Goal: Task Accomplishment & Management: Manage account settings

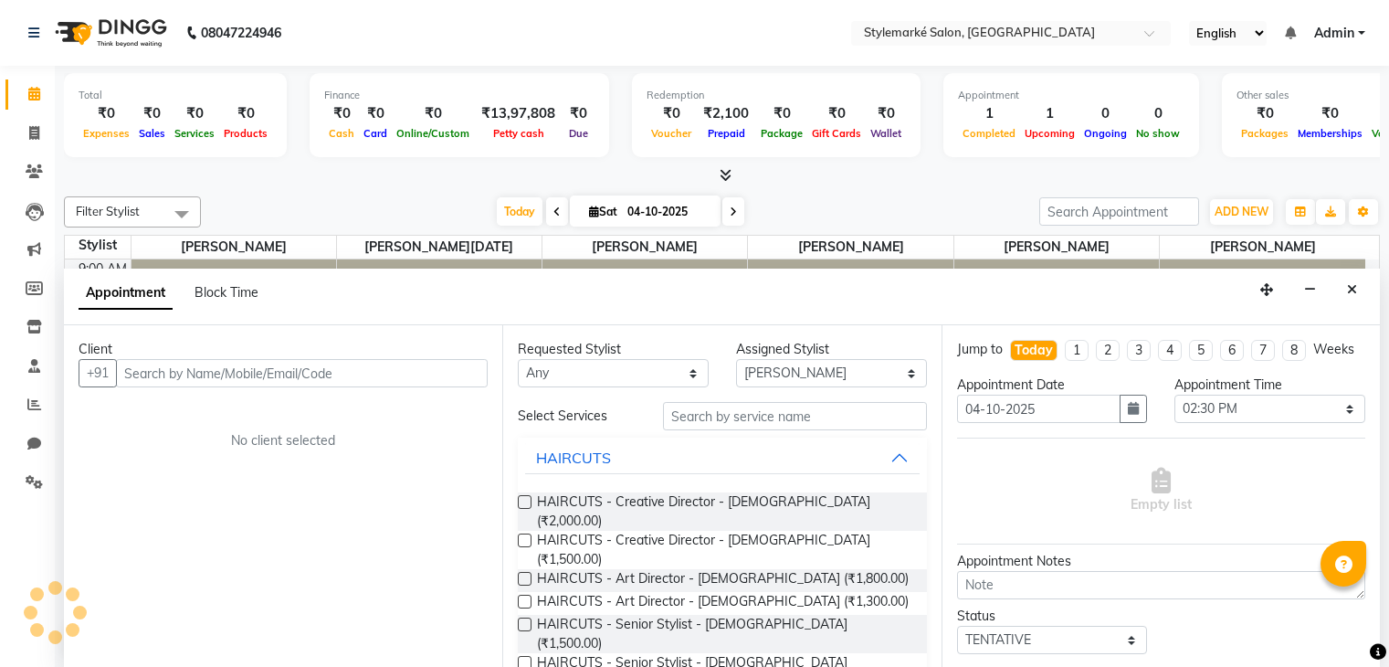
select select "71243"
select select "870"
select select "tentative"
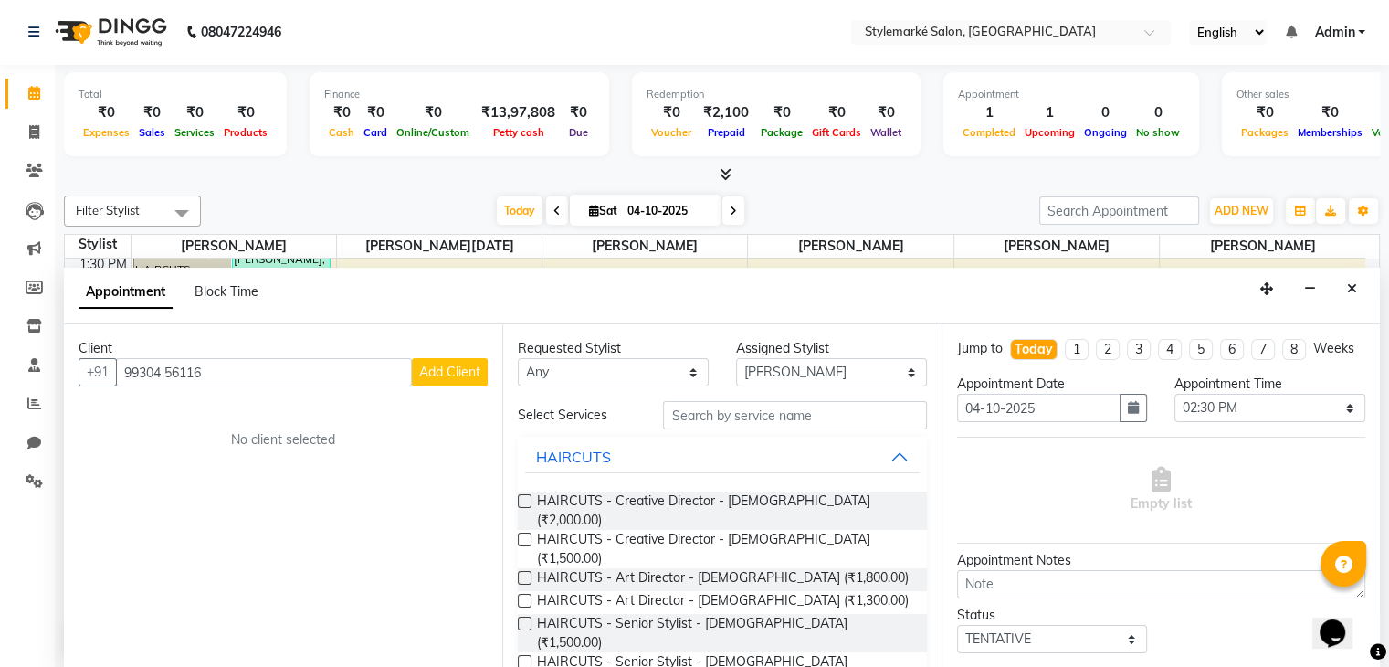
type input "99304 56116"
click at [456, 372] on span "Add Client" at bounding box center [449, 372] width 61 height 16
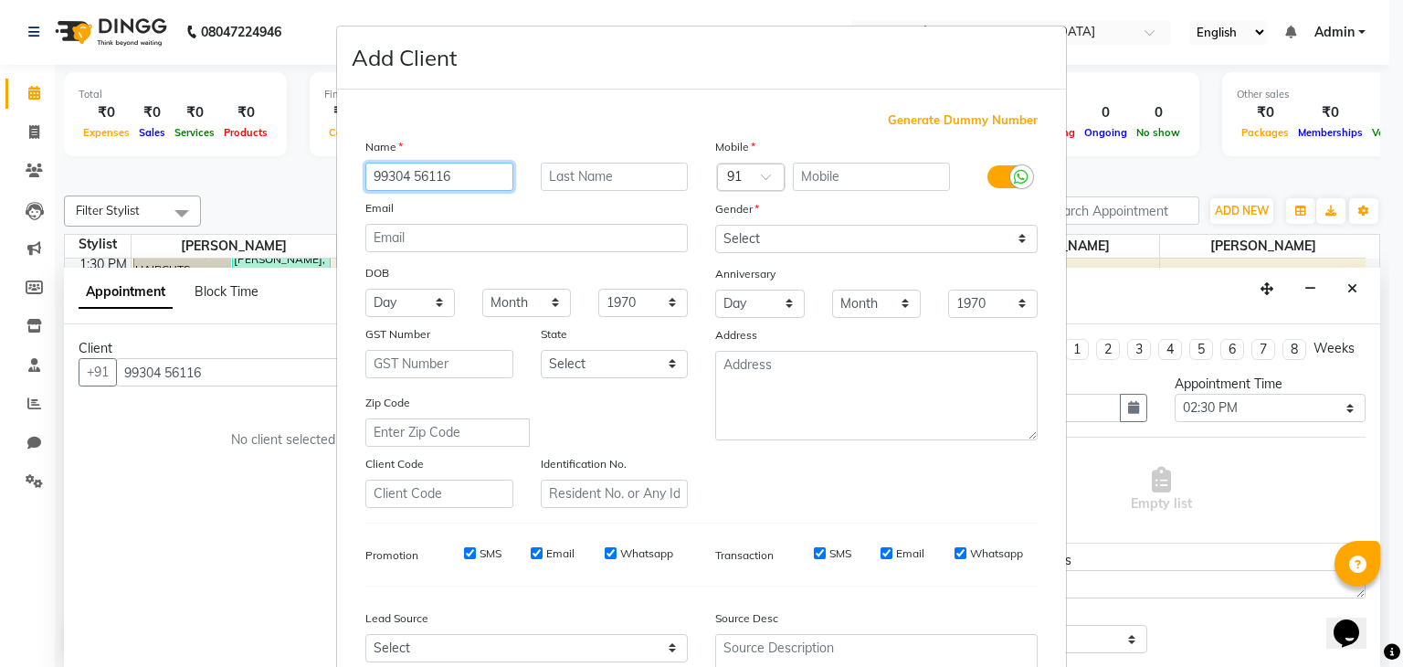
click at [479, 178] on input "99304 56116" at bounding box center [439, 177] width 148 height 28
type input "9"
type input "[PERSON_NAME]"
type input "Sawliwala"
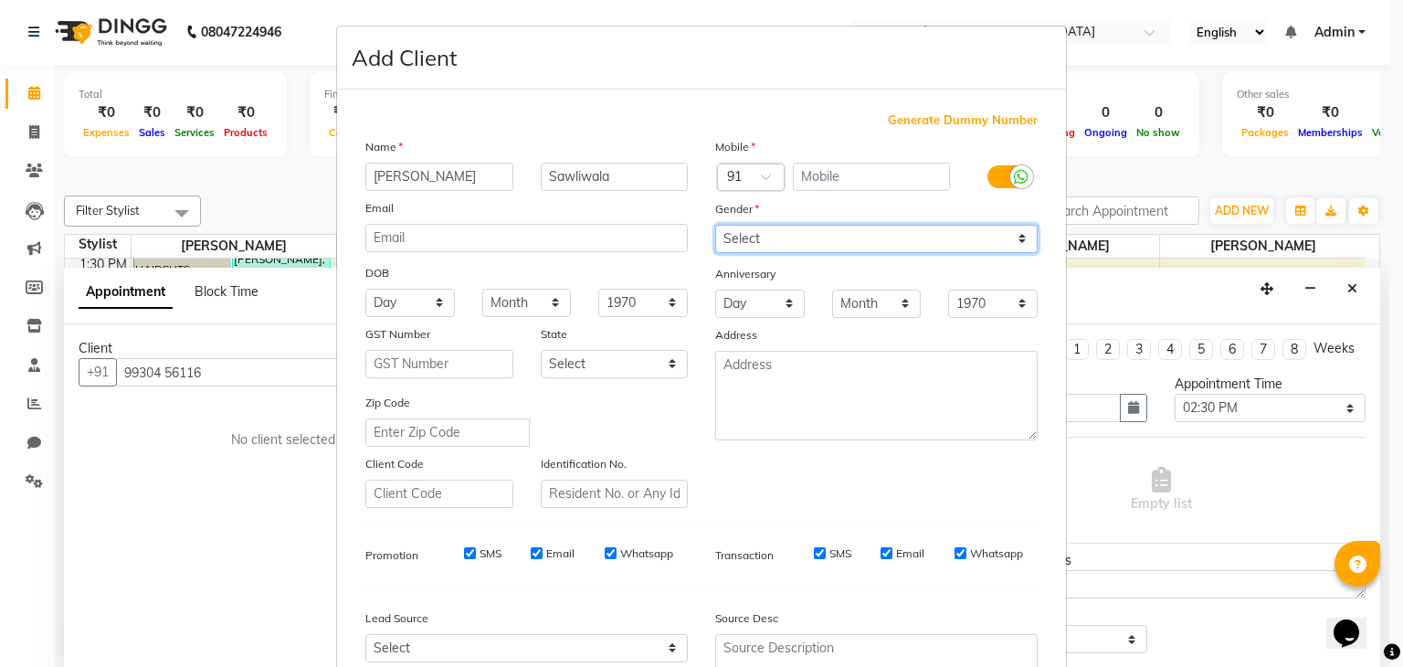
click at [996, 240] on select "Select [DEMOGRAPHIC_DATA] [DEMOGRAPHIC_DATA] Other Prefer Not To Say" at bounding box center [876, 239] width 322 height 28
select select "[DEMOGRAPHIC_DATA]"
click at [715, 226] on select "Select [DEMOGRAPHIC_DATA] [DEMOGRAPHIC_DATA] Other Prefer Not To Say" at bounding box center [876, 239] width 322 height 28
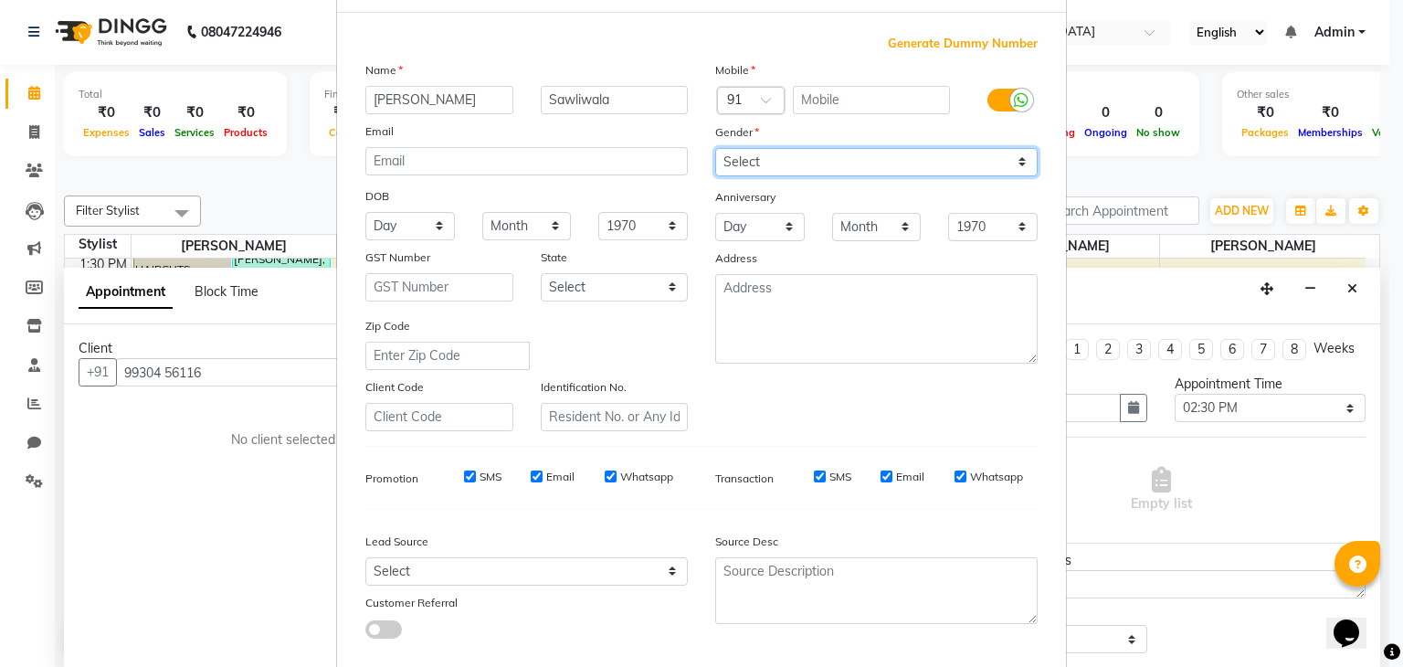
scroll to position [185, 0]
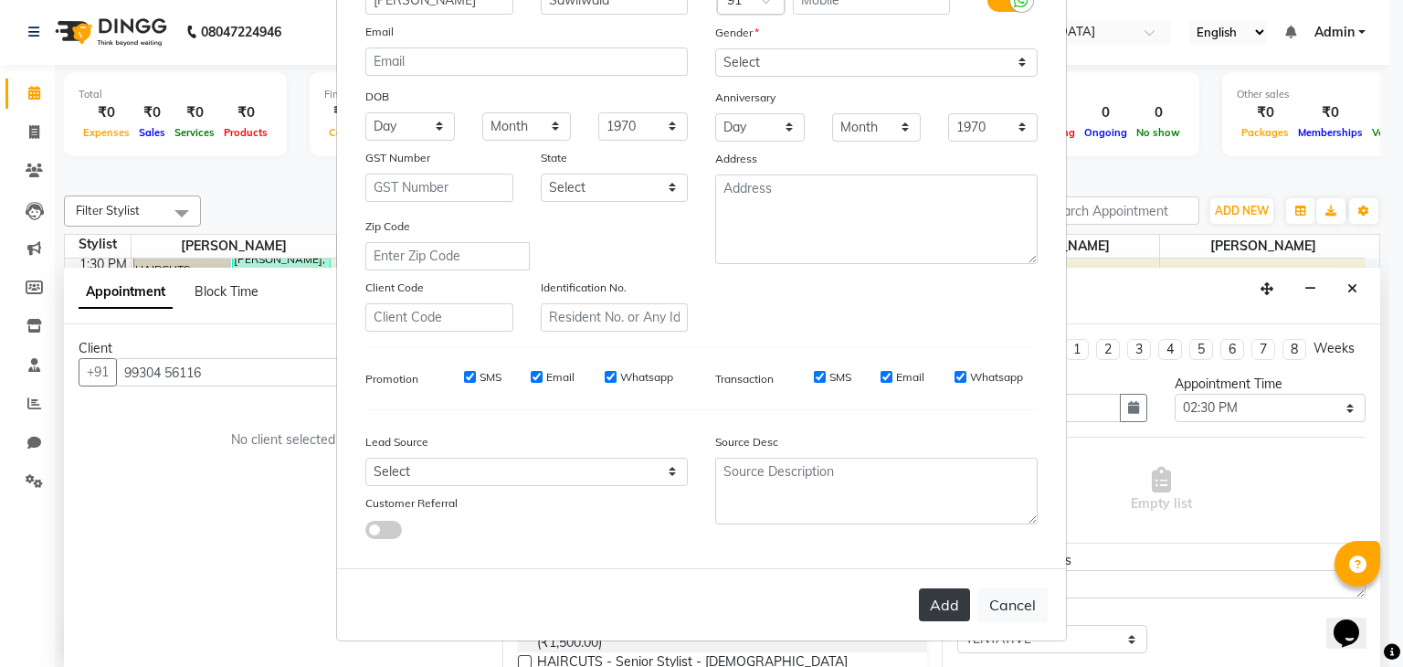
click at [960, 613] on button "Add" at bounding box center [944, 604] width 51 height 33
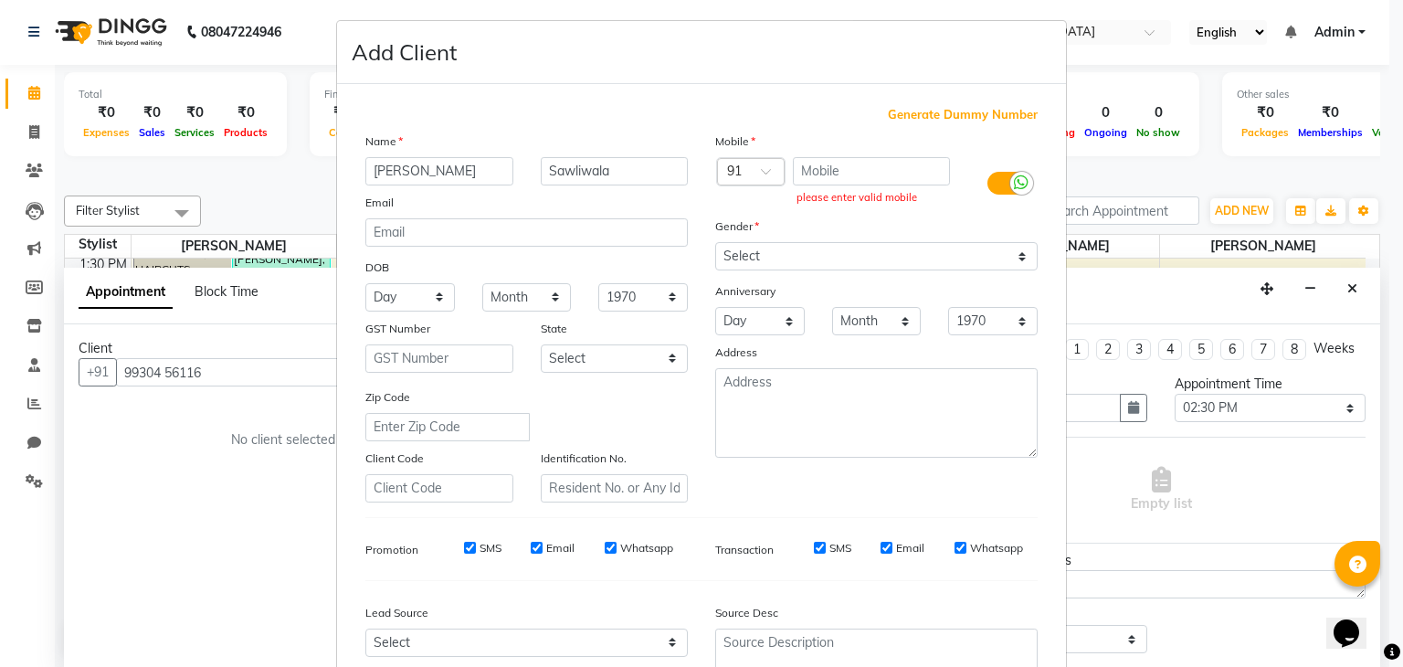
scroll to position [3, 0]
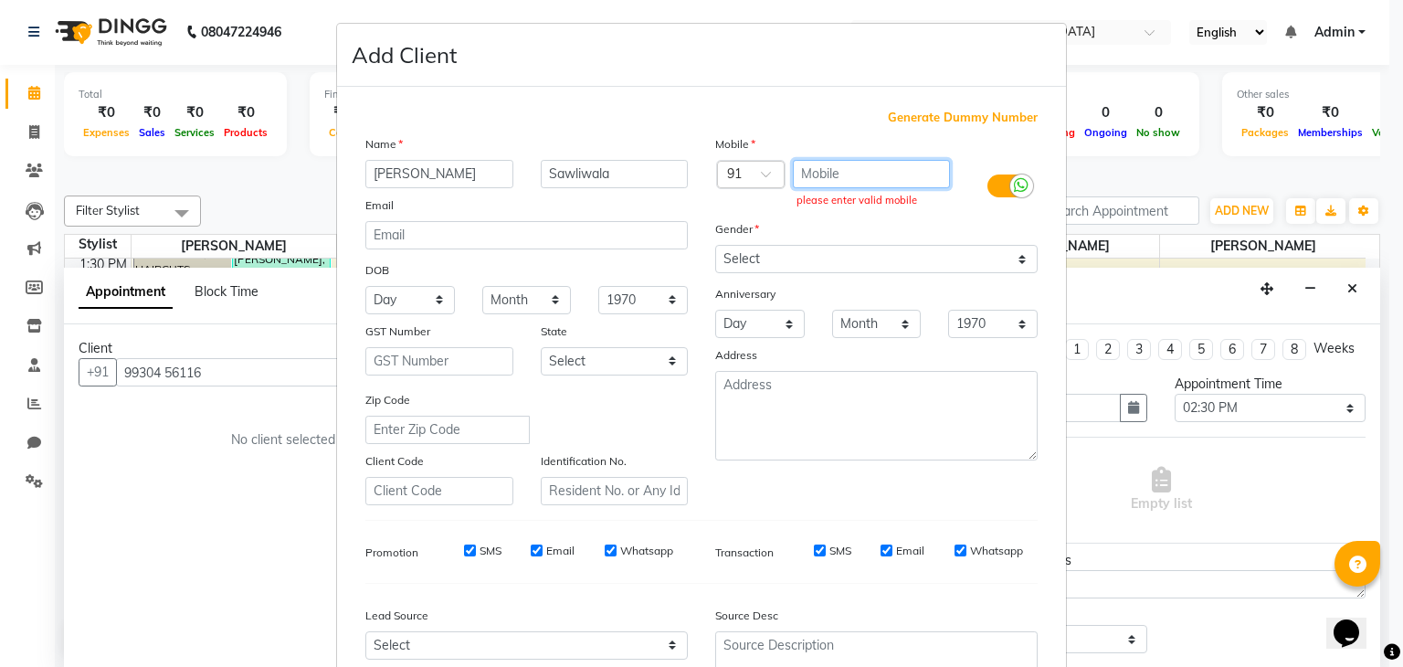
click at [851, 162] on input "text" at bounding box center [872, 174] width 158 height 28
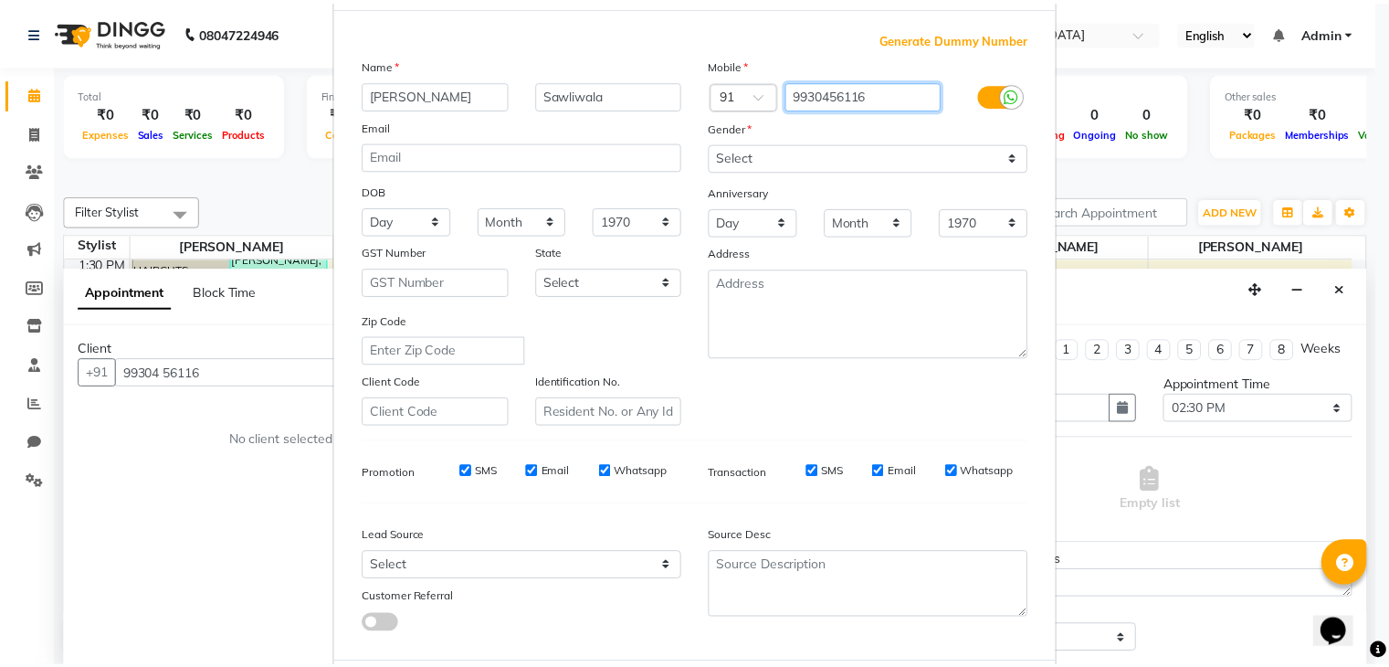
scroll to position [185, 0]
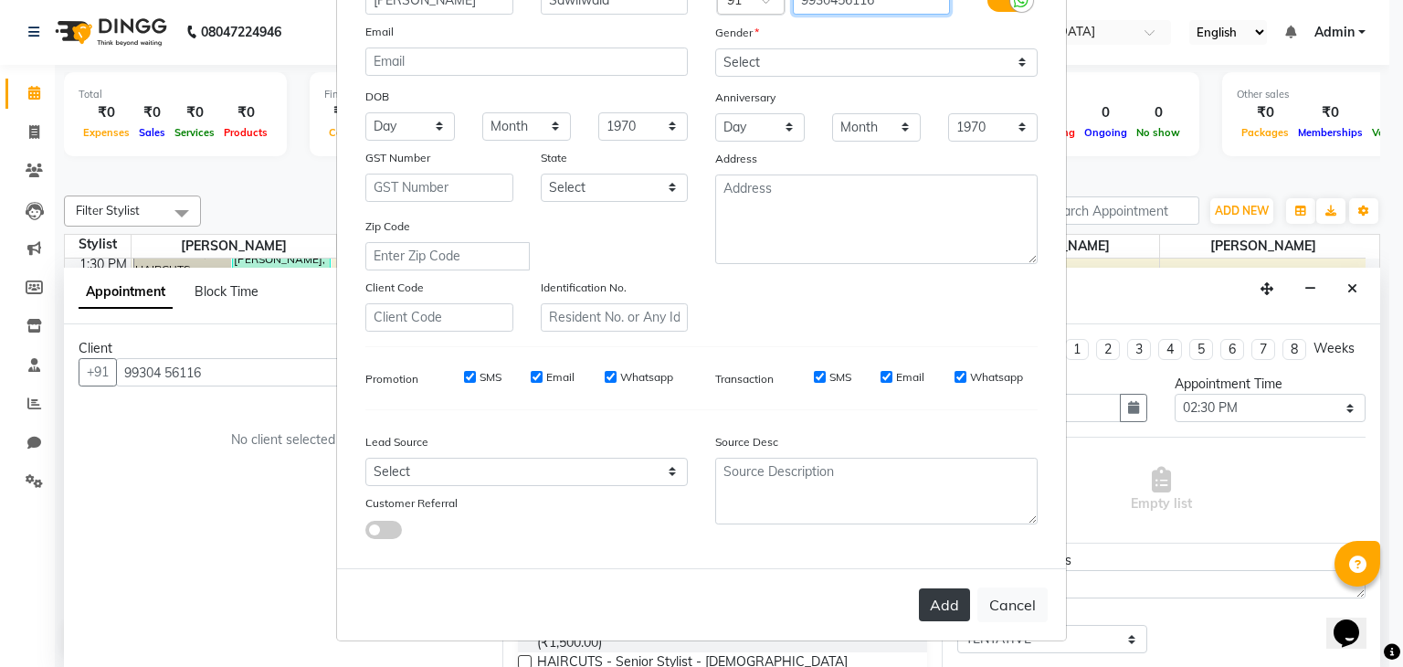
type input "9930456116"
click at [943, 614] on button "Add" at bounding box center [944, 604] width 51 height 33
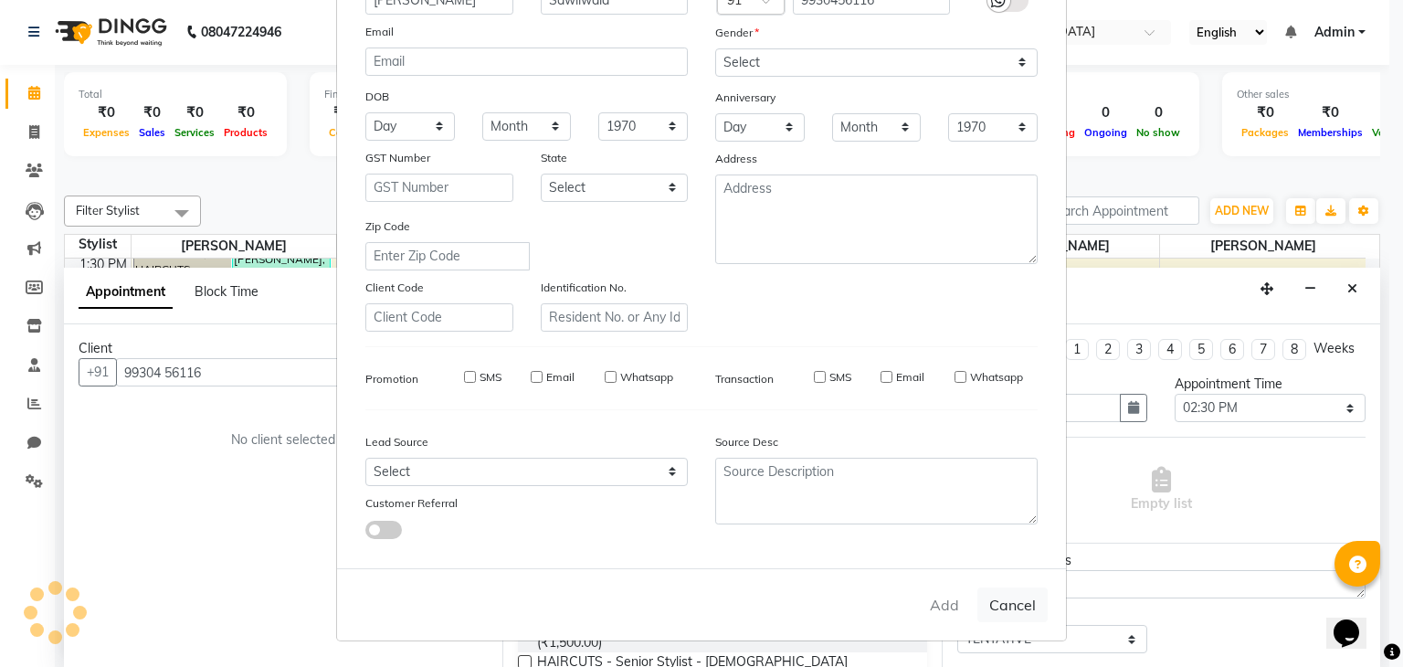
type input "9930456116"
select select
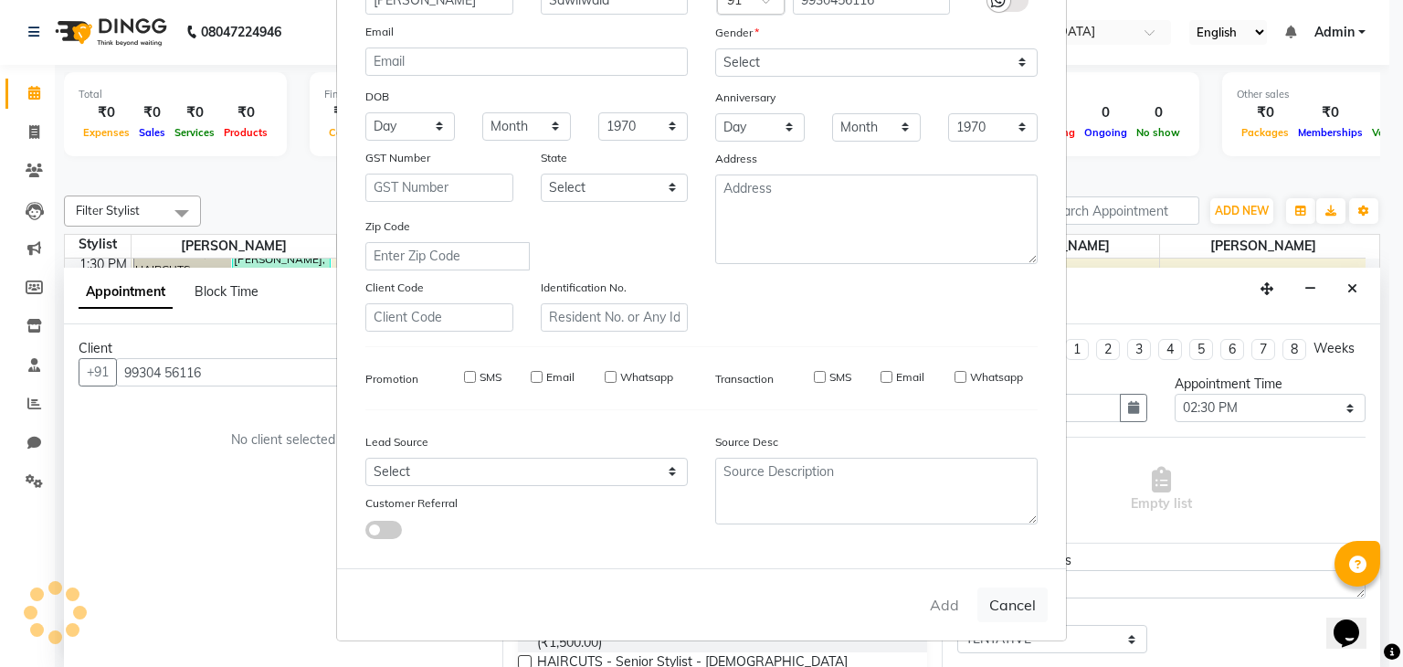
select select
checkbox input "false"
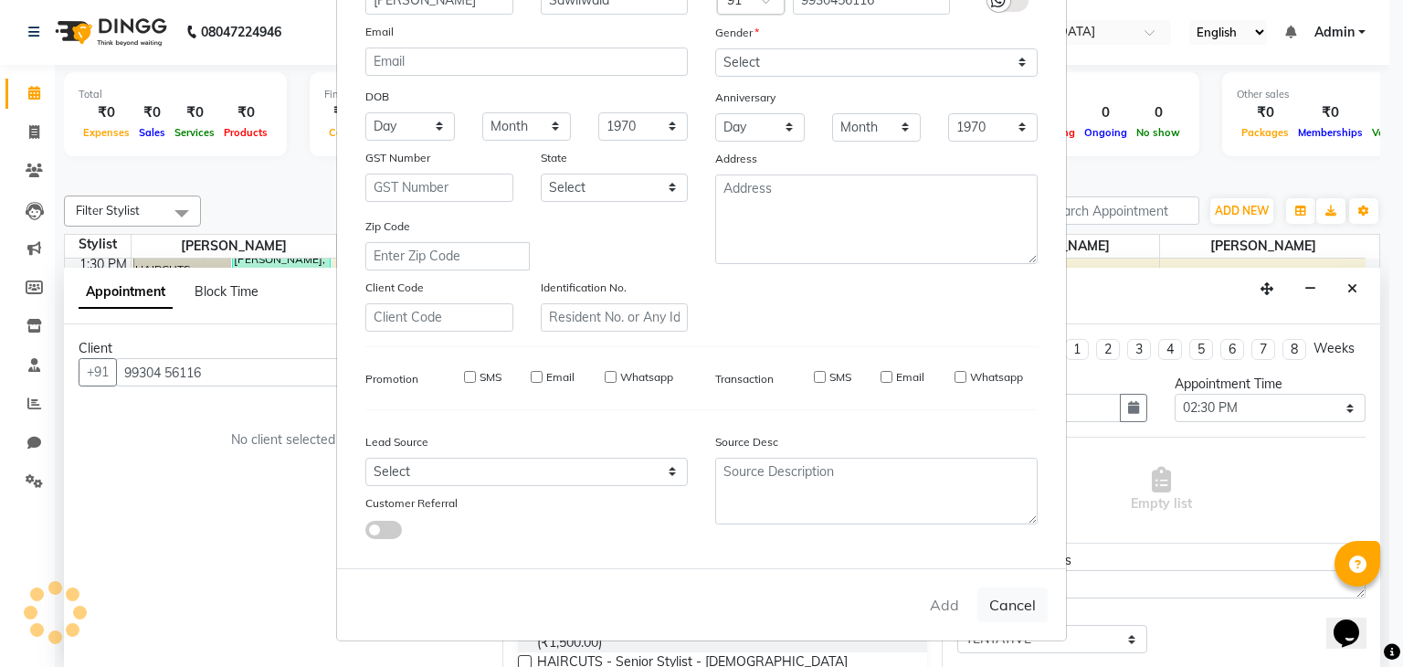
checkbox input "false"
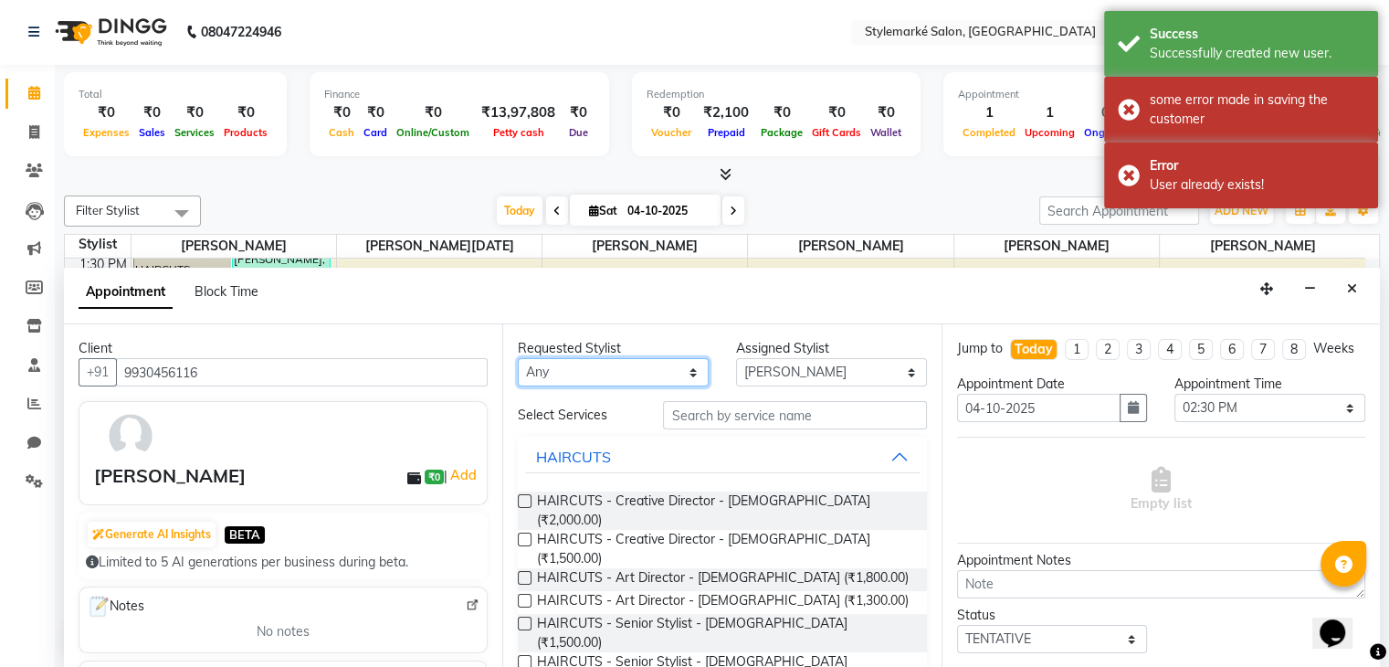
click at [650, 376] on select "Any [PERSON_NAME] ⁠[PERSON_NAME][DATE] ⁠[PERSON_NAME] [PERSON_NAME] [PERSON_NAM…" at bounding box center [613, 372] width 191 height 28
select select "71244"
click at [518, 358] on select "Any [PERSON_NAME] ⁠[PERSON_NAME][DATE] ⁠[PERSON_NAME] [PERSON_NAME] [PERSON_NAM…" at bounding box center [613, 372] width 191 height 28
select select "71244"
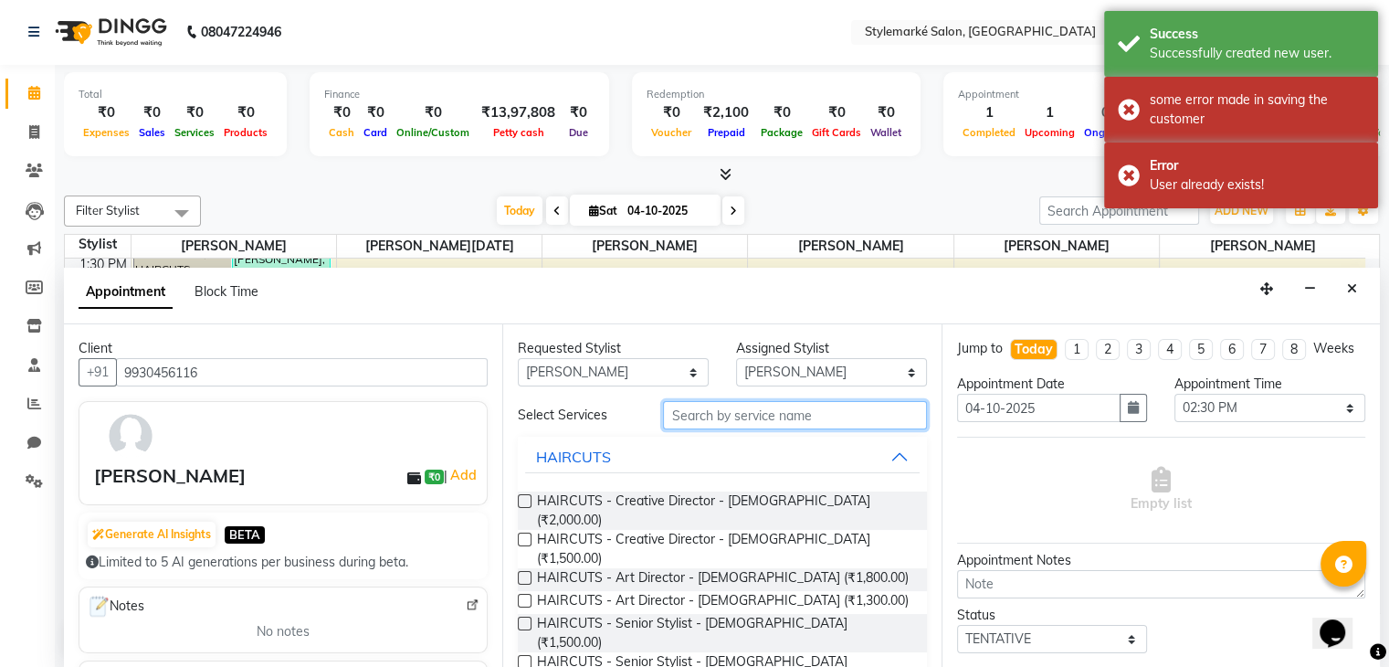
click at [756, 425] on input "text" at bounding box center [794, 415] width 263 height 28
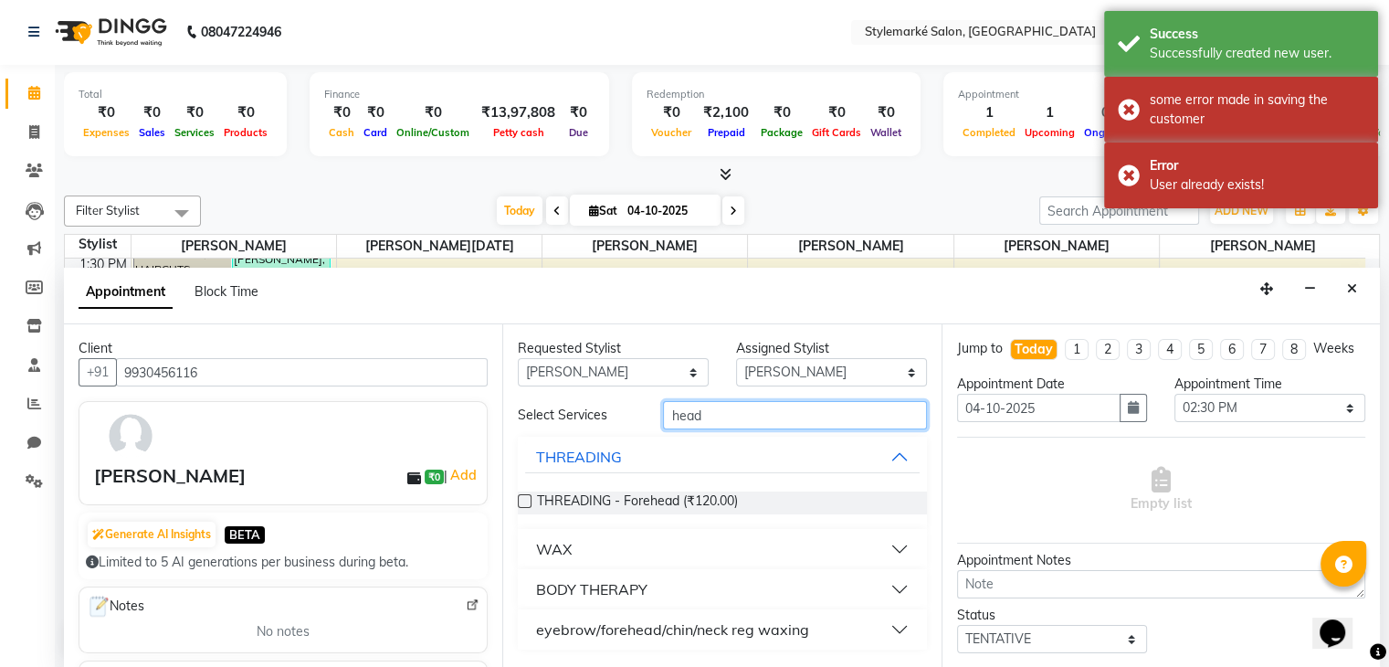
type input "head"
click at [896, 583] on button "BODY THERAPY" at bounding box center [722, 589] width 394 height 33
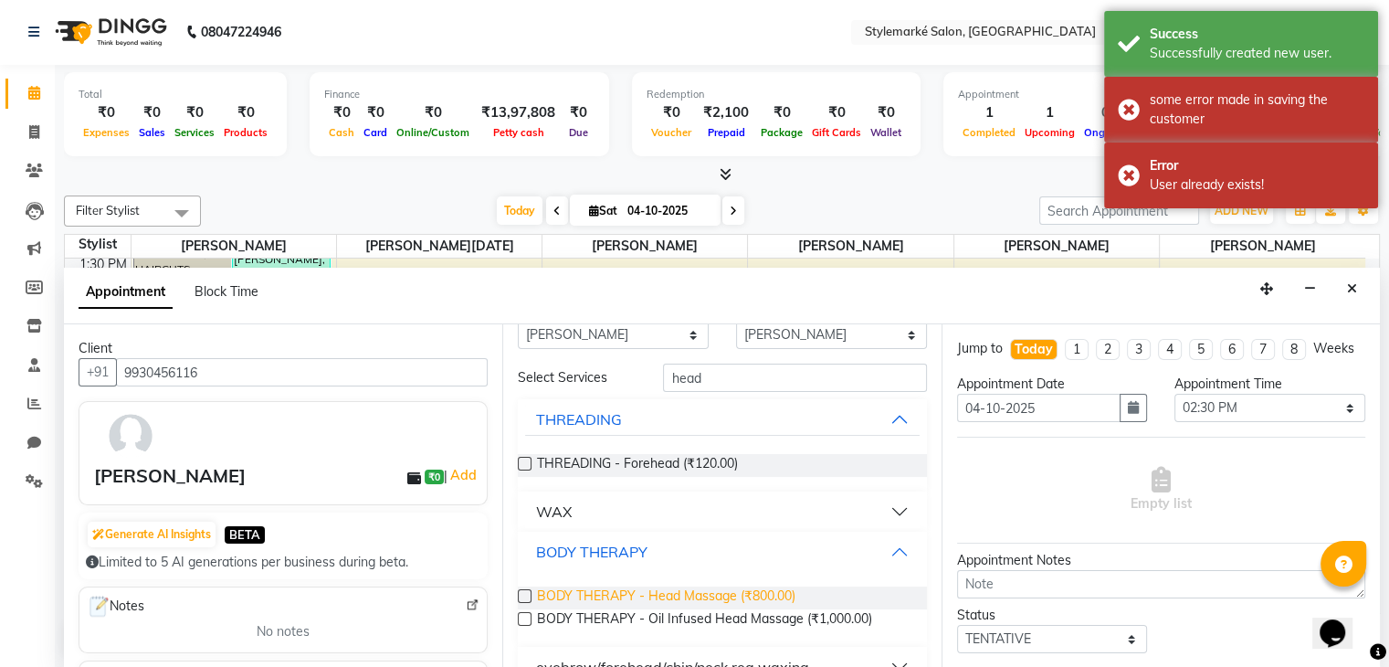
scroll to position [70, 0]
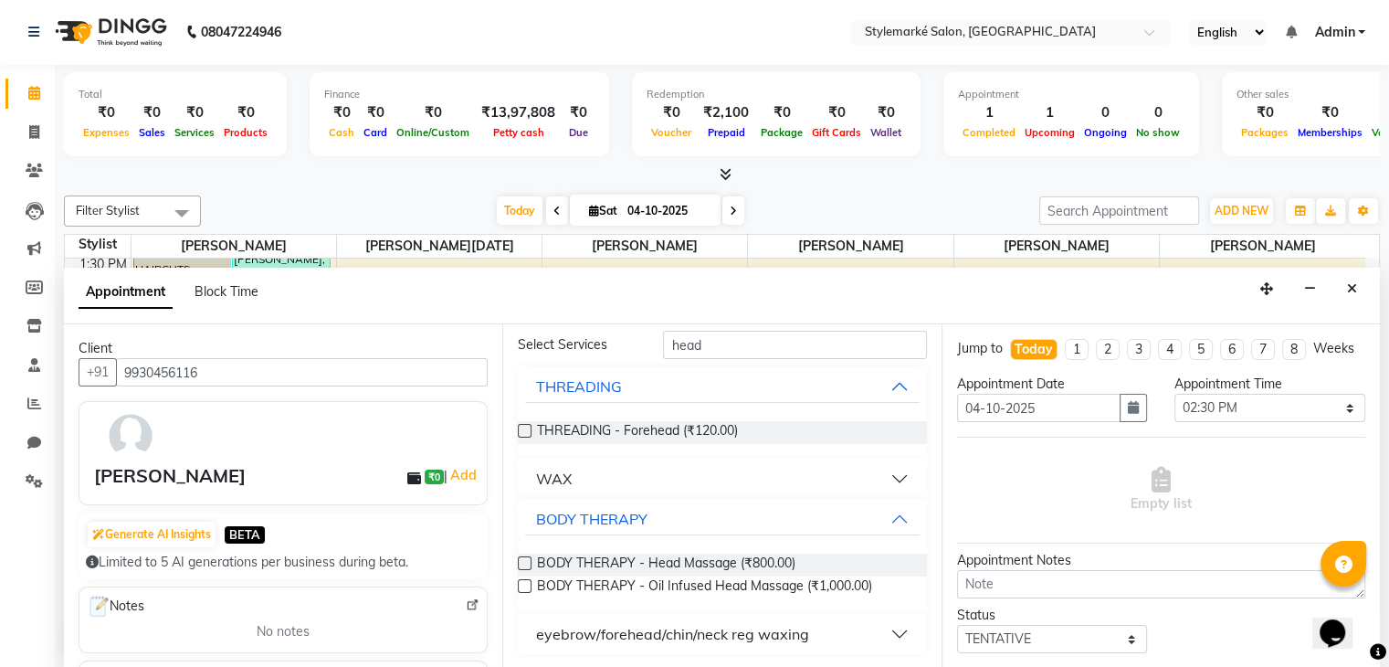
click at [519, 562] on label at bounding box center [525, 563] width 14 height 14
click at [519, 562] on input "checkbox" at bounding box center [524, 565] width 12 height 12
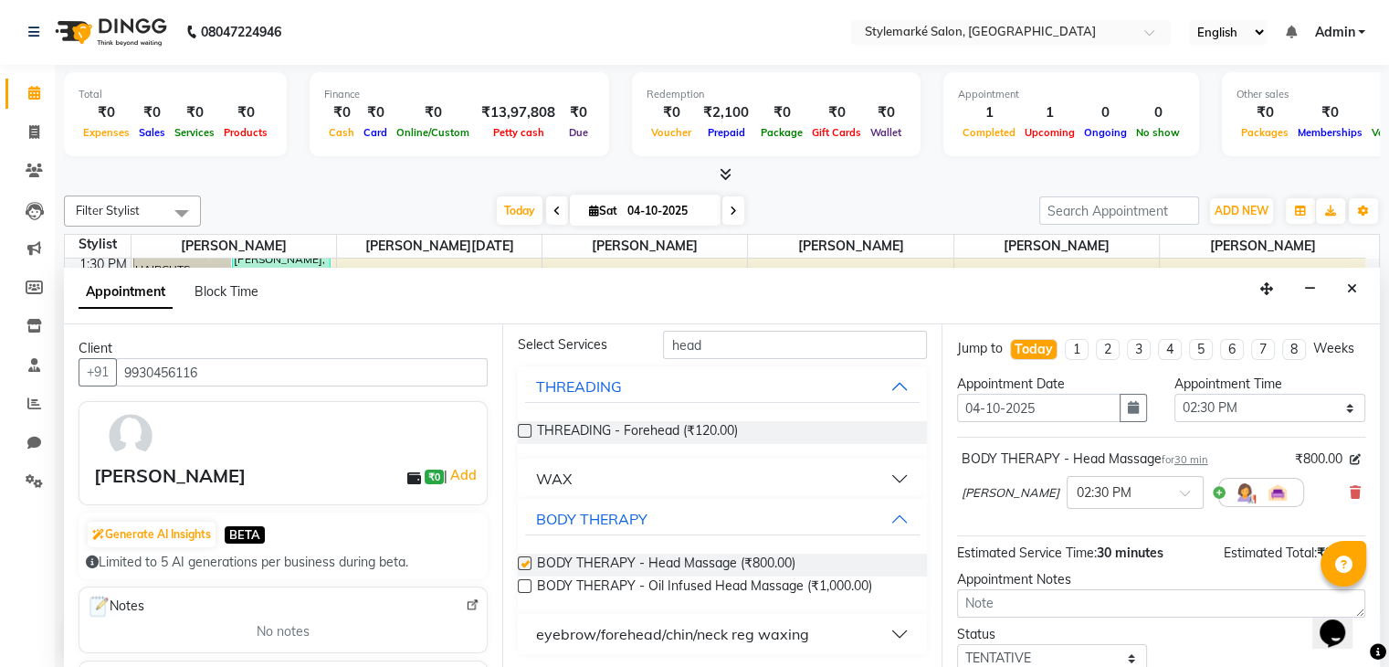
checkbox input "false"
click at [733, 345] on input "head" at bounding box center [794, 345] width 263 height 28
type input "h"
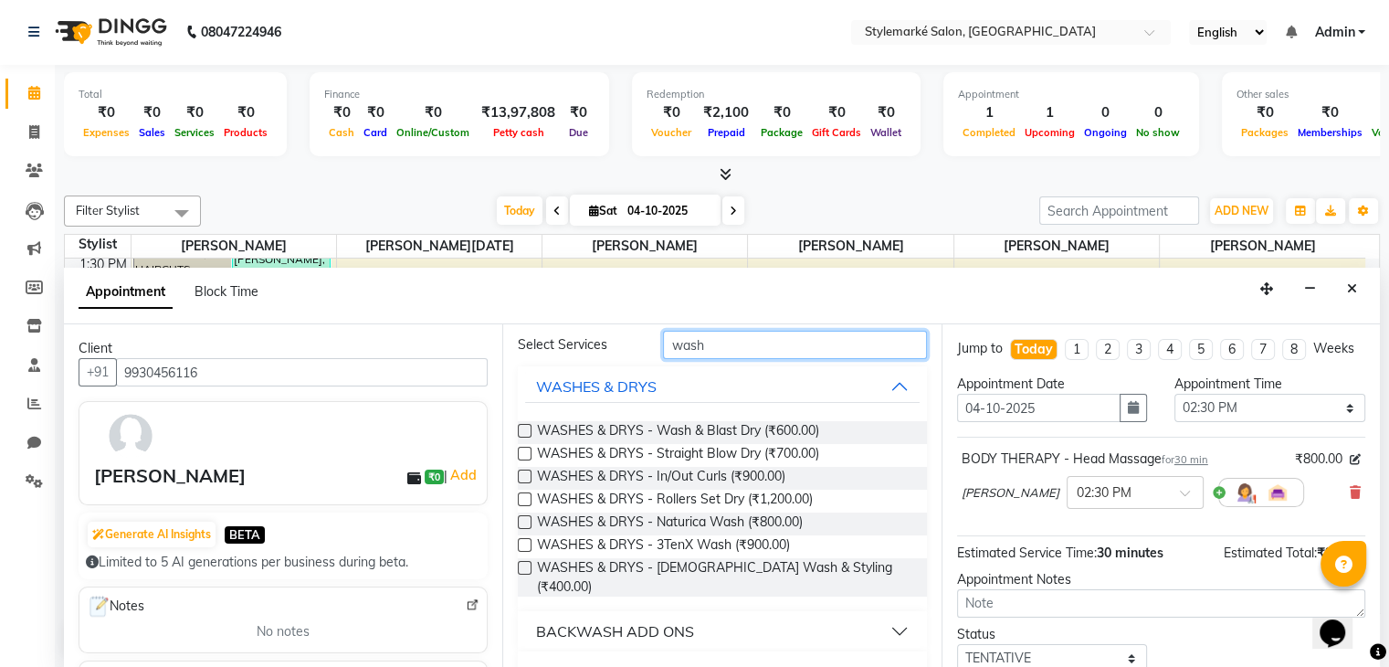
type input "wash"
click at [527, 428] on label at bounding box center [525, 431] width 14 height 14
click at [527, 428] on input "checkbox" at bounding box center [524, 433] width 12 height 12
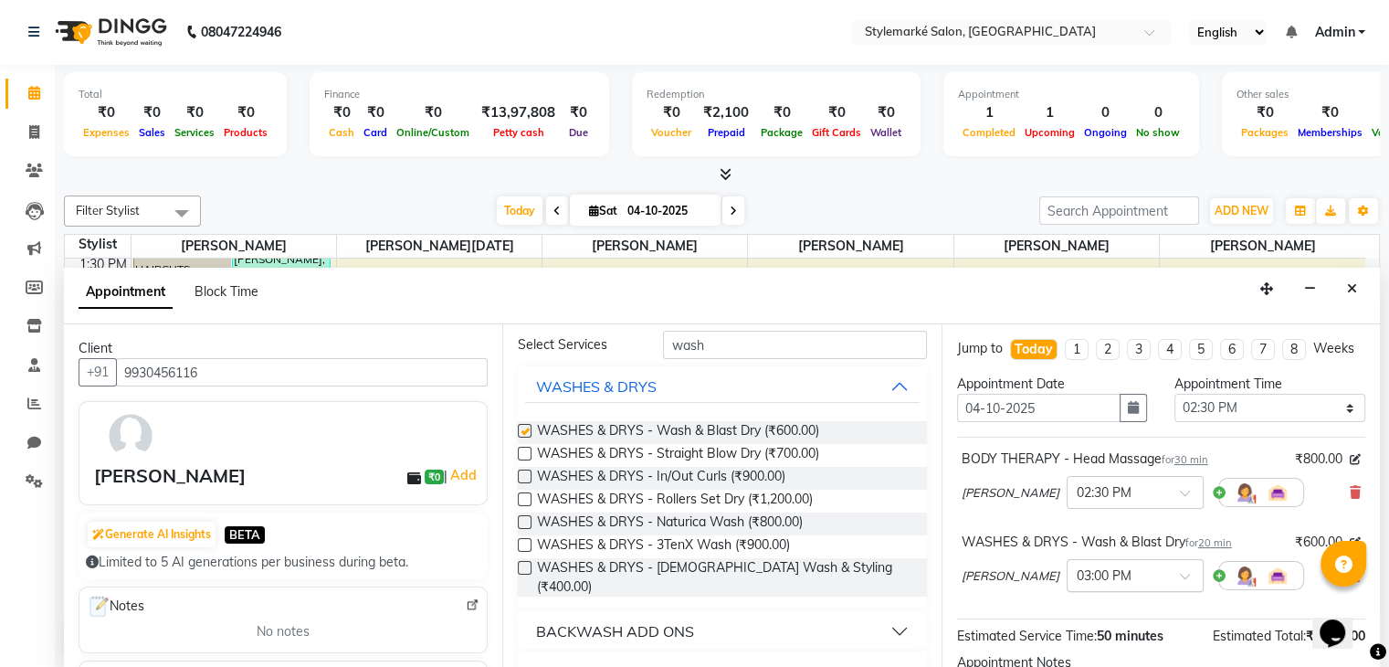
checkbox input "false"
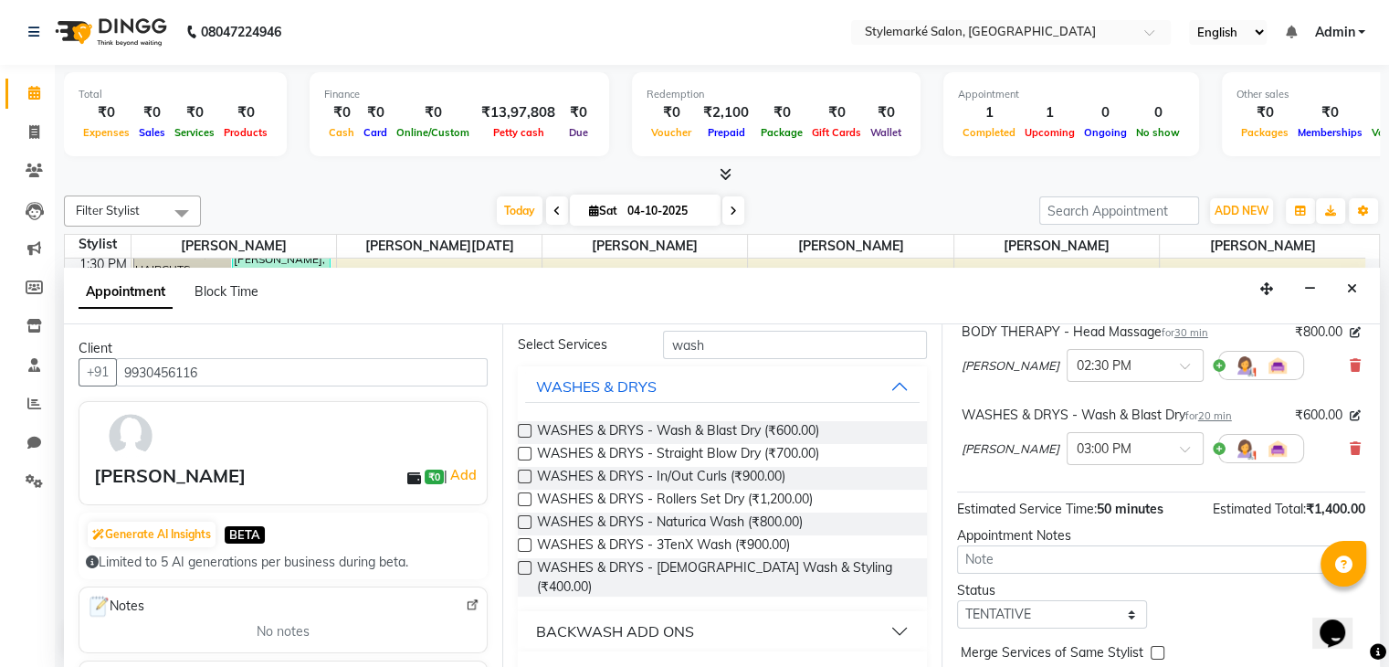
scroll to position [219, 0]
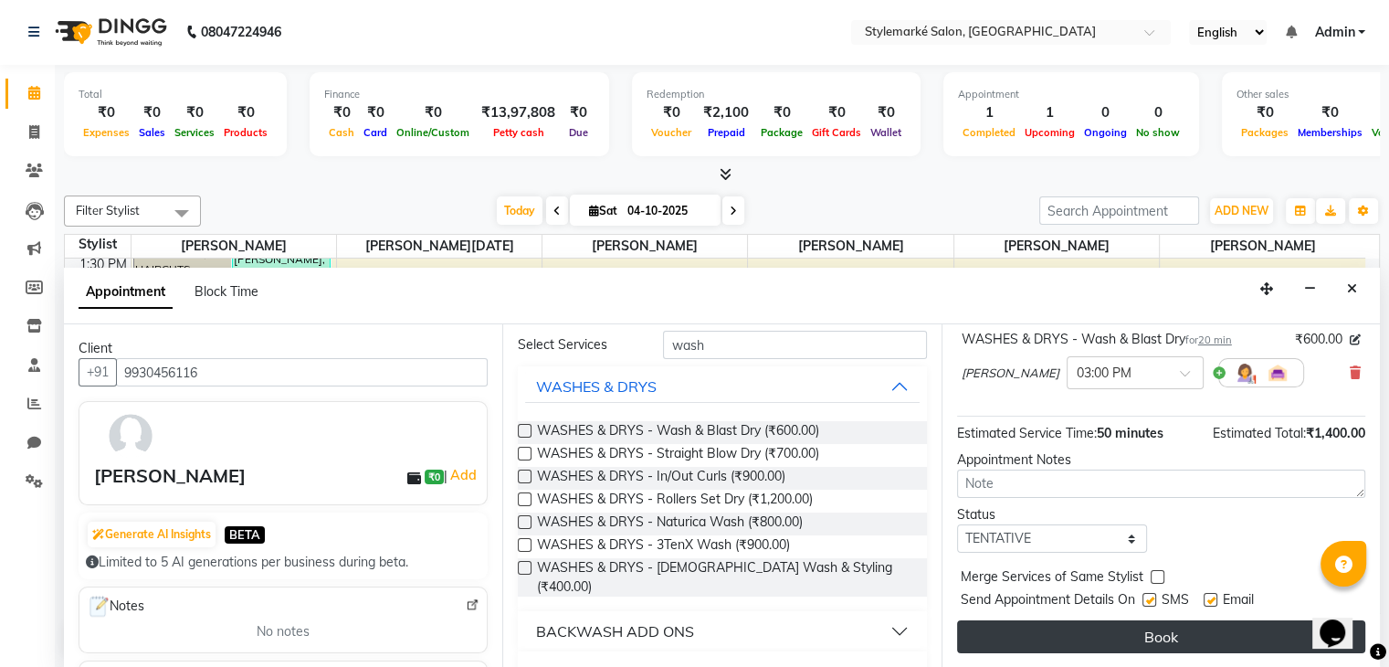
click at [1133, 632] on button "Book" at bounding box center [1161, 636] width 408 height 33
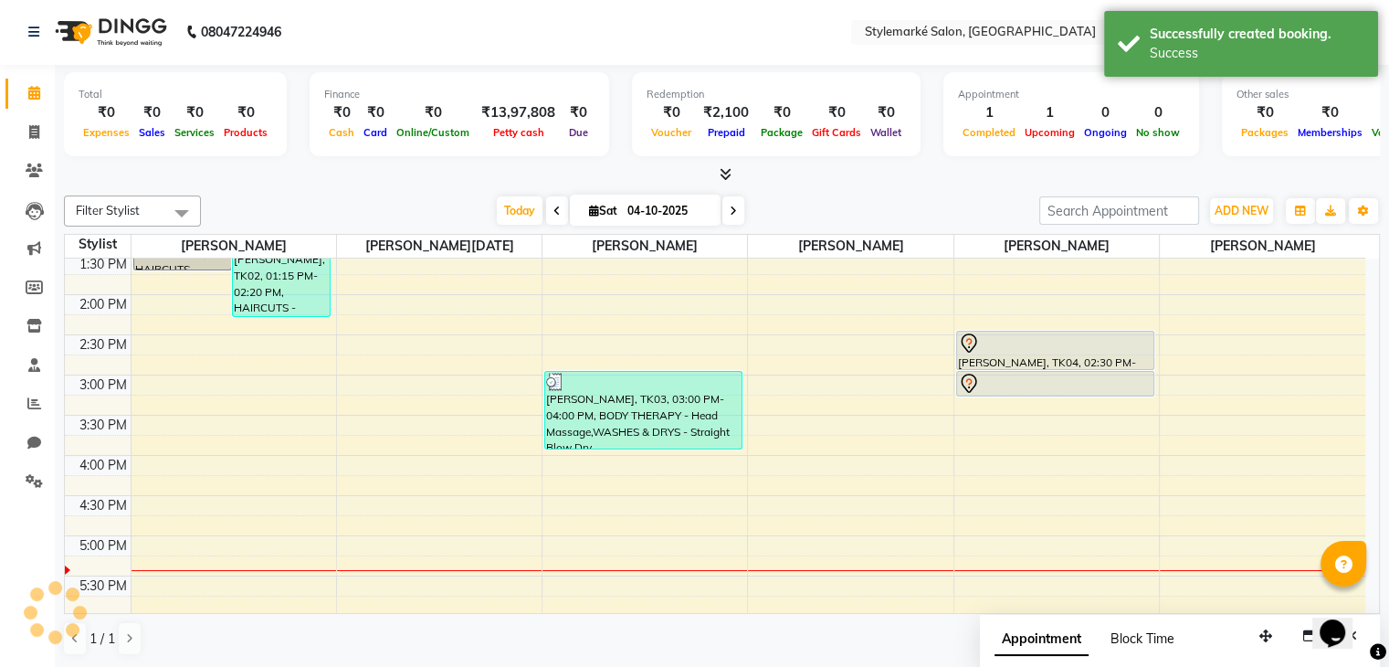
scroll to position [0, 0]
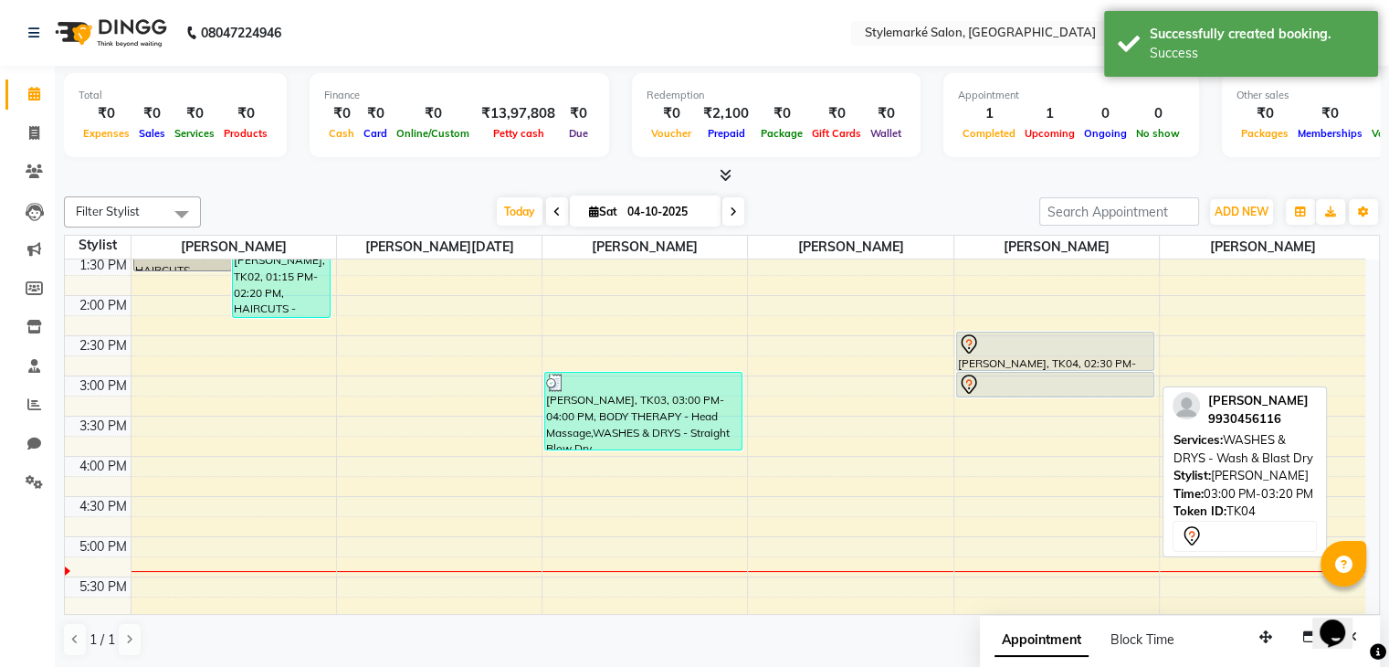
click at [1011, 374] on div at bounding box center [1055, 385] width 195 height 22
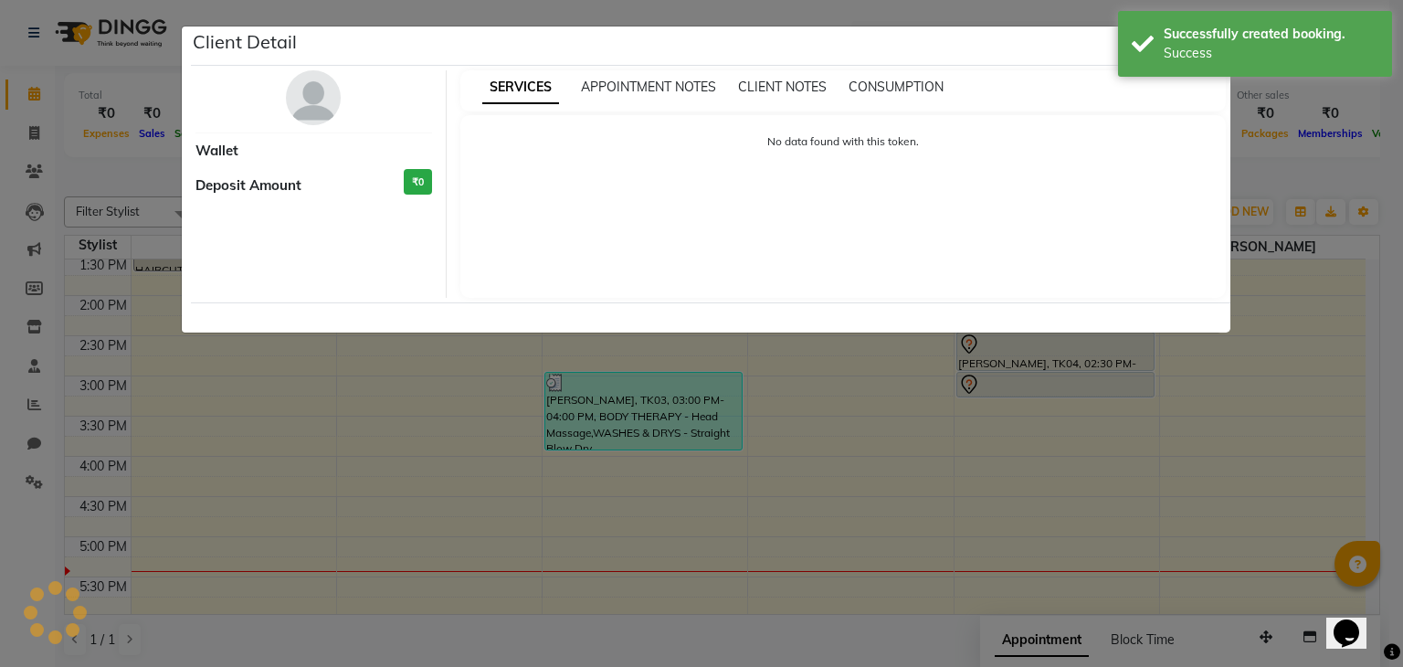
select select "7"
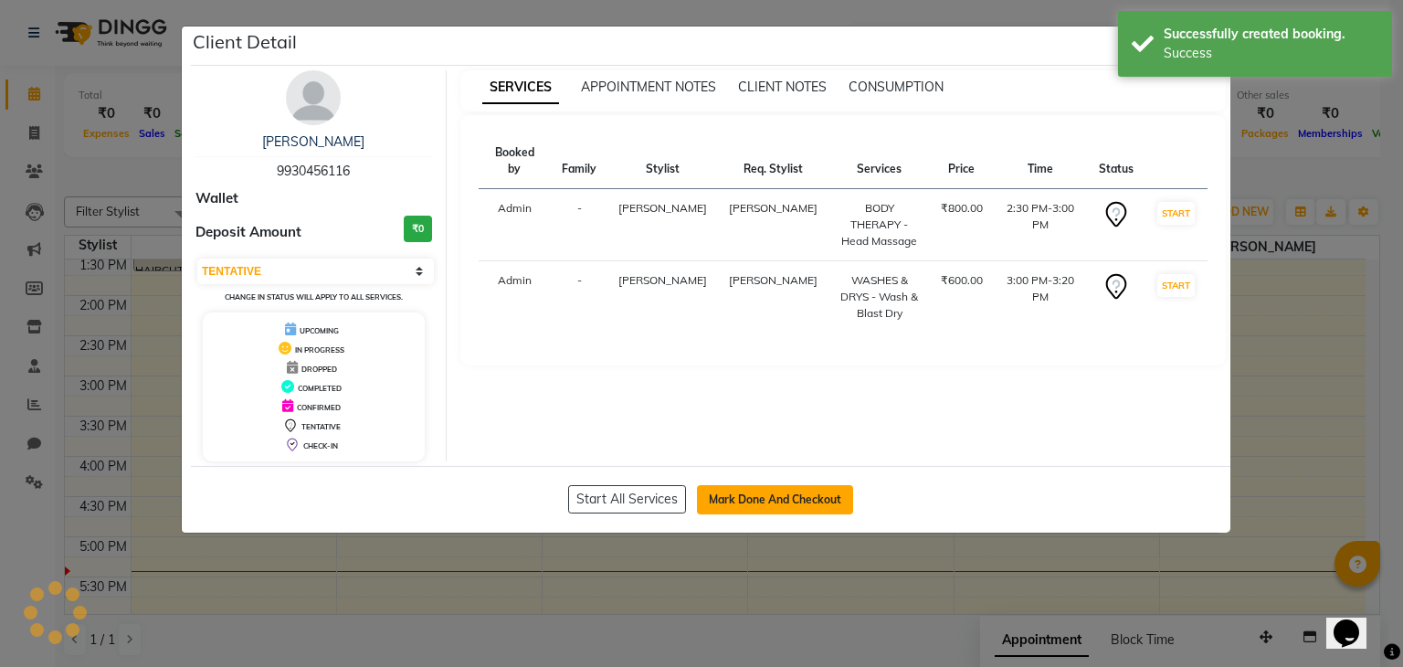
click at [775, 505] on button "Mark Done And Checkout" at bounding box center [775, 499] width 156 height 29
select select "service"
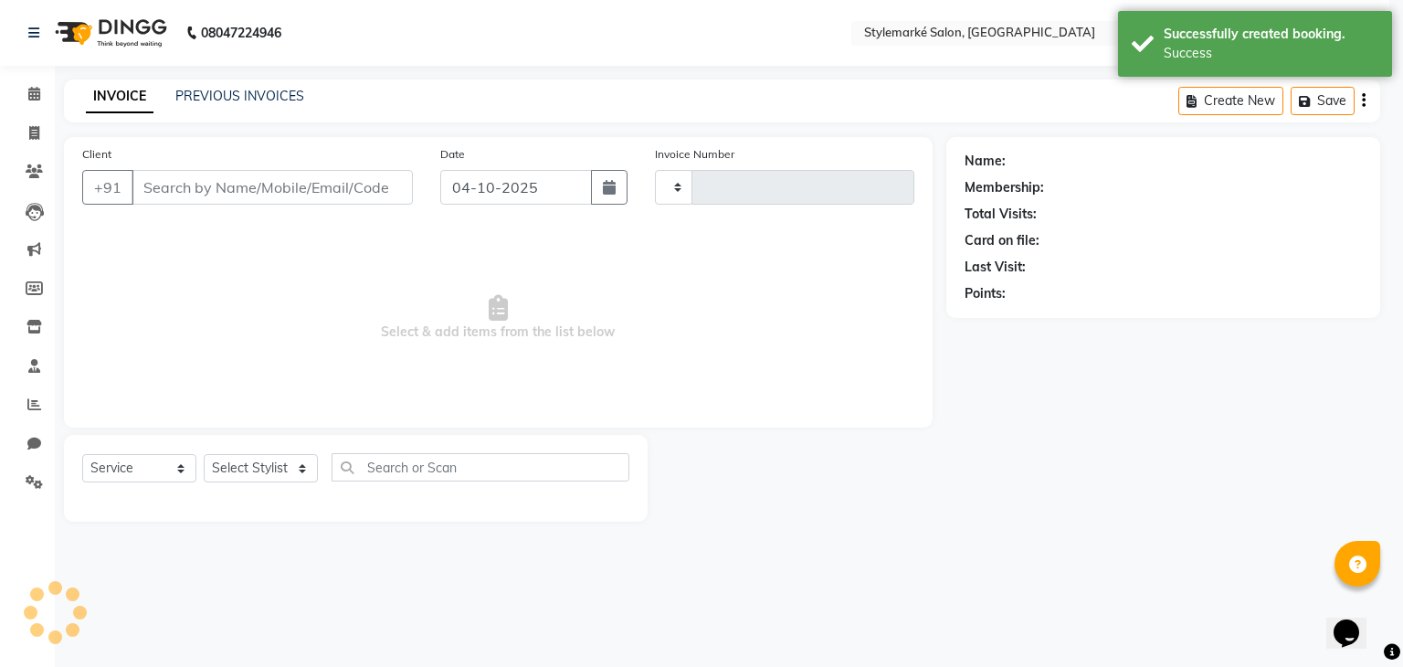
type input "1096"
select select "7909"
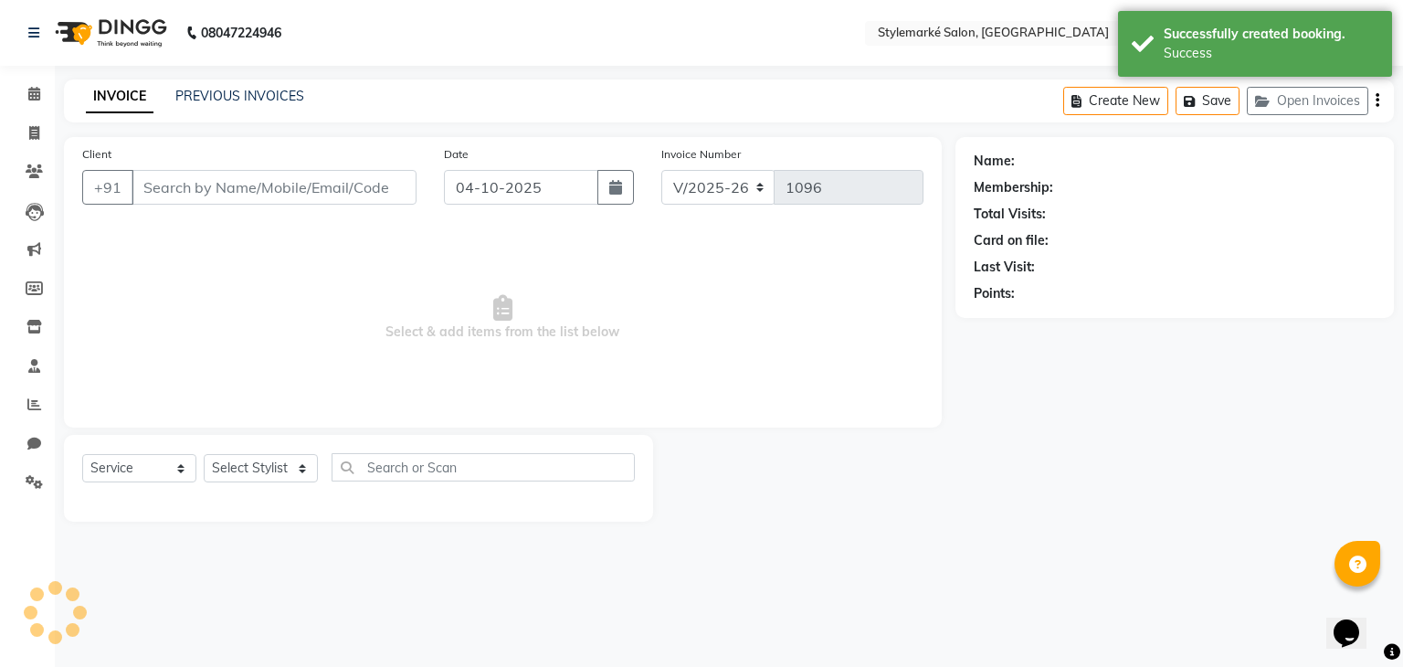
type input "9930456116"
select select "71244"
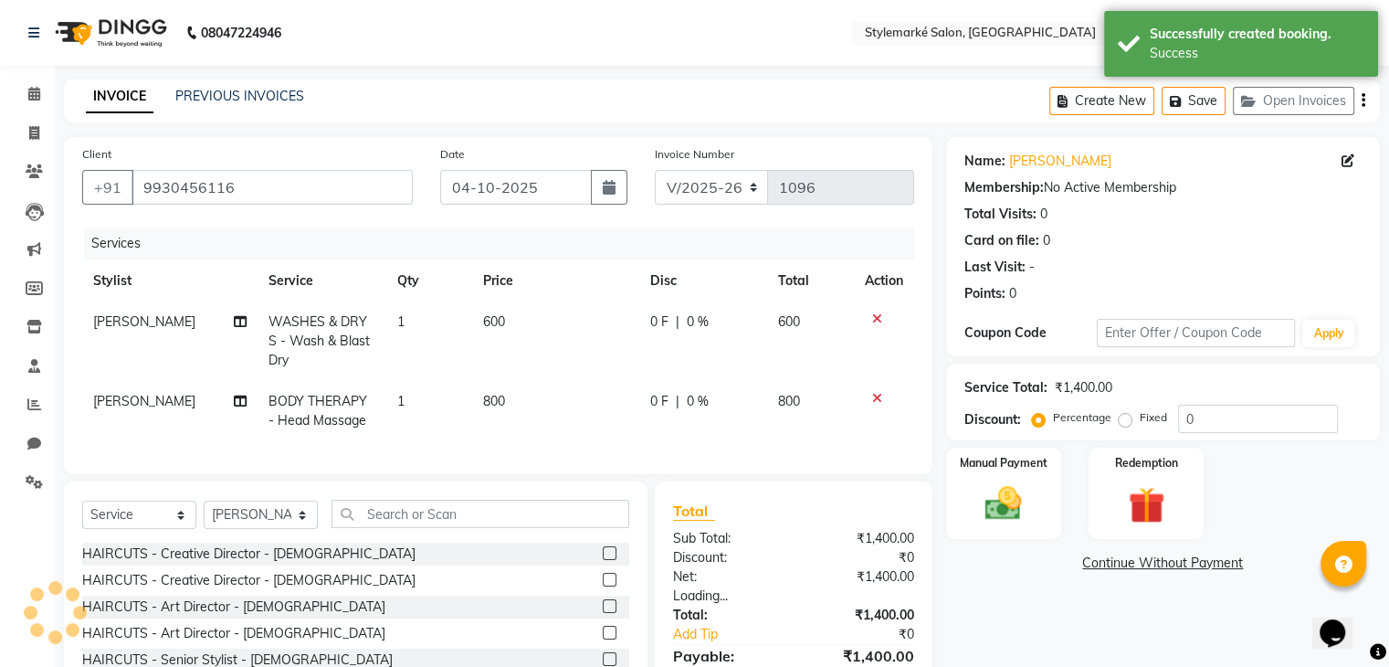
click at [497, 320] on span "600" at bounding box center [494, 321] width 22 height 16
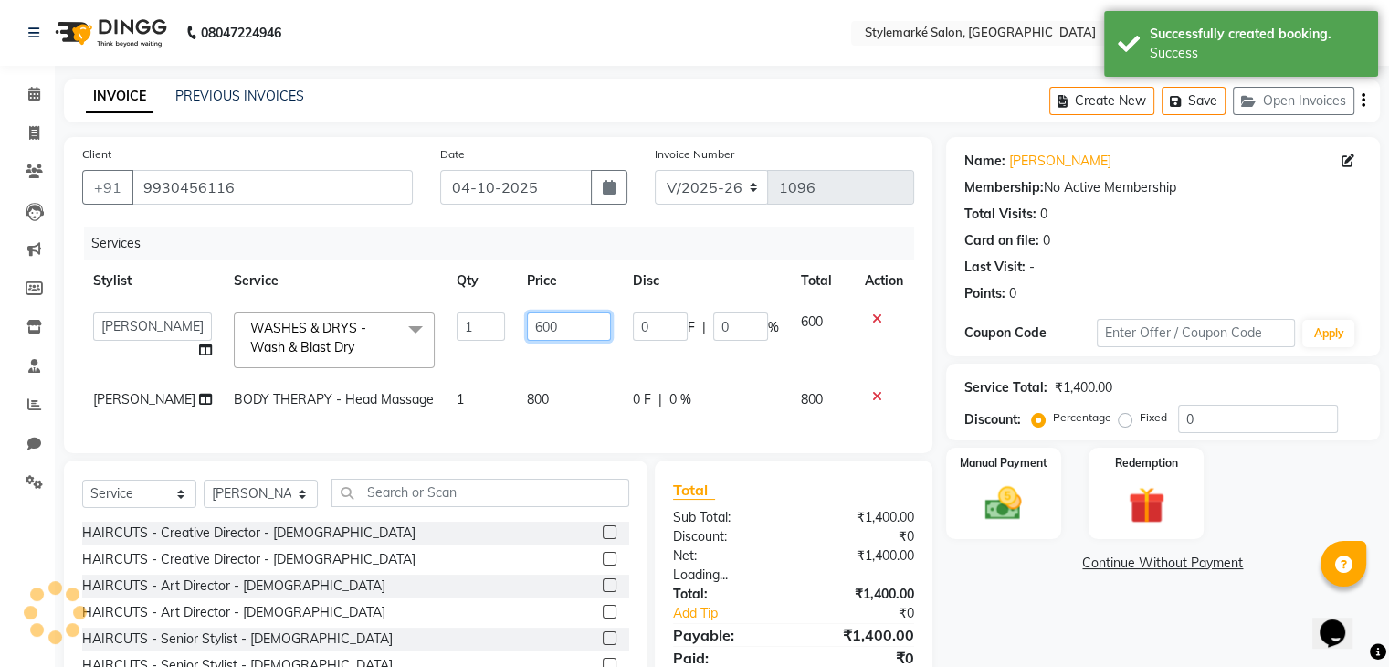
click at [543, 323] on input "600" at bounding box center [569, 326] width 84 height 28
type input "6"
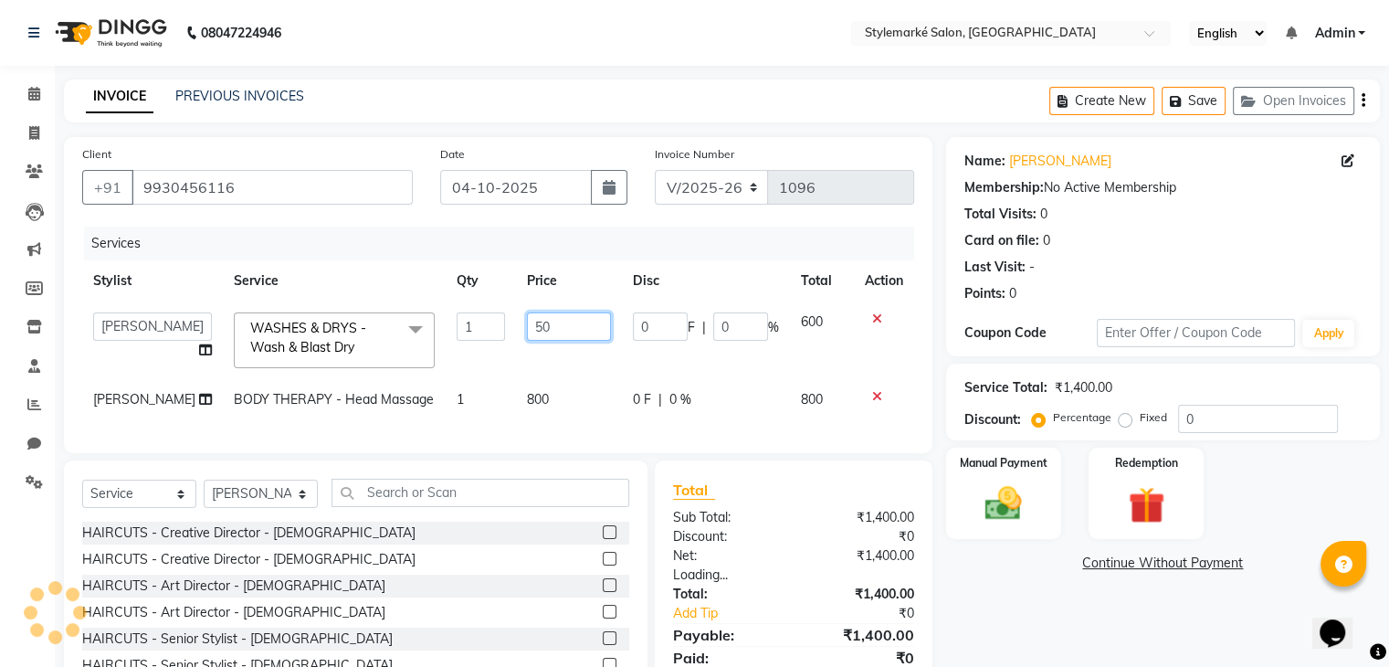
type input "500"
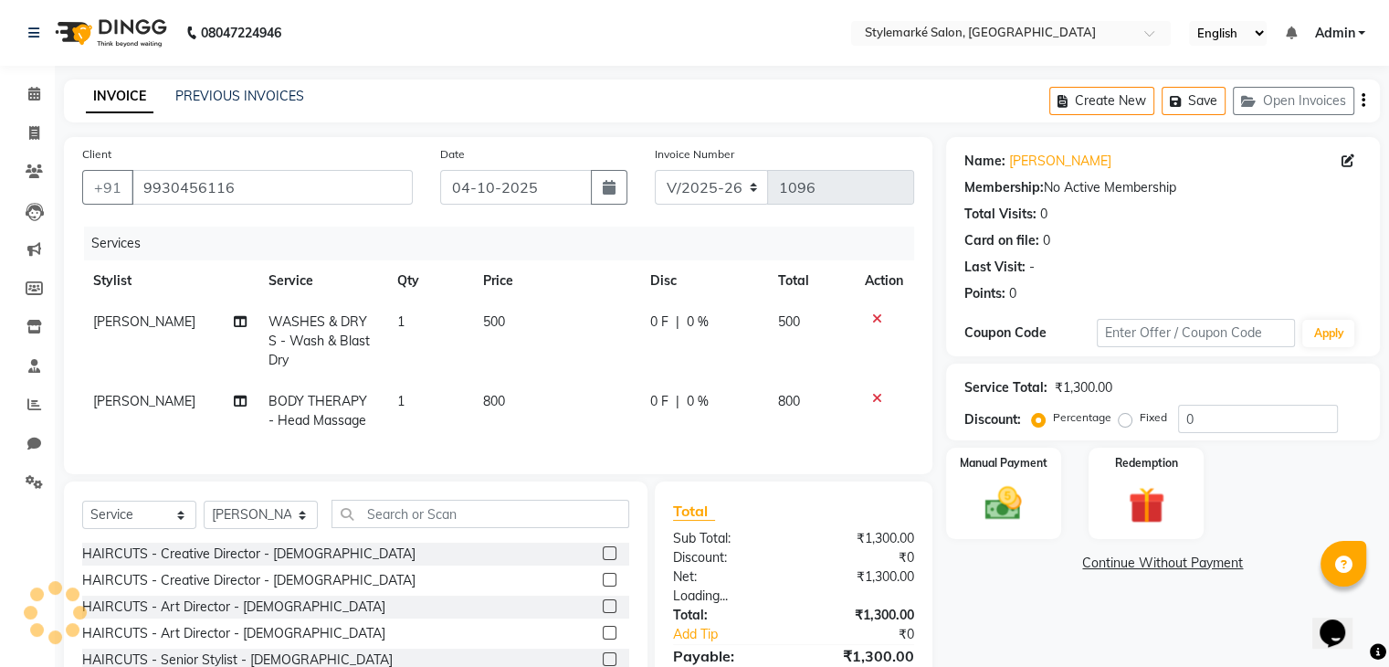
click at [785, 344] on td "500" at bounding box center [810, 340] width 87 height 79
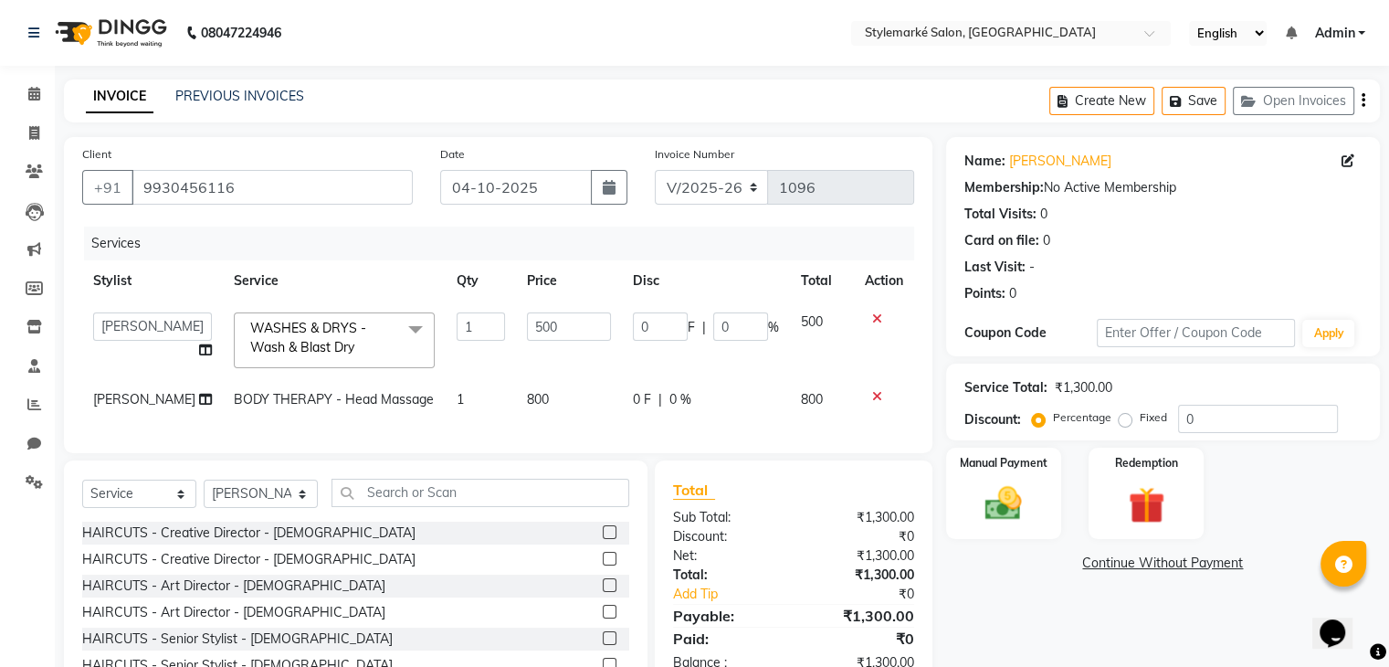
click at [1363, 100] on icon "button" at bounding box center [1364, 100] width 4 height 1
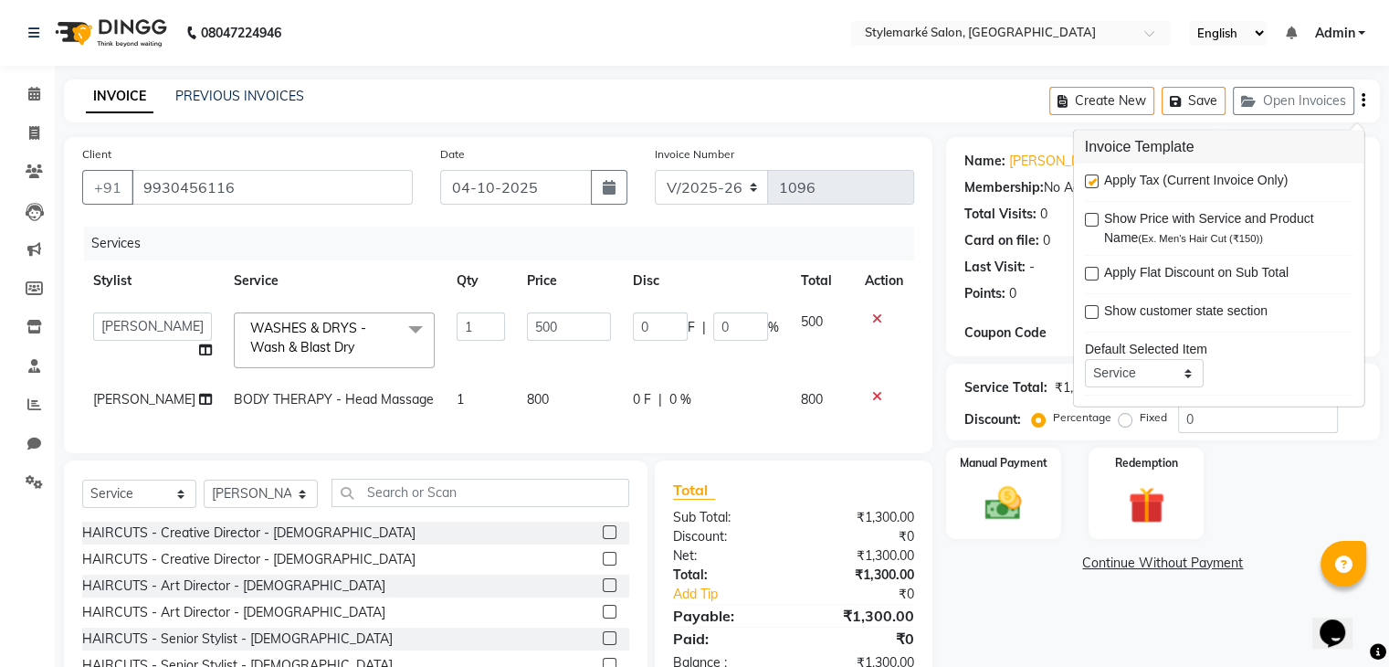
click at [1095, 178] on label at bounding box center [1092, 181] width 14 height 14
click at [1095, 178] on input "checkbox" at bounding box center [1091, 182] width 12 height 12
checkbox input "false"
click at [1048, 589] on div "Name: [PERSON_NAME] Membership: No Active Membership Total Visits: 0 Card on fi…" at bounding box center [1170, 433] width 448 height 593
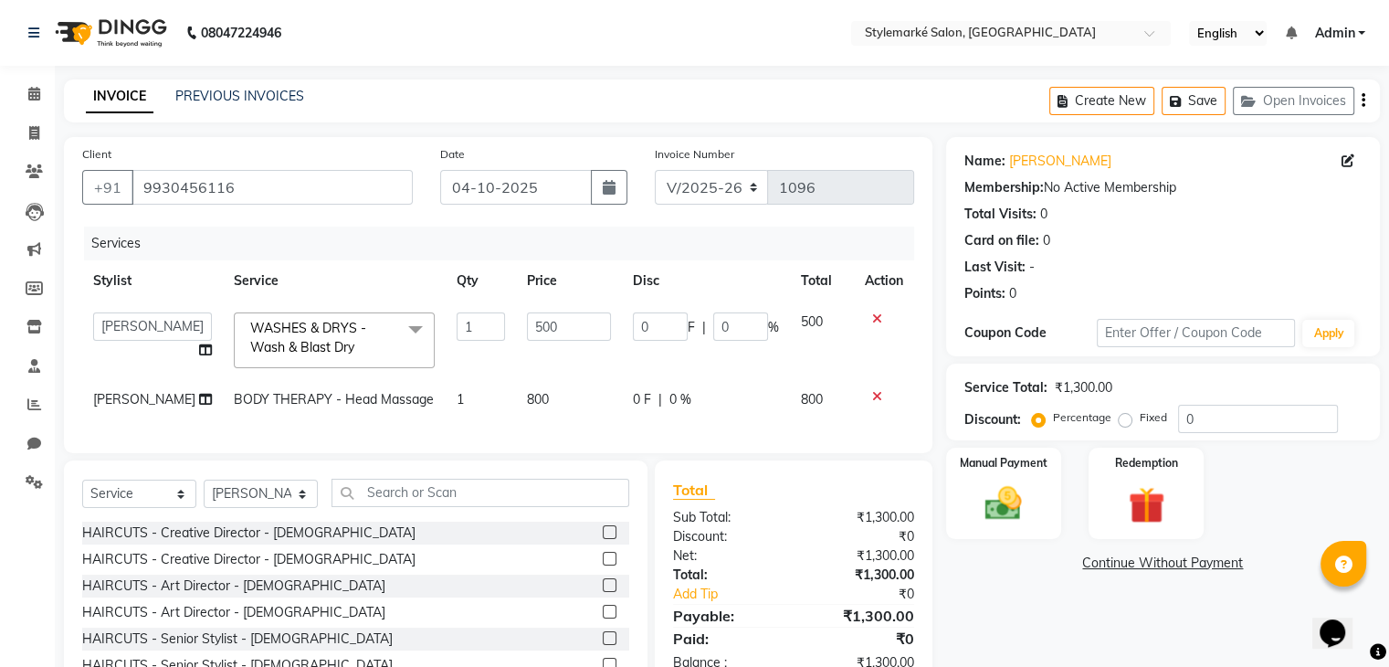
click at [672, 395] on span "0 %" at bounding box center [680, 399] width 22 height 19
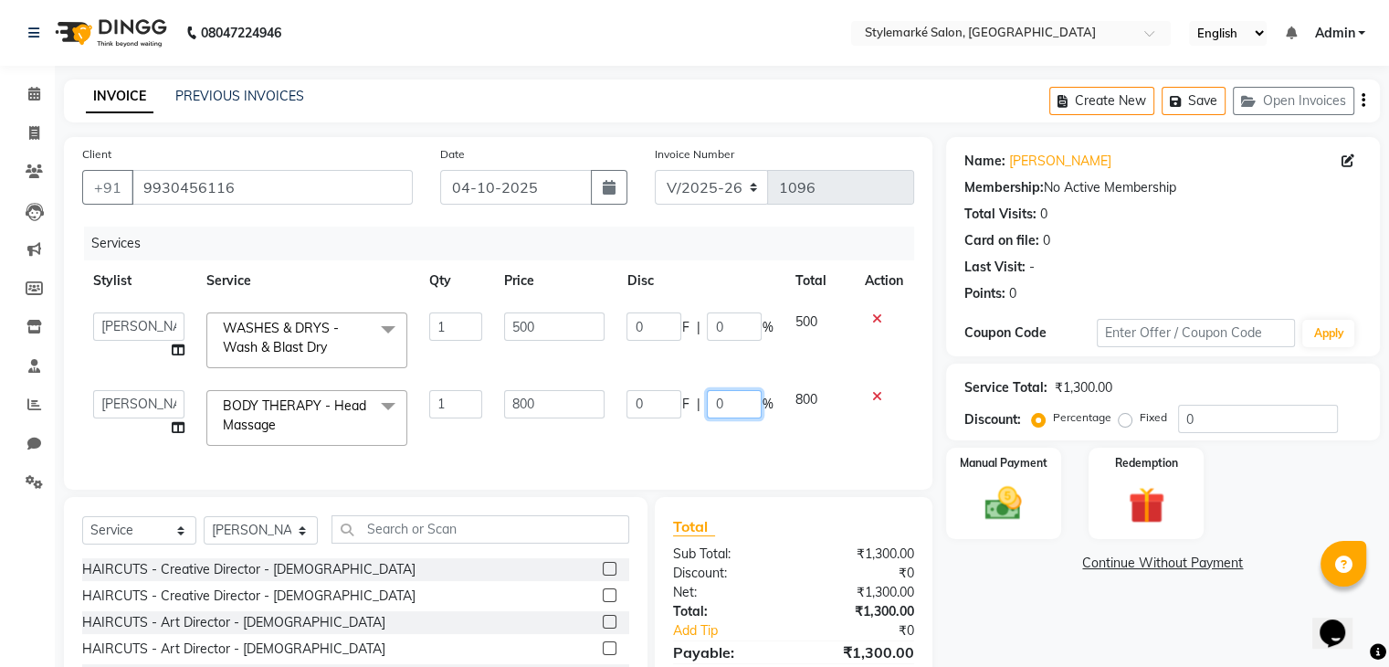
click at [756, 395] on input "0" at bounding box center [734, 404] width 55 height 28
type input "20"
click at [808, 413] on td "800" at bounding box center [818, 418] width 69 height 78
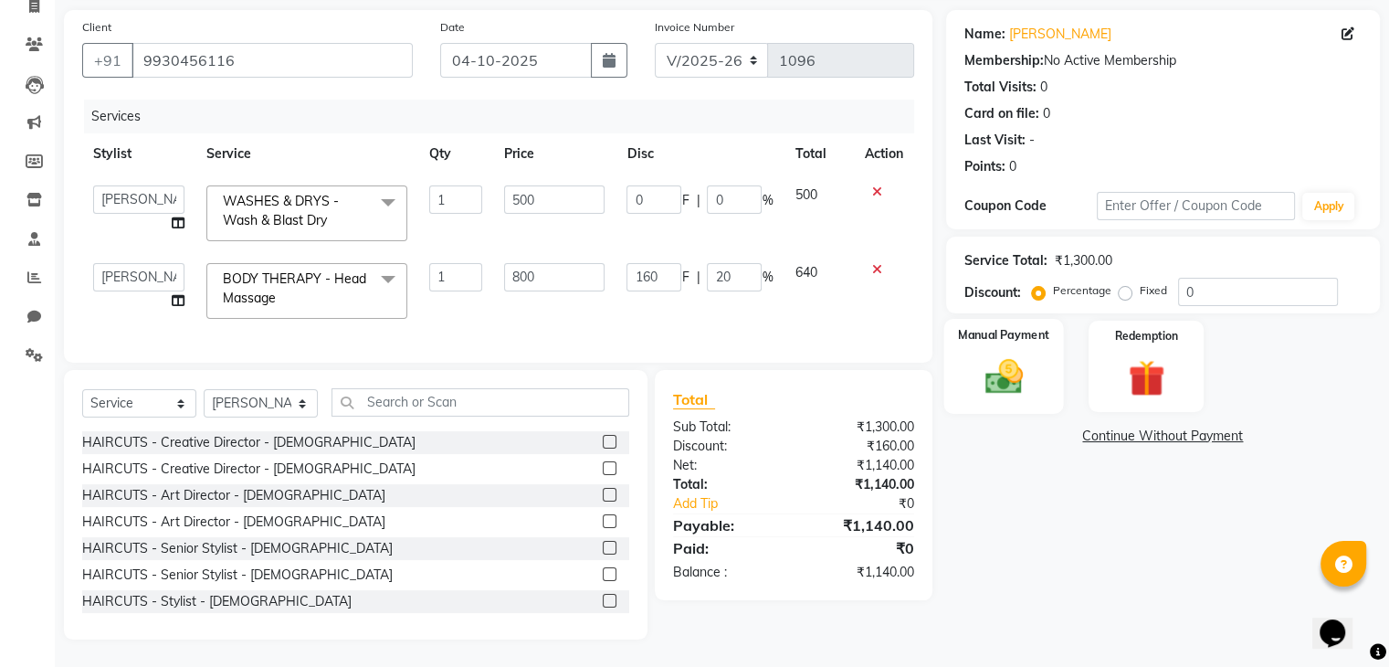
click at [1037, 377] on div "Manual Payment" at bounding box center [1003, 366] width 120 height 94
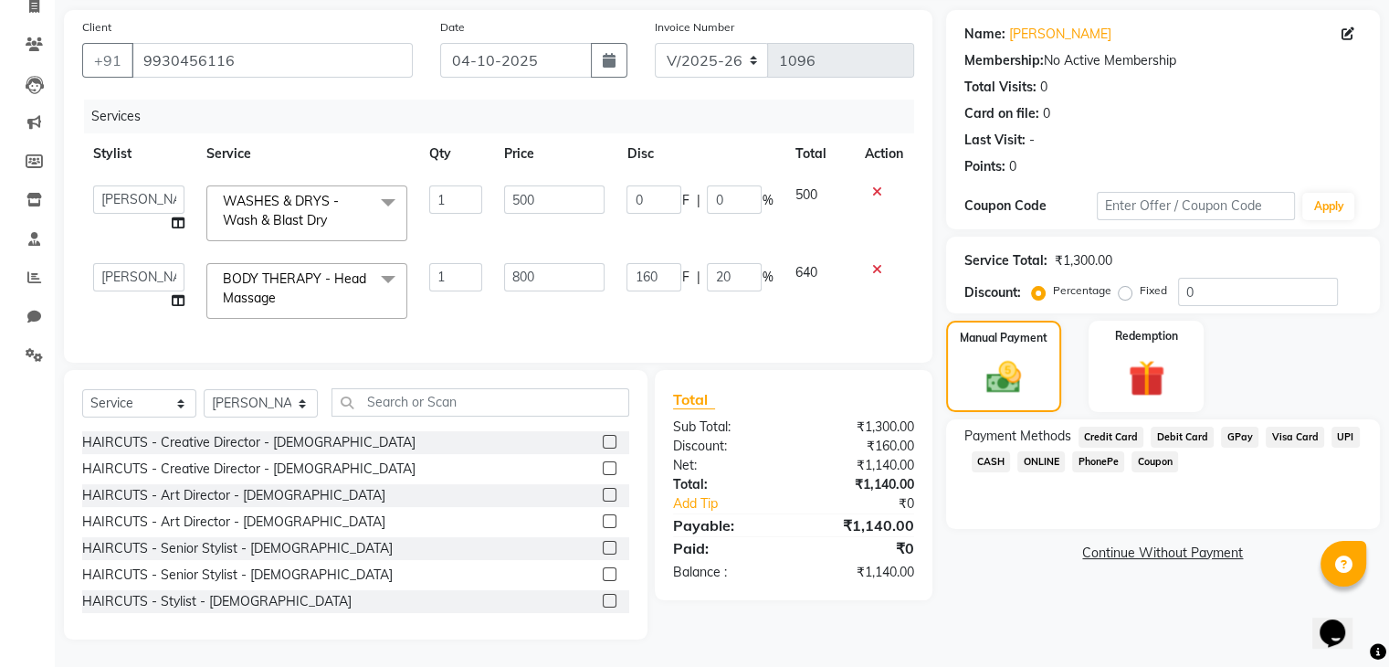
click at [1237, 427] on span "GPay" at bounding box center [1239, 437] width 37 height 21
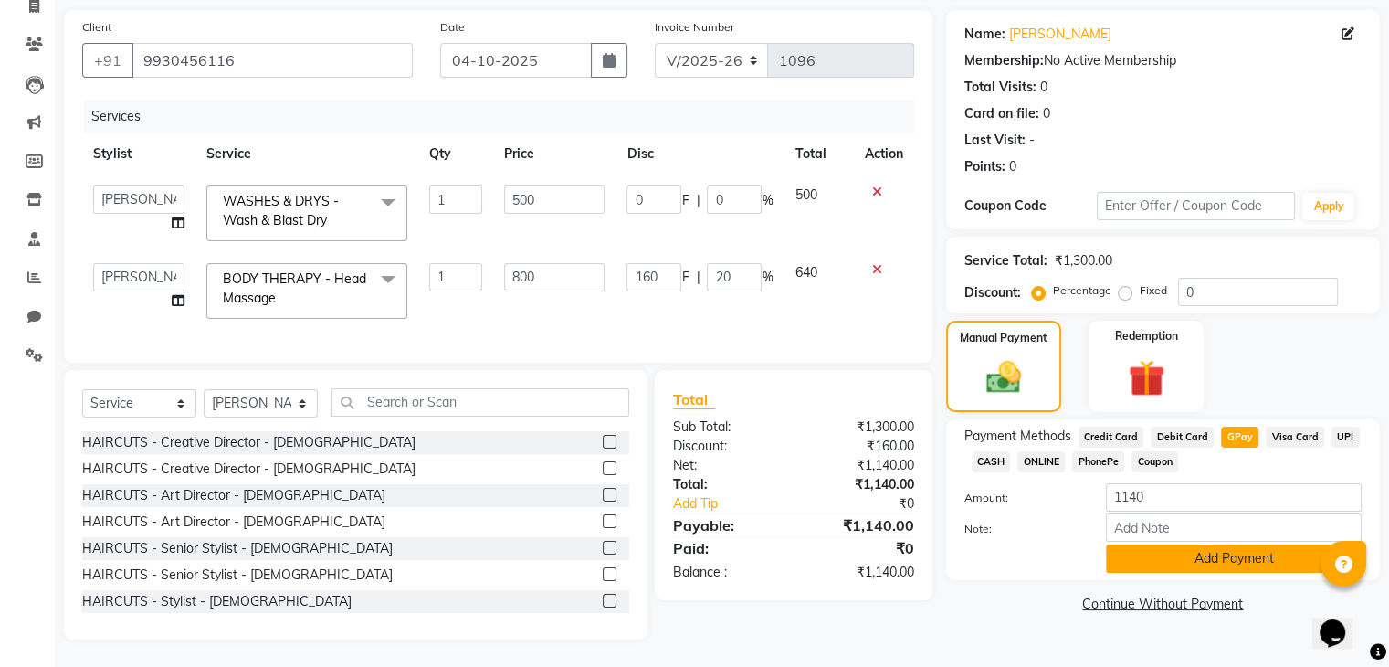
click at [1222, 544] on button "Add Payment" at bounding box center [1234, 558] width 256 height 28
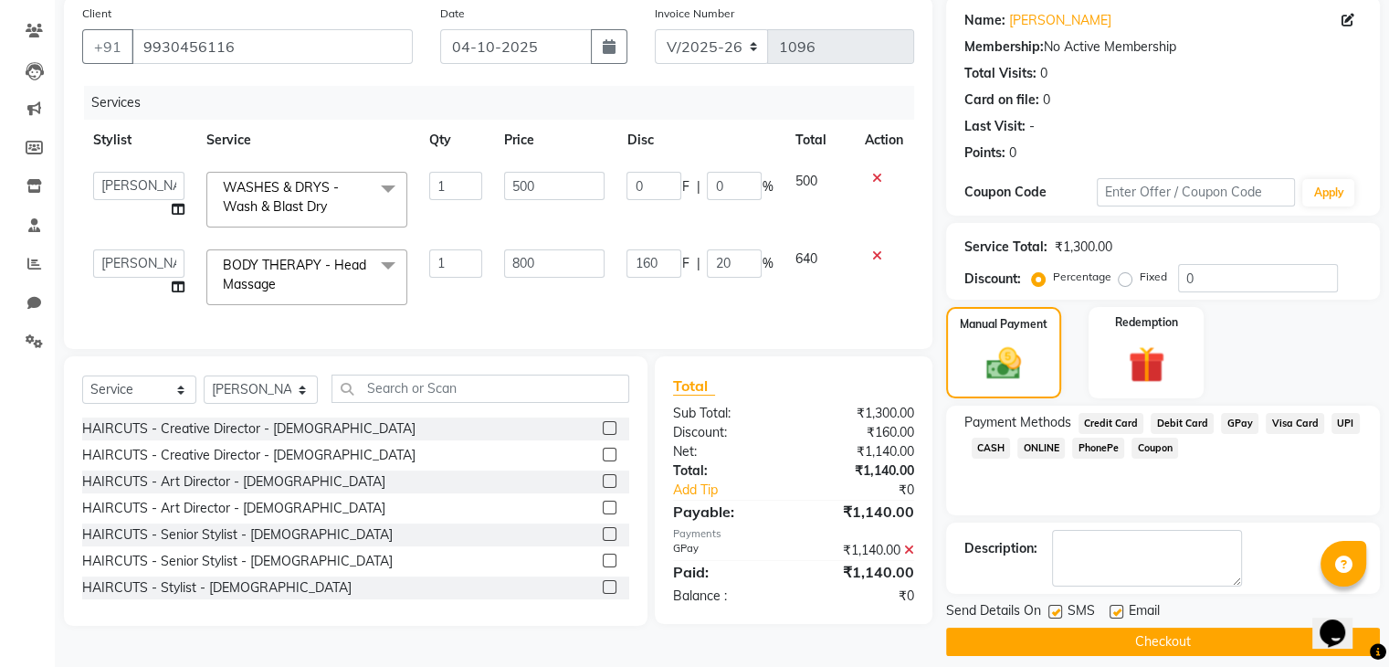
click at [1206, 634] on button "Checkout" at bounding box center [1163, 641] width 434 height 28
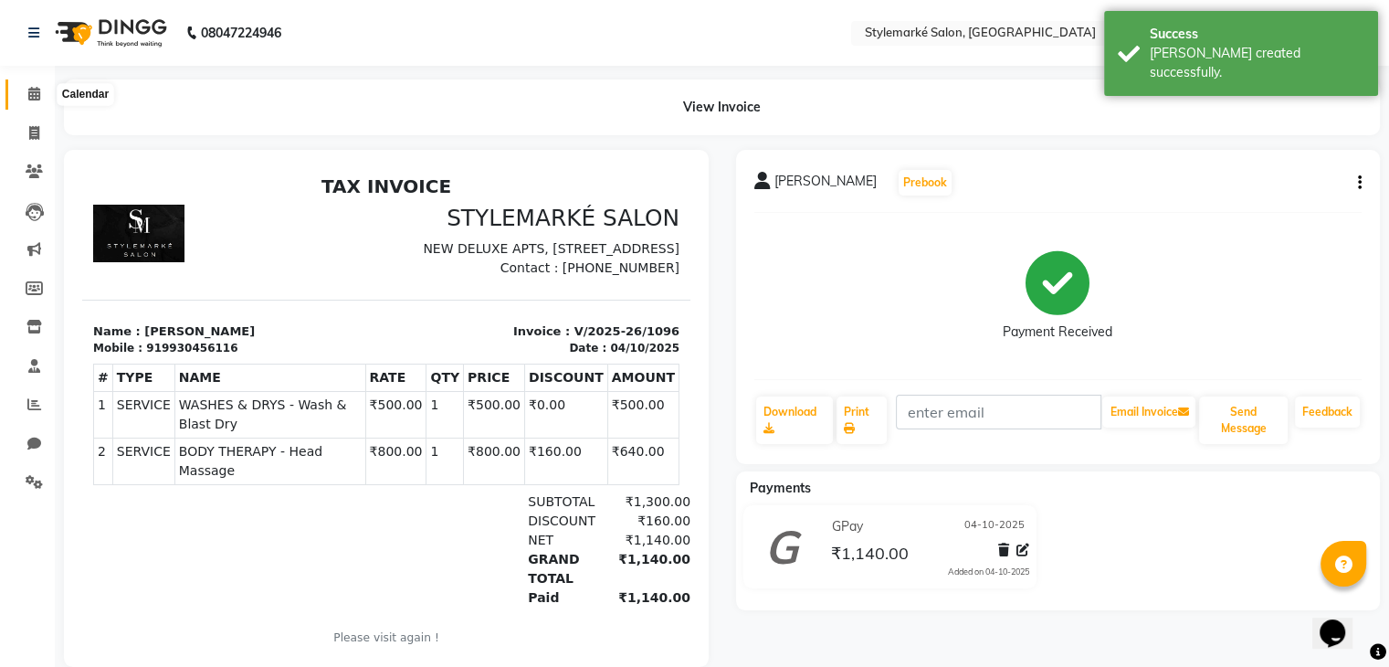
click at [32, 91] on icon at bounding box center [34, 94] width 12 height 14
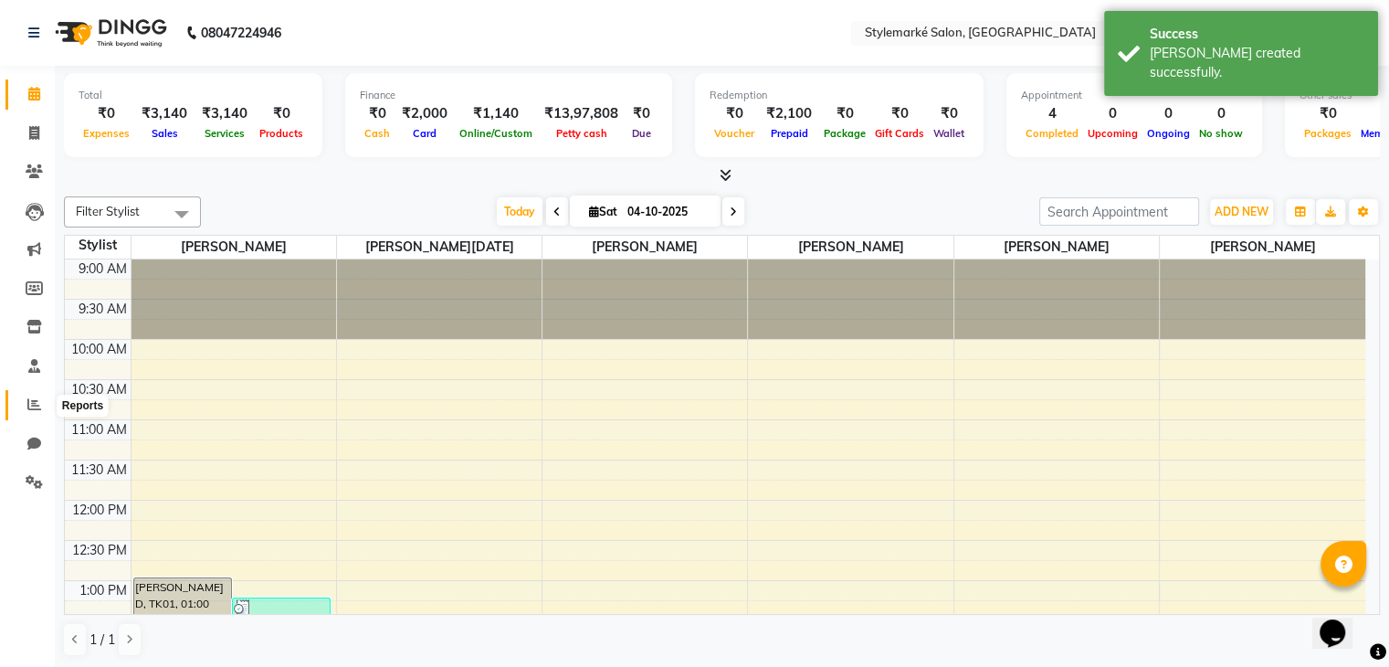
click at [29, 411] on icon at bounding box center [34, 404] width 14 height 14
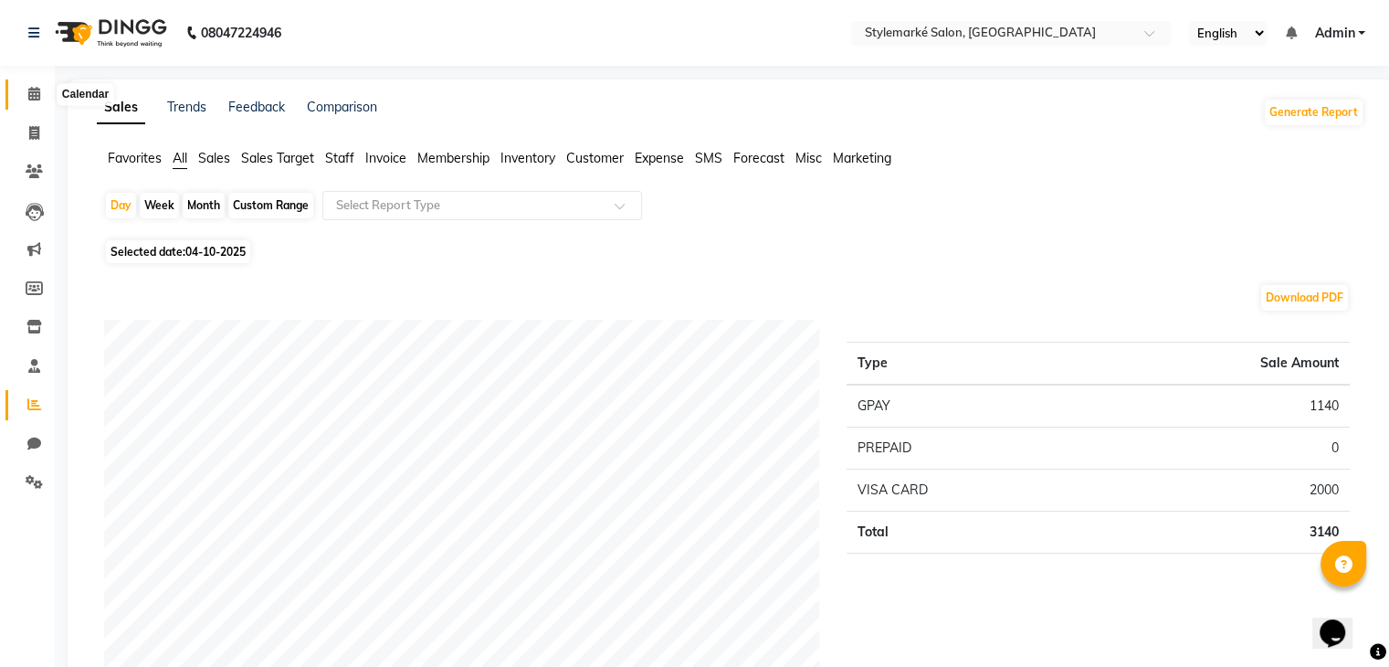
click at [37, 87] on icon at bounding box center [34, 94] width 12 height 14
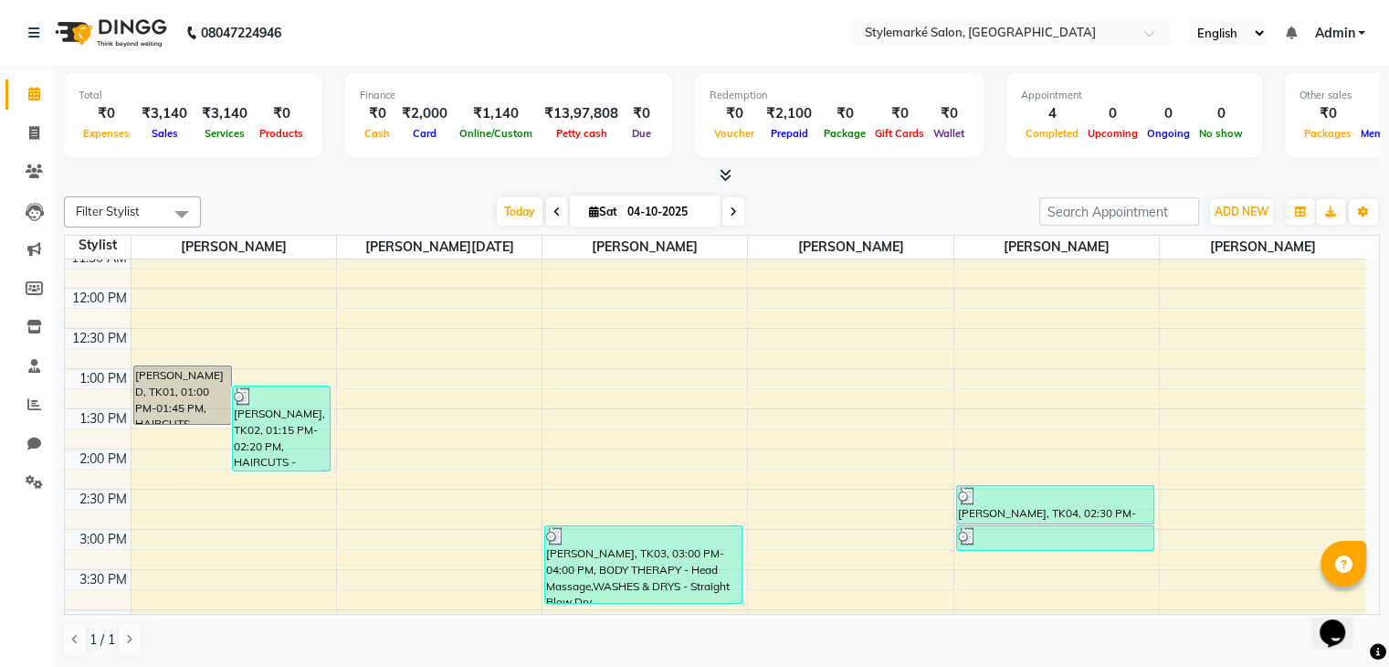
scroll to position [200, 0]
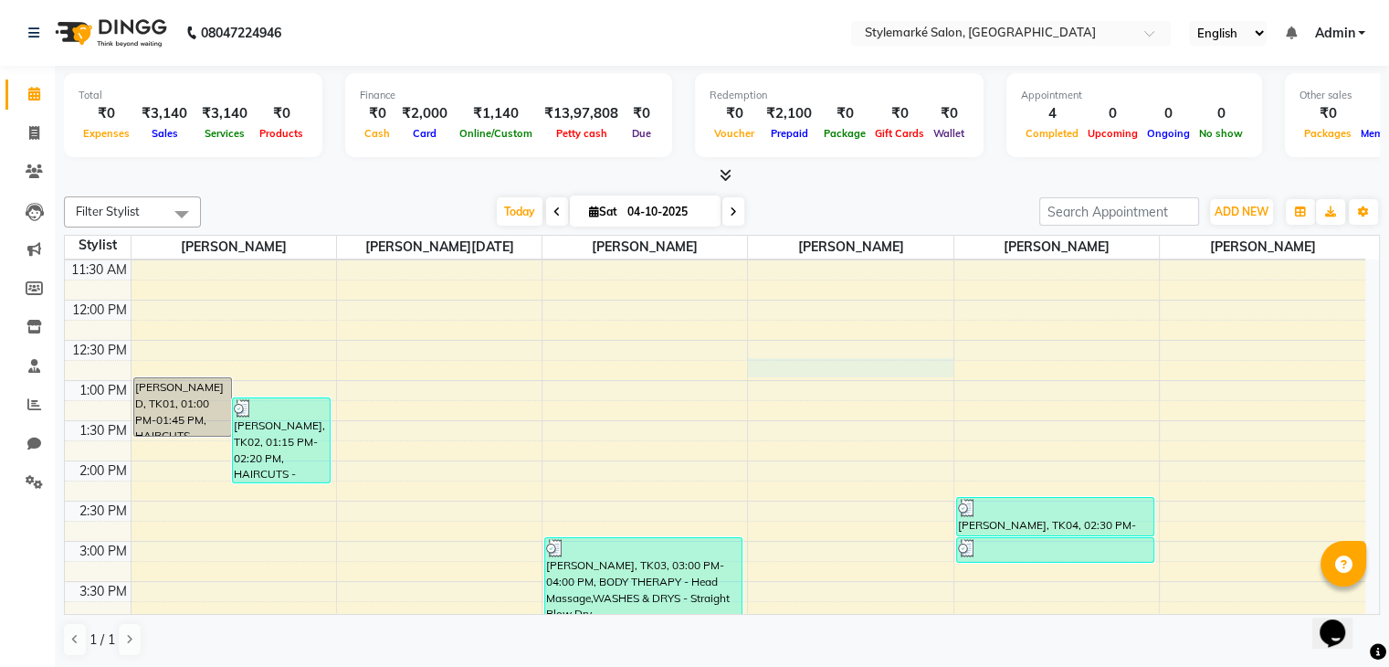
click at [820, 359] on div "9:00 AM 9:30 AM 10:00 AM 10:30 AM 11:00 AM 11:30 AM 12:00 PM 12:30 PM 1:00 PM 1…" at bounding box center [715, 541] width 1301 height 964
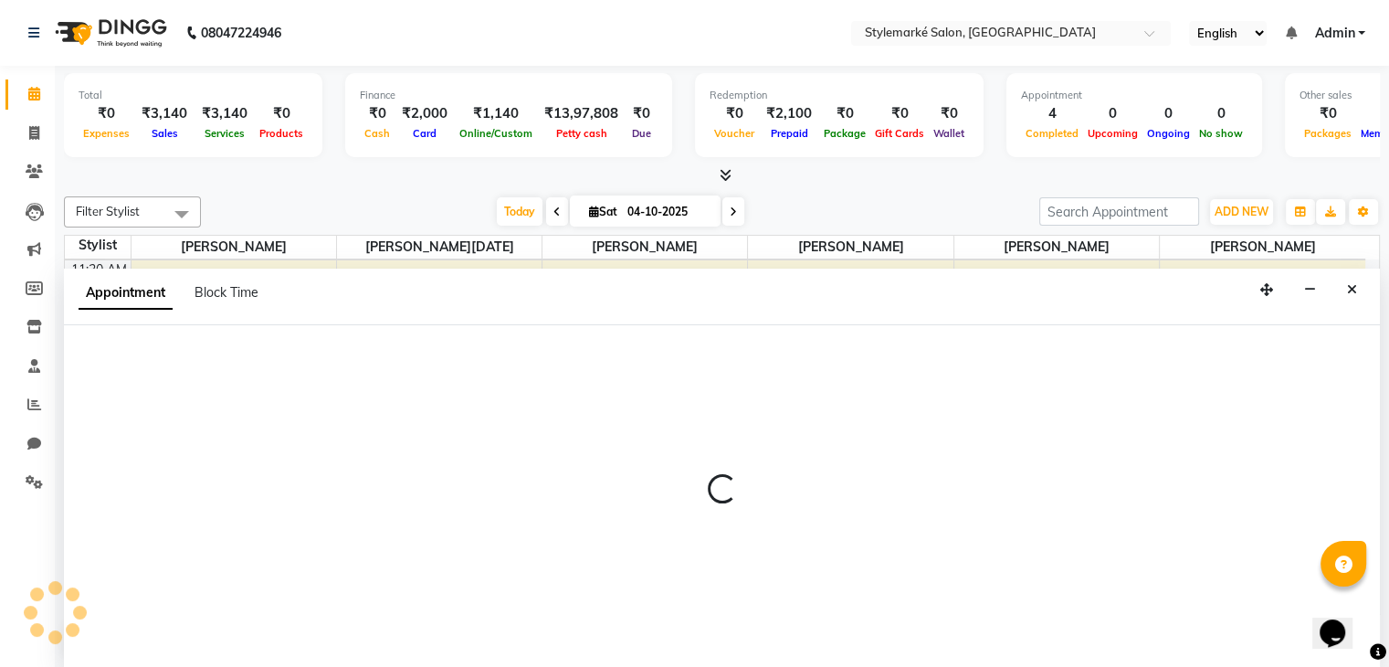
scroll to position [1, 0]
select select "71243"
select select "765"
select select "tentative"
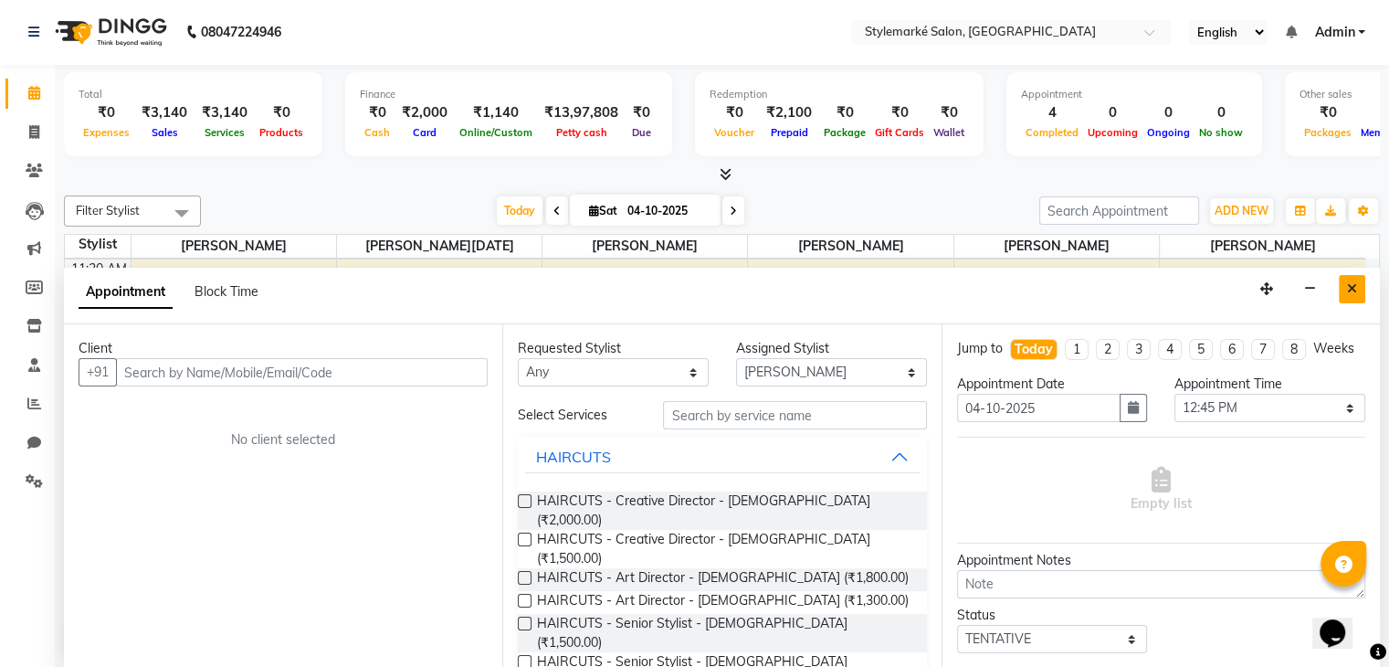
click at [1354, 293] on icon "Close" at bounding box center [1352, 288] width 10 height 13
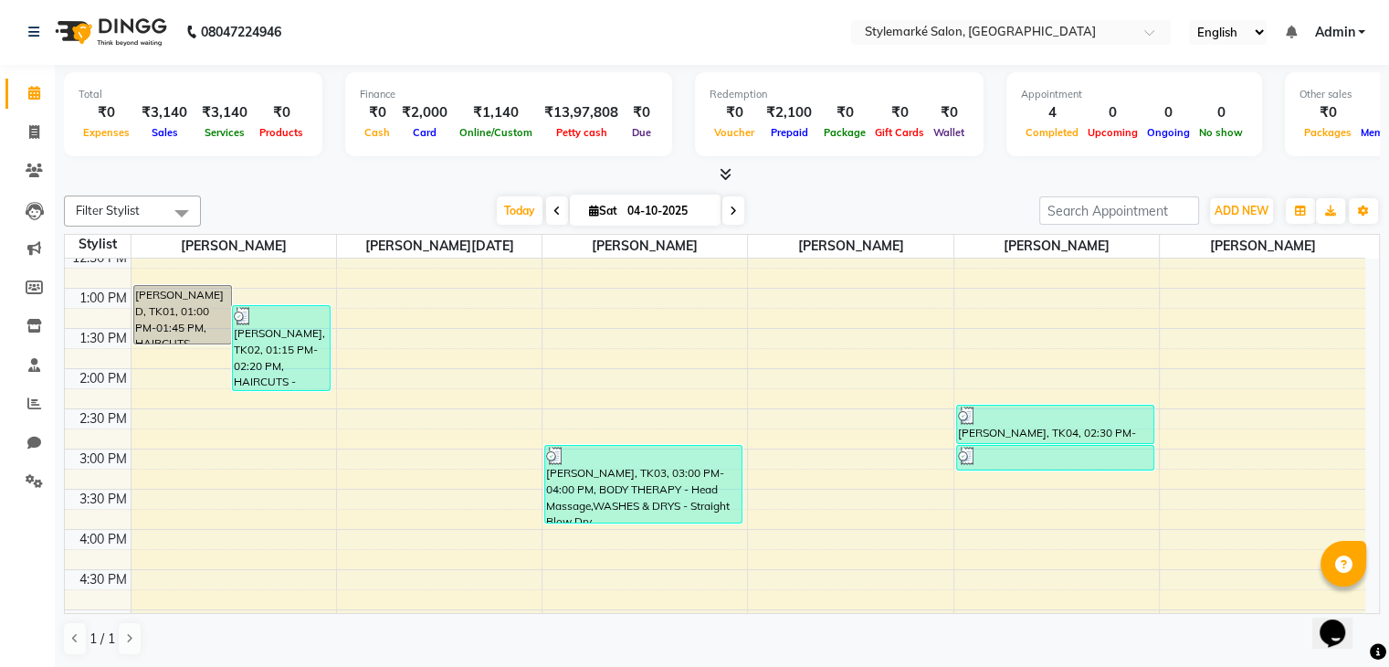
scroll to position [200, 0]
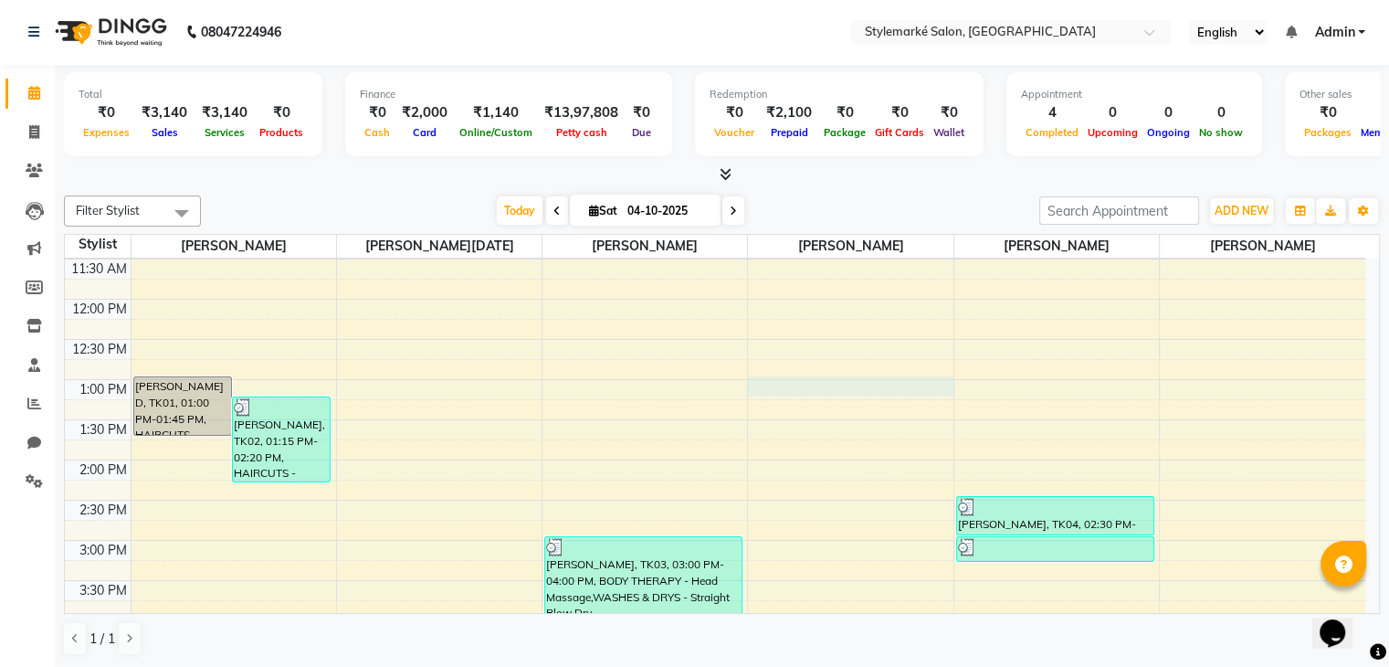
click at [809, 384] on div "9:00 AM 9:30 AM 10:00 AM 10:30 AM 11:00 AM 11:30 AM 12:00 PM 12:30 PM 1:00 PM 1…" at bounding box center [715, 540] width 1301 height 964
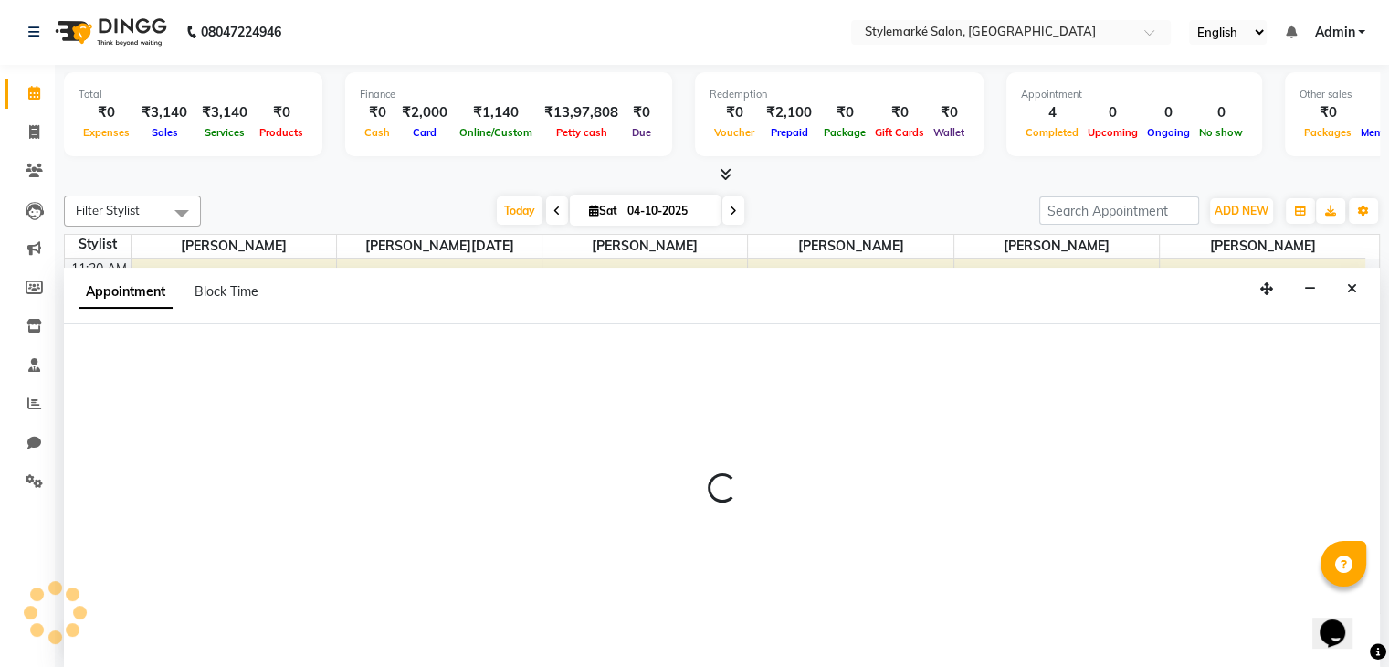
select select "71243"
select select "780"
select select "tentative"
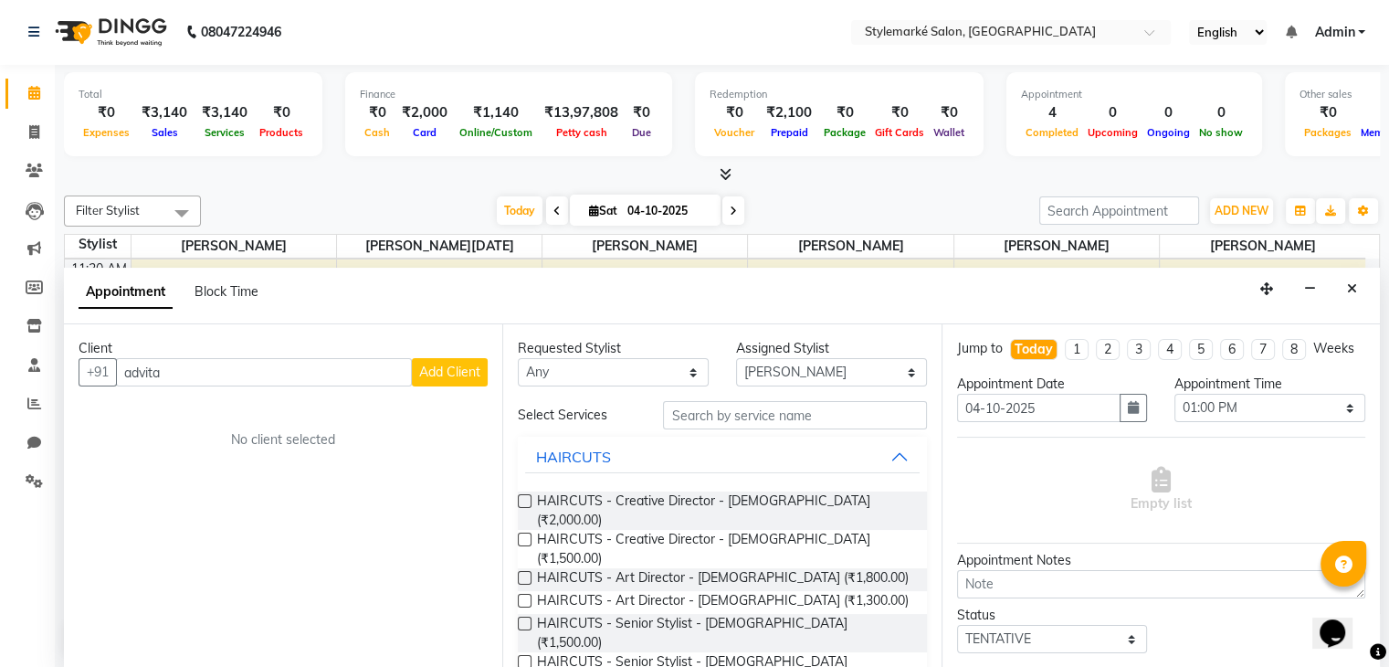
type input "advita"
click at [1348, 285] on icon "Close" at bounding box center [1352, 288] width 10 height 13
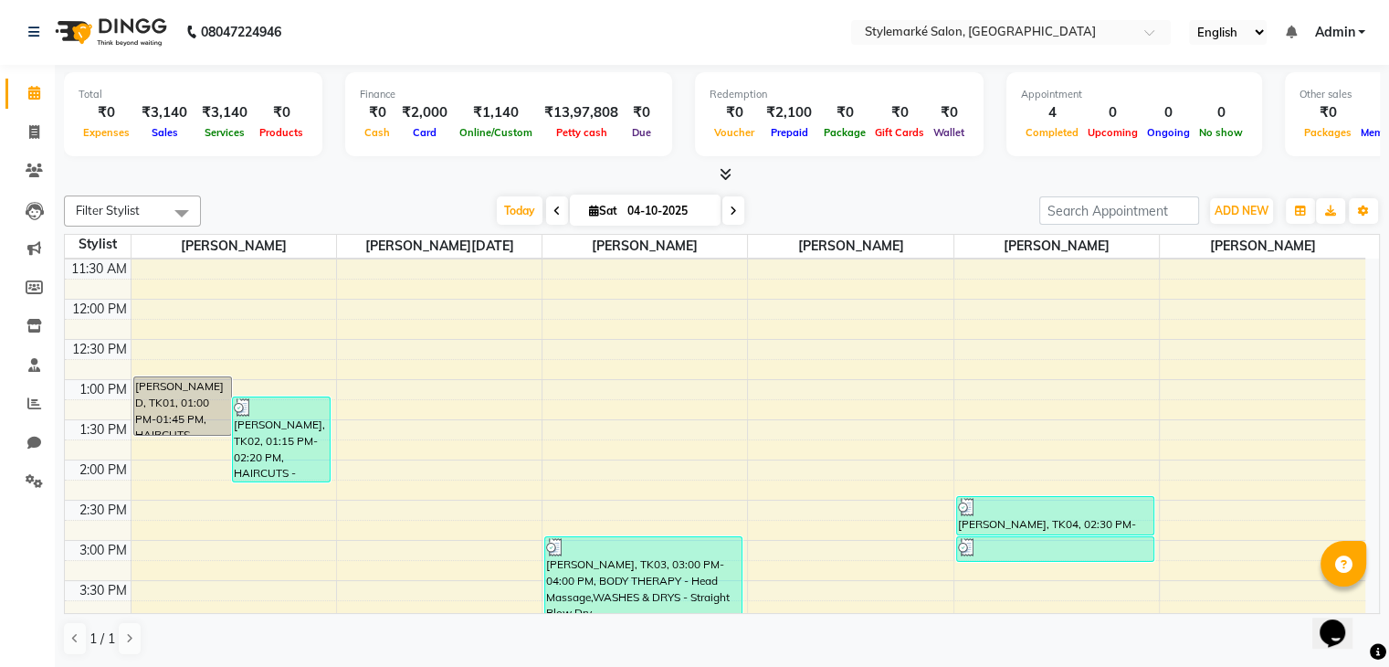
click at [589, 210] on icon at bounding box center [594, 211] width 10 height 12
select select "10"
select select "2025"
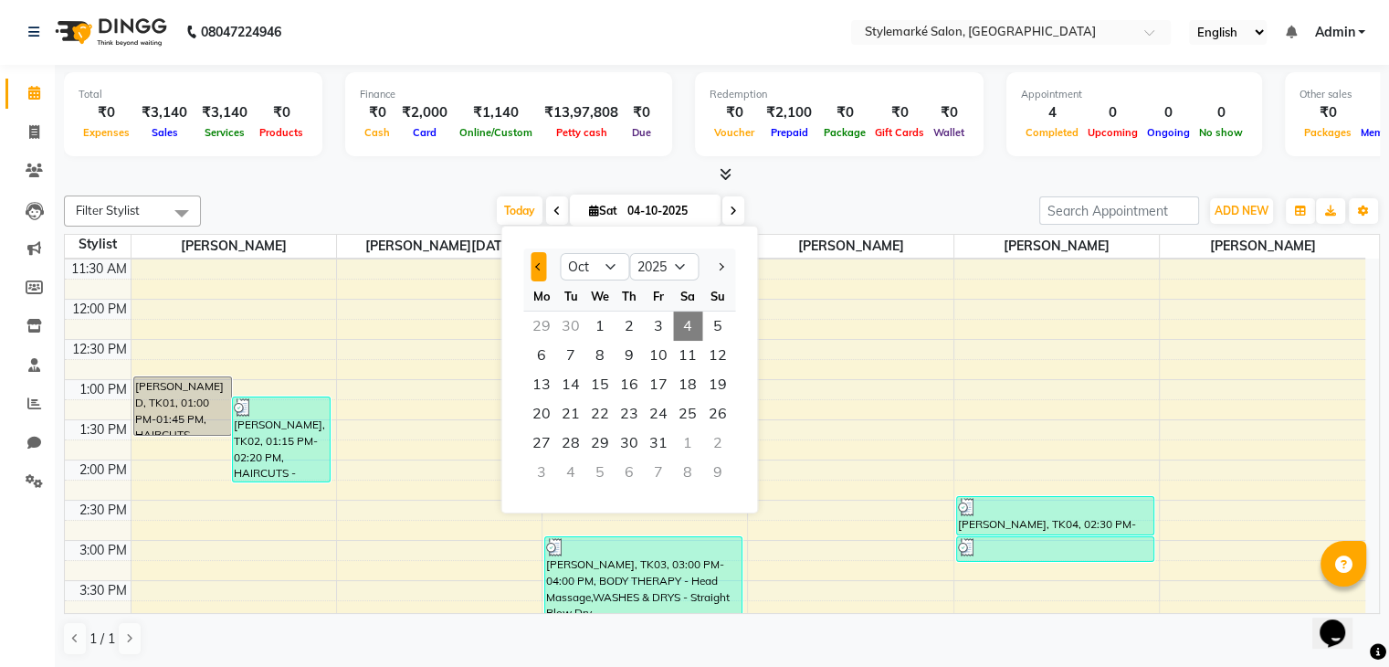
click at [541, 266] on button "Previous month" at bounding box center [539, 266] width 16 height 29
select select "9"
click at [610, 380] on span "17" at bounding box center [599, 384] width 29 height 29
type input "17-09-2025"
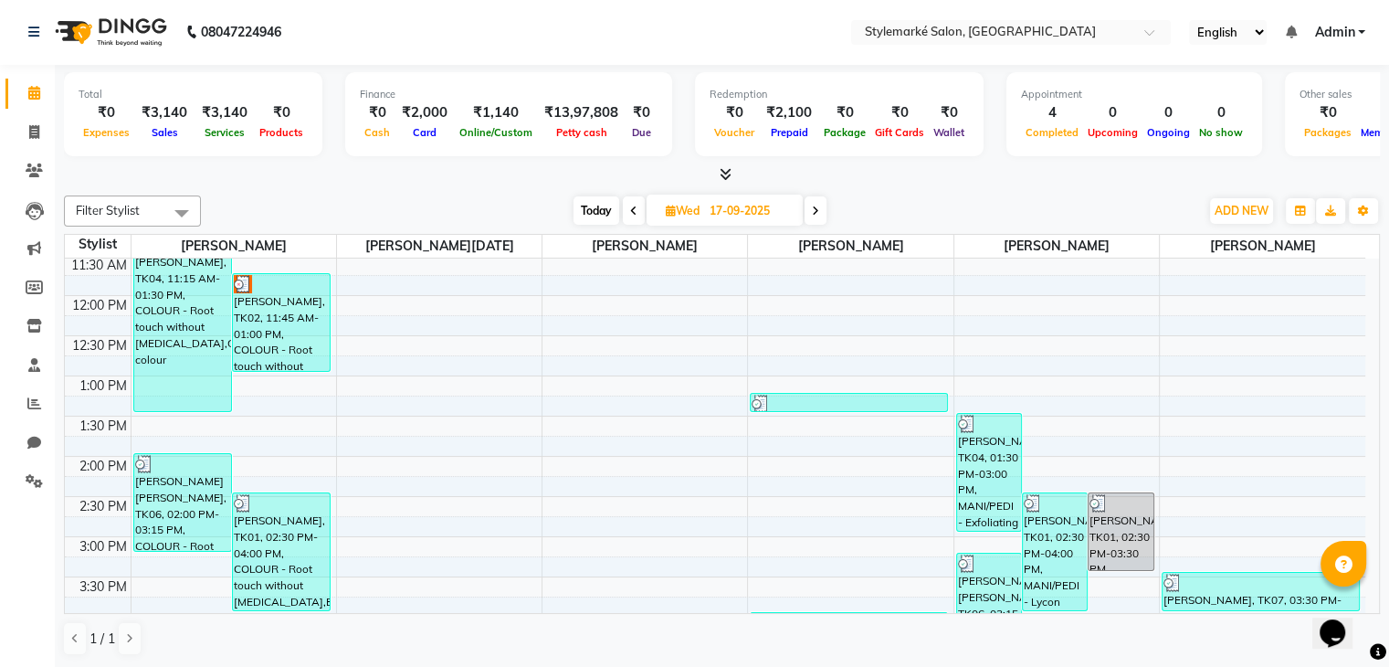
scroll to position [235, 0]
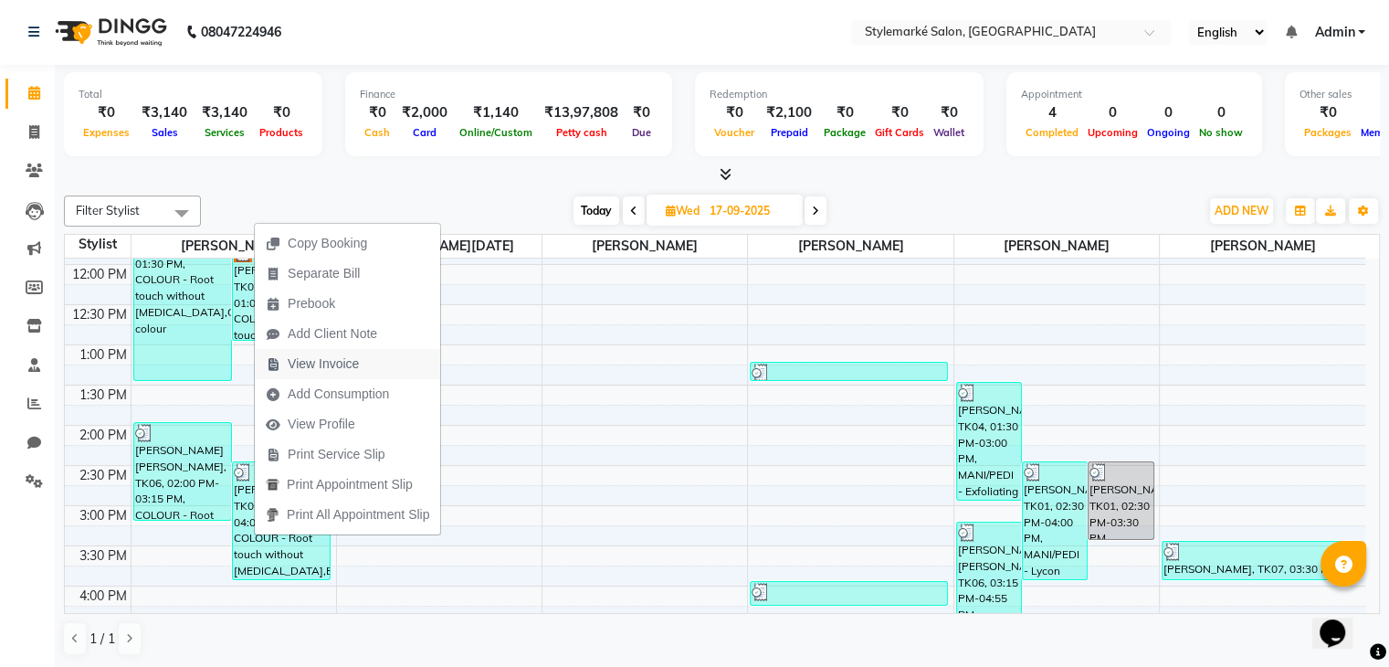
click at [354, 361] on span "View Invoice" at bounding box center [323, 363] width 71 height 19
click at [354, 361] on div "08047224946 Select Location × Stylemarké Salon, [GEOGRAPHIC_DATA] English ENGLI…" at bounding box center [694, 333] width 1389 height 669
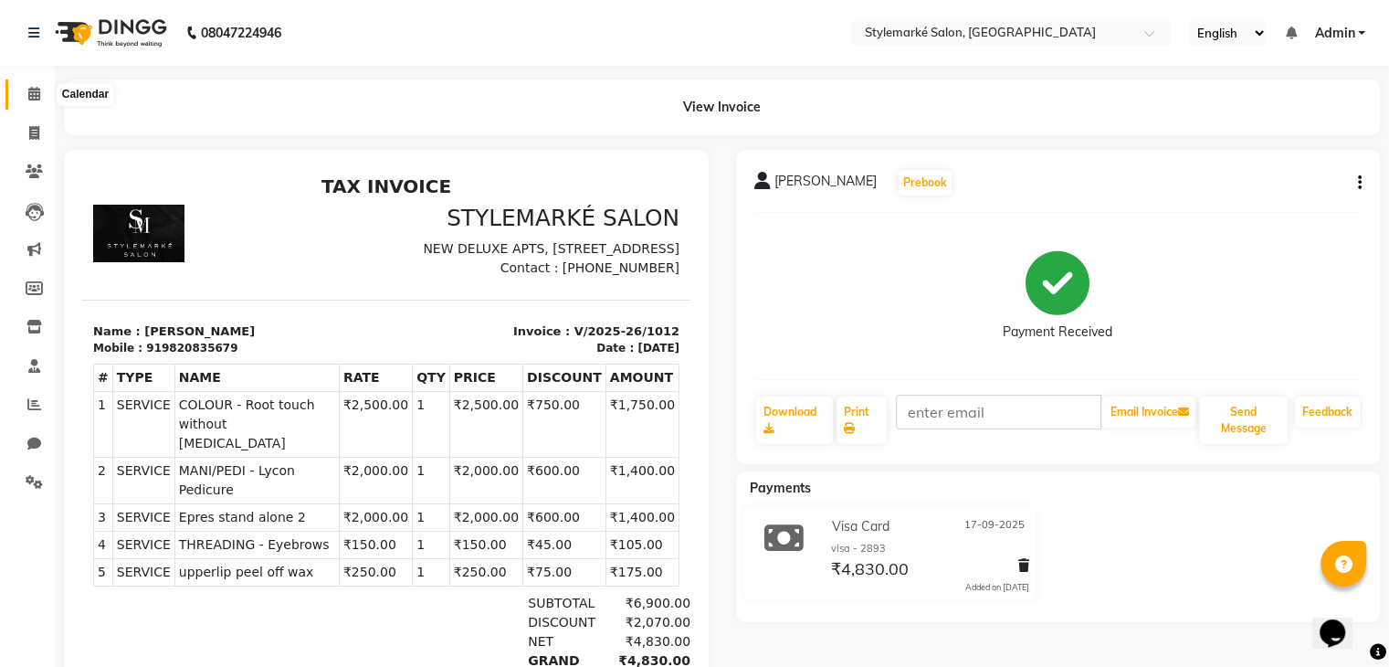
click at [29, 100] on icon at bounding box center [34, 94] width 12 height 14
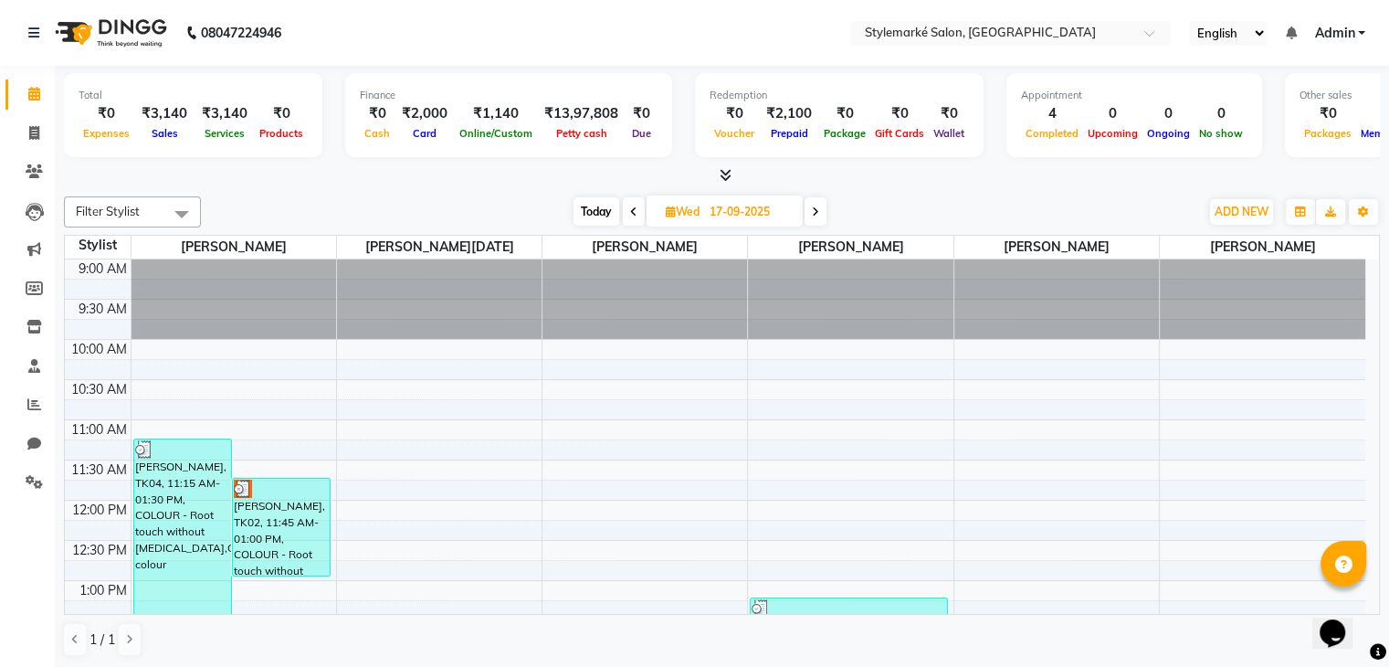
scroll to position [91, 0]
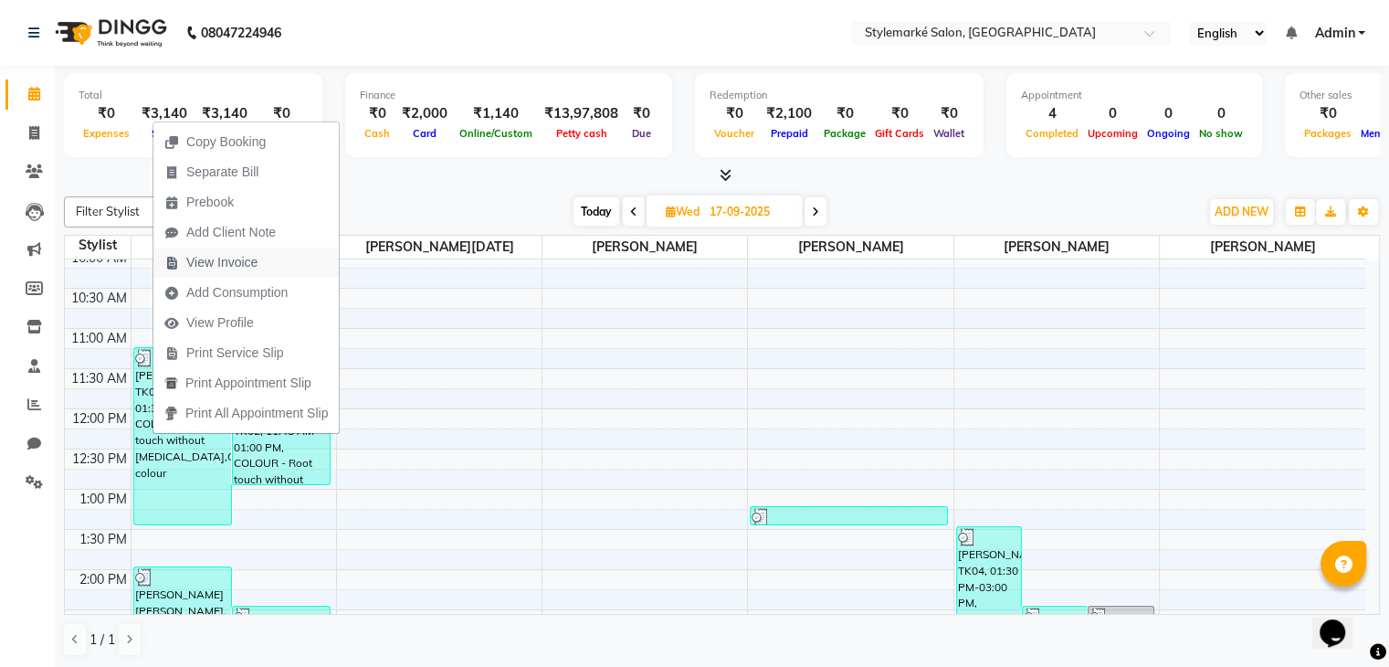
click at [242, 265] on span "View Invoice" at bounding box center [221, 262] width 71 height 19
click at [242, 265] on div "08047224946 Select Location × Stylemarké Salon, [GEOGRAPHIC_DATA] English ENGLI…" at bounding box center [694, 334] width 1389 height 669
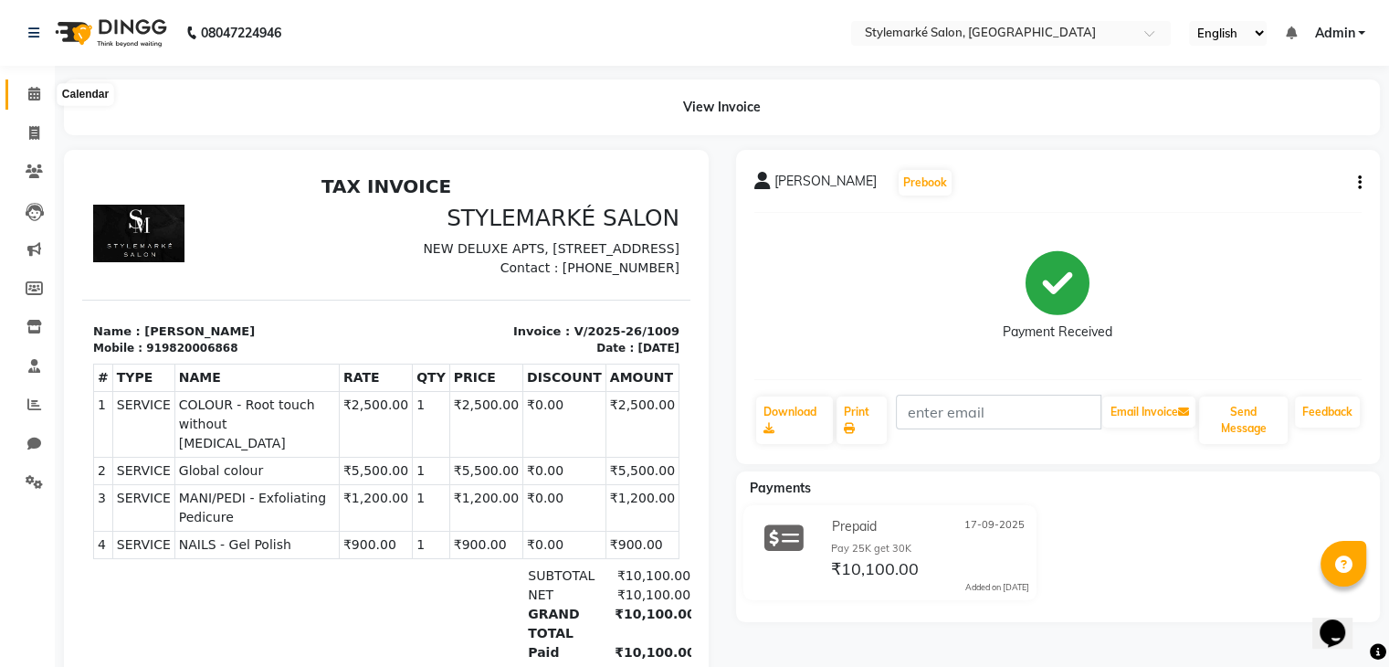
click at [40, 92] on span at bounding box center [34, 94] width 32 height 21
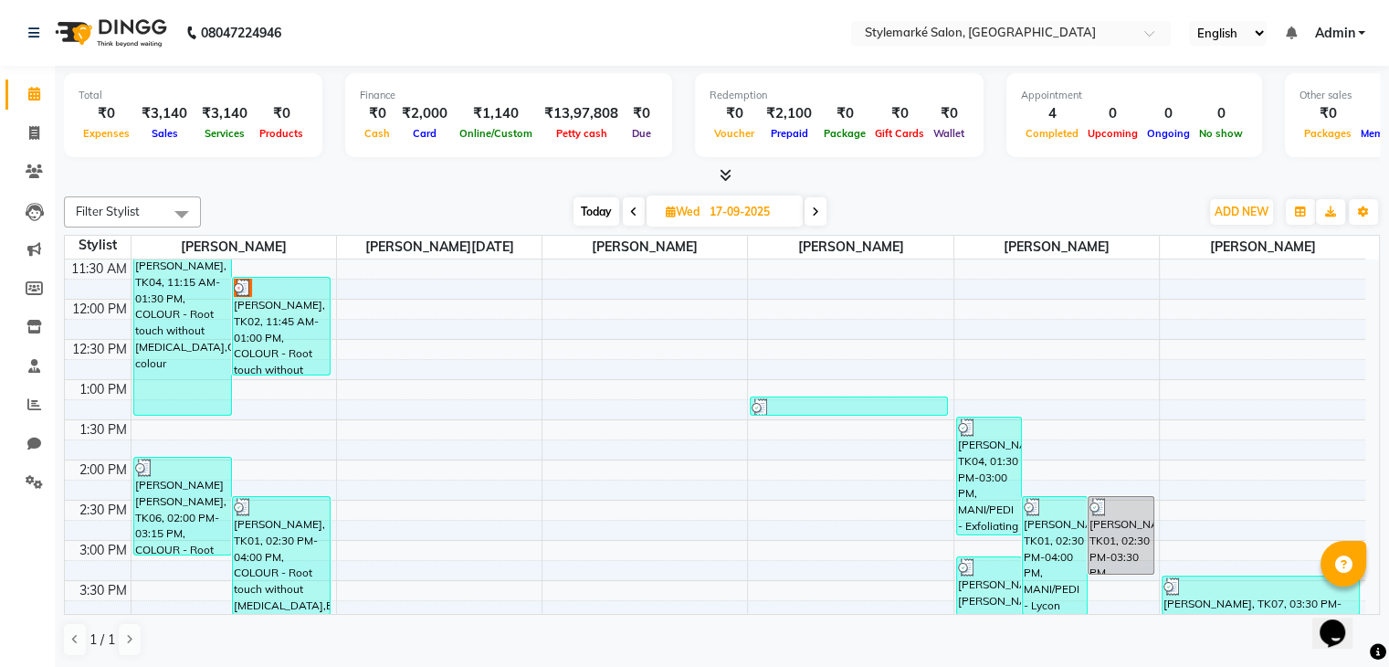
scroll to position [274, 0]
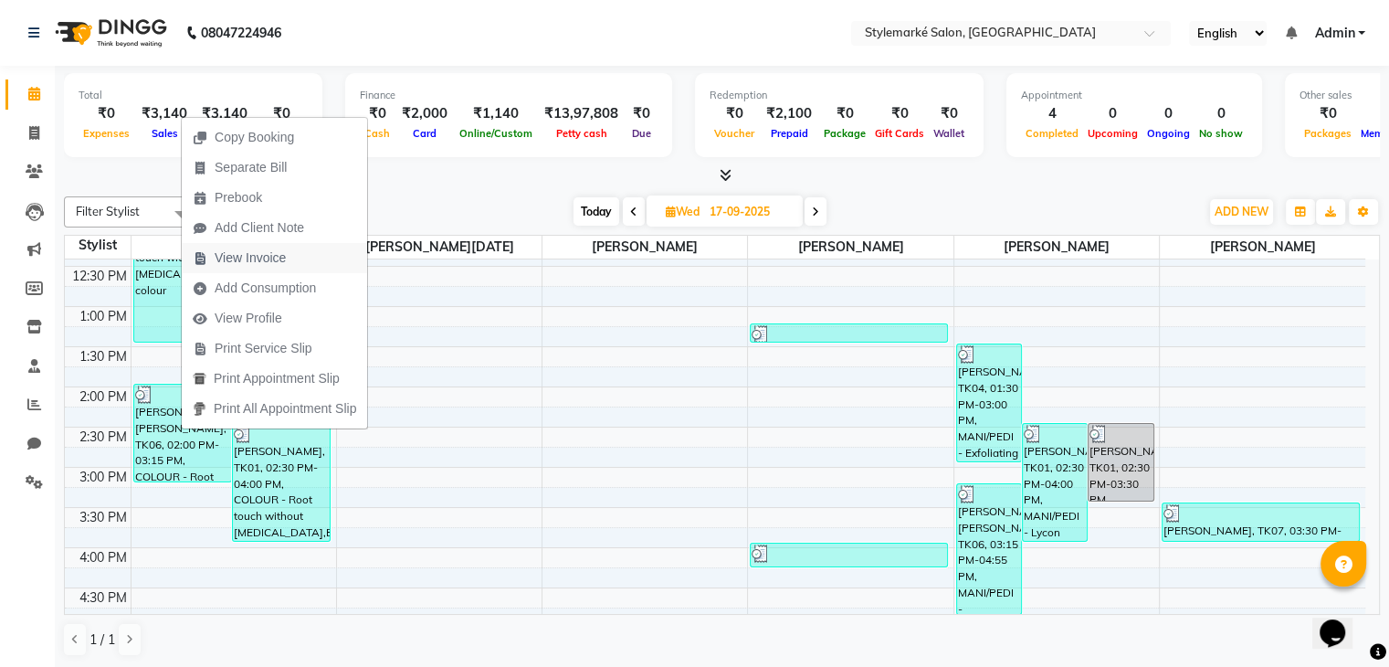
click at [305, 255] on button "View Invoice" at bounding box center [274, 258] width 185 height 30
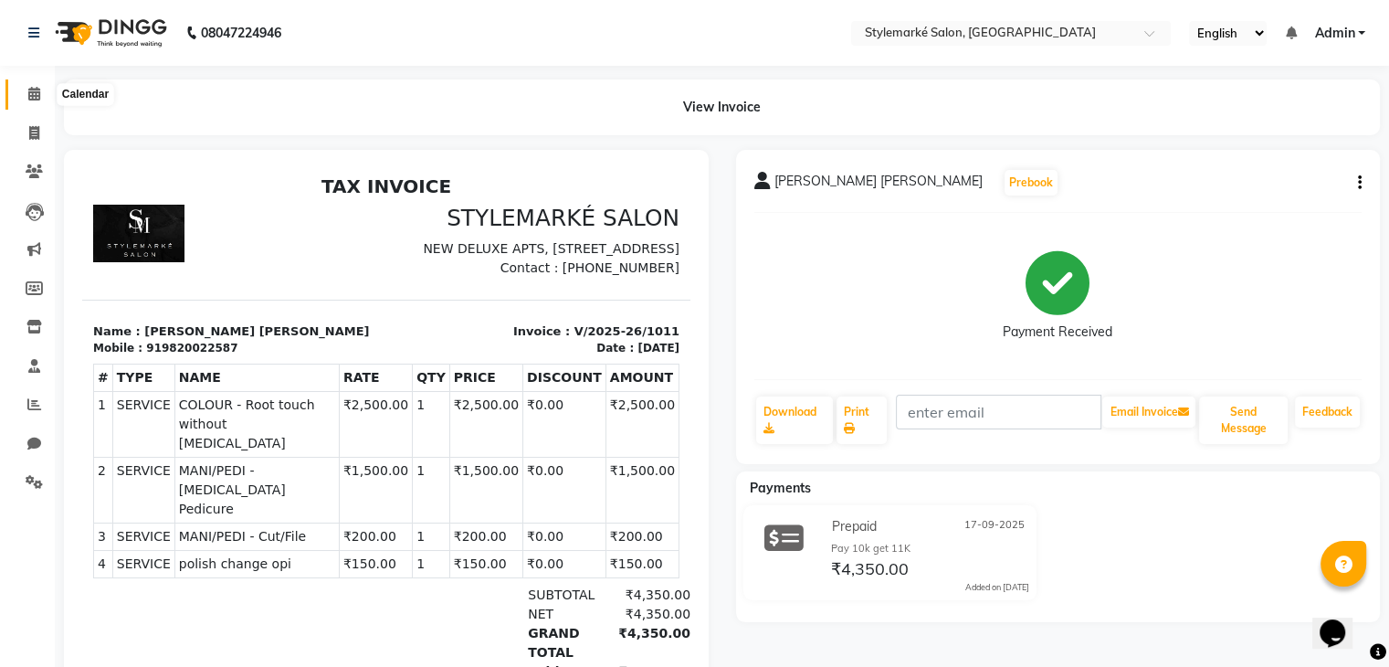
drag, startPoint x: 40, startPoint y: 101, endPoint x: 50, endPoint y: 107, distance: 11.4
click at [43, 101] on span at bounding box center [34, 94] width 32 height 21
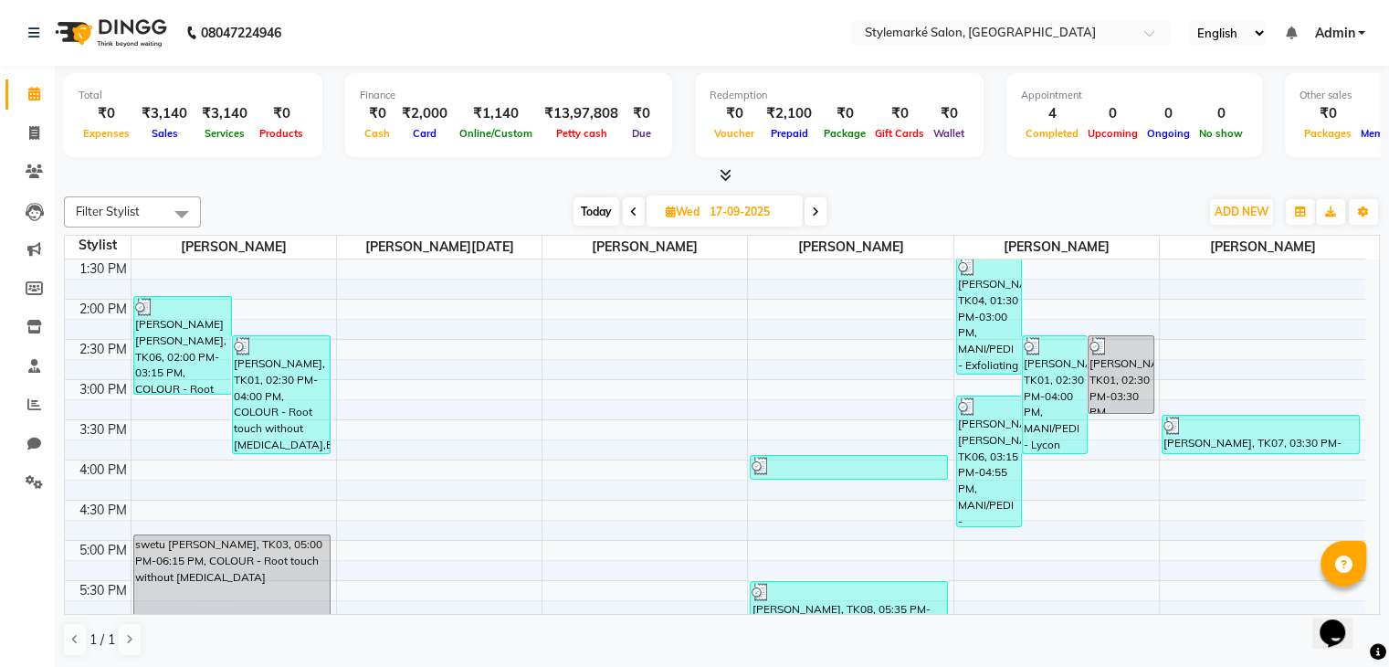
scroll to position [365, 0]
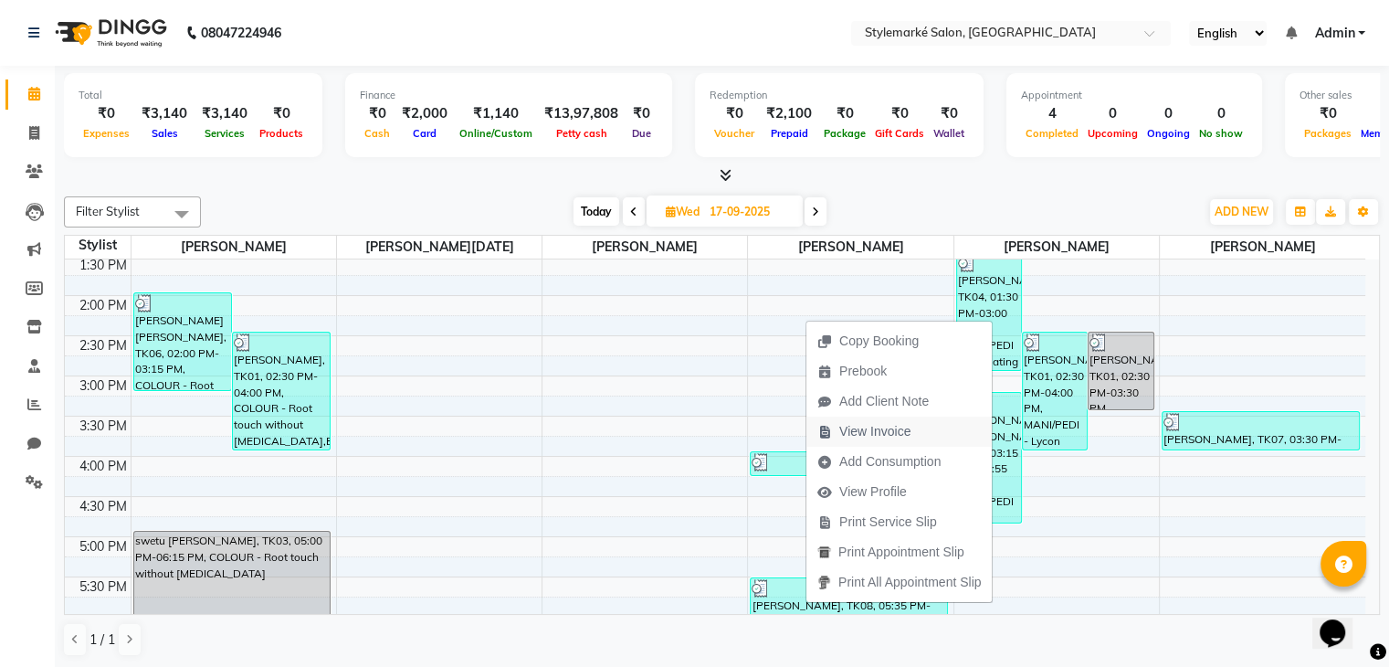
click at [872, 434] on span "View Invoice" at bounding box center [874, 431] width 71 height 19
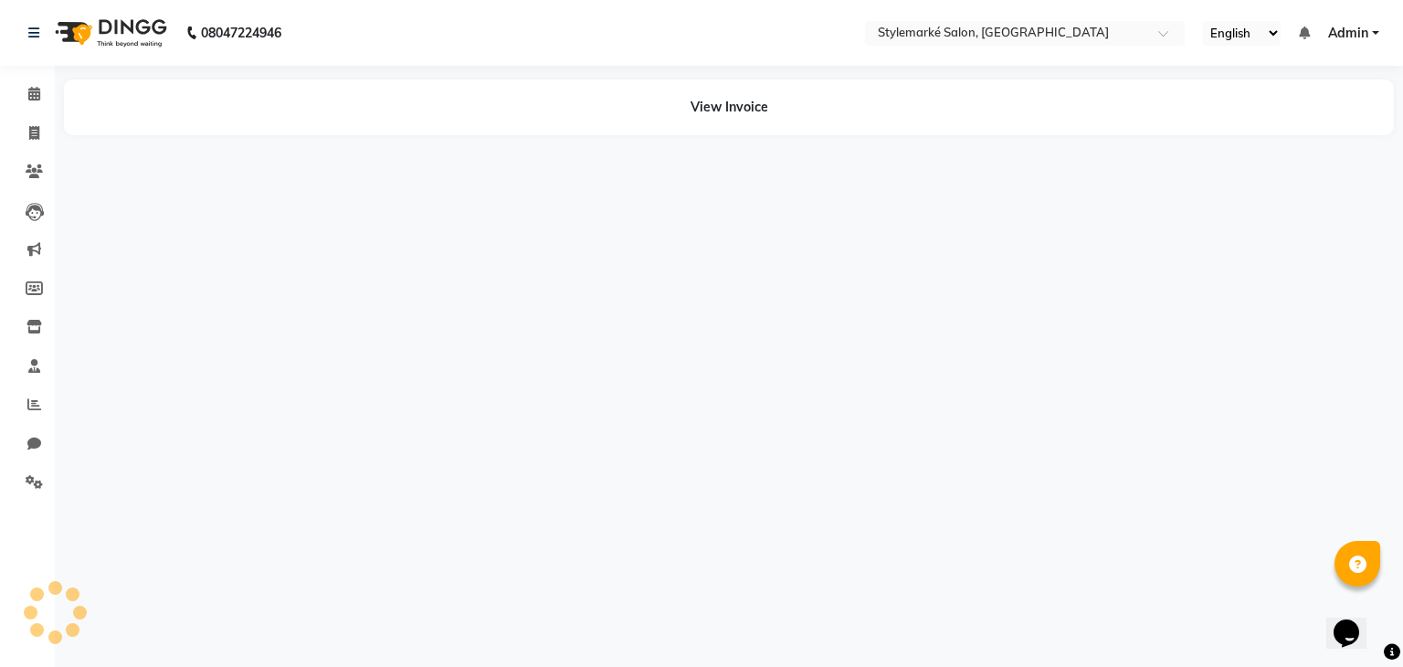
click at [872, 434] on div "08047224946 Select Location × Stylemarké Salon, [GEOGRAPHIC_DATA] English ENGLI…" at bounding box center [701, 333] width 1403 height 667
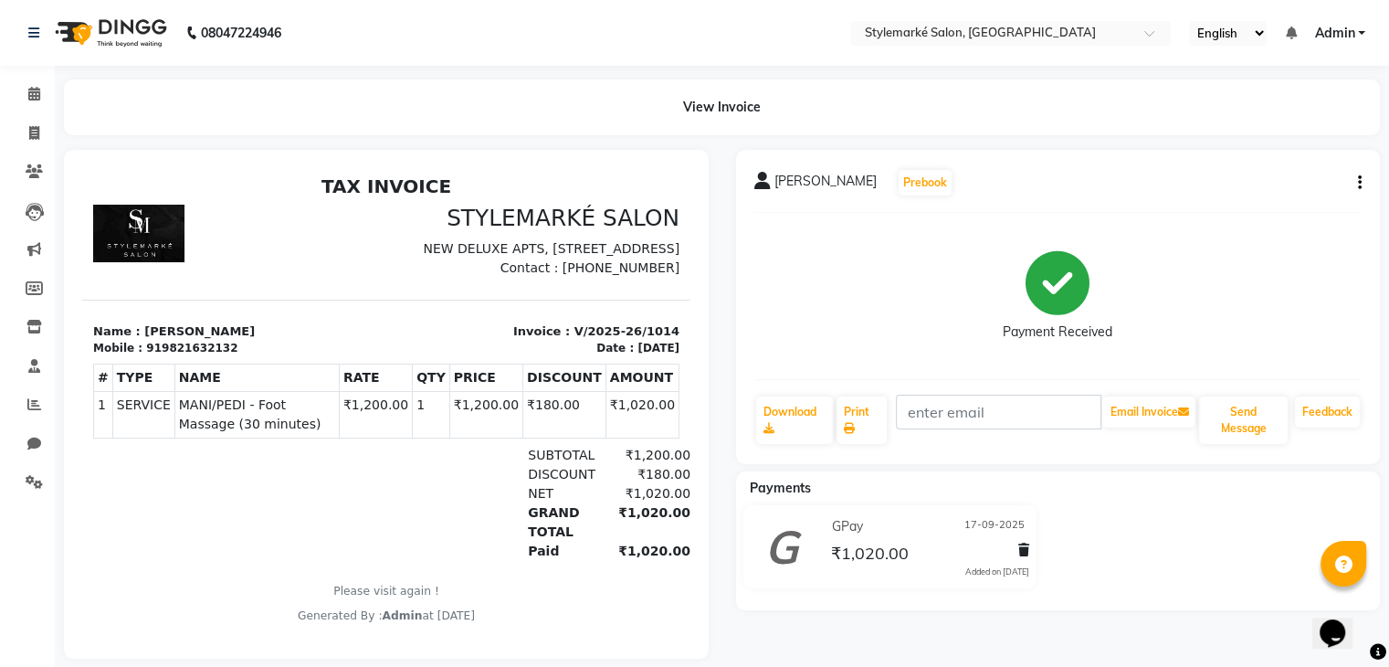
click at [1135, 542] on div "GPay [DATE] ₹1,020.00 Added on [DATE]" at bounding box center [1058, 550] width 672 height 90
click at [41, 102] on span at bounding box center [34, 94] width 32 height 21
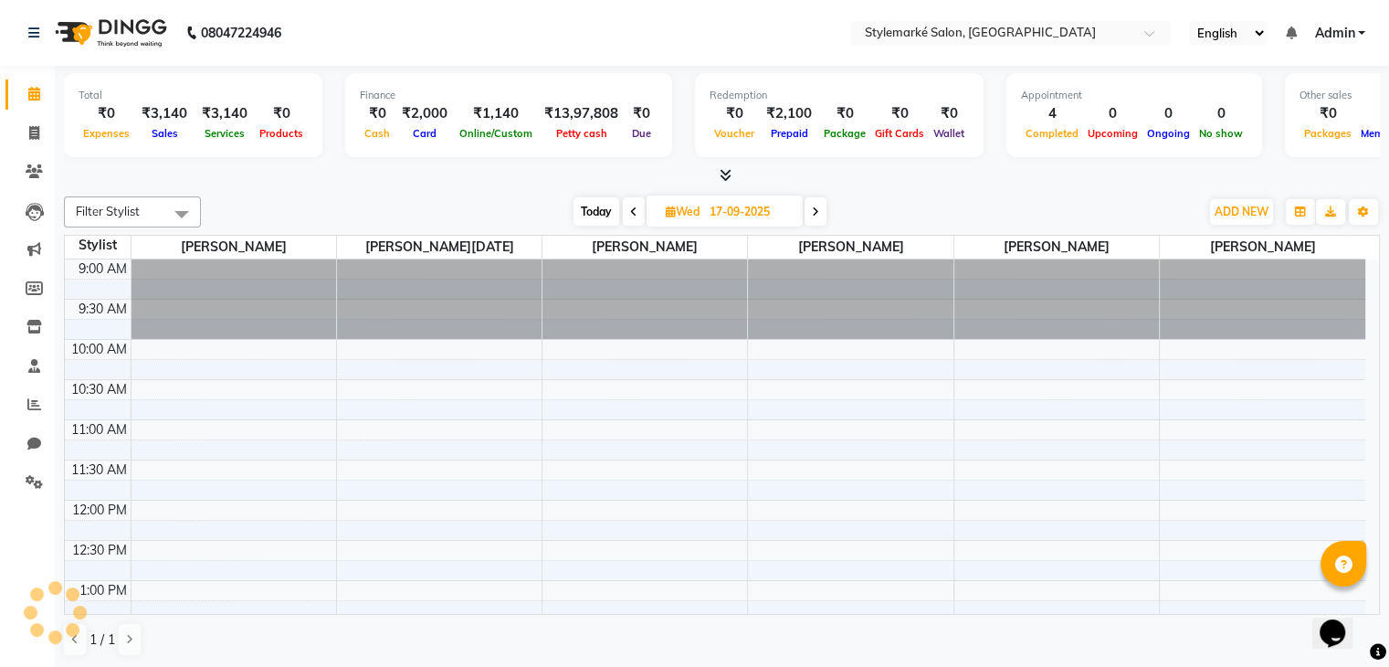
scroll to position [565, 0]
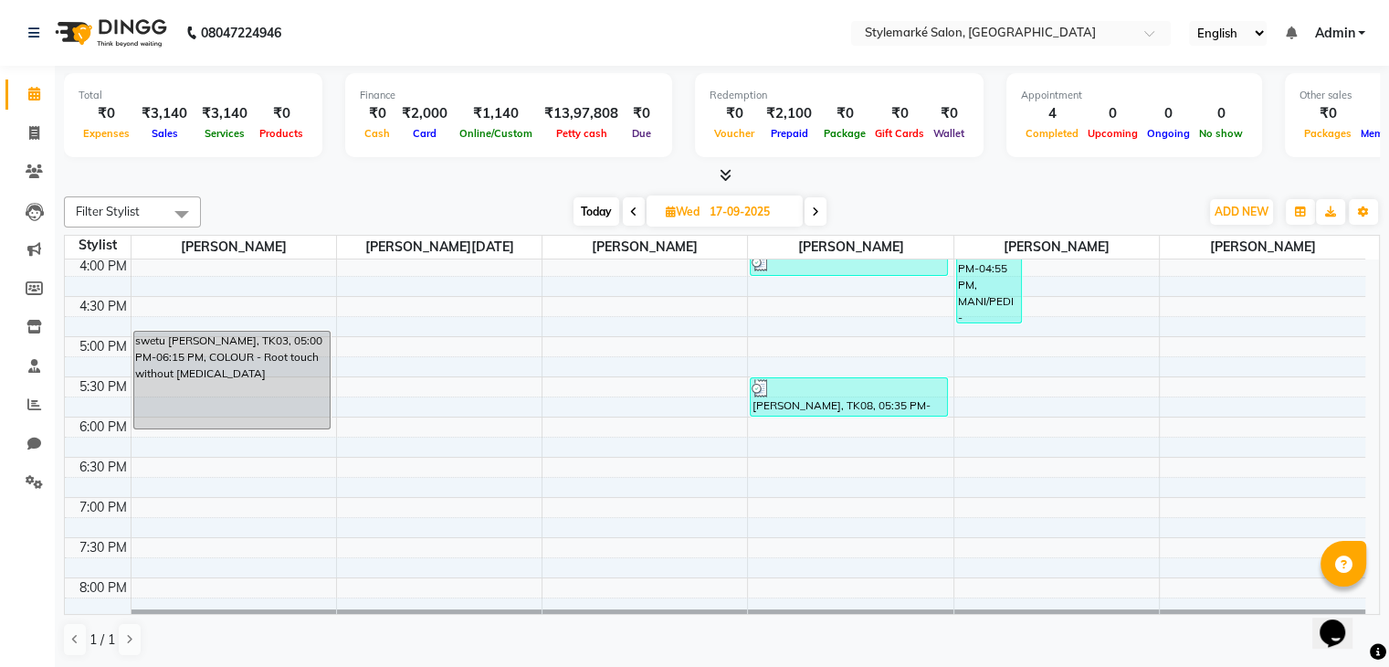
click at [672, 209] on icon at bounding box center [671, 212] width 10 height 12
select select "9"
select select "2025"
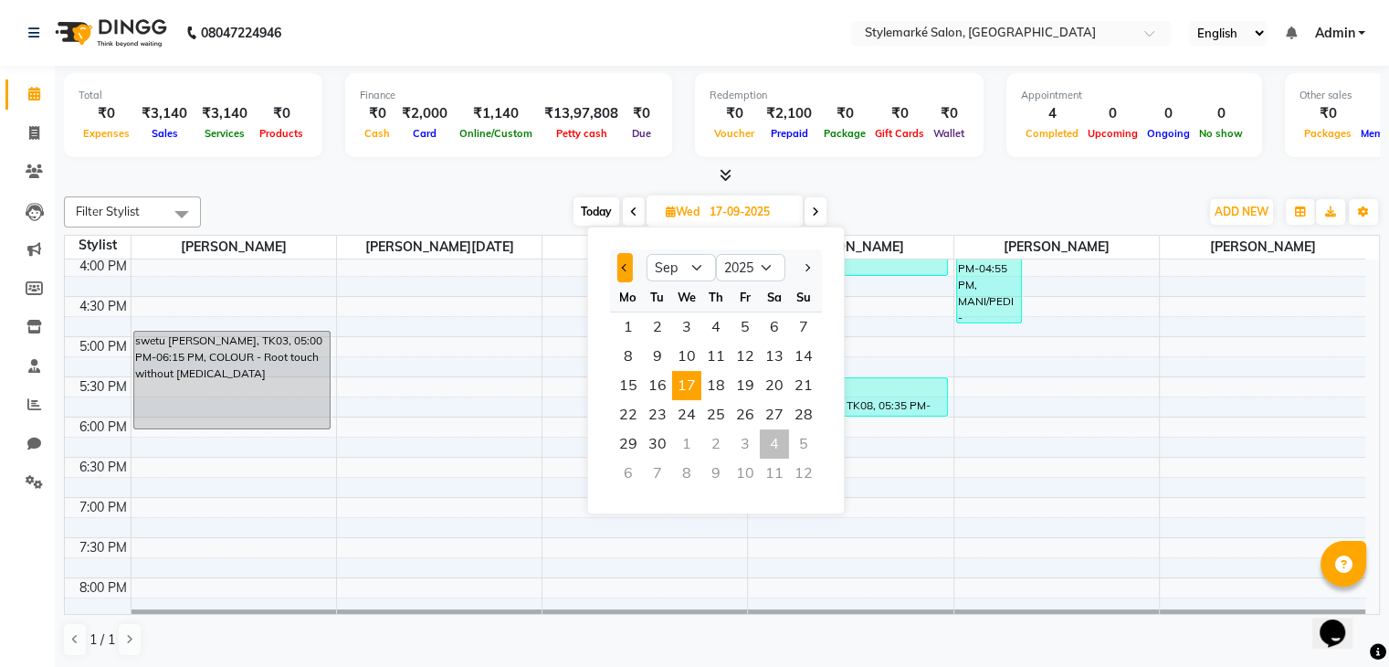
click at [627, 275] on button "Previous month" at bounding box center [625, 267] width 16 height 29
select select "6"
click at [711, 436] on span "26" at bounding box center [715, 443] width 29 height 29
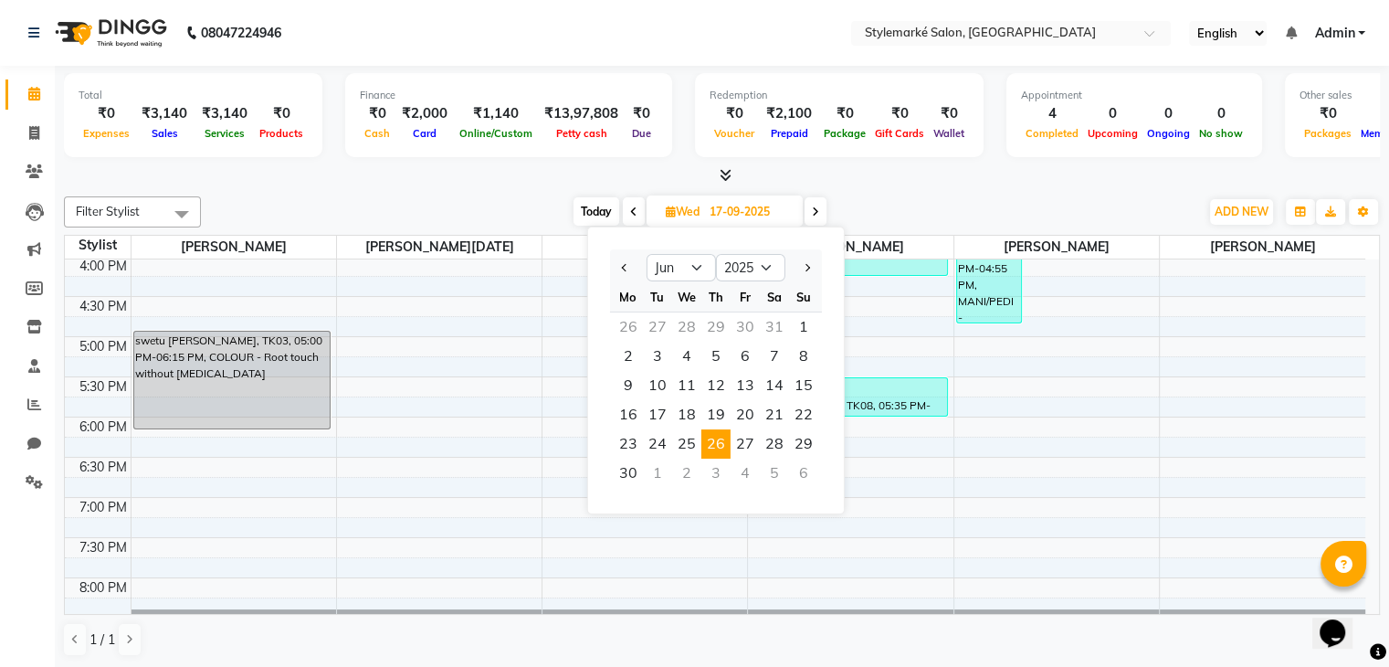
type input "[DATE]"
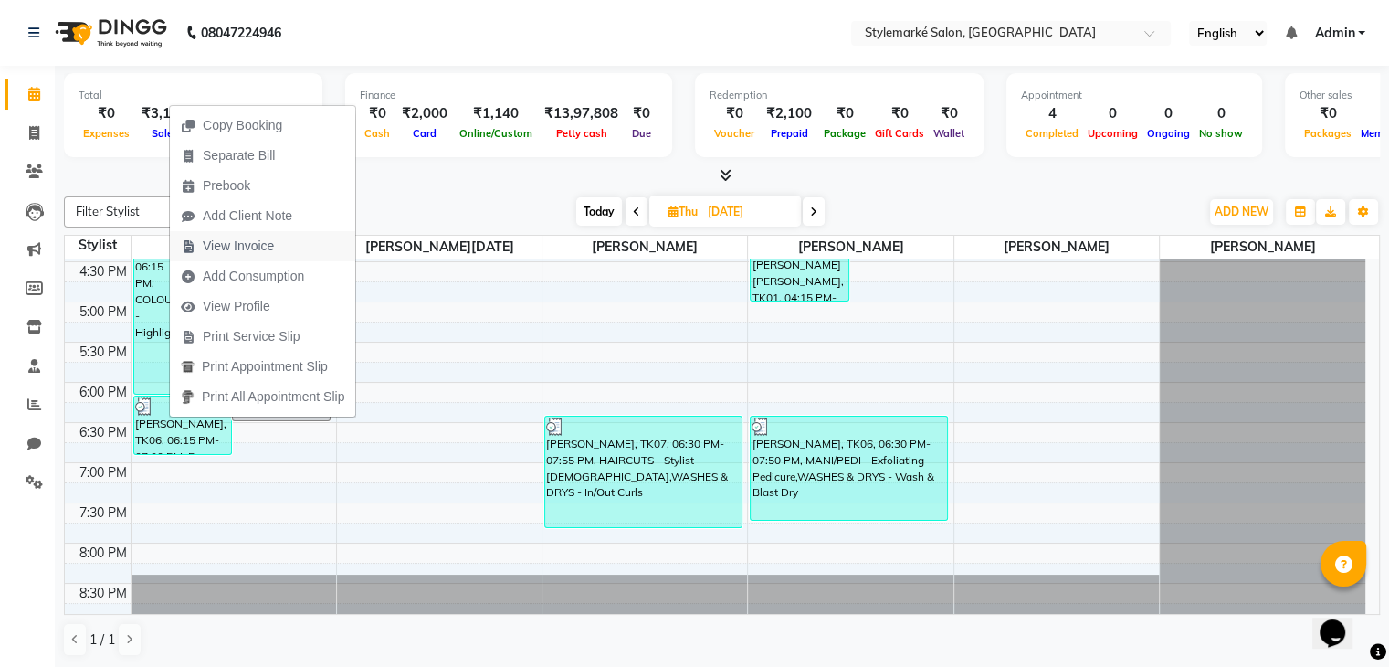
click at [258, 252] on span "View Invoice" at bounding box center [238, 246] width 71 height 19
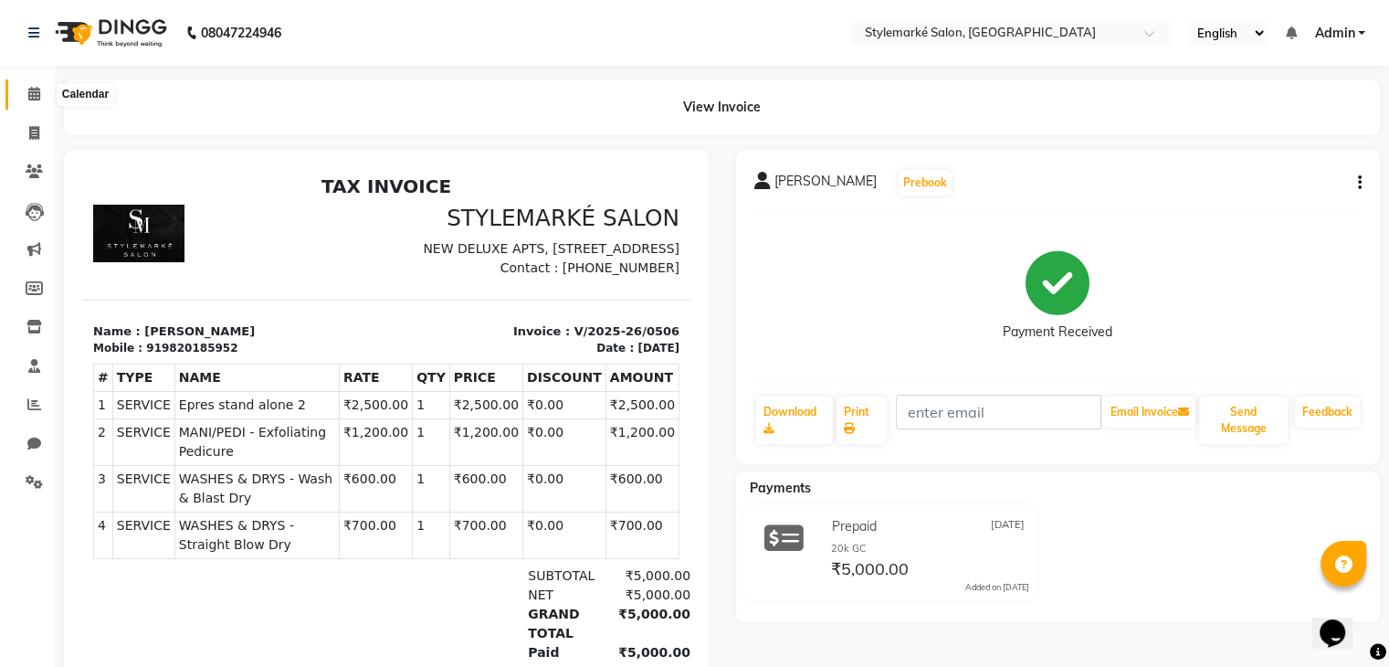
click at [26, 102] on span at bounding box center [34, 94] width 32 height 21
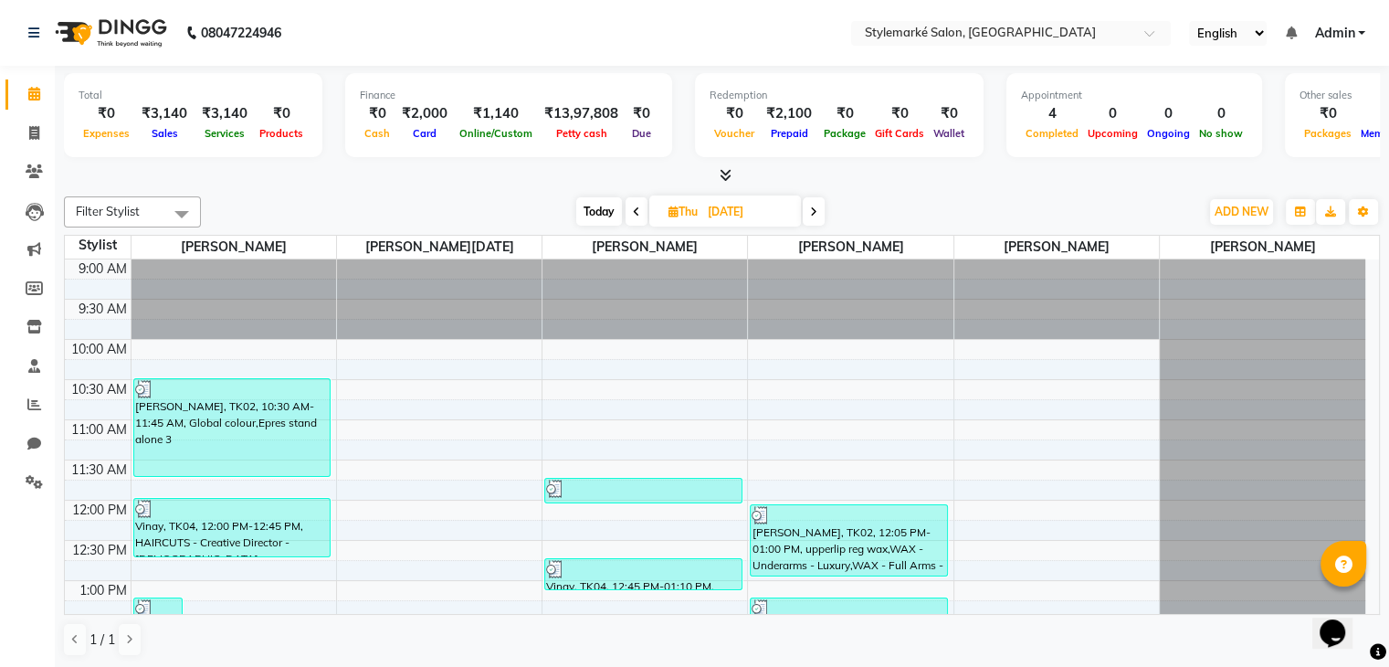
scroll to position [91, 0]
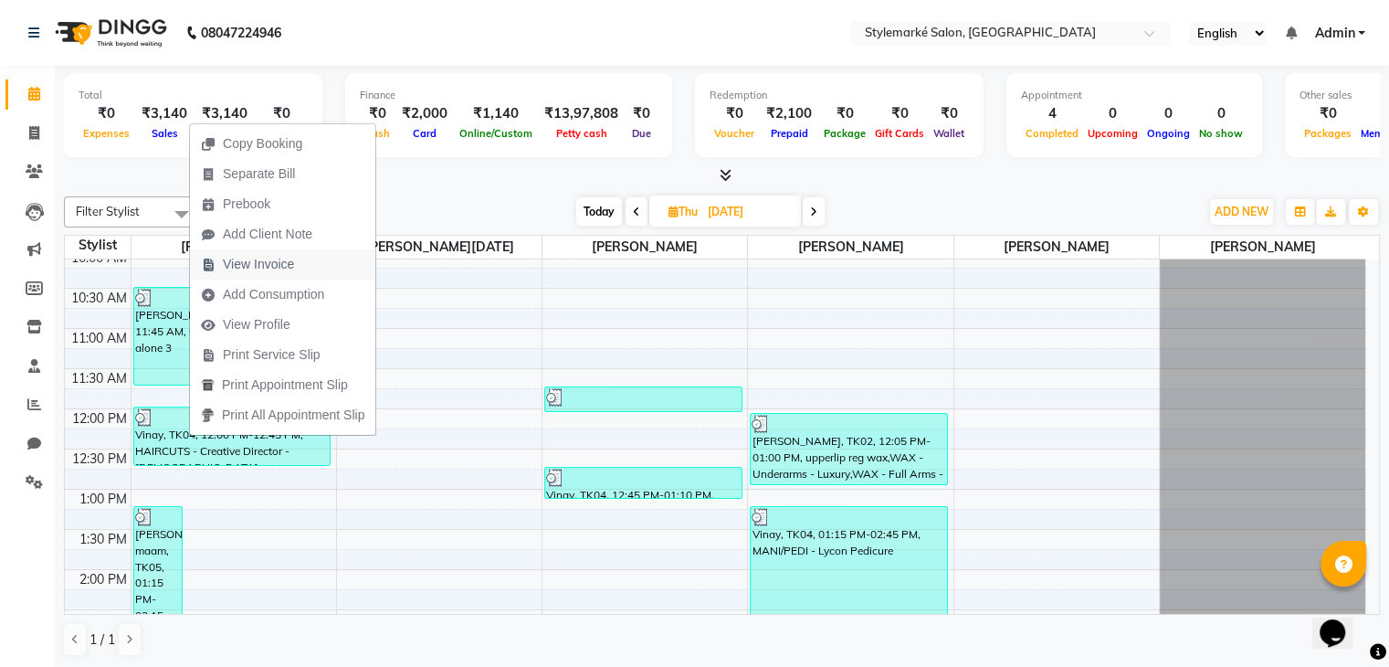
click at [260, 266] on span "View Invoice" at bounding box center [258, 264] width 71 height 19
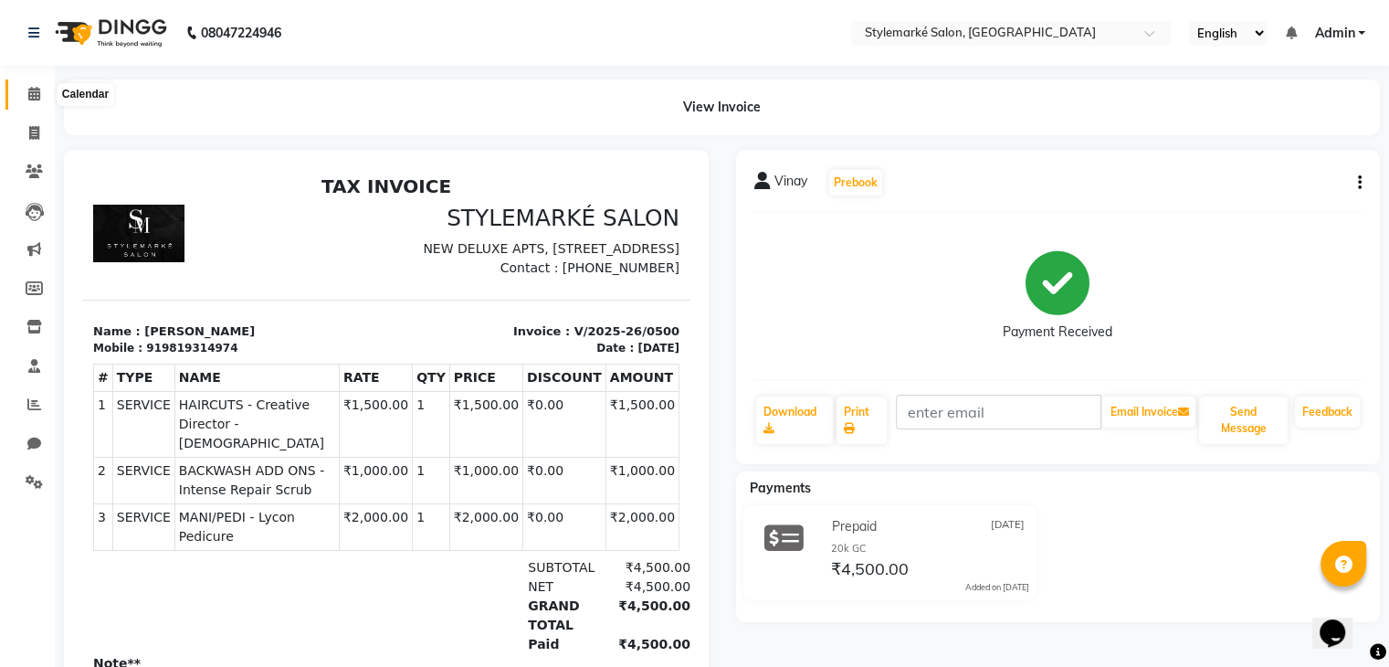
click at [26, 91] on span at bounding box center [34, 94] width 32 height 21
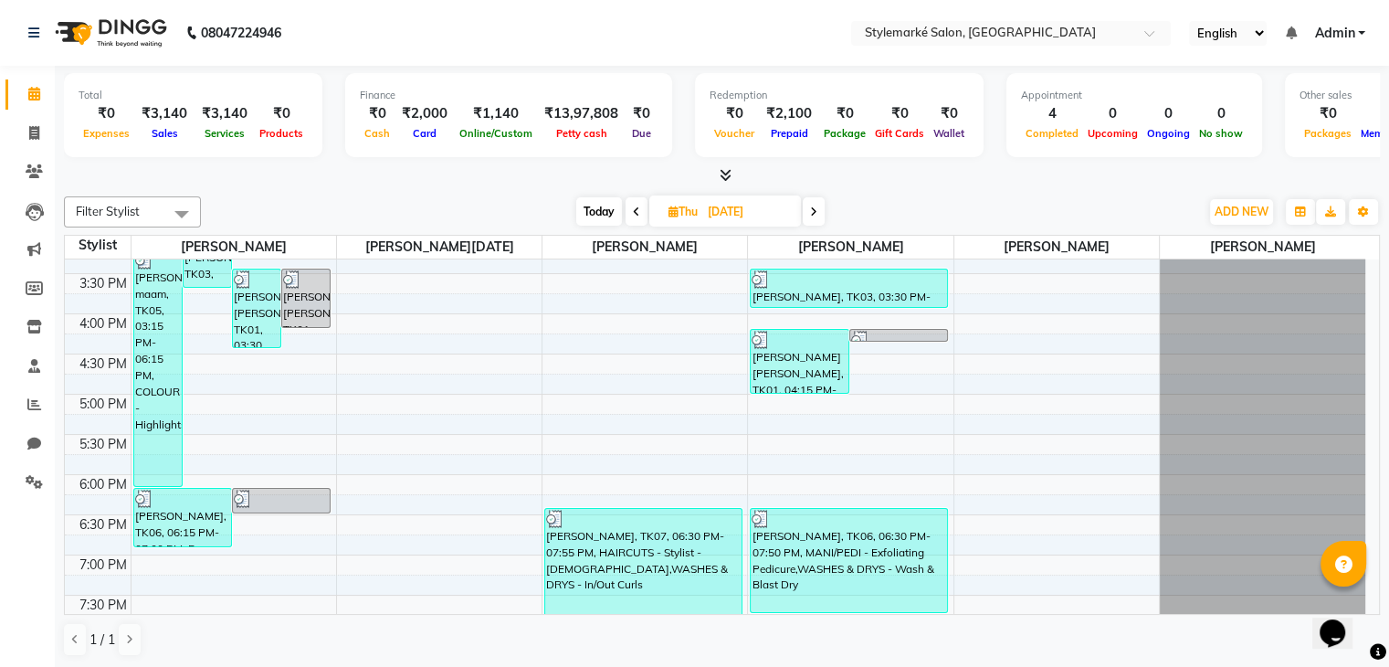
scroll to position [416, 0]
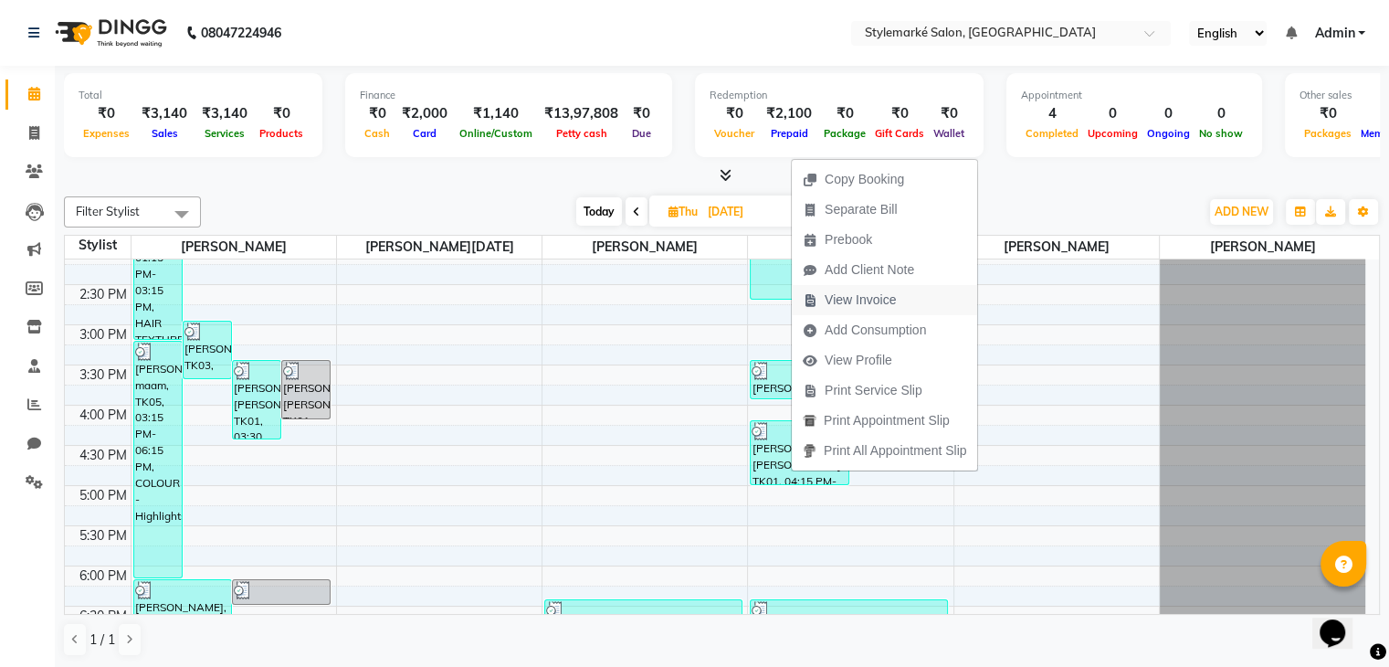
click at [867, 299] on span "View Invoice" at bounding box center [860, 299] width 71 height 19
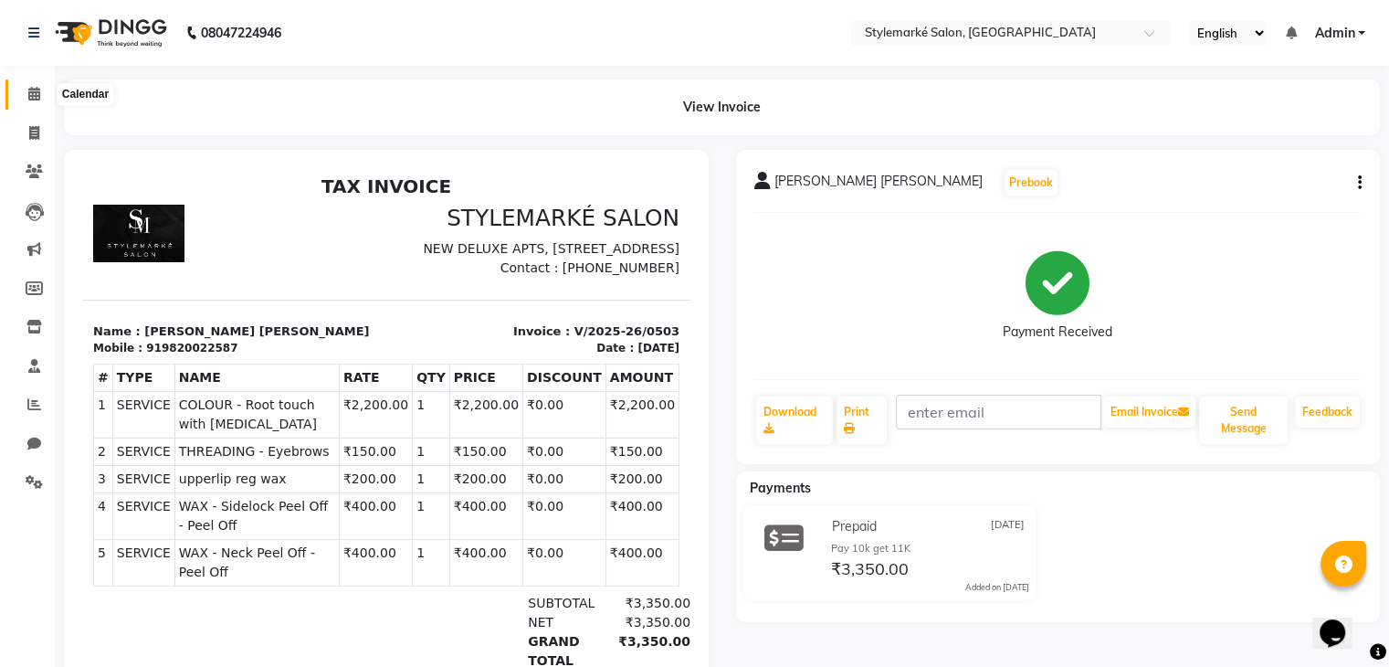
click at [26, 95] on span at bounding box center [34, 94] width 32 height 21
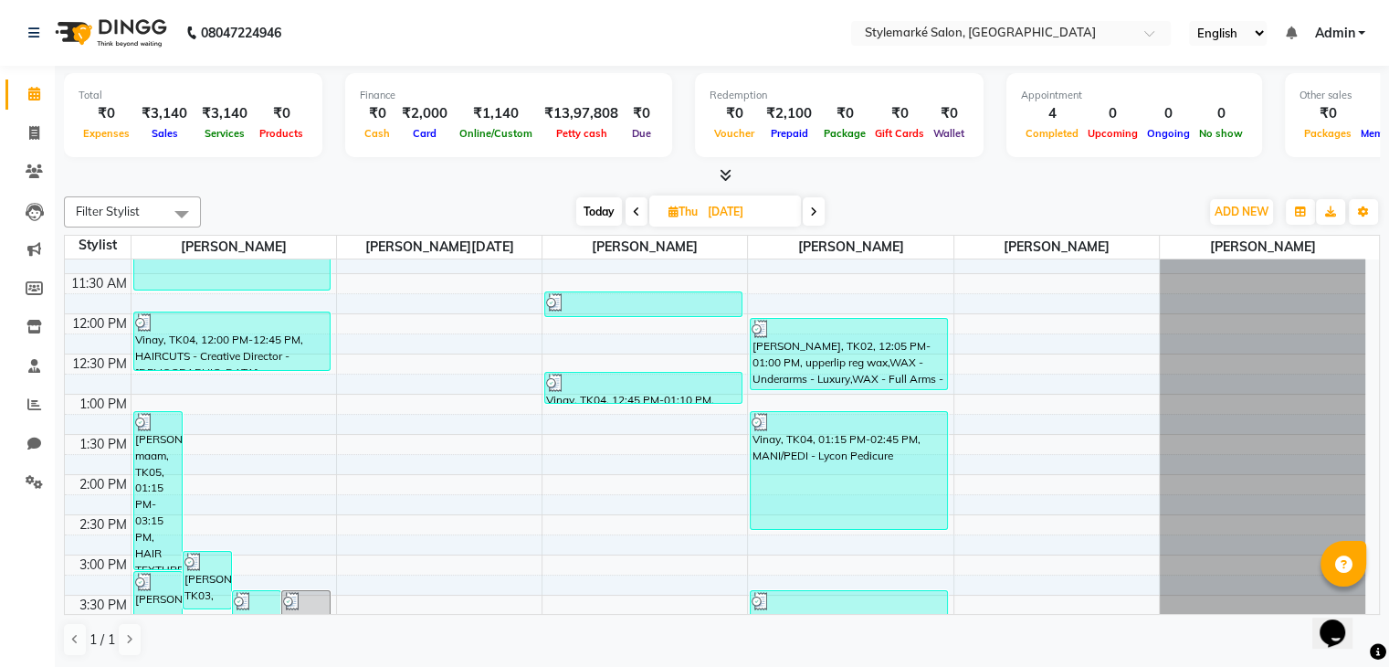
scroll to position [291, 0]
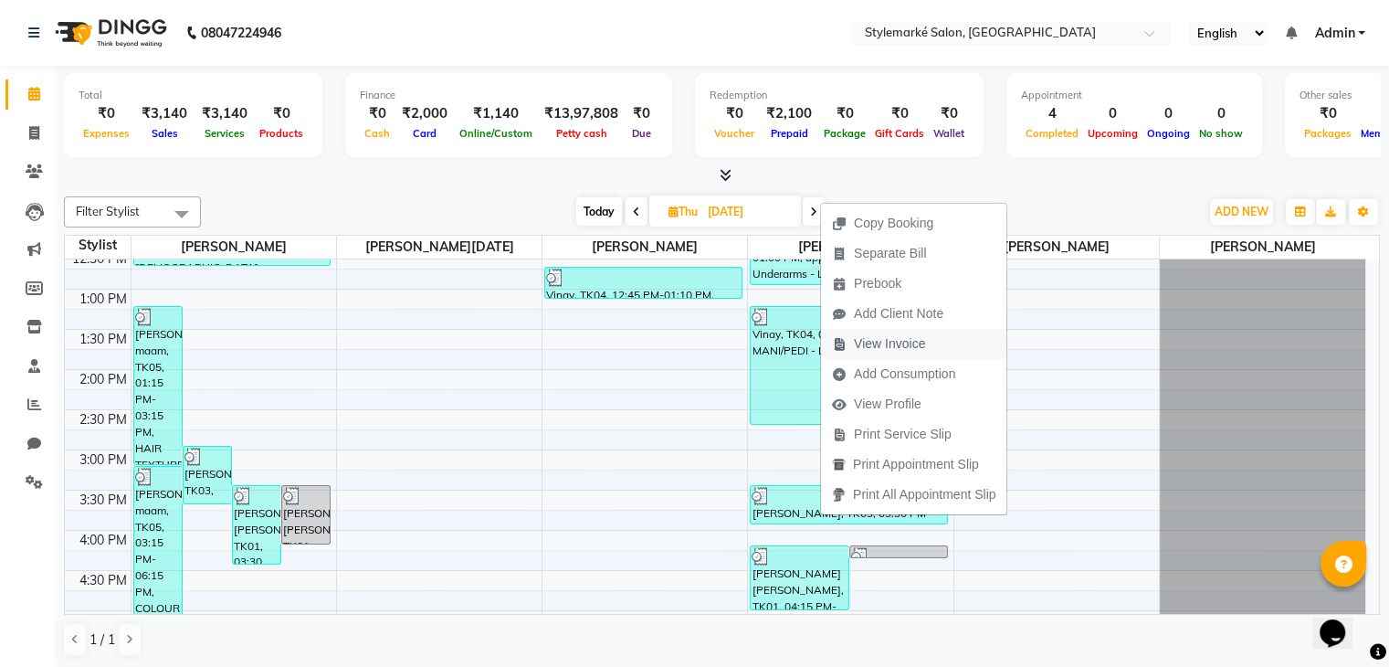
click at [889, 347] on span "View Invoice" at bounding box center [889, 343] width 71 height 19
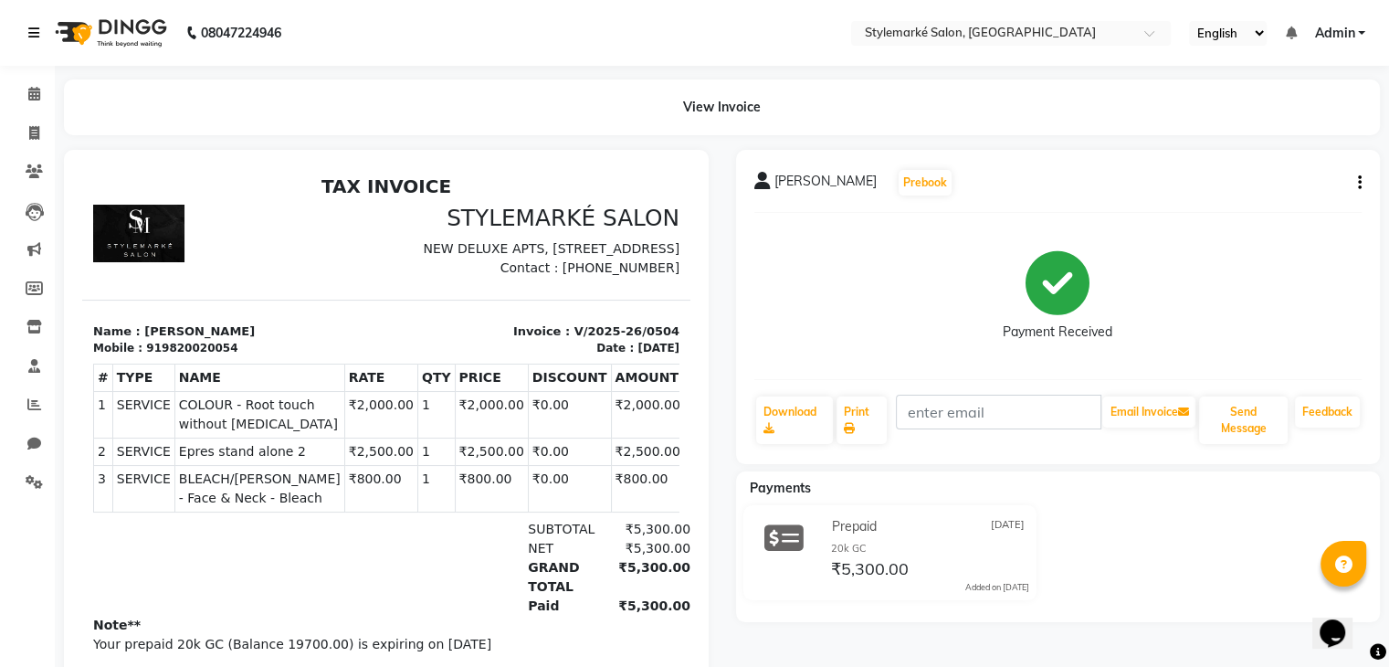
click at [39, 31] on icon at bounding box center [33, 32] width 11 height 13
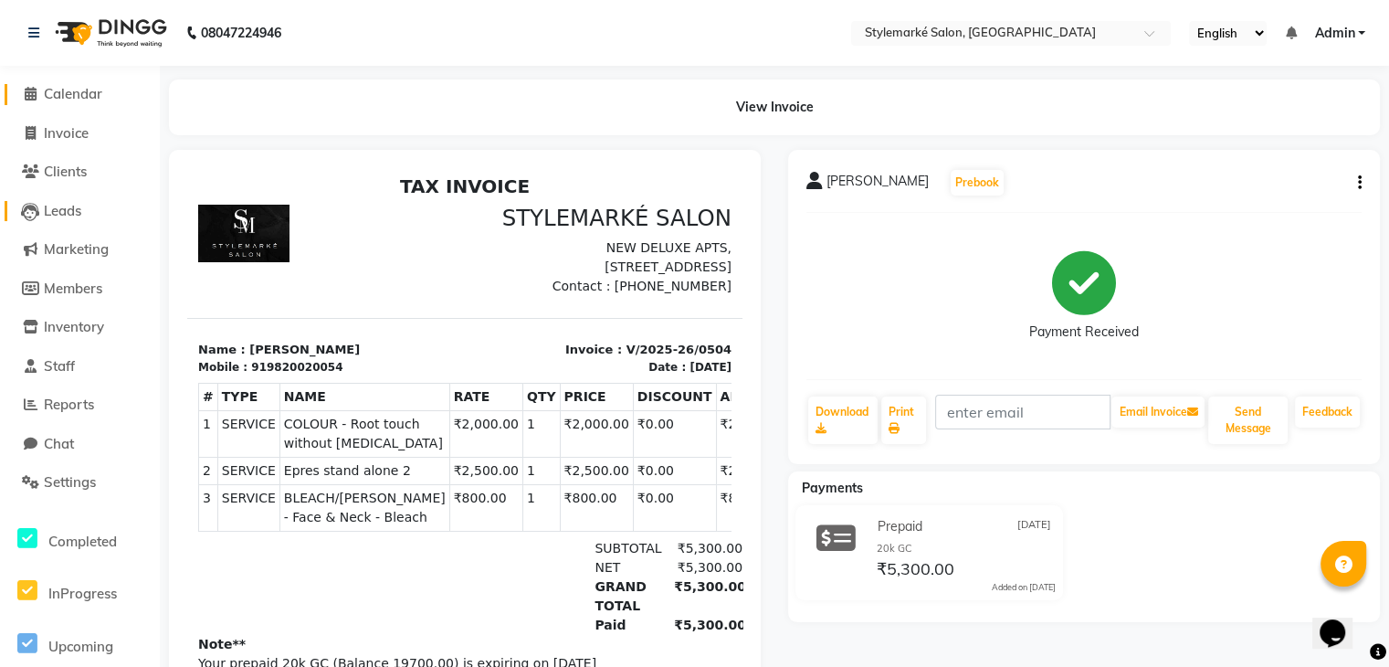
drag, startPoint x: 76, startPoint y: 92, endPoint x: 146, endPoint y: 203, distance: 131.0
click at [76, 92] on span "Calendar" at bounding box center [73, 93] width 58 height 17
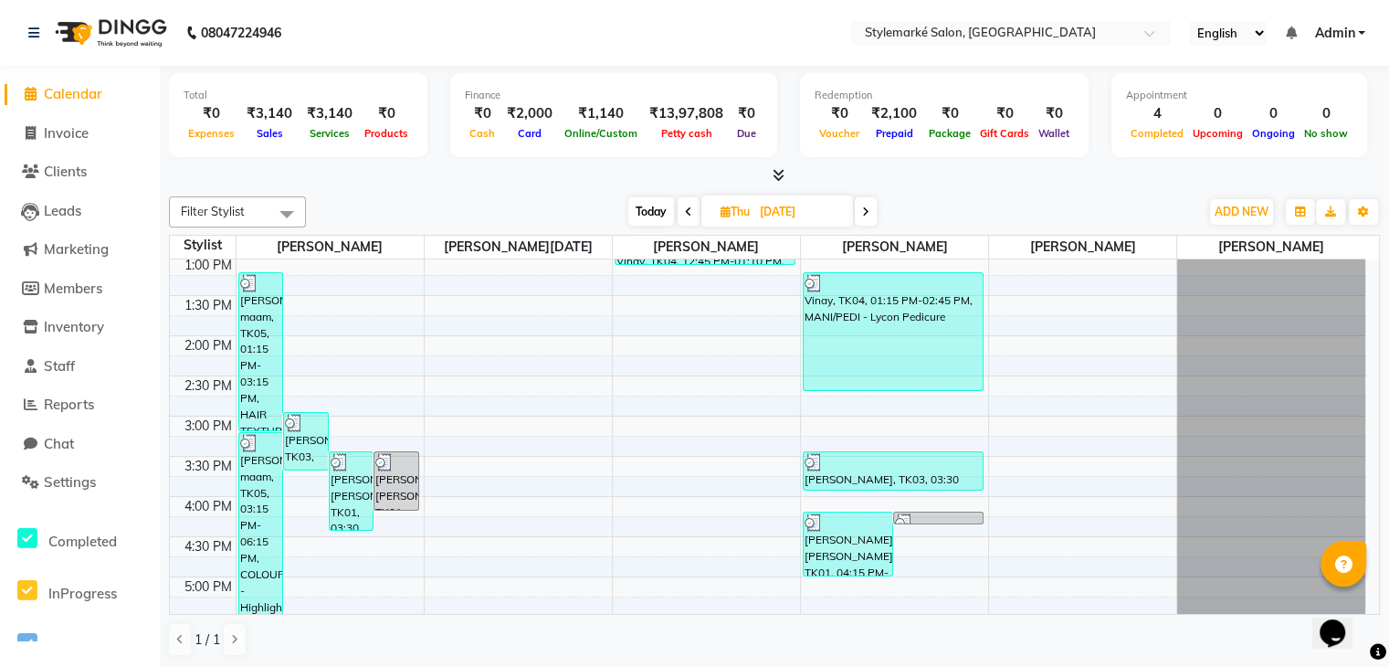
scroll to position [365, 0]
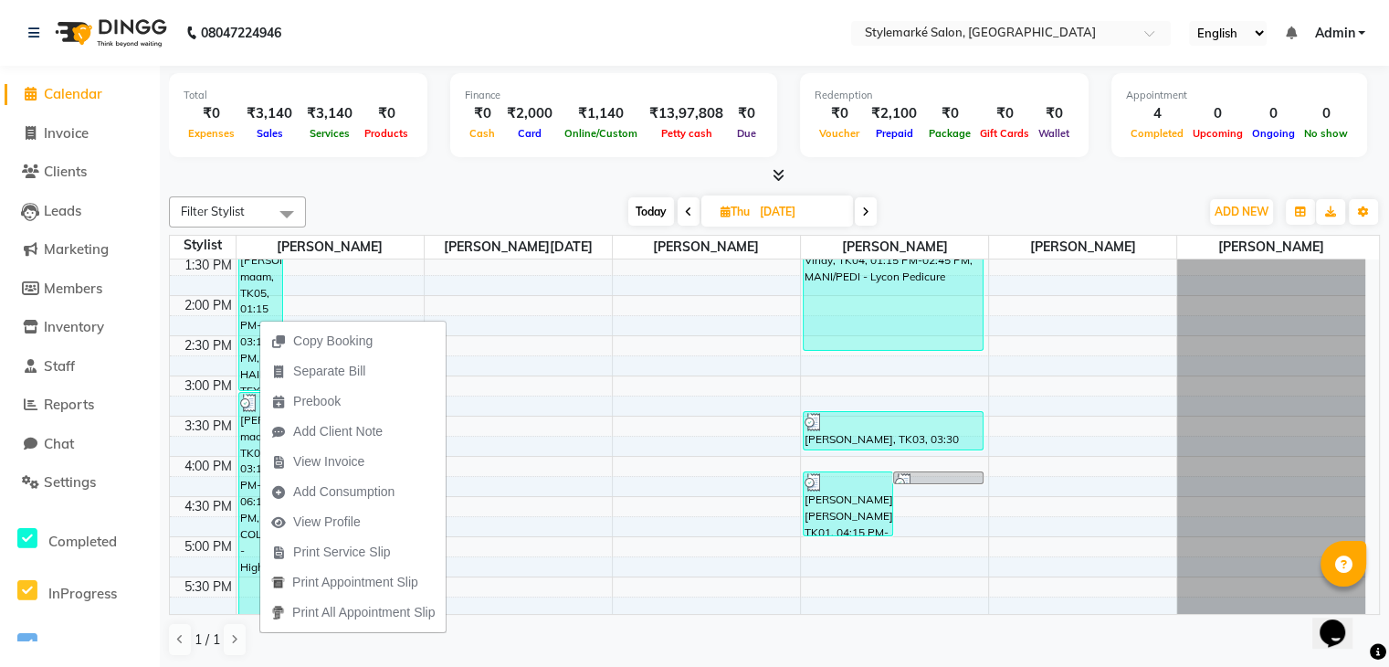
click at [722, 206] on icon at bounding box center [726, 212] width 10 height 12
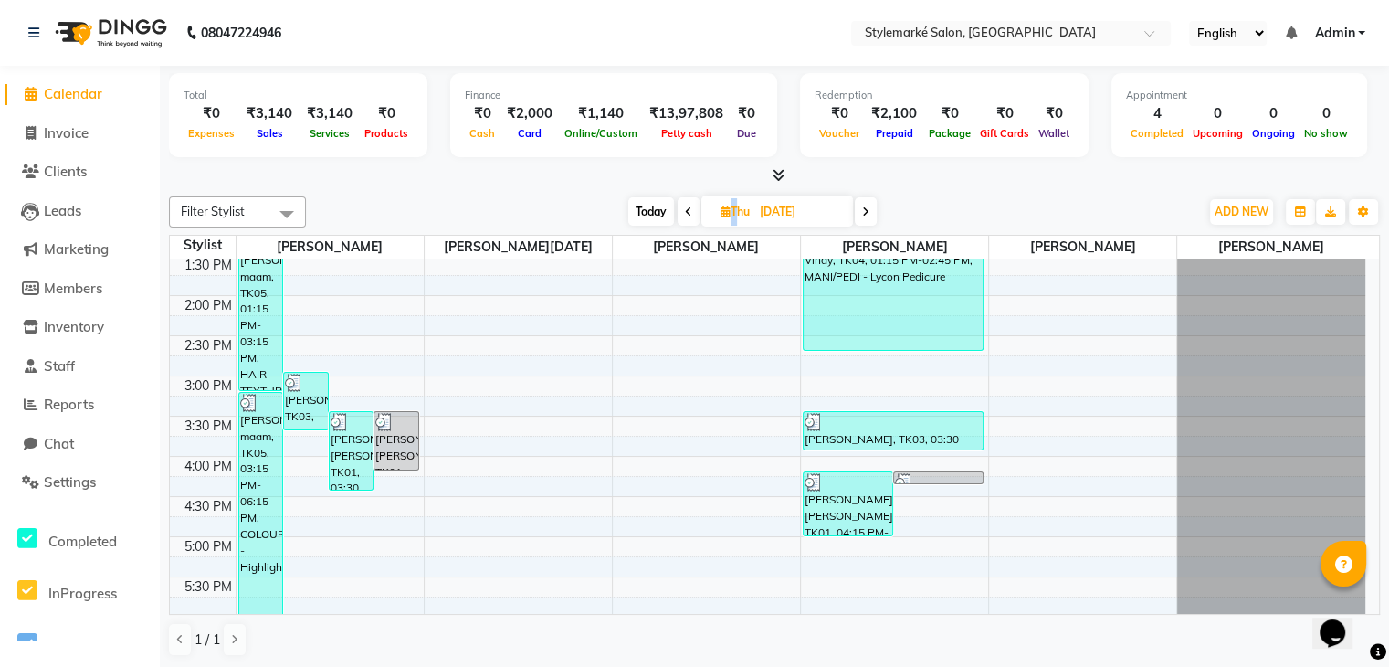
click at [721, 206] on icon at bounding box center [726, 212] width 10 height 12
select select "6"
select select "2025"
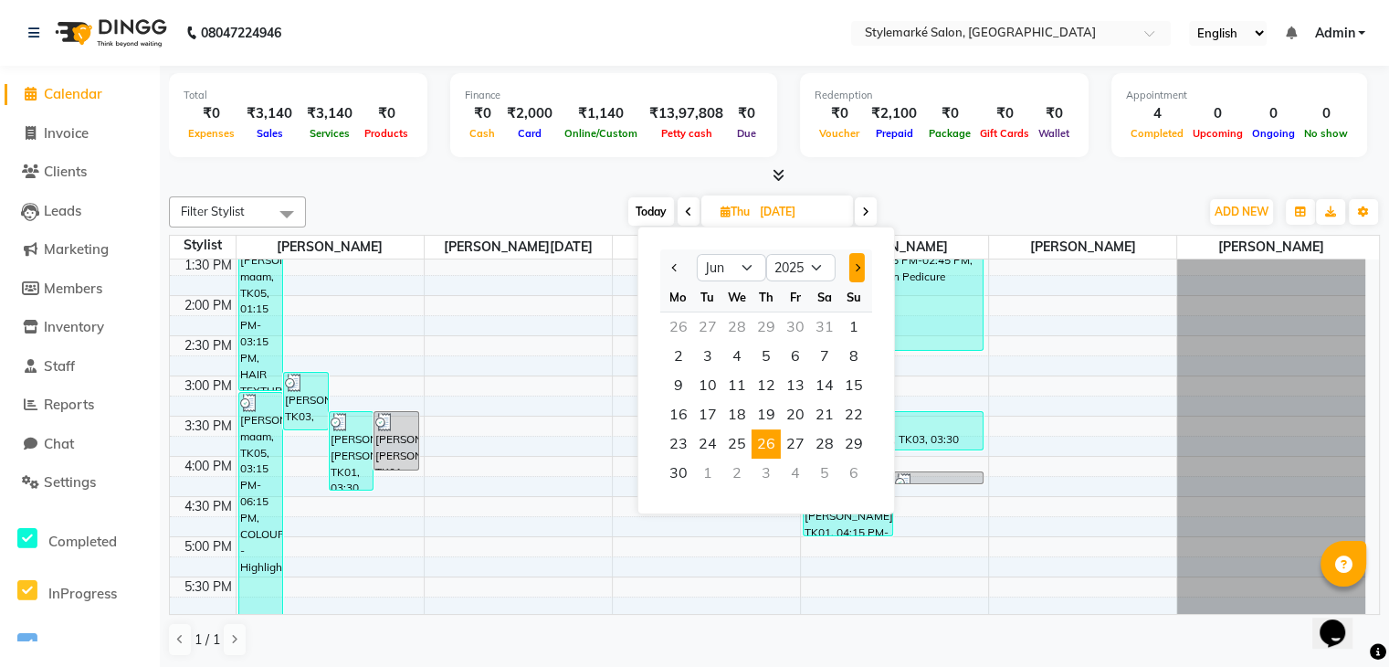
click at [853, 266] on span "Next month" at bounding box center [856, 267] width 7 height 7
select select "9"
click at [797, 410] on span "26" at bounding box center [795, 414] width 29 height 29
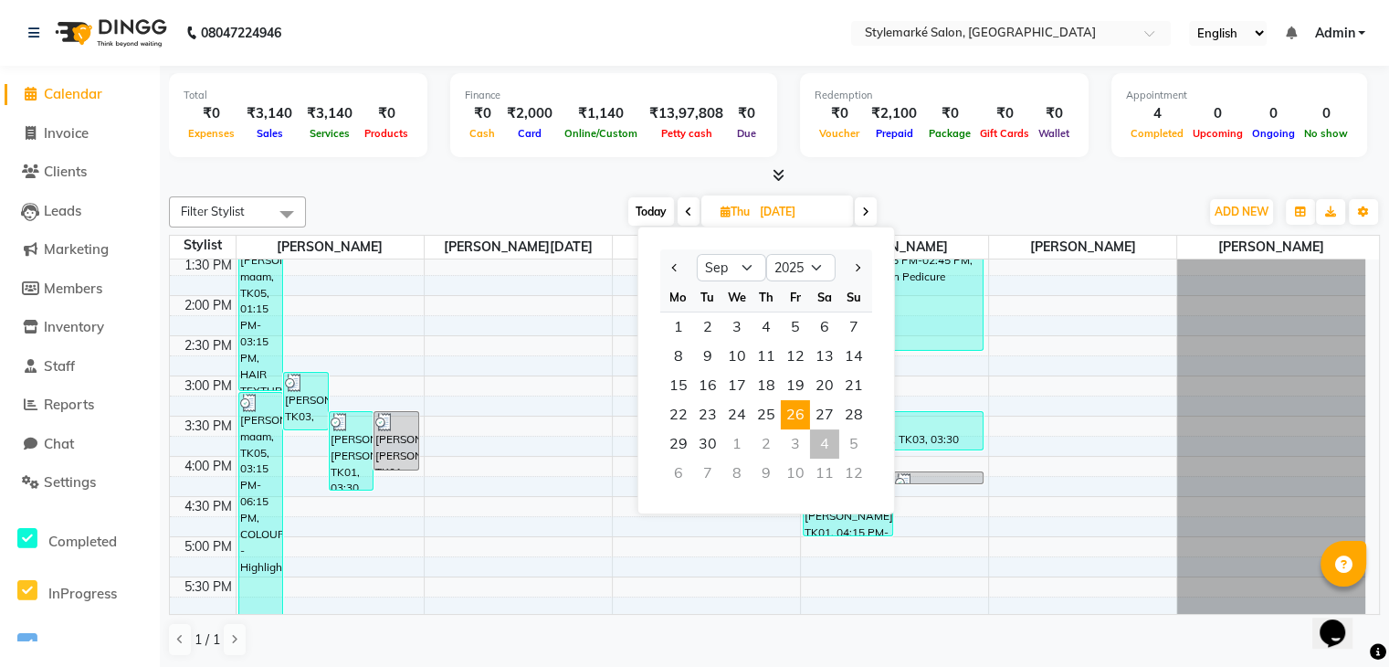
type input "26-09-2025"
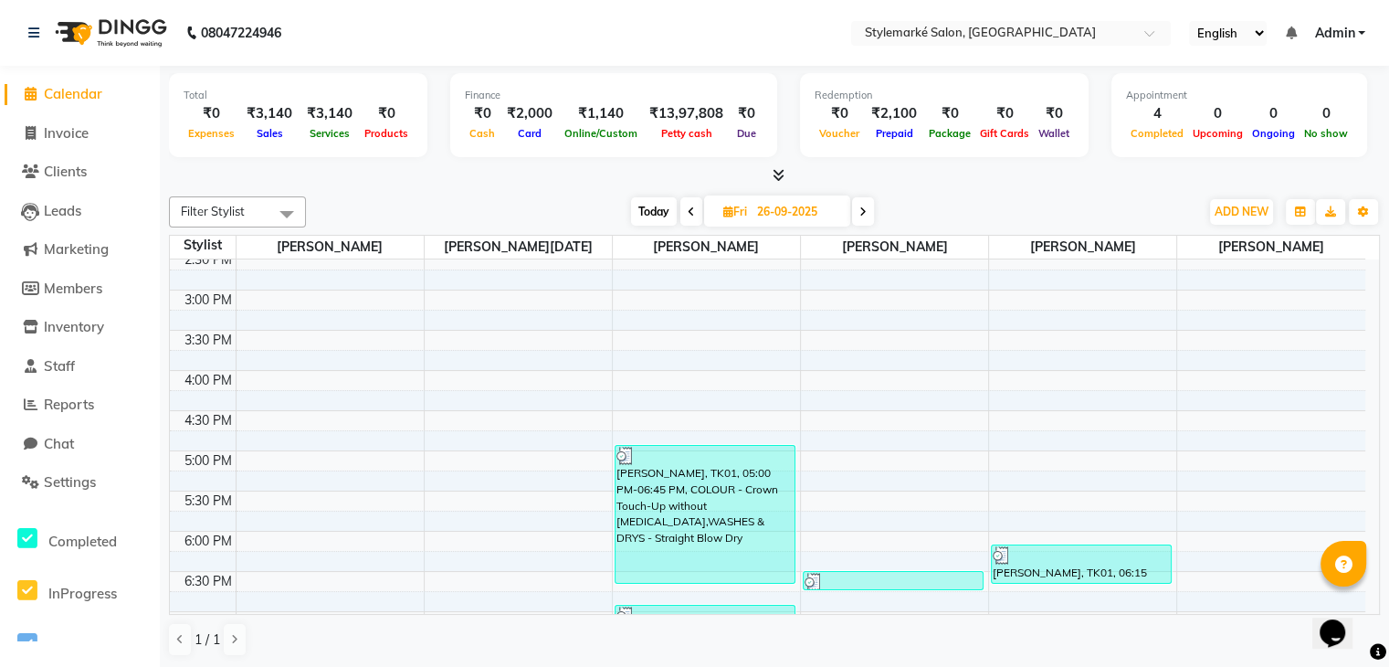
scroll to position [599, 0]
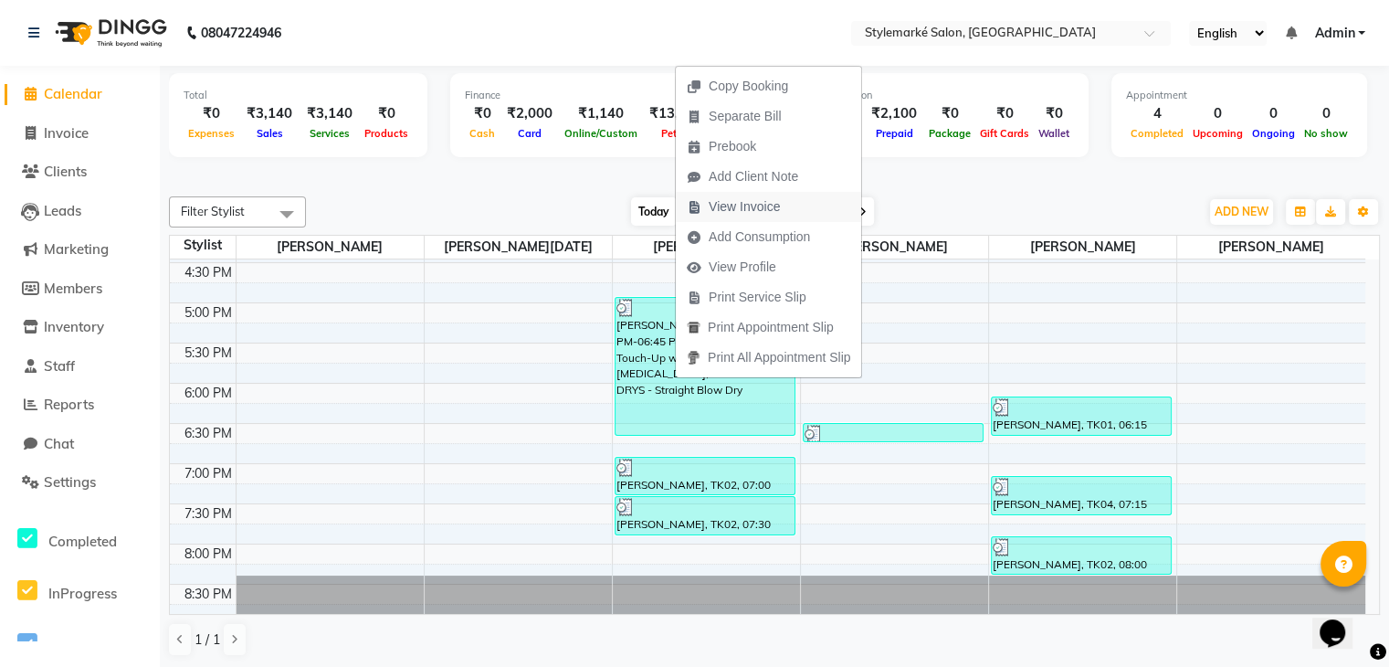
click at [748, 207] on span "View Invoice" at bounding box center [744, 206] width 71 height 19
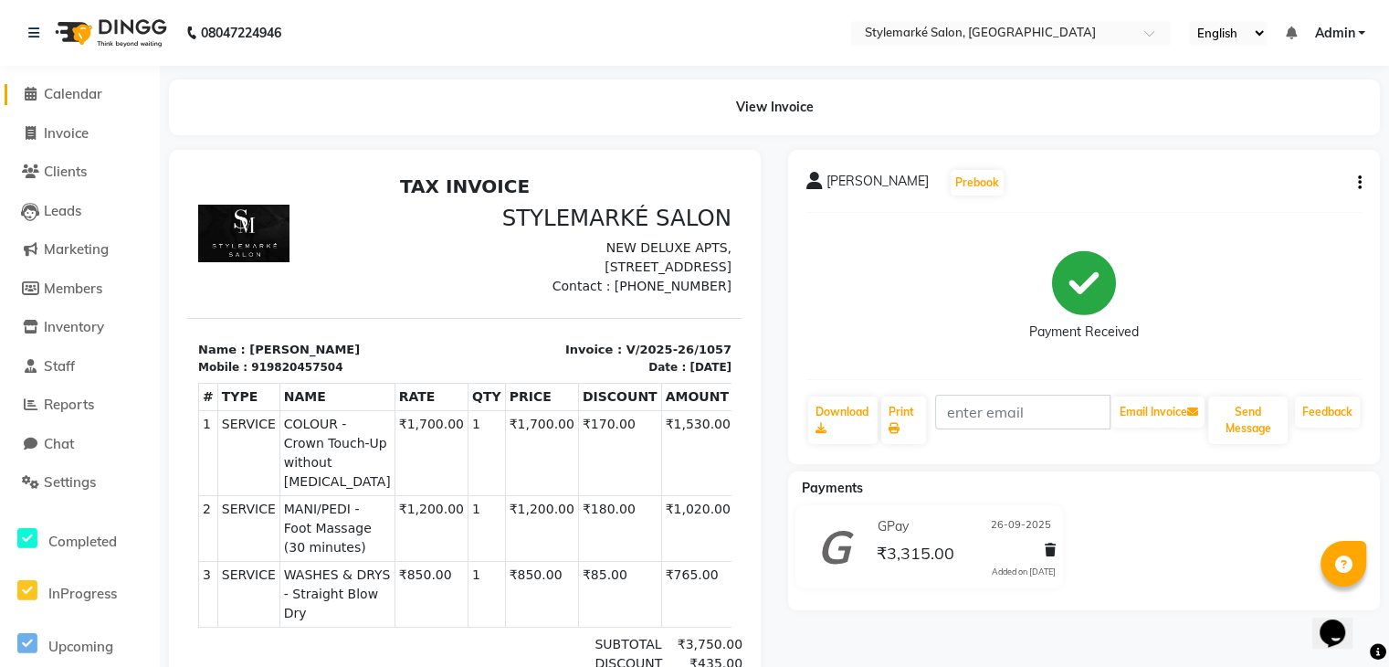
click at [95, 99] on span "Calendar" at bounding box center [73, 93] width 58 height 17
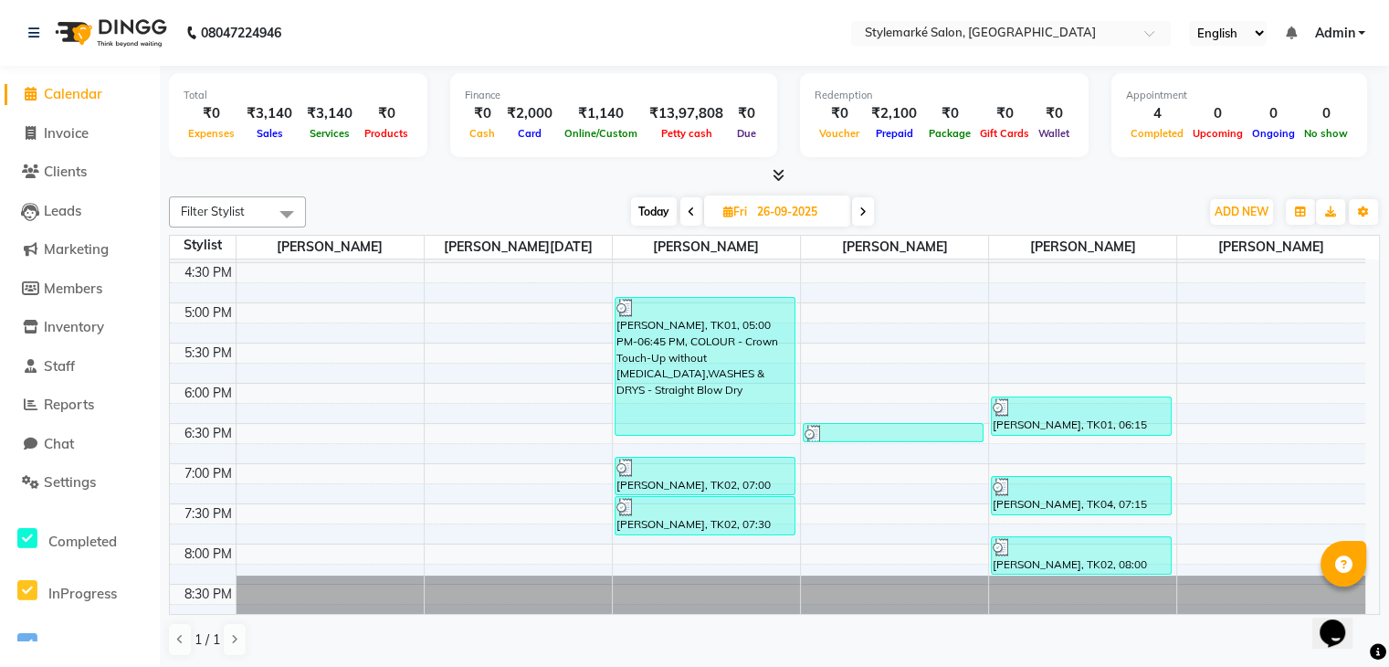
scroll to position [599, 0]
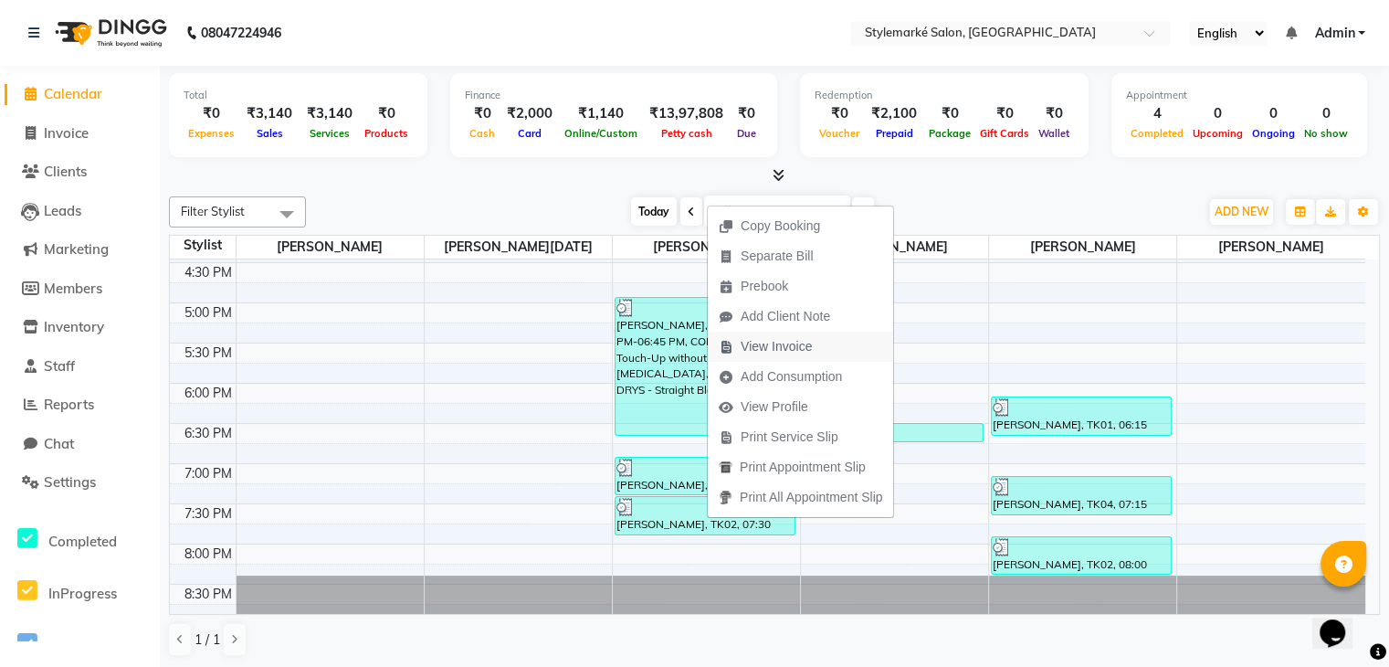
click at [807, 337] on span "View Invoice" at bounding box center [776, 346] width 71 height 19
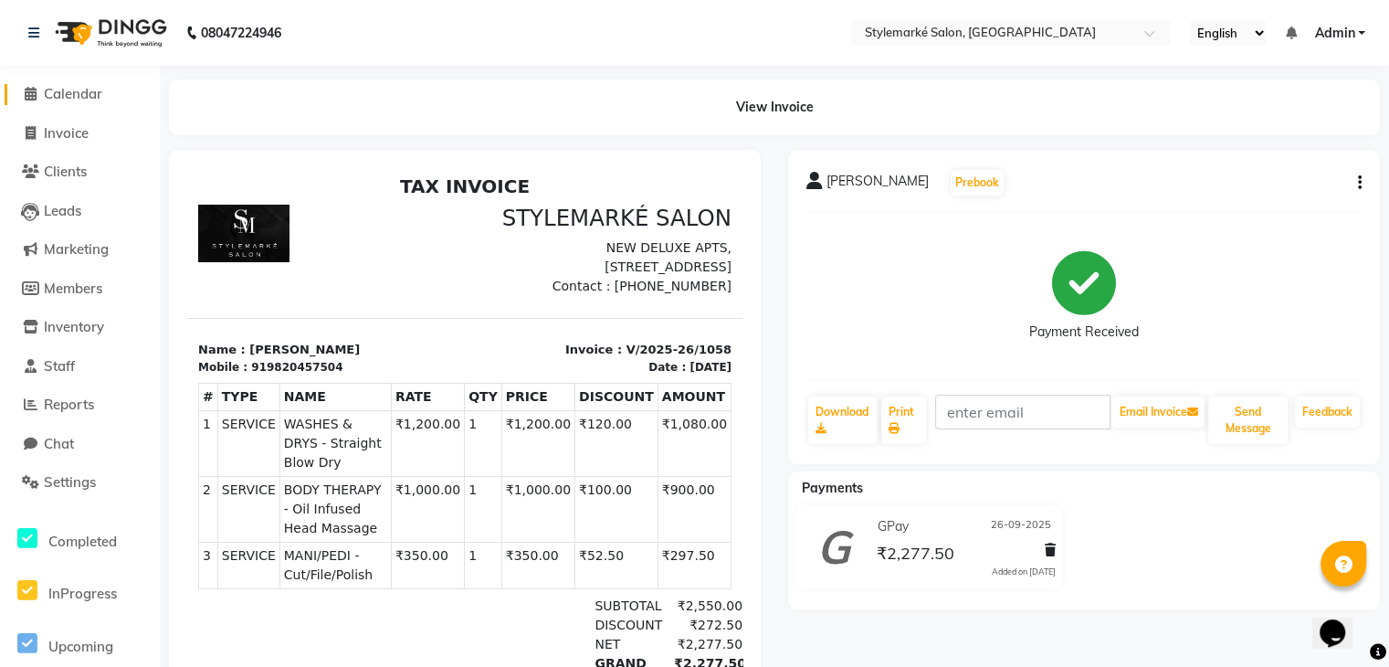
click at [76, 96] on span "Calendar" at bounding box center [73, 93] width 58 height 17
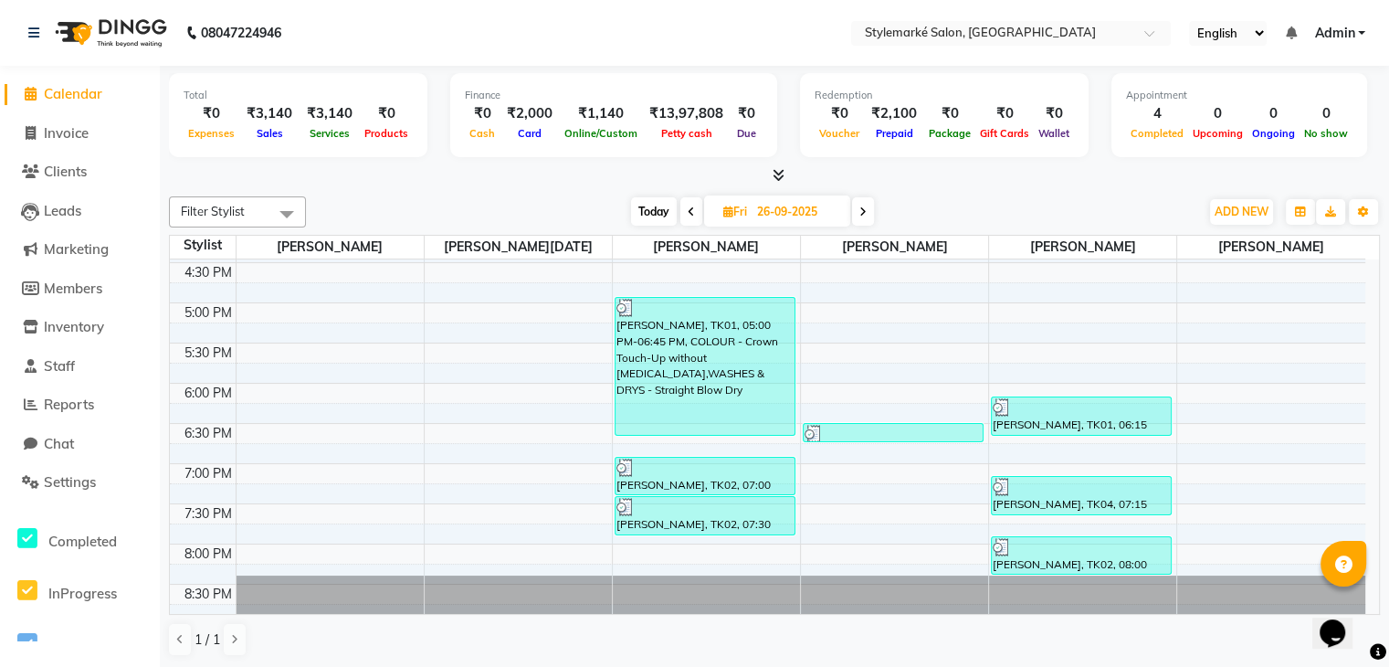
scroll to position [1, 0]
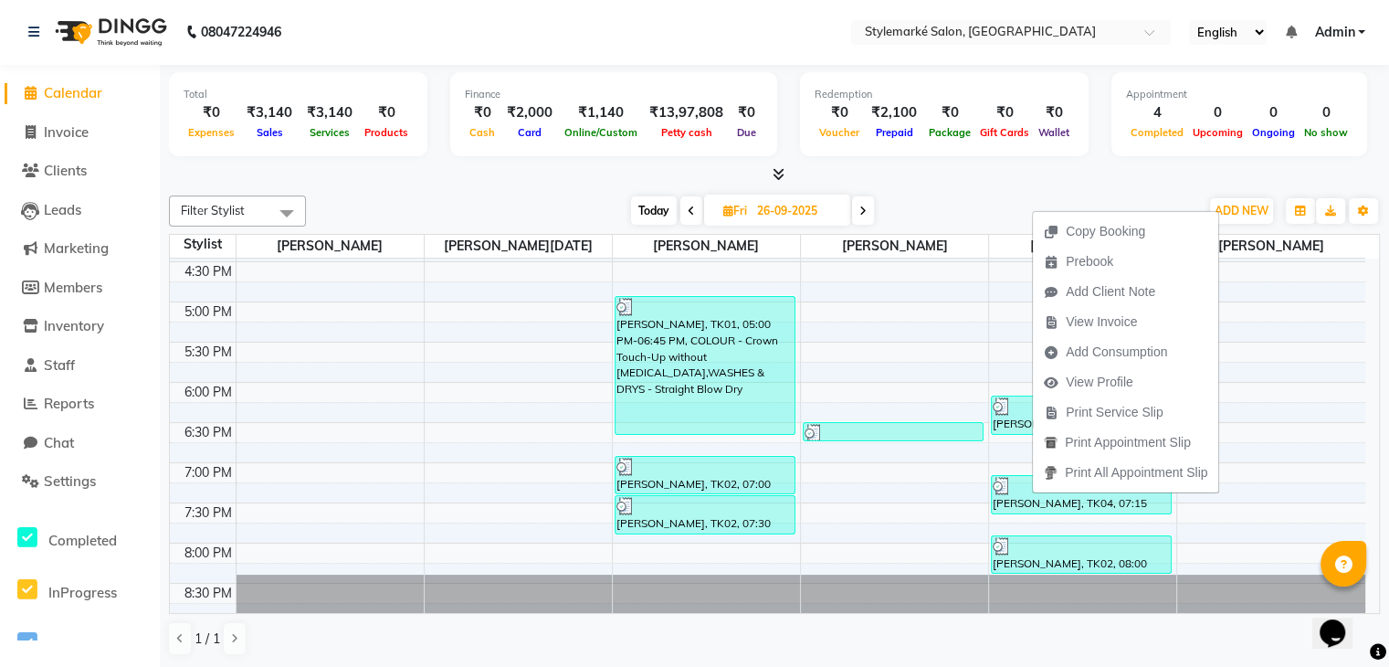
click at [1125, 320] on span "View Invoice" at bounding box center [1101, 321] width 71 height 19
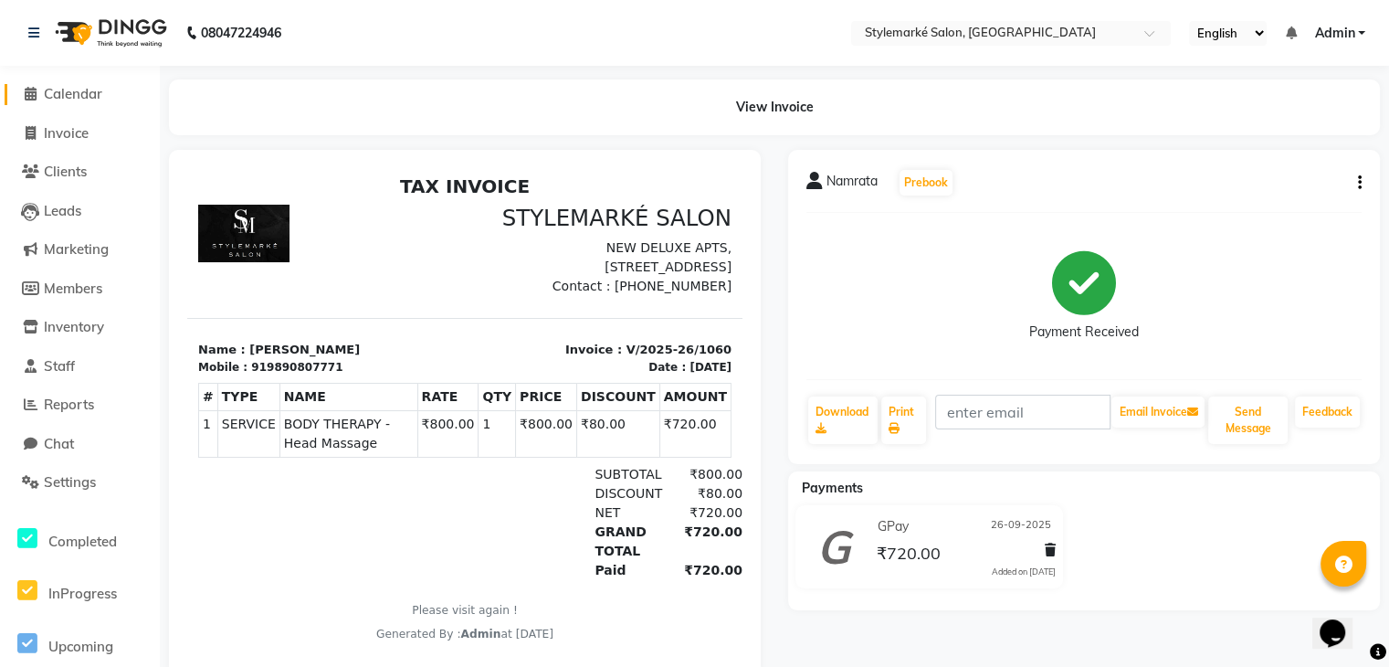
click at [98, 90] on span "Calendar" at bounding box center [73, 93] width 58 height 17
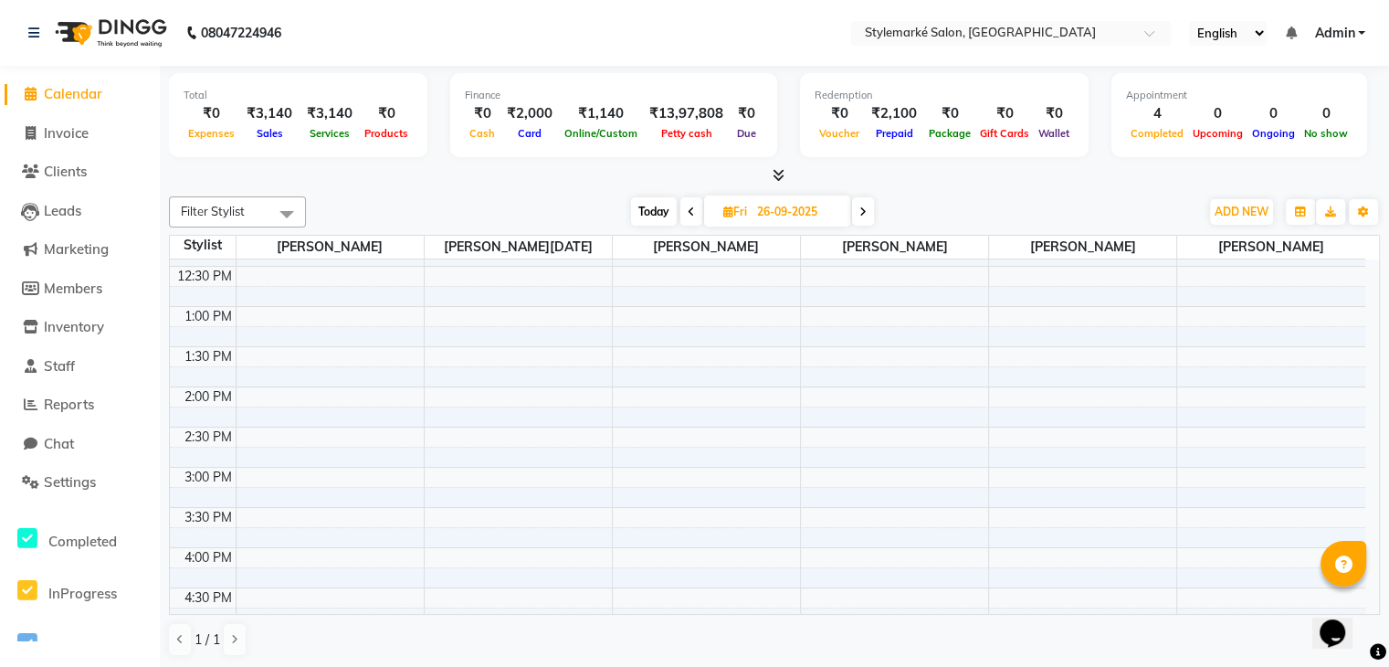
scroll to position [548, 0]
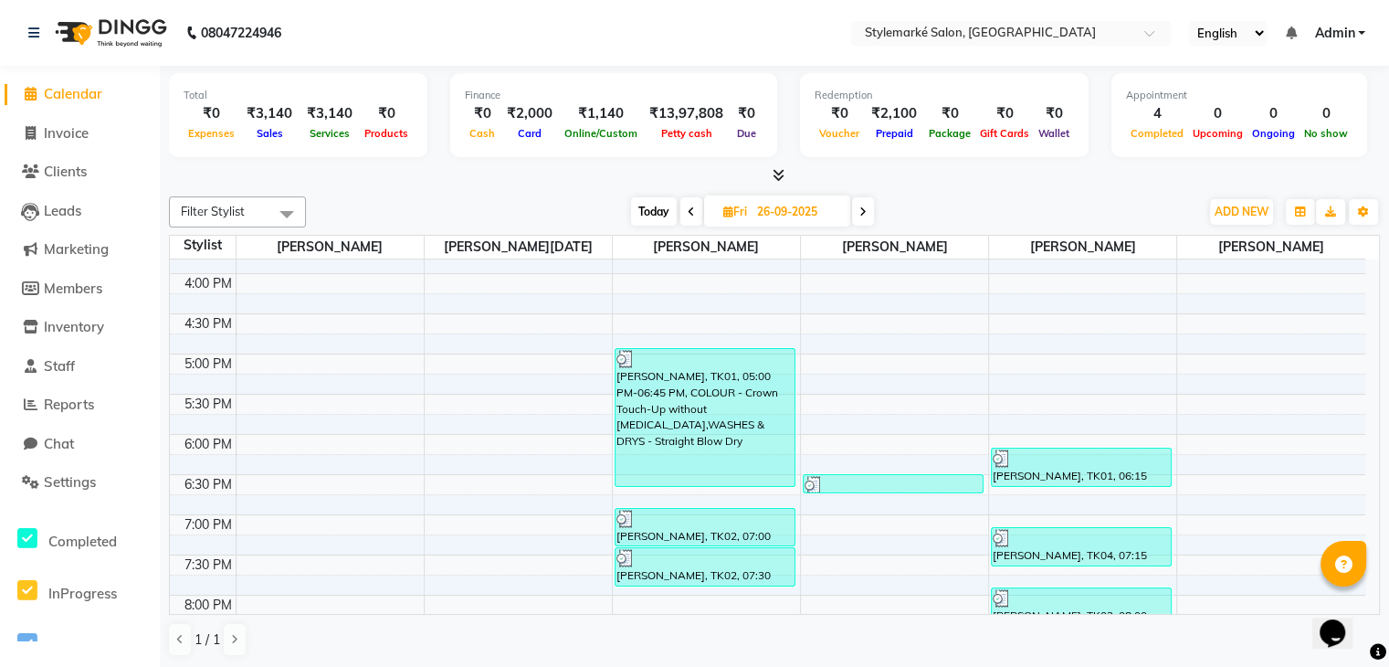
click at [659, 211] on span "Today" at bounding box center [654, 211] width 46 height 28
type input "04-10-2025"
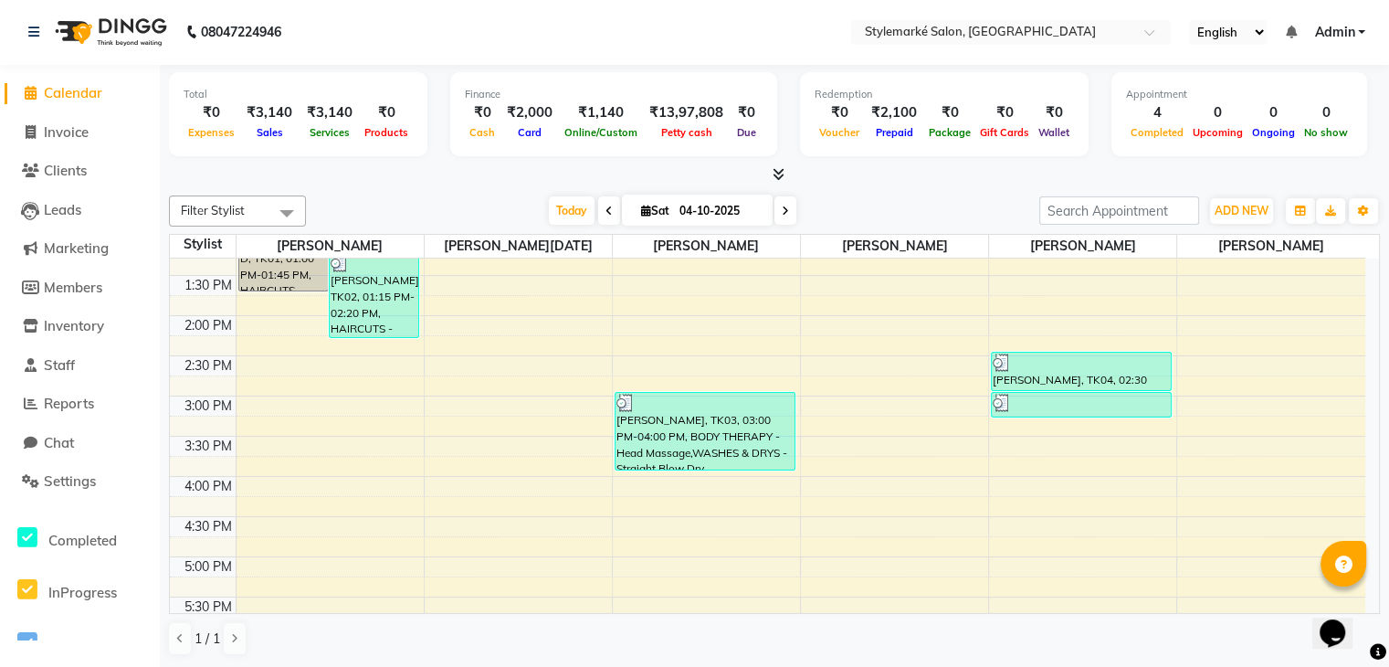
scroll to position [508, 0]
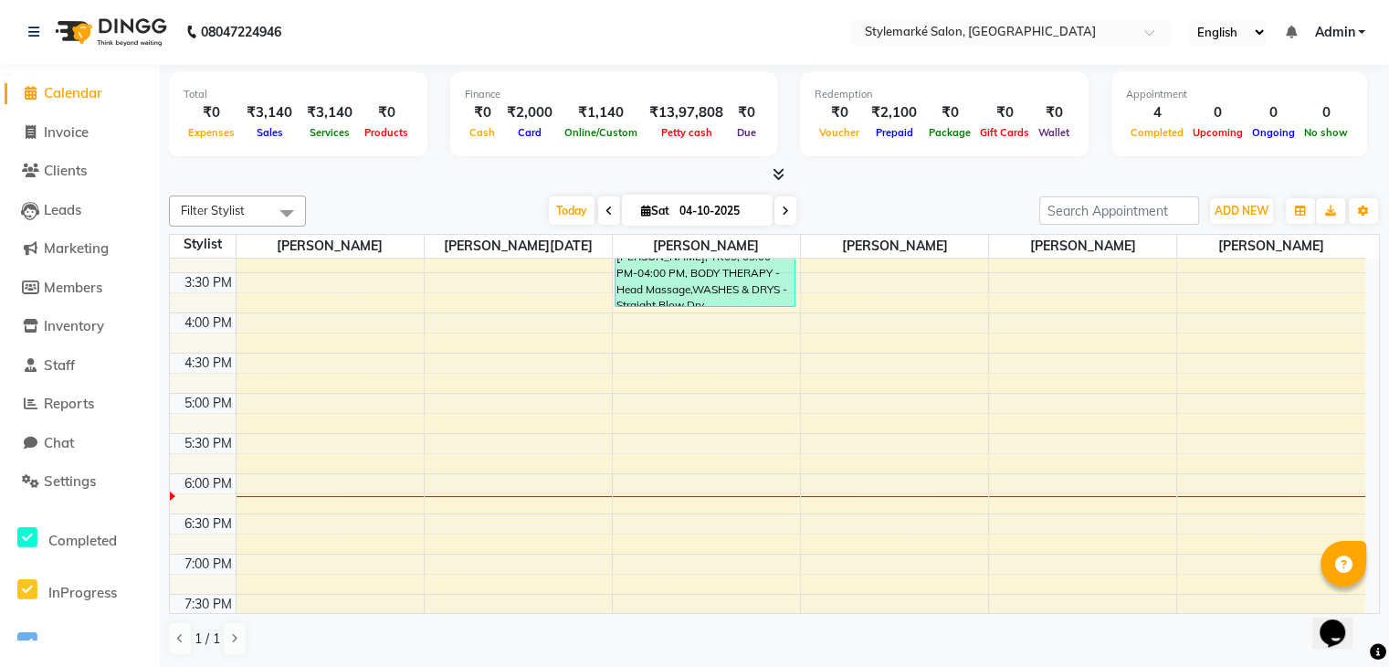
click at [641, 445] on div "9:00 AM 9:30 AM 10:00 AM 10:30 AM 11:00 AM 11:30 AM 12:00 PM 12:30 PM 1:00 PM 1…" at bounding box center [768, 233] width 1196 height 964
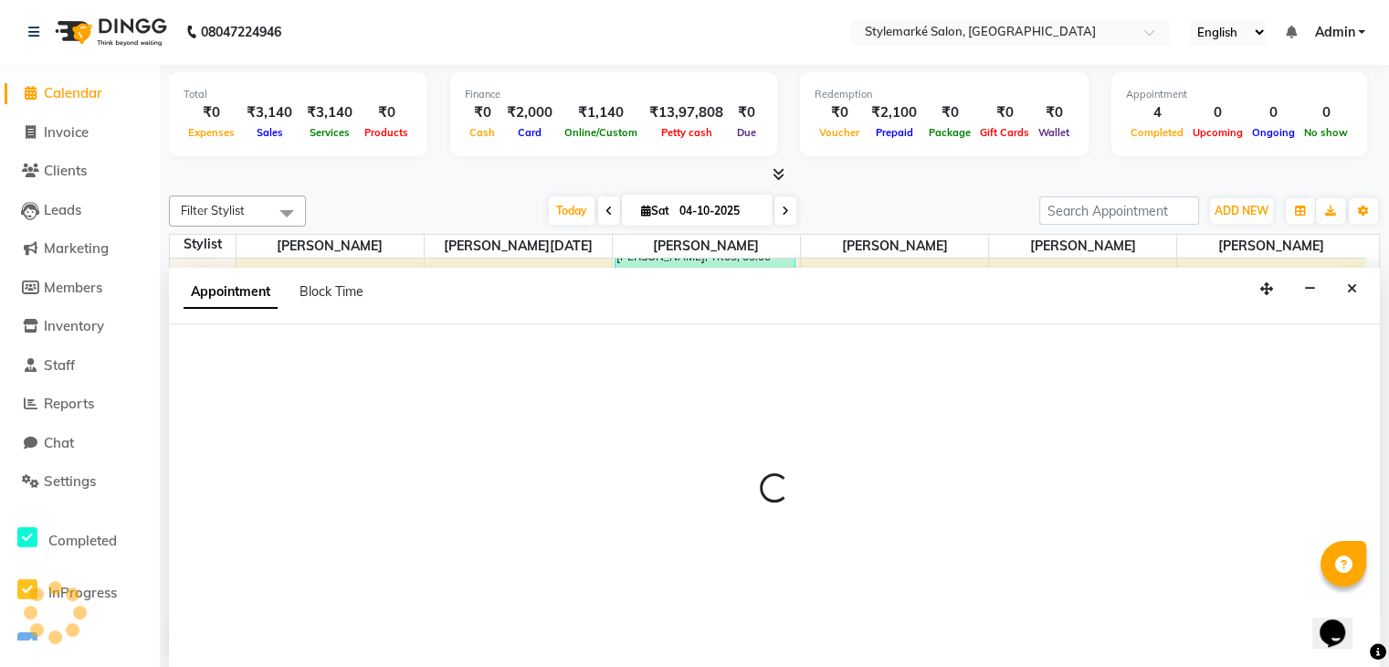
select select "71241"
select select "1065"
select select "tentative"
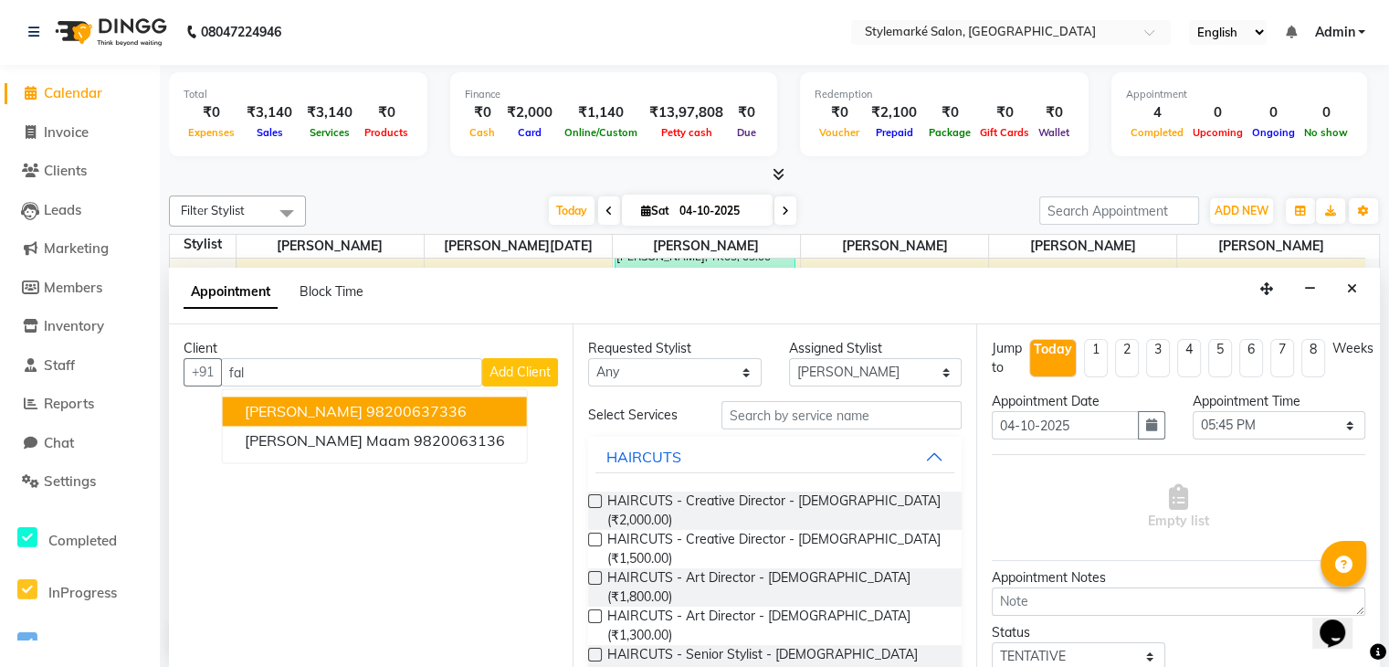
click at [373, 416] on ngb-highlight "98200637336" at bounding box center [416, 412] width 100 height 18
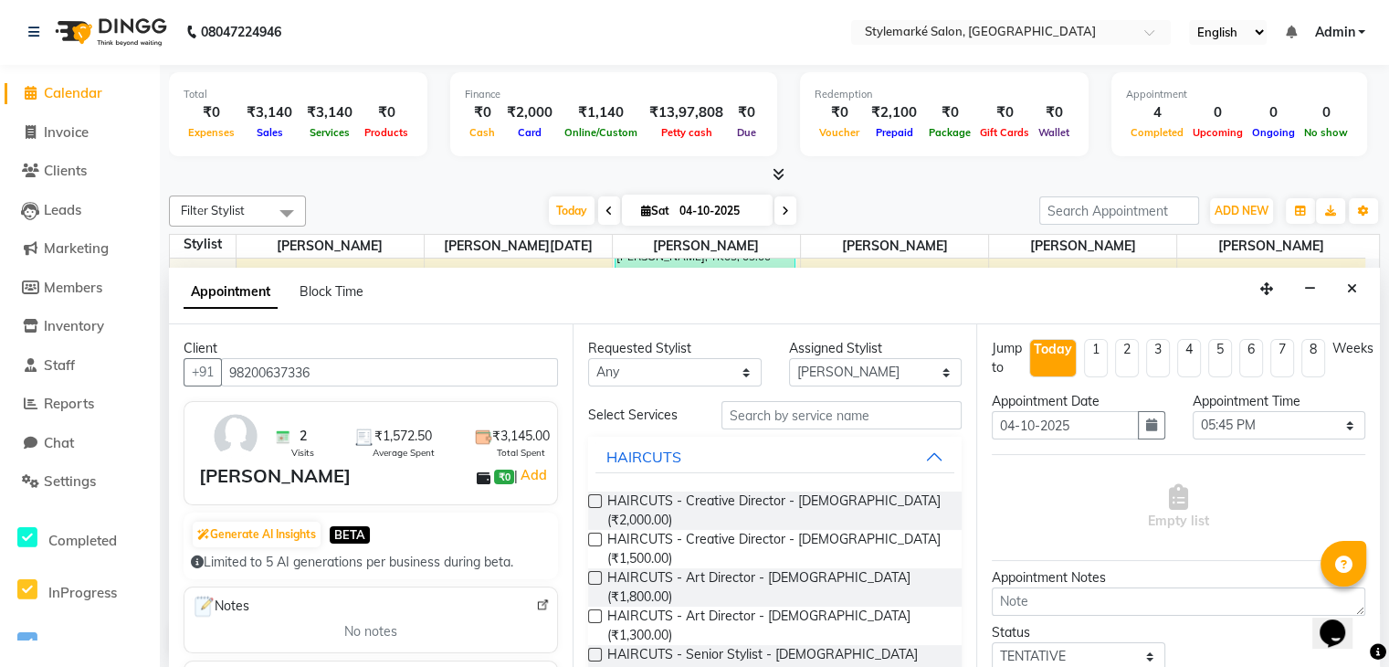
type input "98200637336"
click at [696, 369] on select "Any [PERSON_NAME] ⁠[PERSON_NAME][DATE] ⁠[PERSON_NAME] [PERSON_NAME] [PERSON_NAM…" at bounding box center [675, 372] width 174 height 28
select select "71241"
click at [588, 358] on select "Any [PERSON_NAME] ⁠[PERSON_NAME][DATE] ⁠[PERSON_NAME] [PERSON_NAME] [PERSON_NAM…" at bounding box center [675, 372] width 174 height 28
click at [765, 422] on input "text" at bounding box center [842, 415] width 240 height 28
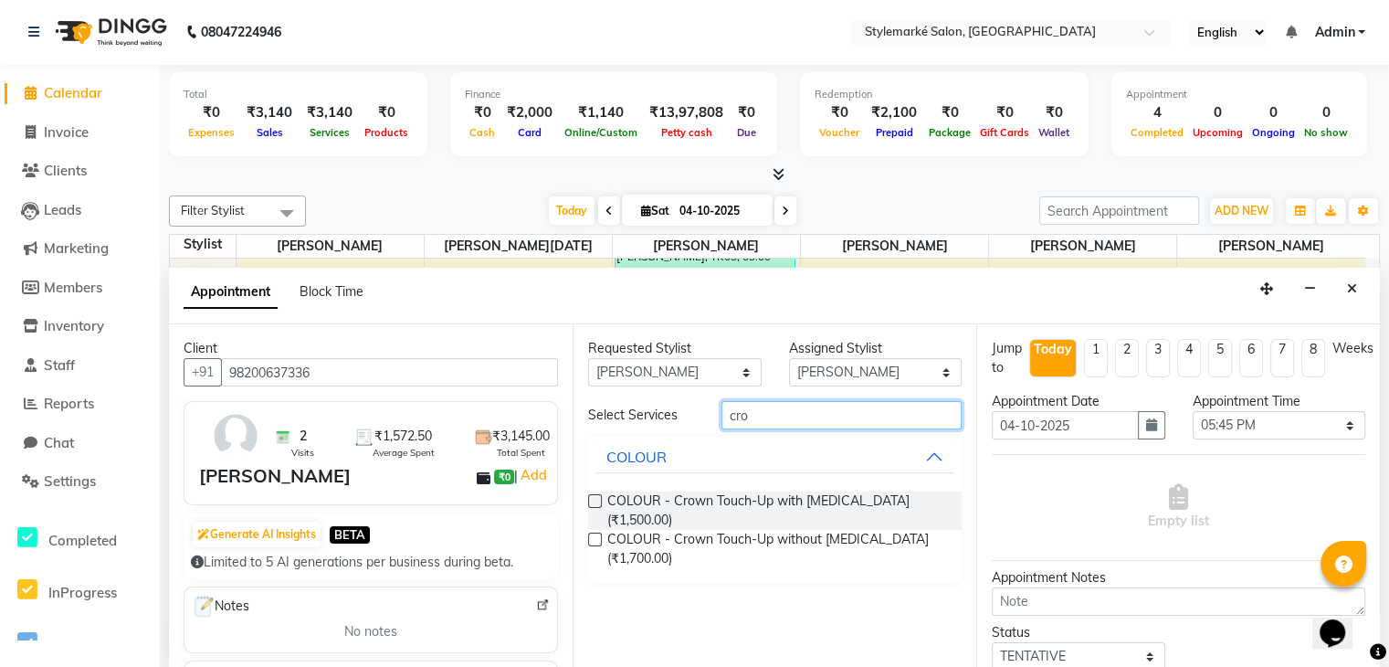
type input "cro"
click at [595, 495] on label at bounding box center [595, 501] width 14 height 14
click at [595, 497] on input "checkbox" at bounding box center [594, 503] width 12 height 12
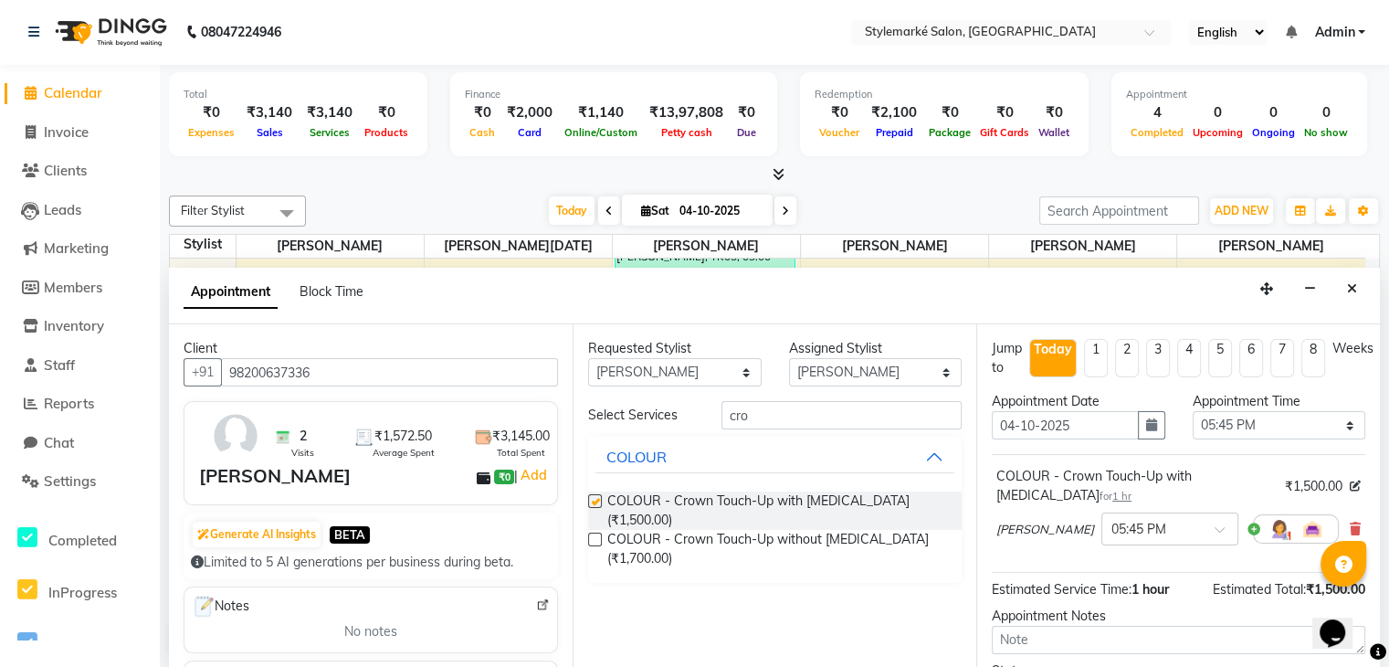
checkbox input "false"
click at [591, 532] on label at bounding box center [595, 539] width 14 height 14
click at [591, 535] on input "checkbox" at bounding box center [594, 541] width 12 height 12
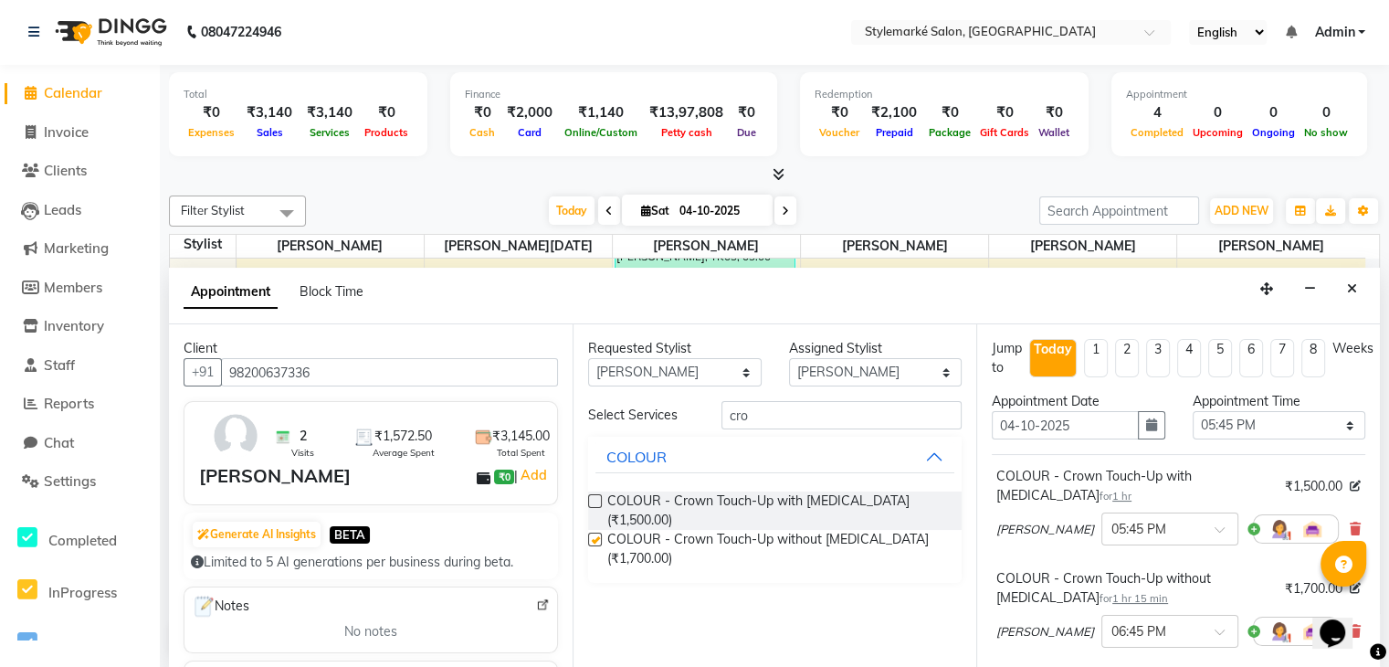
checkbox input "false"
click at [1350, 524] on icon at bounding box center [1355, 528] width 11 height 13
click at [1350, 625] on icon at bounding box center [1355, 631] width 11 height 13
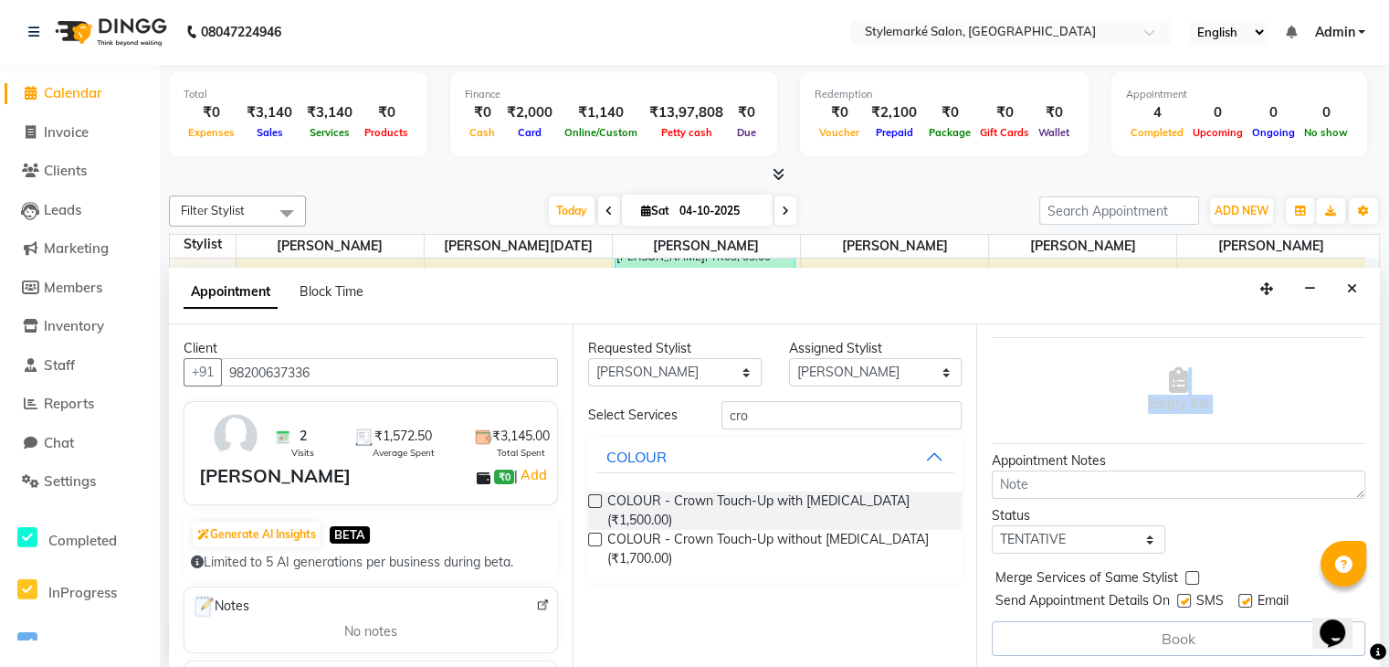
scroll to position [0, 0]
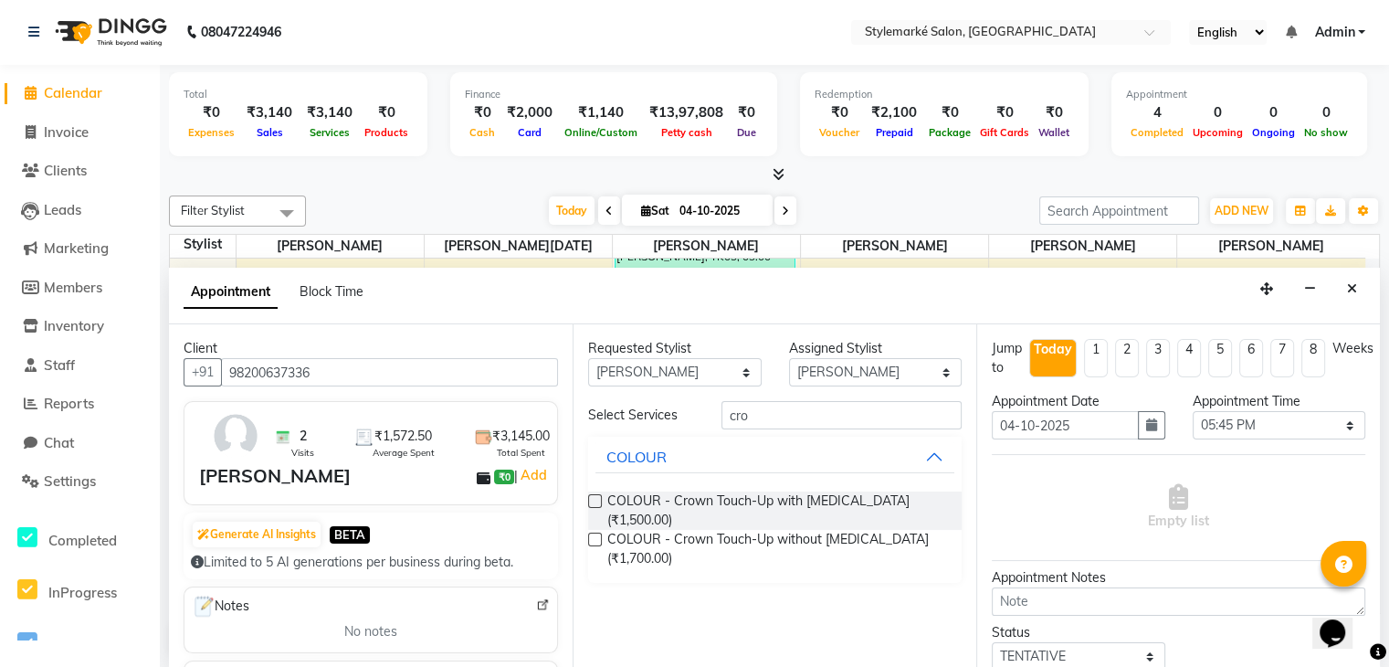
click at [594, 501] on label at bounding box center [595, 501] width 14 height 14
click at [594, 501] on input "checkbox" at bounding box center [594, 503] width 12 height 12
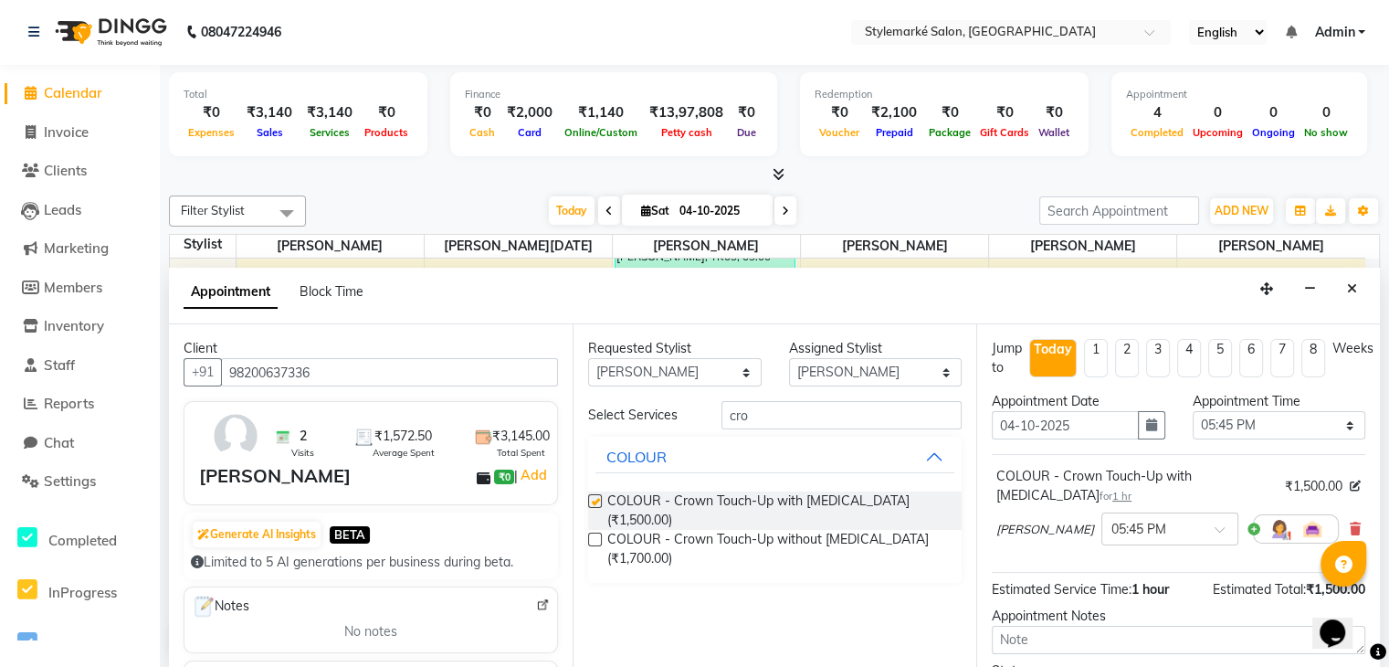
checkbox input "false"
click at [1350, 522] on icon at bounding box center [1355, 528] width 11 height 13
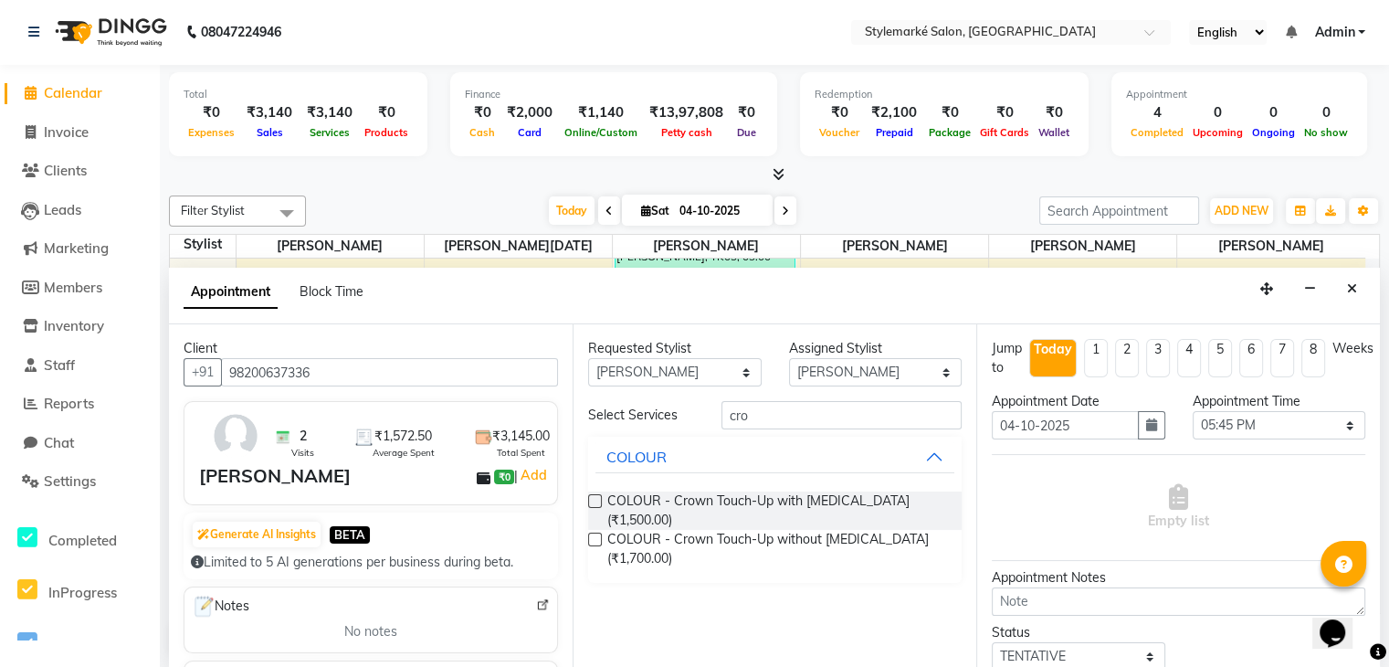
click at [585, 522] on div "Requested Stylist Any [PERSON_NAME] ⁠[PERSON_NAME][DATE] ⁠[PERSON_NAME] [PERSON…" at bounding box center [775, 495] width 404 height 343
click at [596, 532] on label at bounding box center [595, 539] width 14 height 14
click at [596, 535] on input "checkbox" at bounding box center [594, 541] width 12 height 12
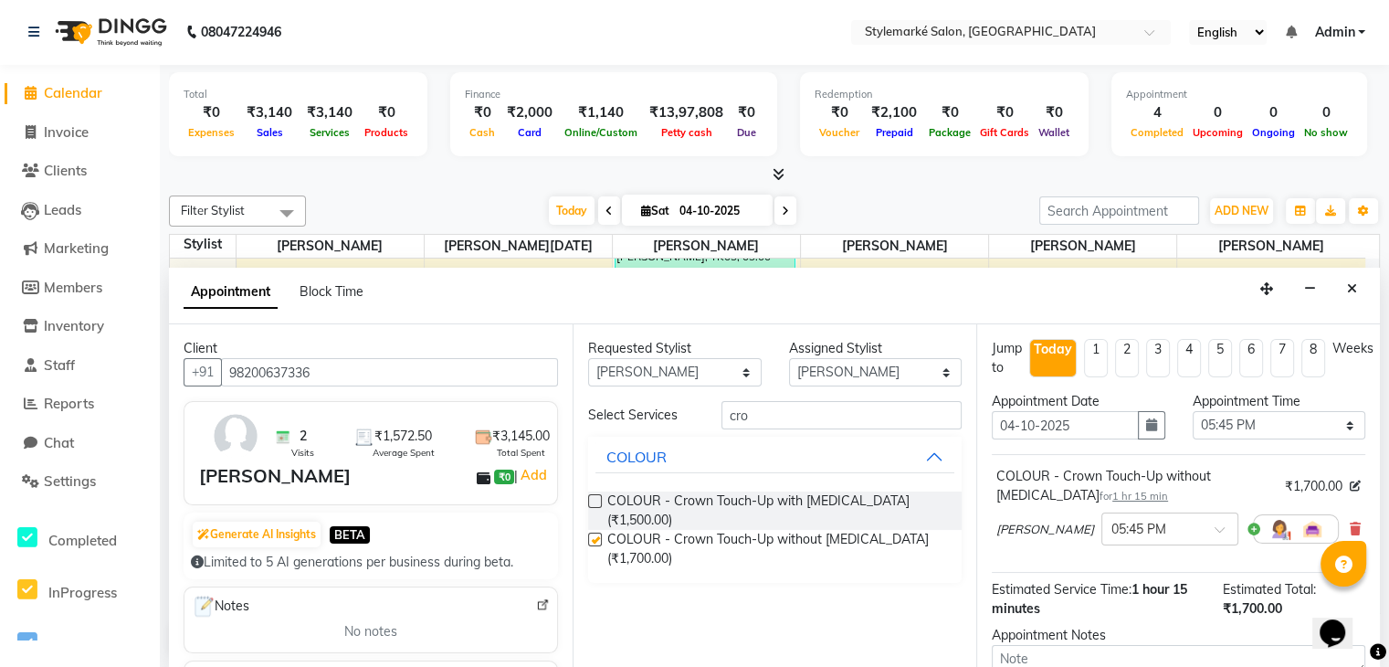
checkbox input "false"
click at [729, 373] on select "Any [PERSON_NAME] ⁠[PERSON_NAME][DATE] ⁠[PERSON_NAME] [PERSON_NAME] [PERSON_NAM…" at bounding box center [675, 372] width 174 height 28
click at [786, 418] on input "cro" at bounding box center [842, 415] width 240 height 28
type input "c"
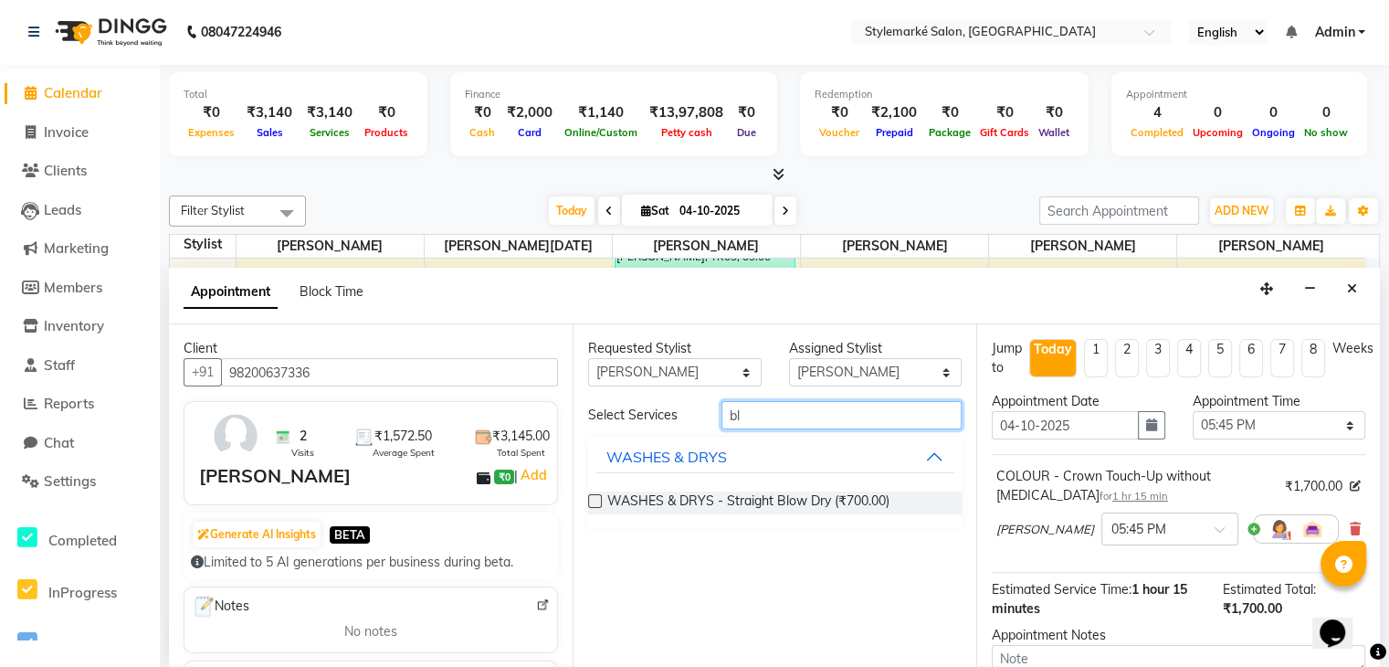
type input "b"
type input "ou"
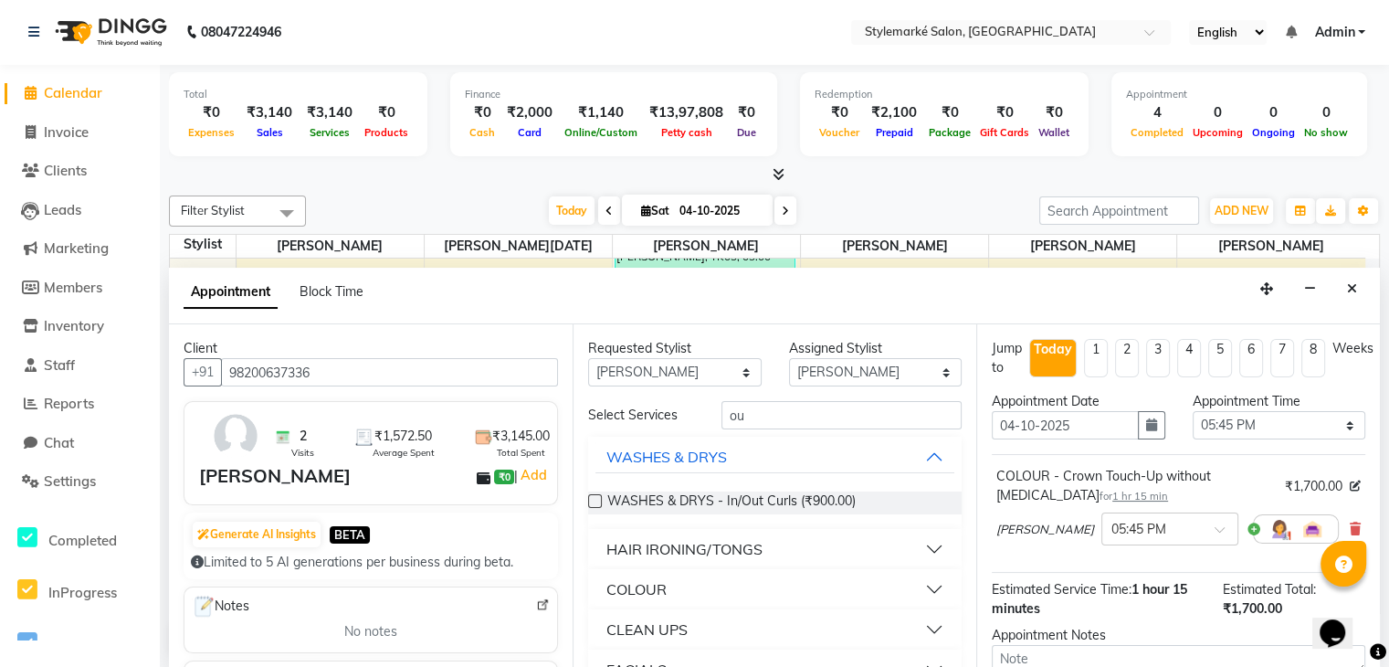
click at [596, 503] on label at bounding box center [595, 501] width 14 height 14
click at [596, 503] on input "checkbox" at bounding box center [594, 503] width 12 height 12
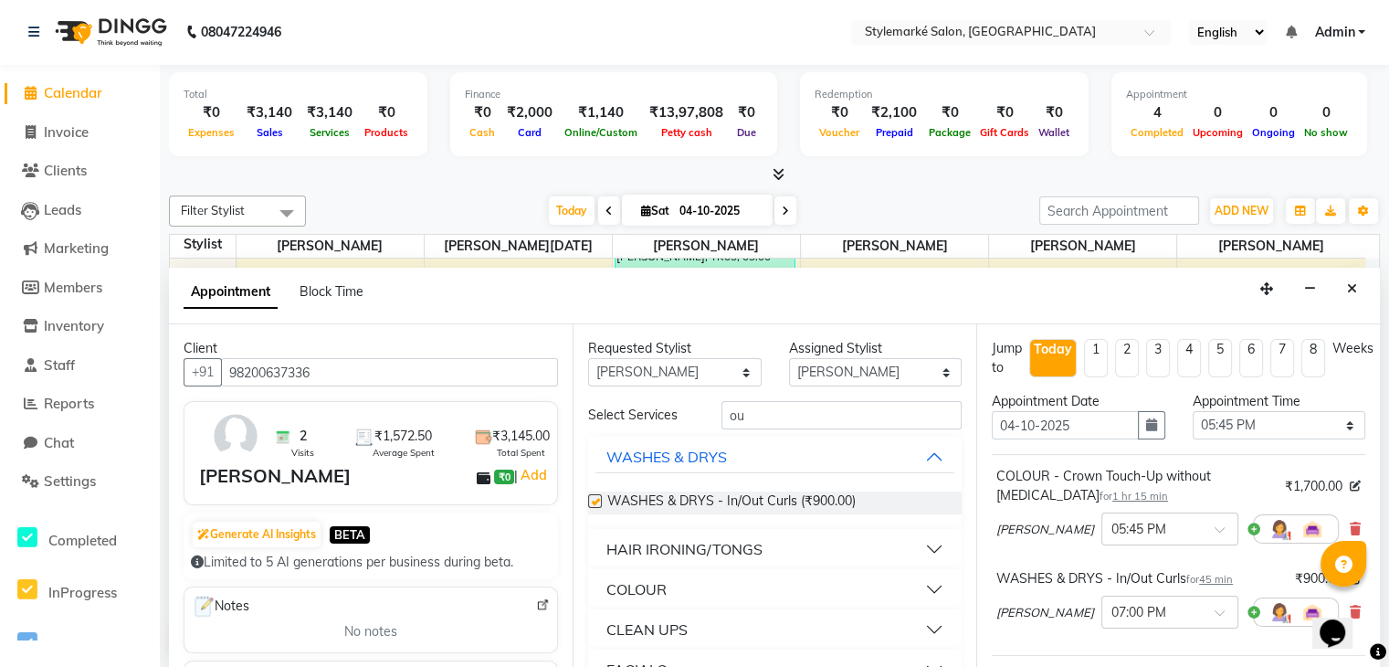
checkbox input "false"
click at [704, 370] on select "Any [PERSON_NAME] ⁠[PERSON_NAME][DATE] ⁠[PERSON_NAME] [PERSON_NAME] [PERSON_NAM…" at bounding box center [675, 372] width 174 height 28
select select "71243"
click at [588, 358] on select "Any [PERSON_NAME] ⁠[PERSON_NAME][DATE] ⁠[PERSON_NAME] [PERSON_NAME] [PERSON_NAM…" at bounding box center [675, 372] width 174 height 28
select select "71243"
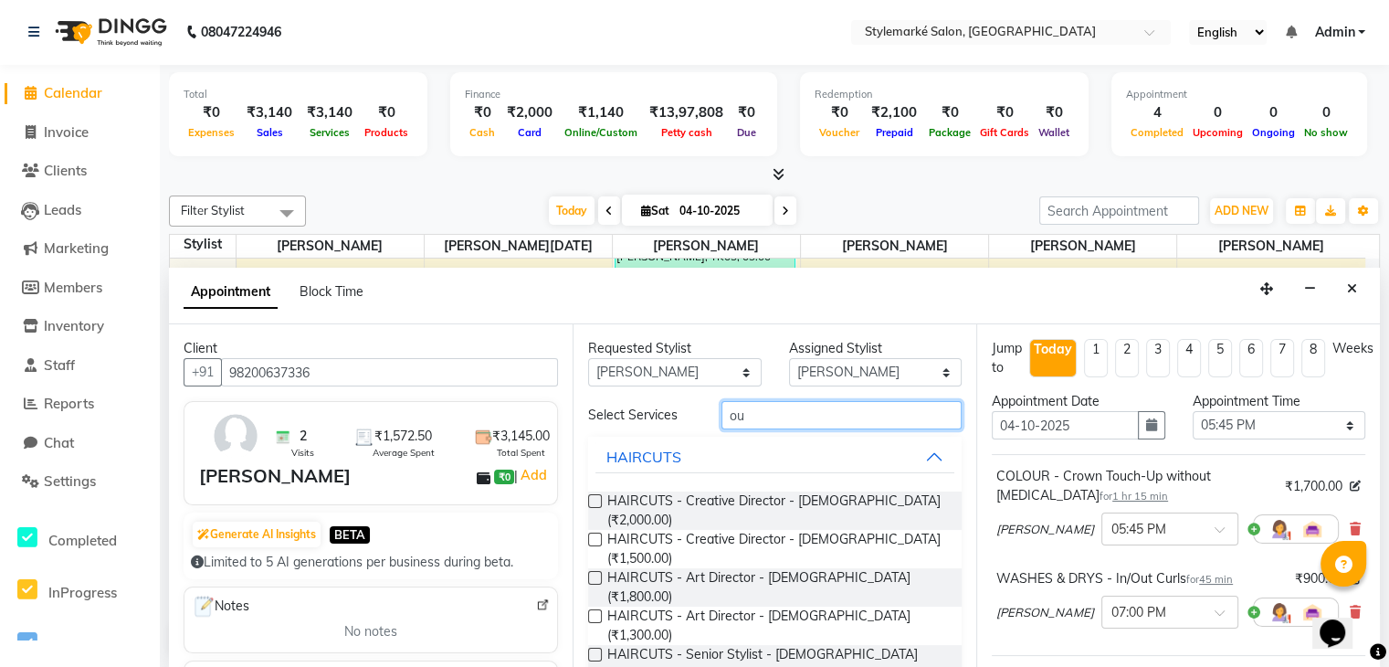
click at [777, 416] on input "ou" at bounding box center [842, 415] width 240 height 28
type input "o"
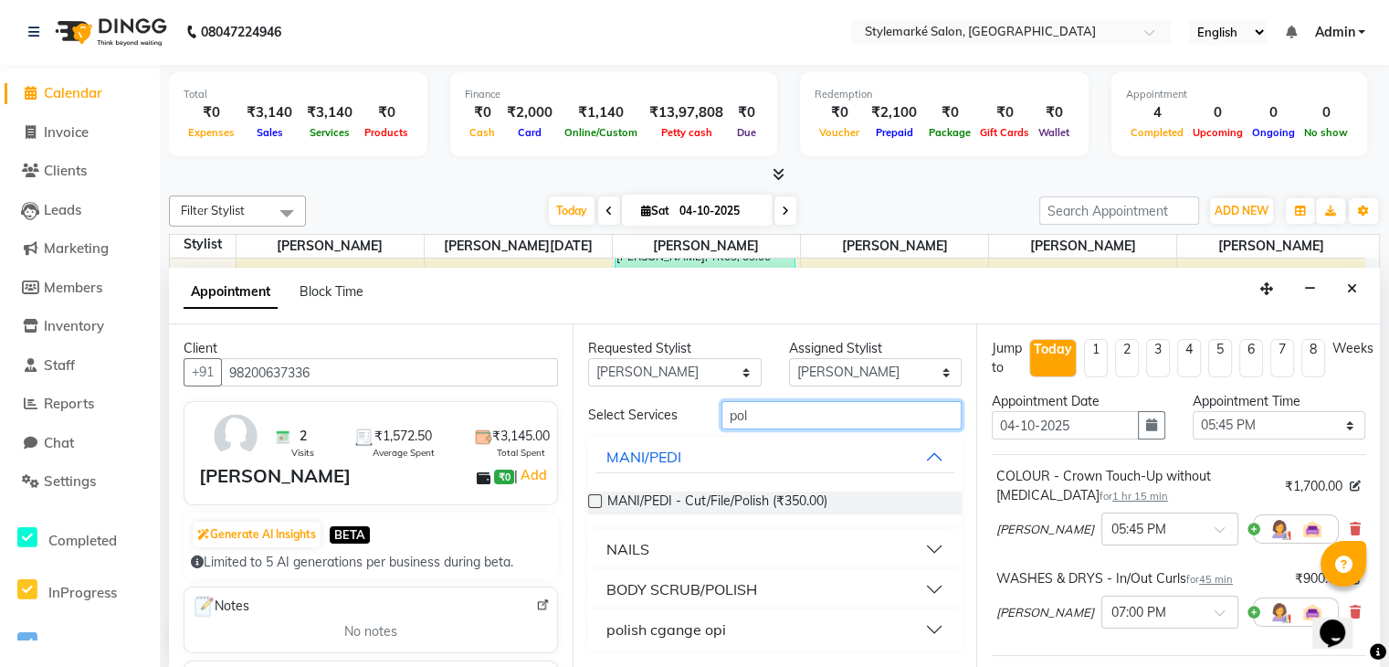
type input "pol"
click at [943, 627] on button "polish cgange opi" at bounding box center [775, 629] width 359 height 33
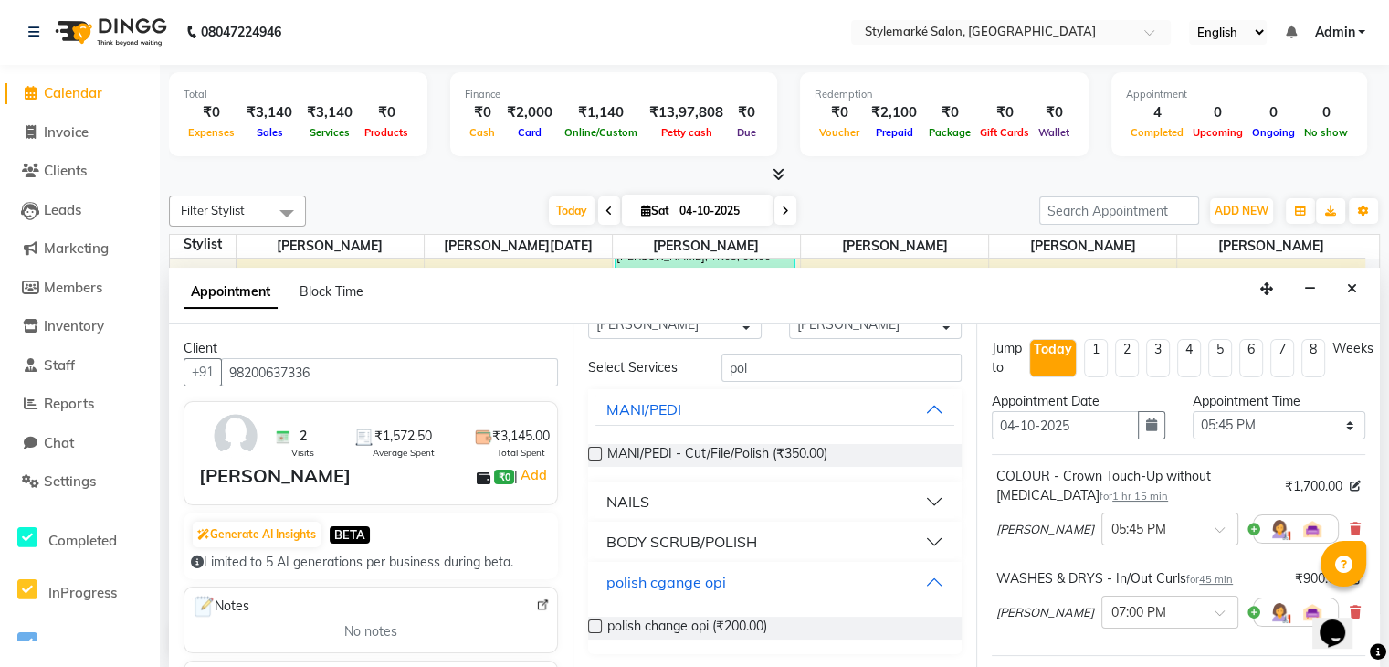
click at [592, 625] on label at bounding box center [595, 626] width 14 height 14
click at [592, 625] on input "checkbox" at bounding box center [594, 628] width 12 height 12
click at [592, 625] on label at bounding box center [595, 626] width 14 height 14
click at [592, 625] on input "checkbox" at bounding box center [594, 628] width 12 height 12
checkbox input "false"
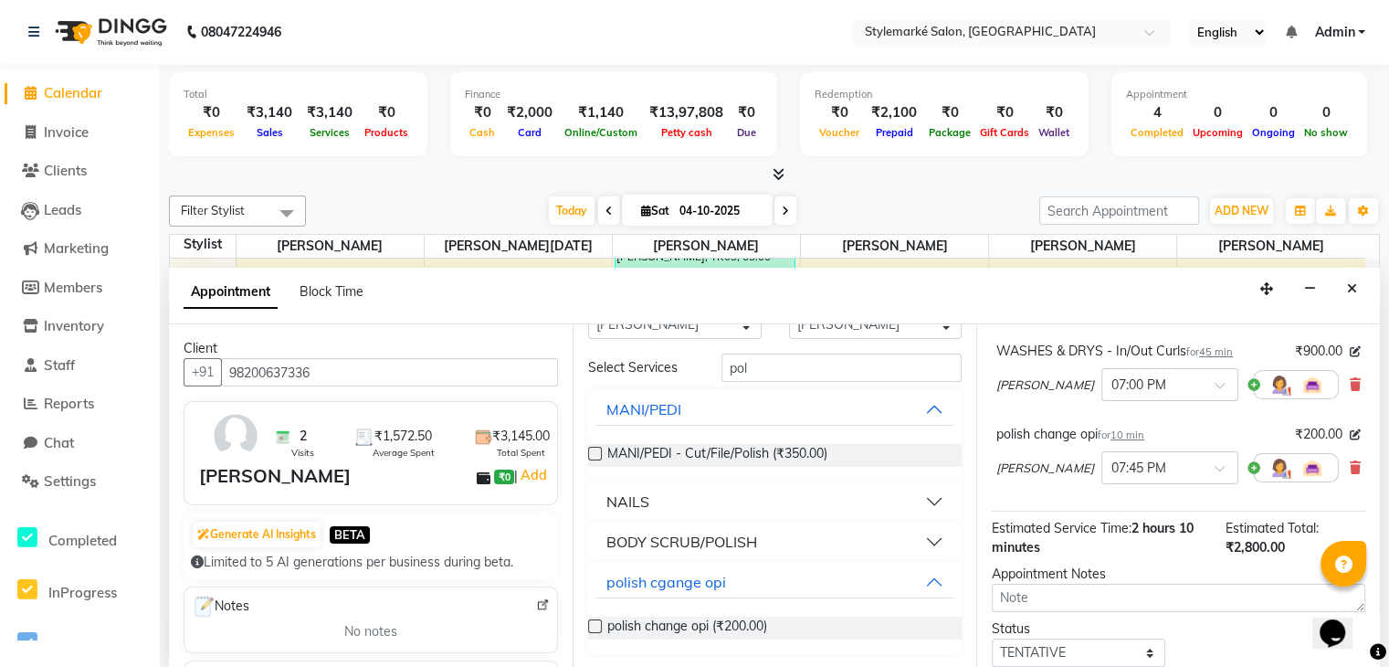
scroll to position [346, 0]
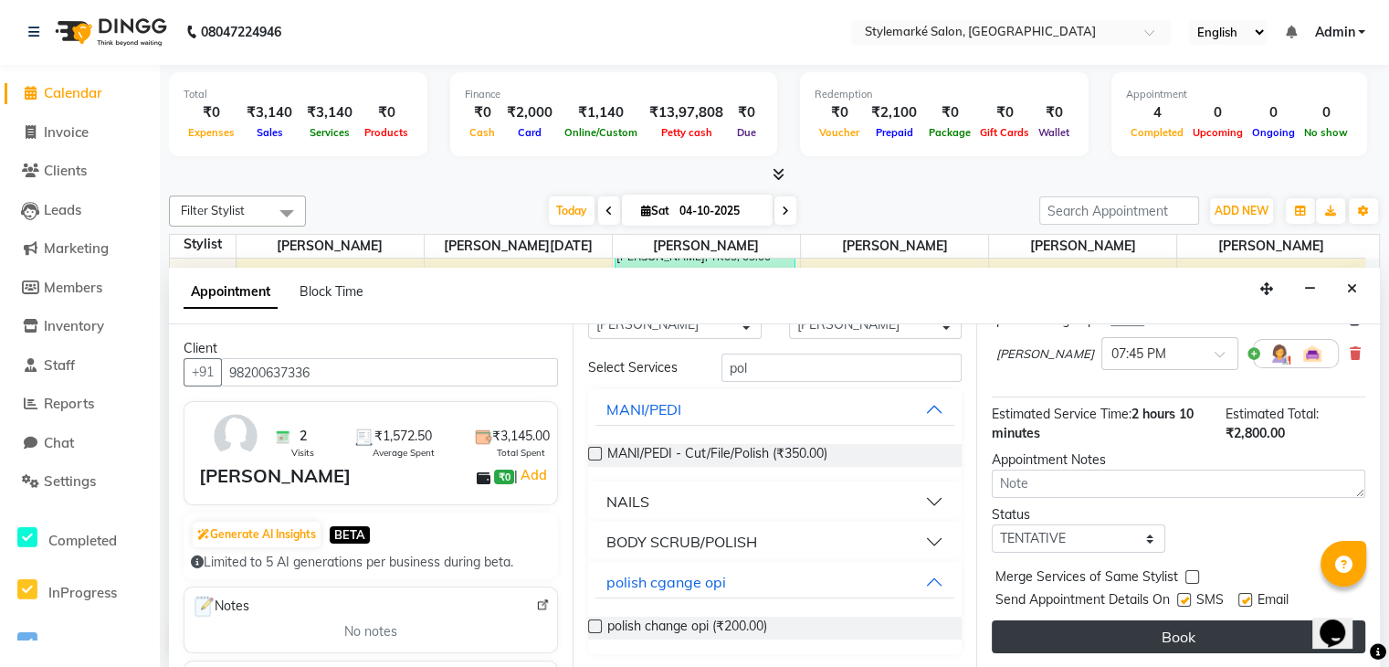
click at [1195, 640] on button "Book" at bounding box center [1179, 636] width 374 height 33
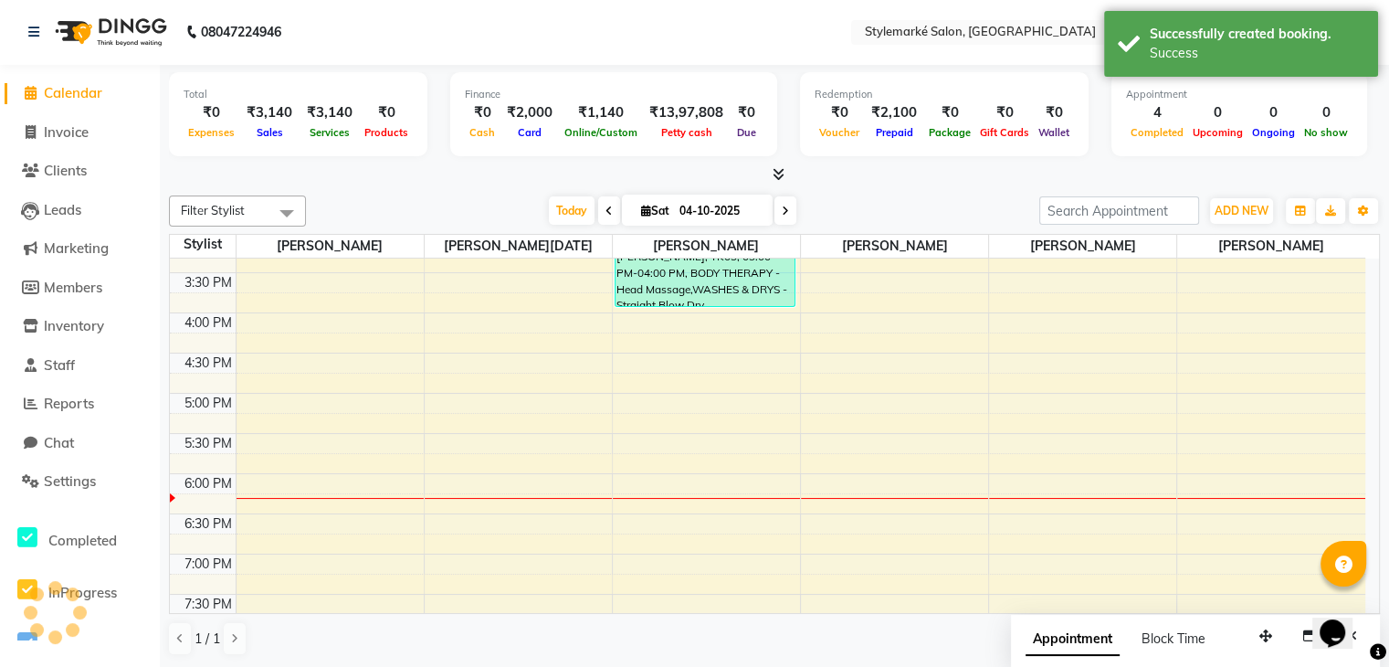
scroll to position [0, 0]
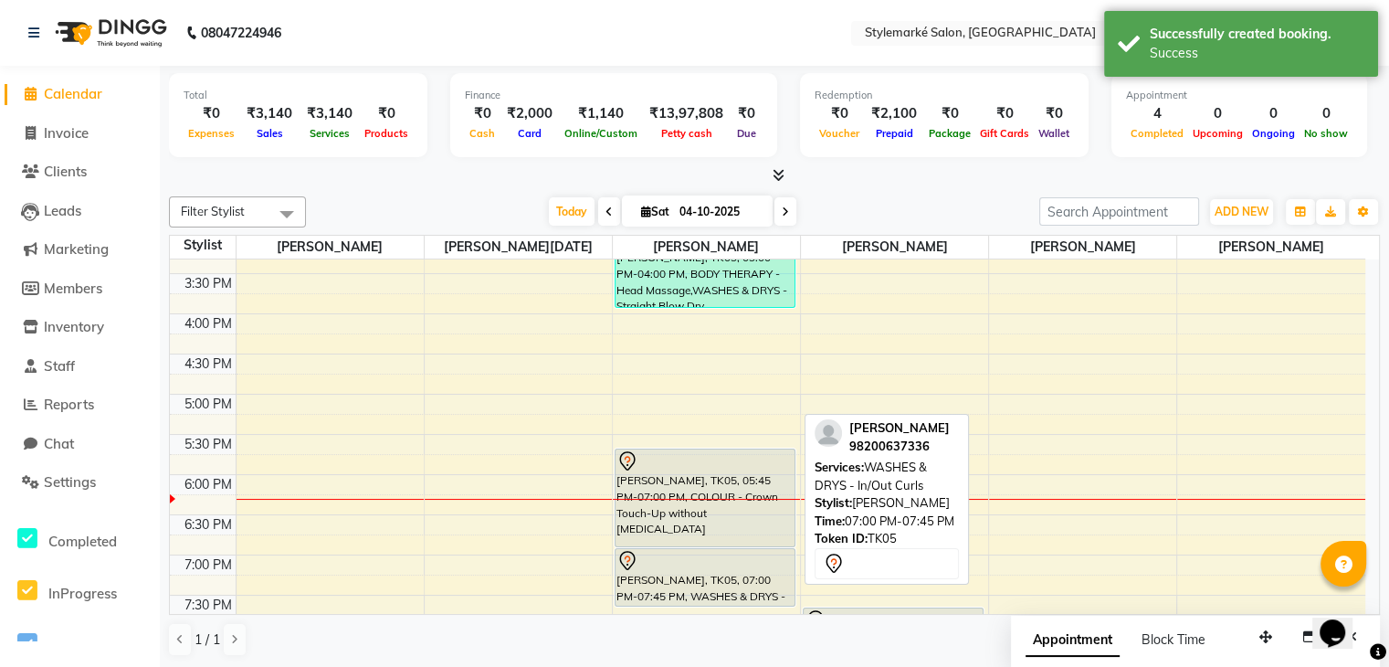
click at [675, 561] on div at bounding box center [705, 561] width 177 height 22
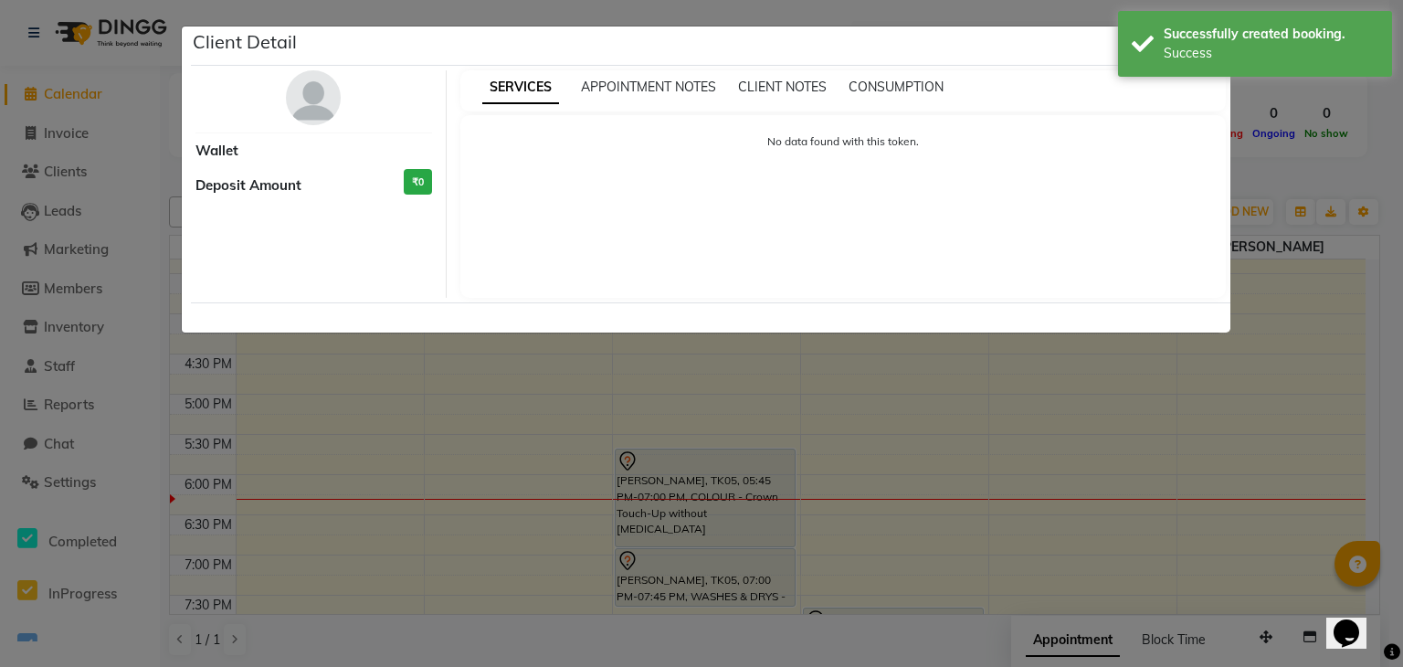
select select "7"
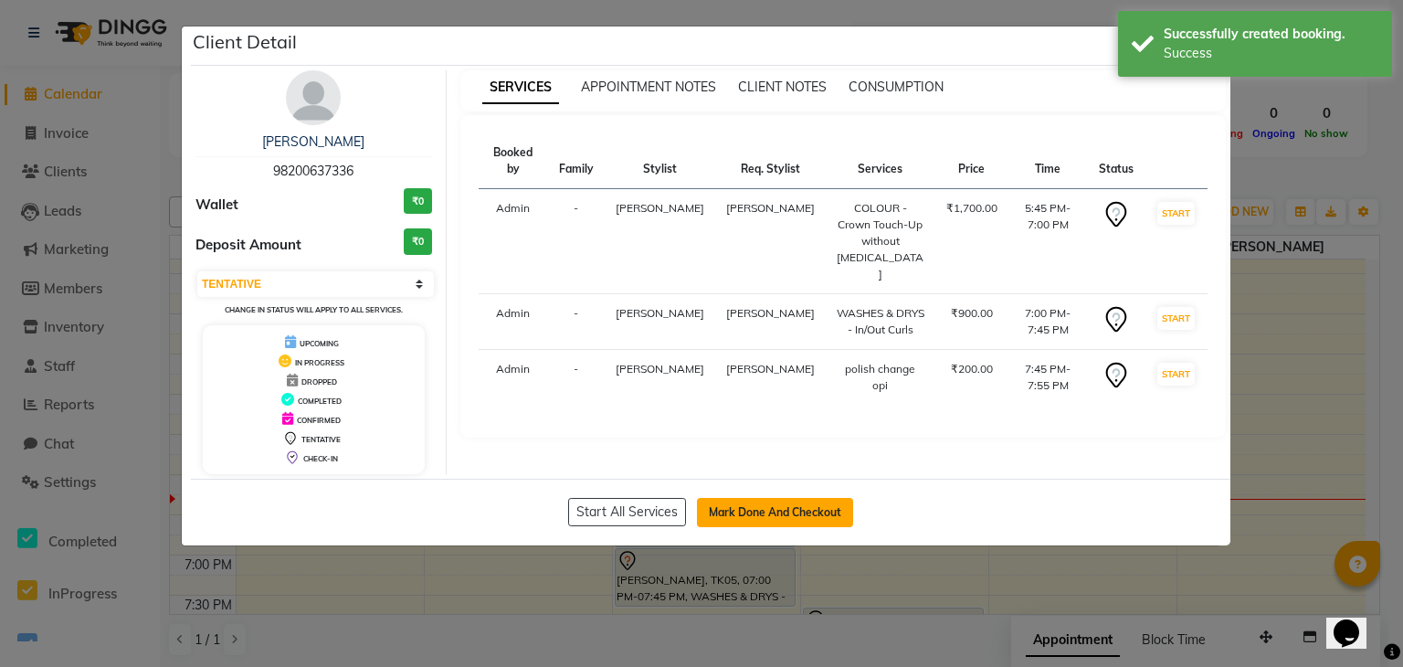
click at [767, 519] on button "Mark Done And Checkout" at bounding box center [775, 512] width 156 height 29
select select "service"
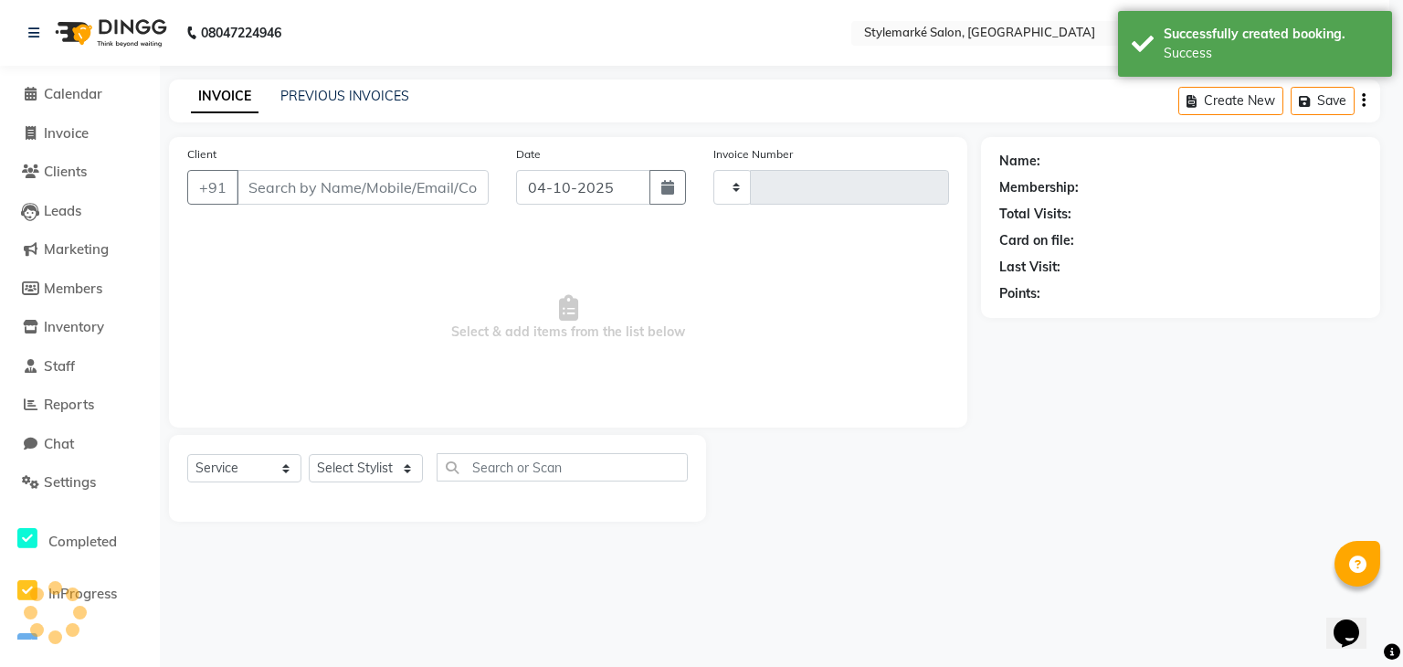
type input "1097"
select select "7909"
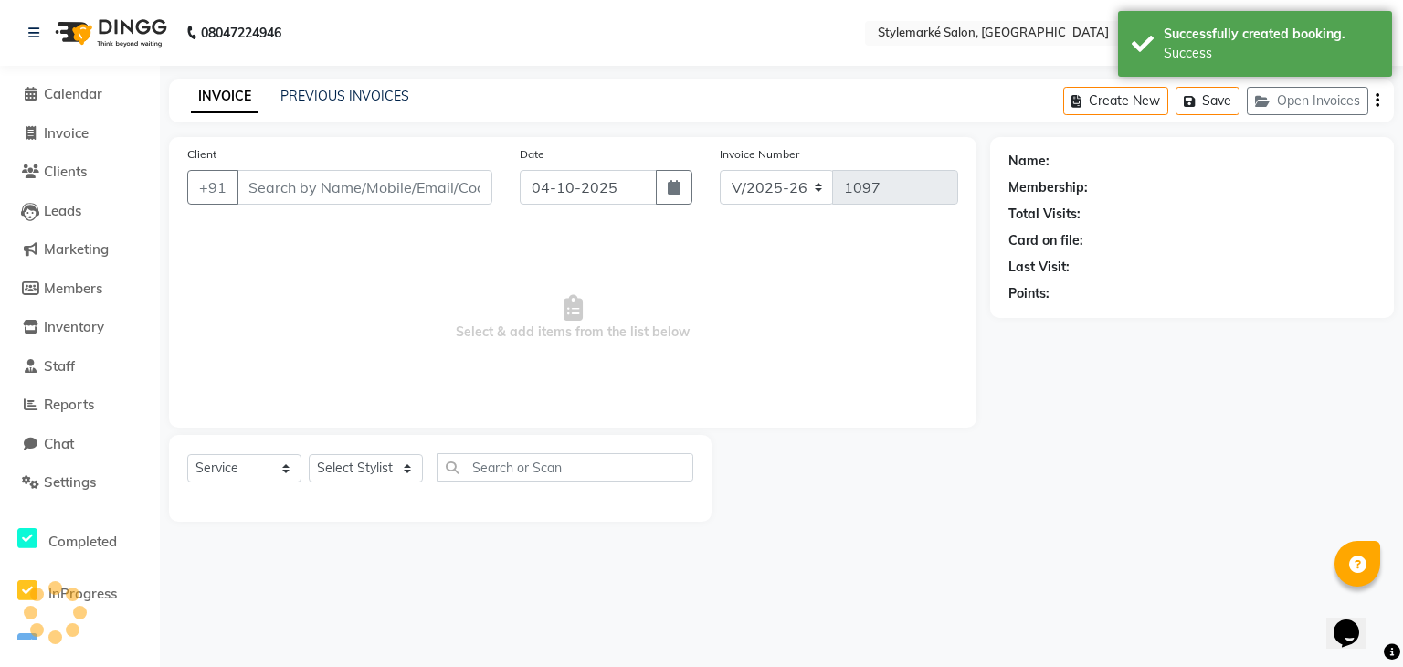
type input "98200637336"
select select "71243"
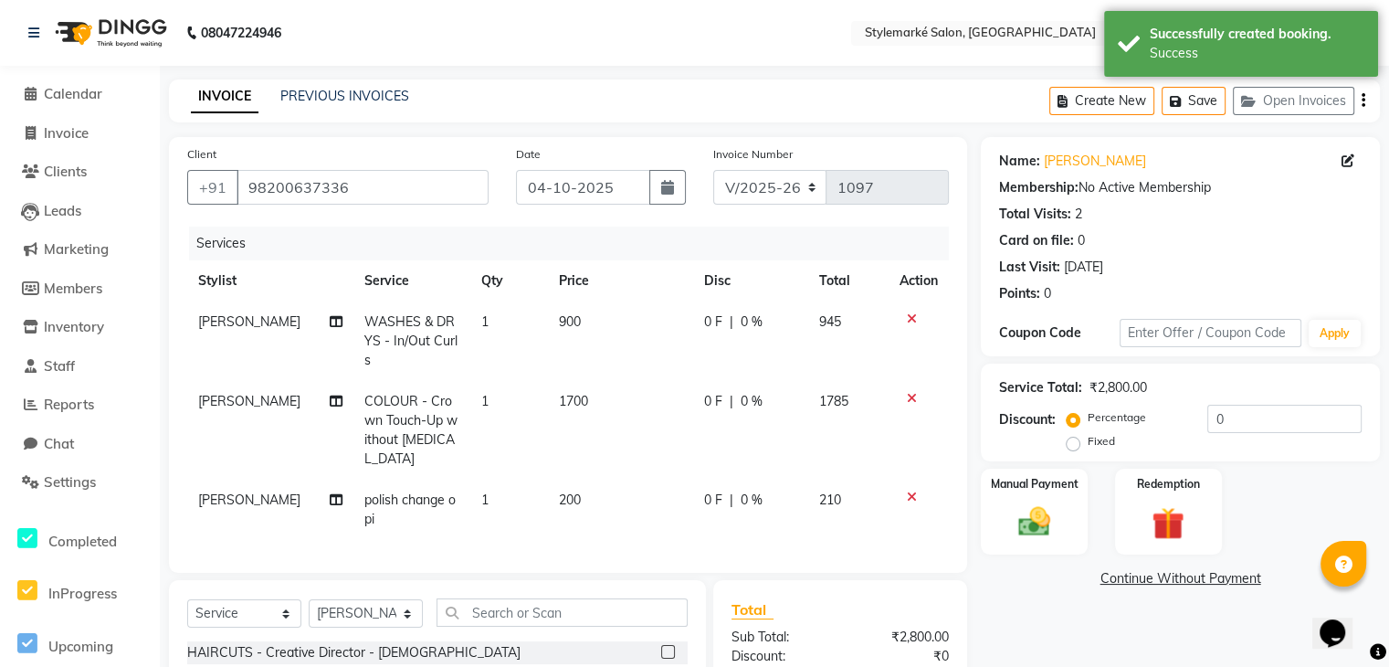
click at [584, 326] on td "900" at bounding box center [620, 340] width 145 height 79
select select "71241"
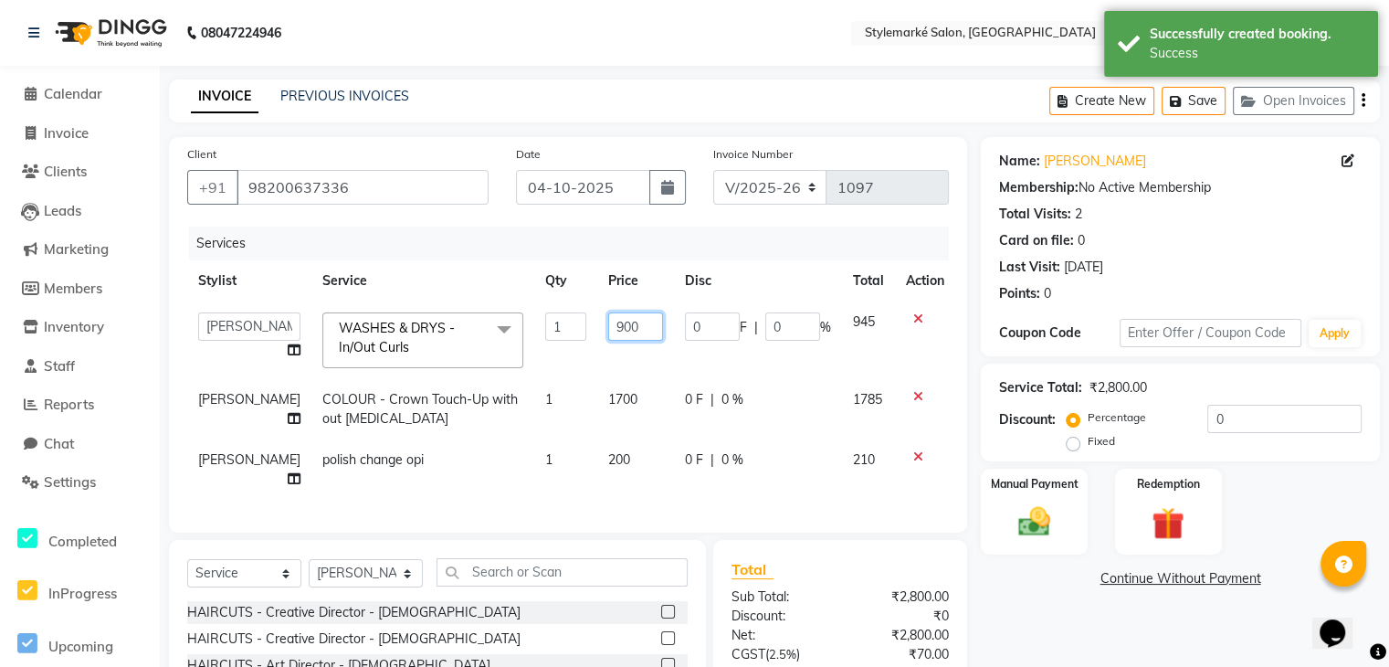
click at [628, 324] on input "900" at bounding box center [635, 326] width 55 height 28
type input "9"
type input "1000"
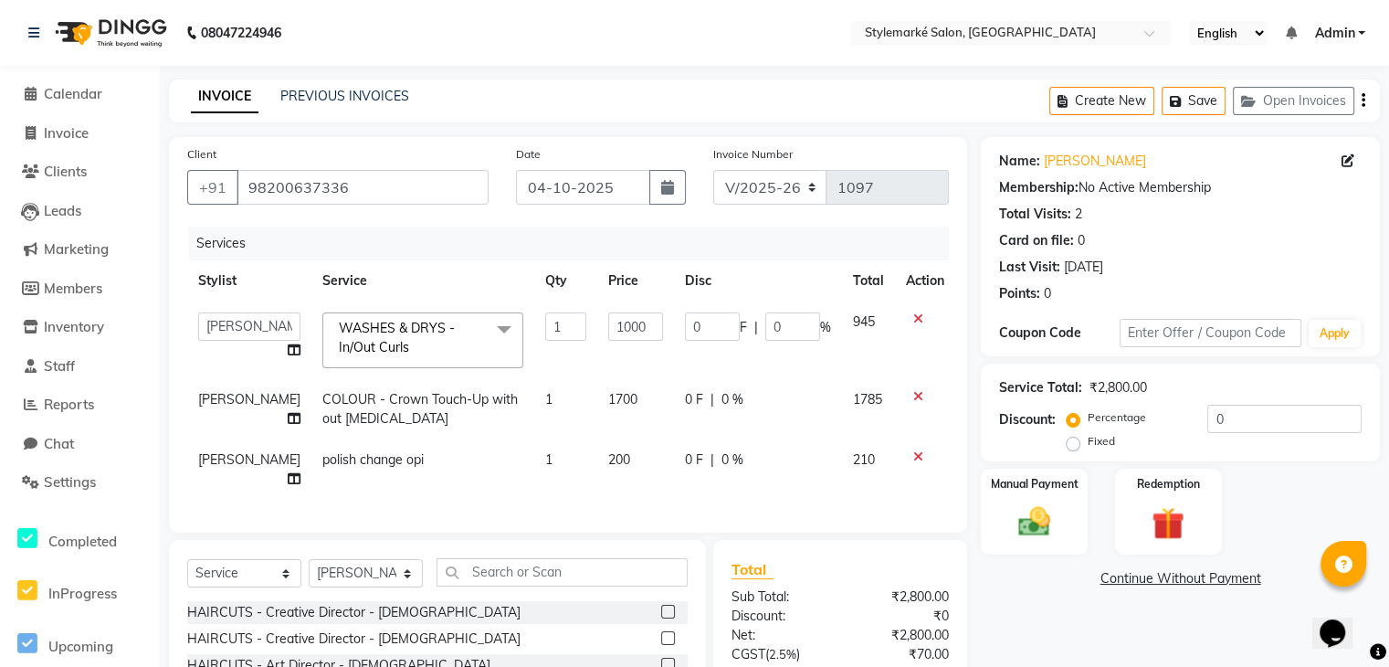
click at [617, 407] on td "1700" at bounding box center [635, 409] width 77 height 60
select select "71241"
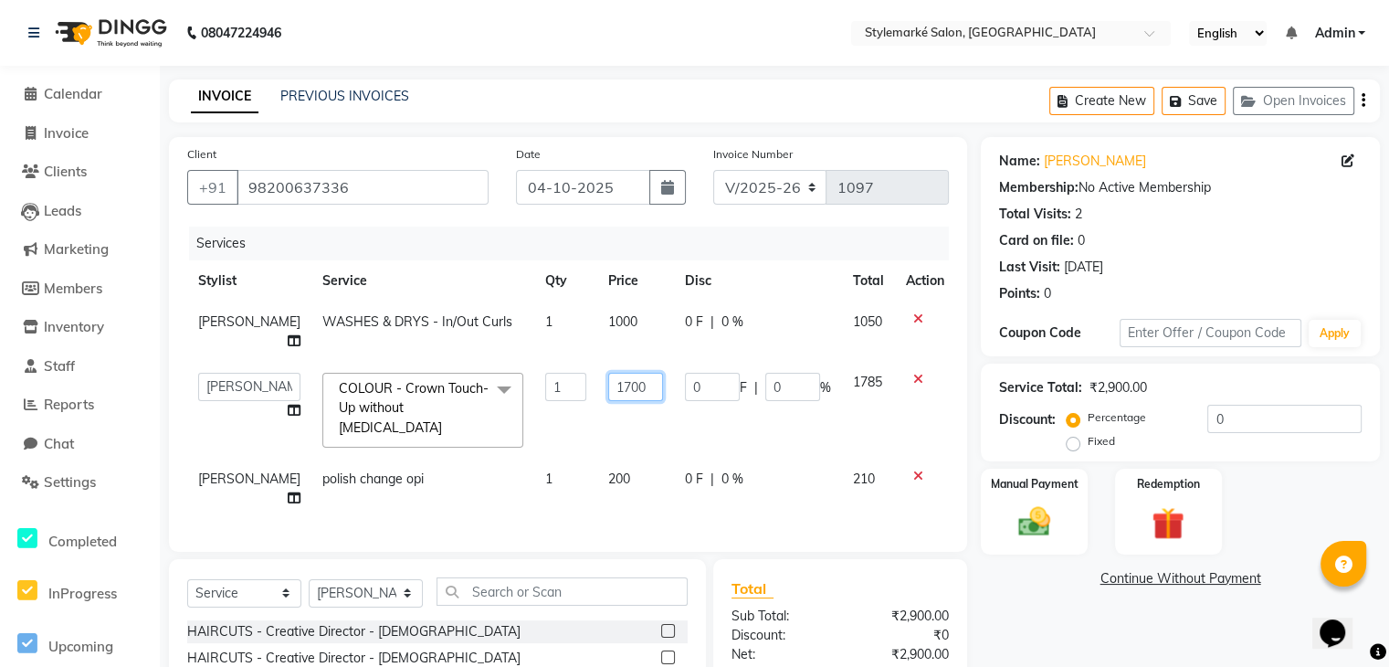
click at [627, 385] on input "1700" at bounding box center [635, 387] width 55 height 28
type input "1"
type input "1800"
click at [854, 394] on td "1785" at bounding box center [868, 410] width 53 height 97
select select "71241"
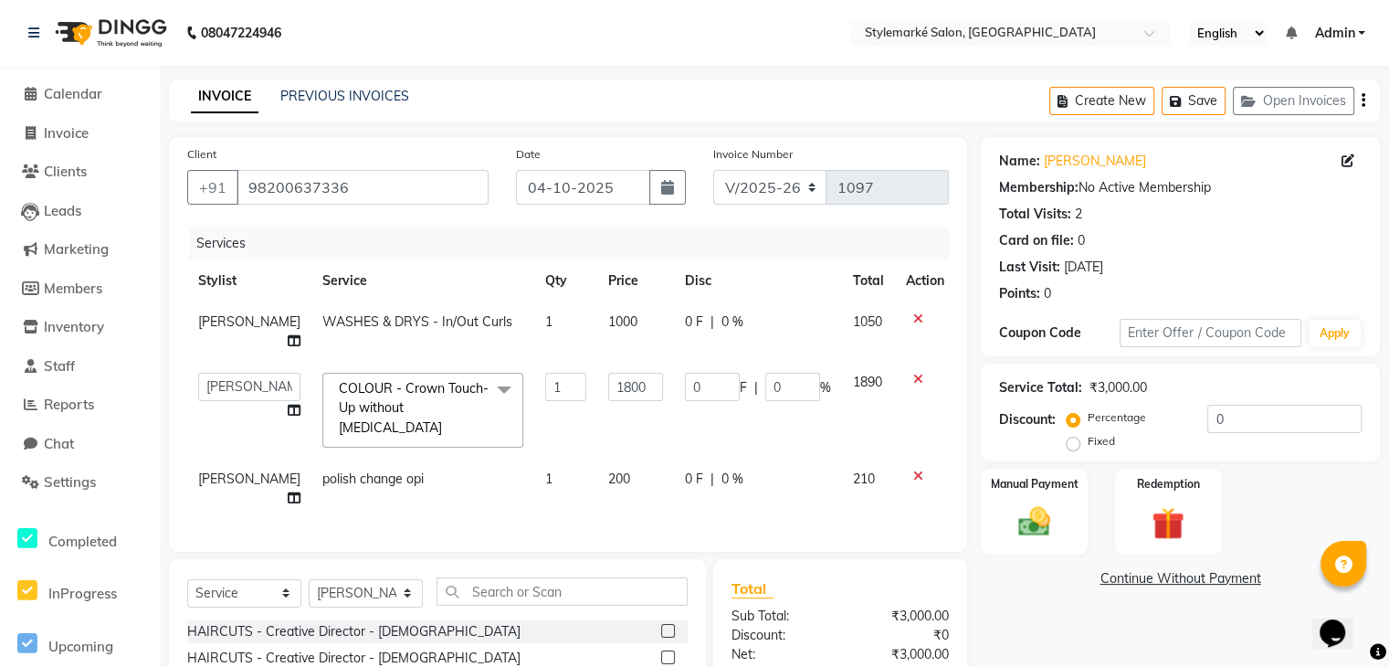
click at [1364, 101] on icon "button" at bounding box center [1364, 100] width 4 height 1
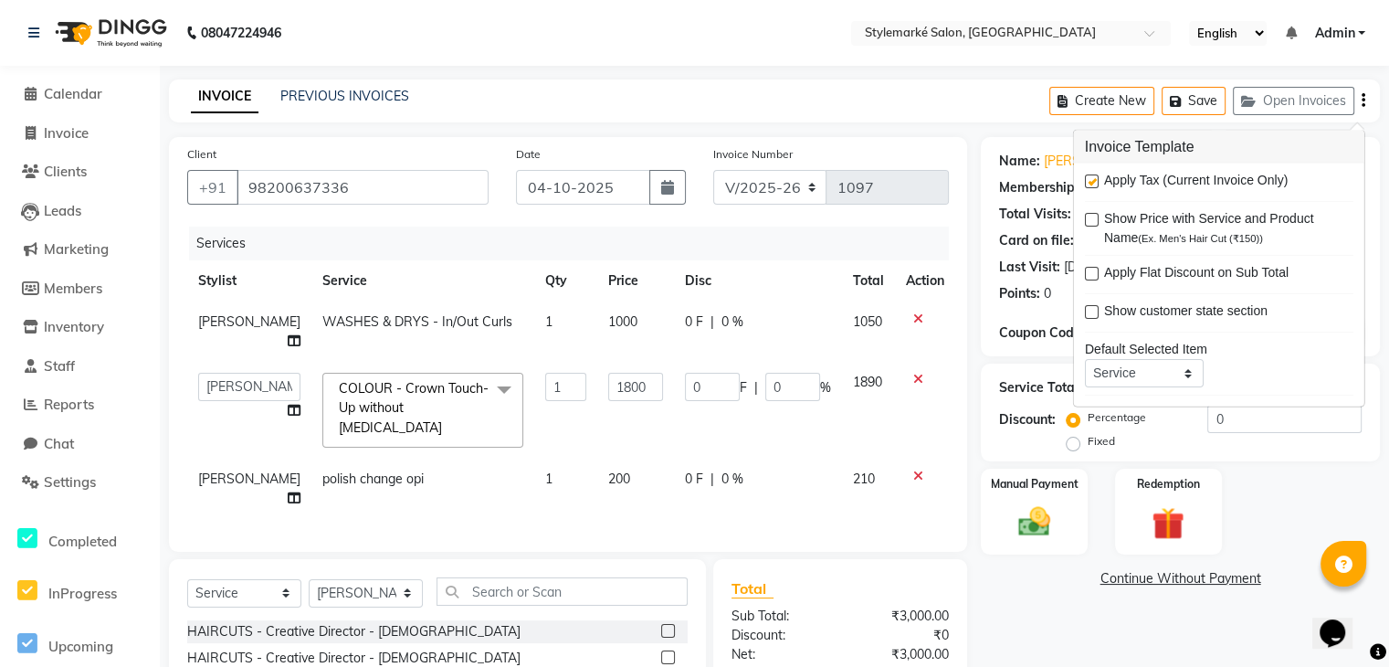
click at [1095, 180] on label at bounding box center [1092, 181] width 14 height 14
click at [1095, 180] on input "checkbox" at bounding box center [1091, 182] width 12 height 12
checkbox input "false"
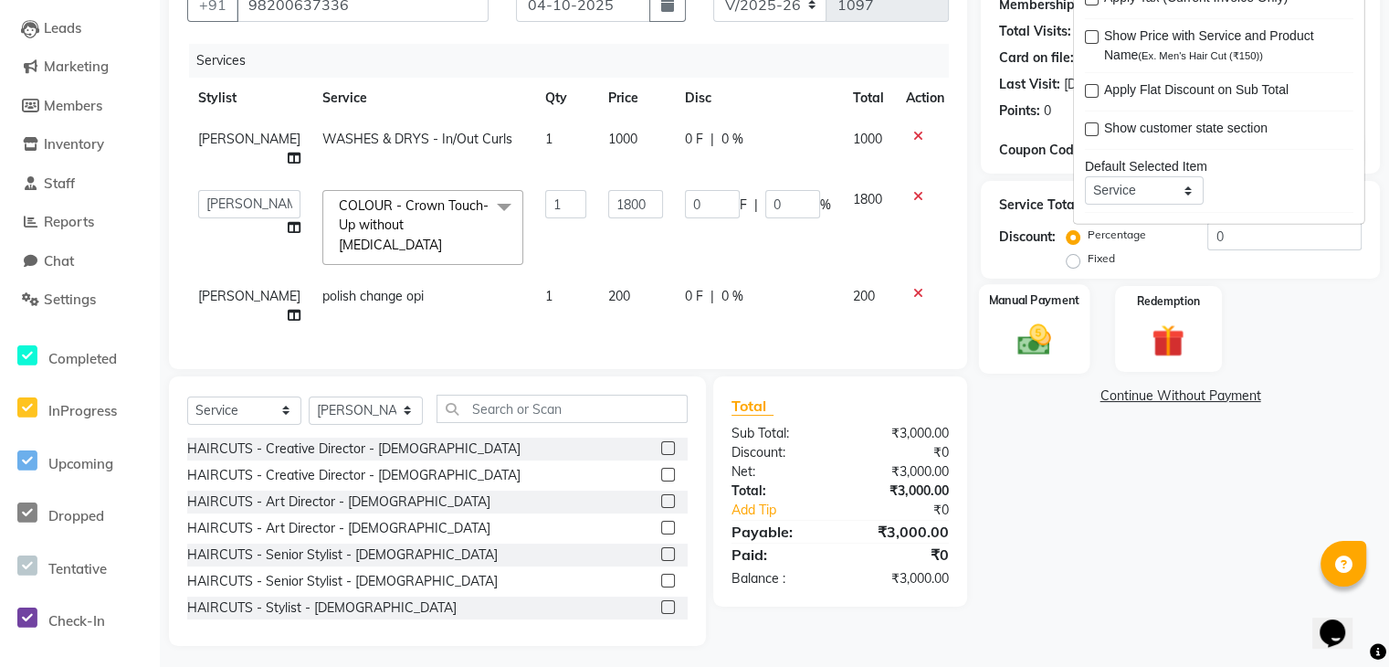
click at [1056, 343] on img at bounding box center [1034, 339] width 55 height 38
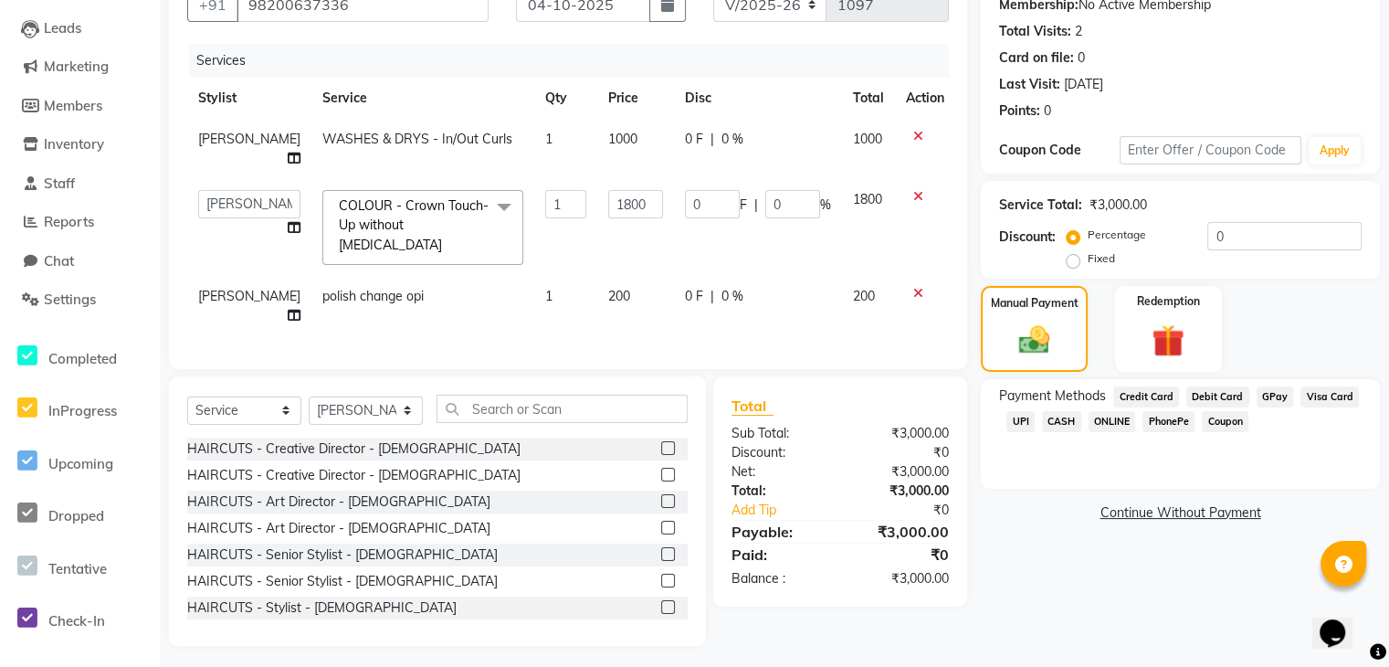
click at [1302, 392] on span "Visa Card" at bounding box center [1330, 396] width 58 height 21
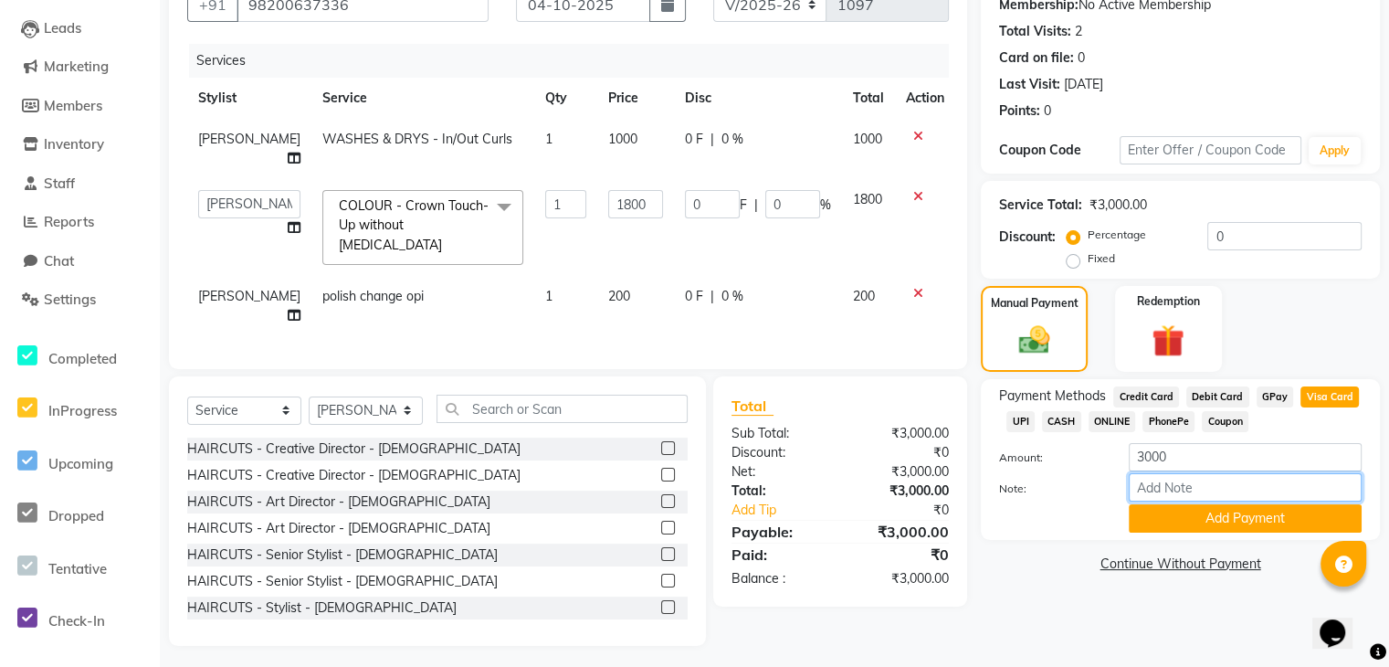
click at [1162, 476] on input "Note:" at bounding box center [1245, 487] width 233 height 28
type input "visa - 2263"
click at [1200, 523] on button "Add Payment" at bounding box center [1245, 518] width 233 height 28
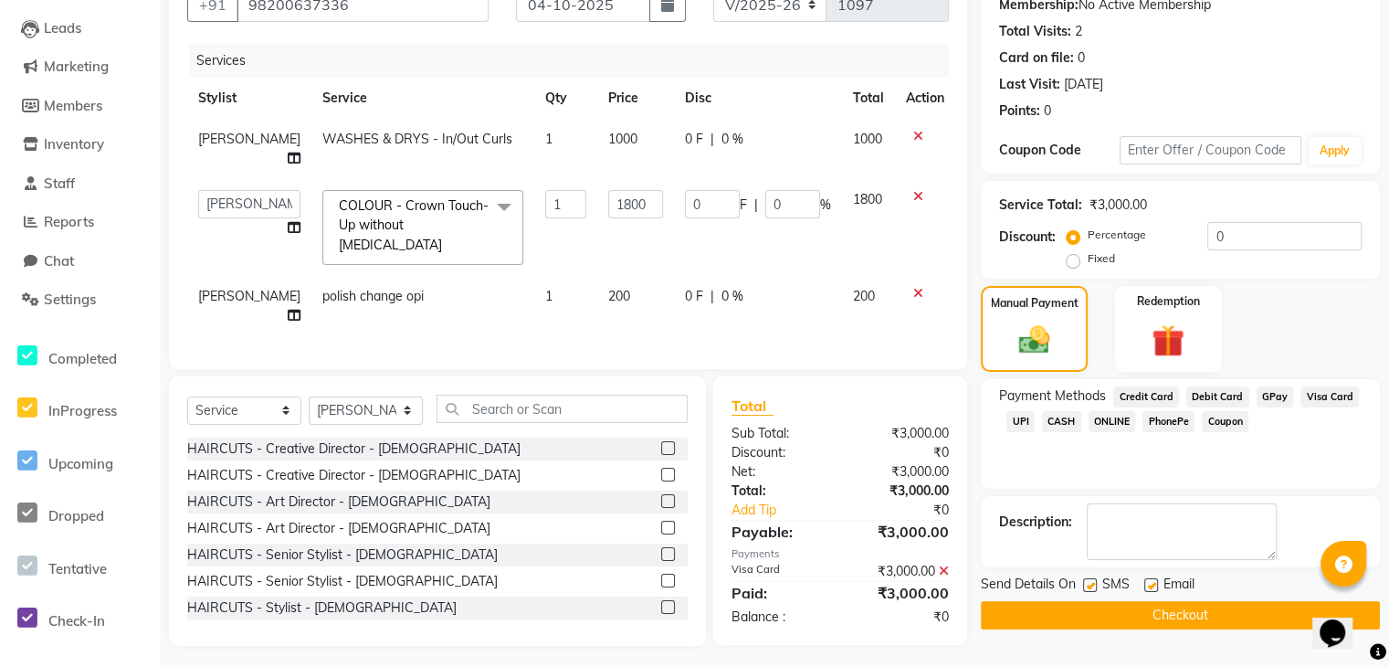
click at [1165, 623] on button "Checkout" at bounding box center [1180, 615] width 399 height 28
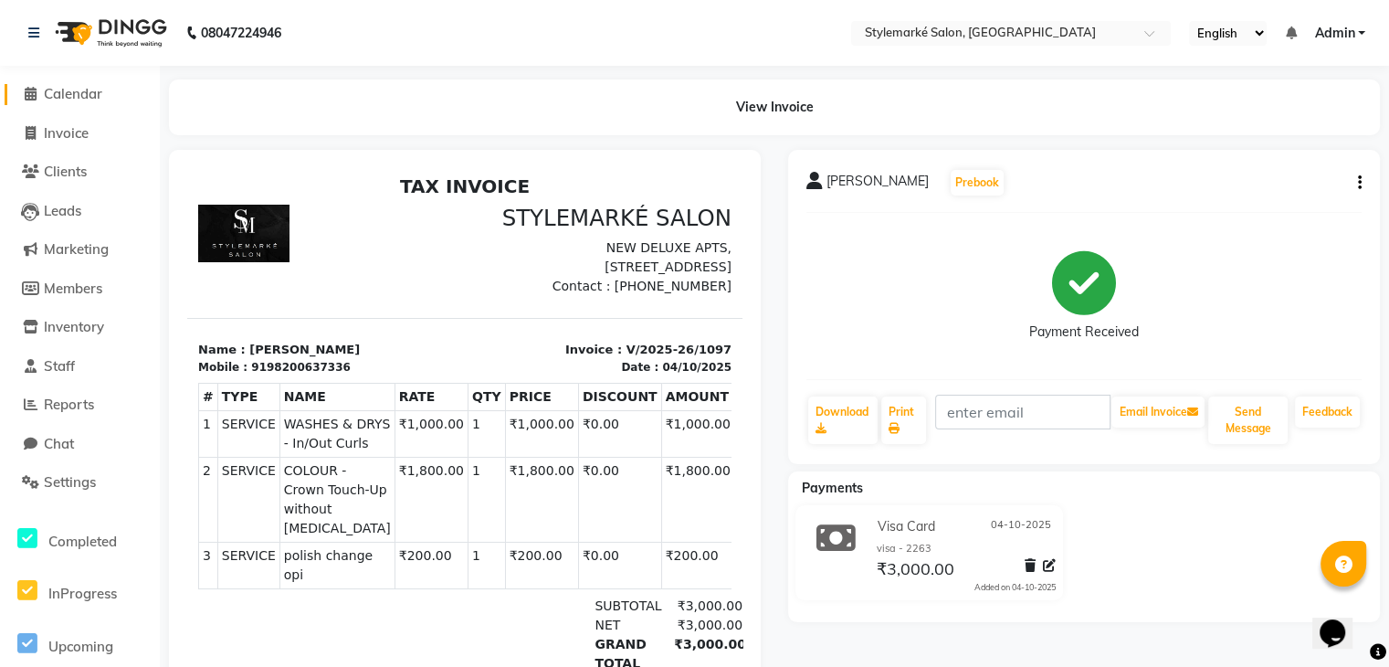
click at [69, 96] on span "Calendar" at bounding box center [73, 93] width 58 height 17
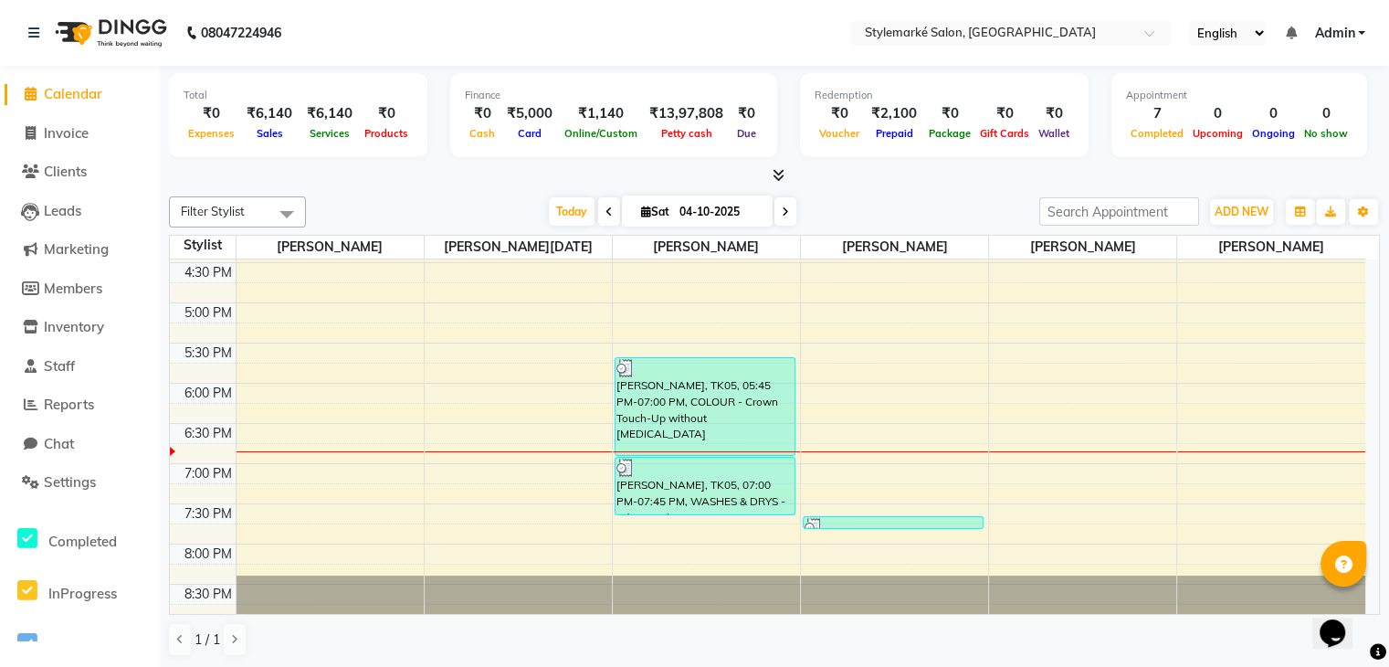
scroll to position [1, 0]
click at [675, 529] on div "9:00 AM 9:30 AM 10:00 AM 10:30 AM 11:00 AM 11:30 AM 12:00 PM 12:30 PM 1:00 PM 1…" at bounding box center [768, 141] width 1196 height 964
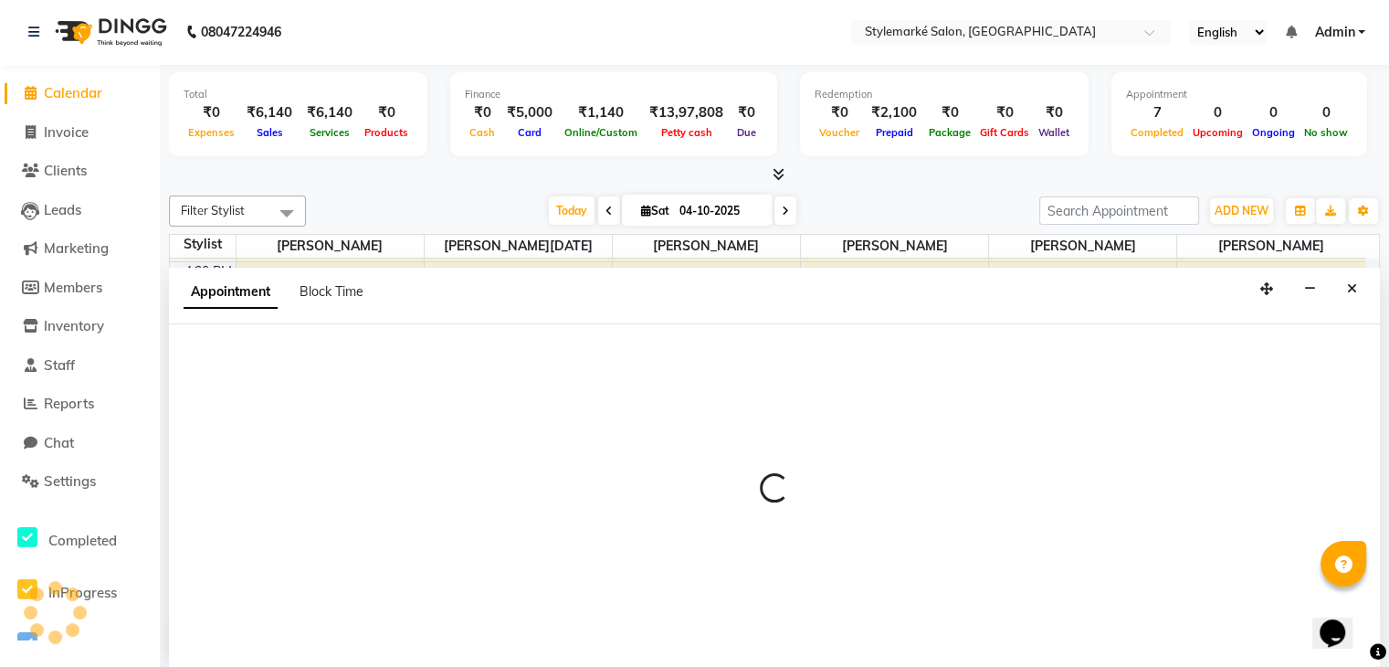
select select "71241"
select select "1185"
select select "tentative"
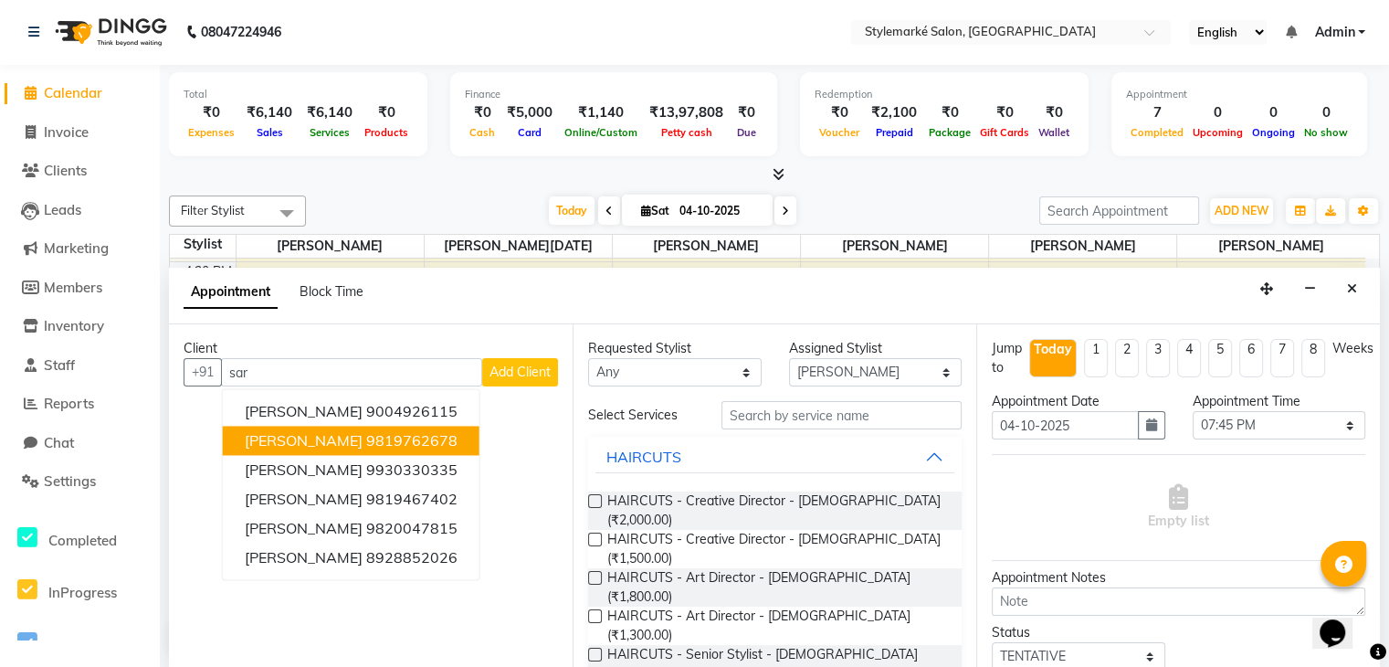
click at [391, 450] on button "[PERSON_NAME] 9819762678" at bounding box center [351, 441] width 257 height 29
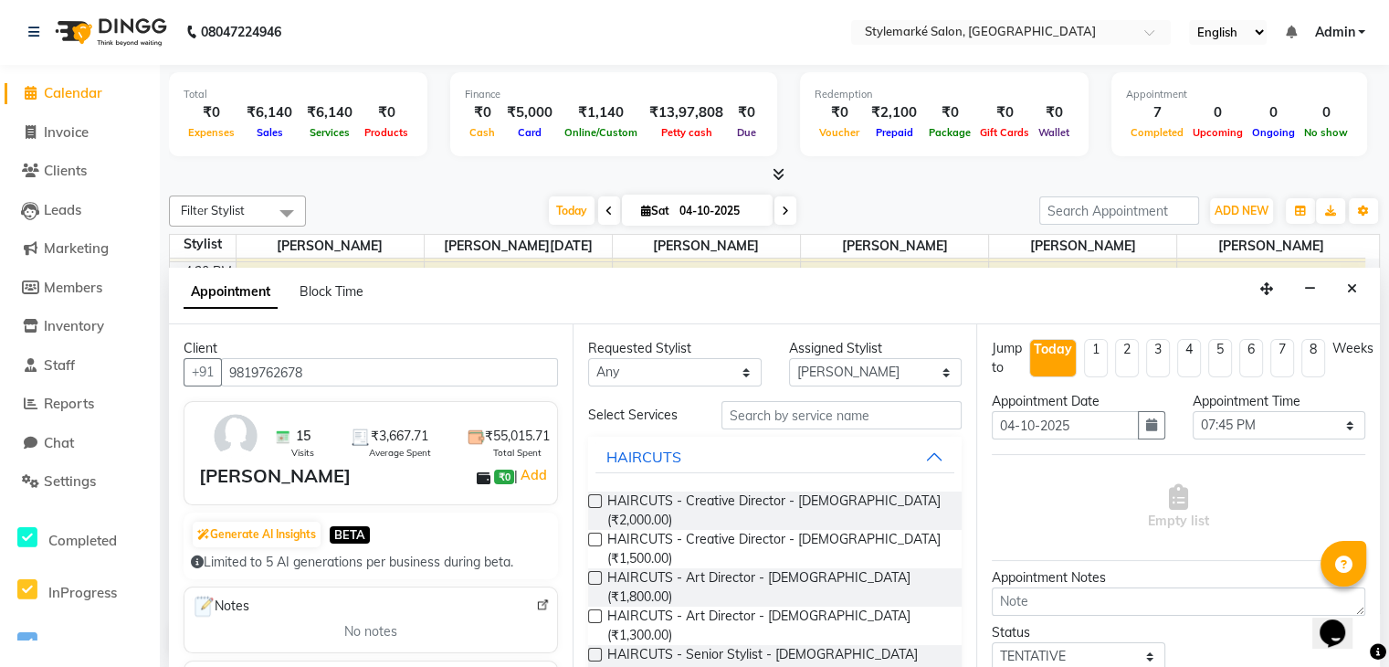
type input "9819762678"
click at [701, 370] on select "Any [PERSON_NAME] ⁠[PERSON_NAME][DATE] ⁠[PERSON_NAME] [PERSON_NAME] [PERSON_NAM…" at bounding box center [675, 372] width 174 height 28
click at [588, 358] on select "Any [PERSON_NAME] ⁠[PERSON_NAME][DATE] ⁠[PERSON_NAME] [PERSON_NAME] [PERSON_NAM…" at bounding box center [675, 372] width 174 height 28
click at [682, 374] on select "Any [PERSON_NAME] ⁠[PERSON_NAME][DATE] ⁠[PERSON_NAME] [PERSON_NAME] [PERSON_NAM…" at bounding box center [675, 372] width 174 height 28
select select "71243"
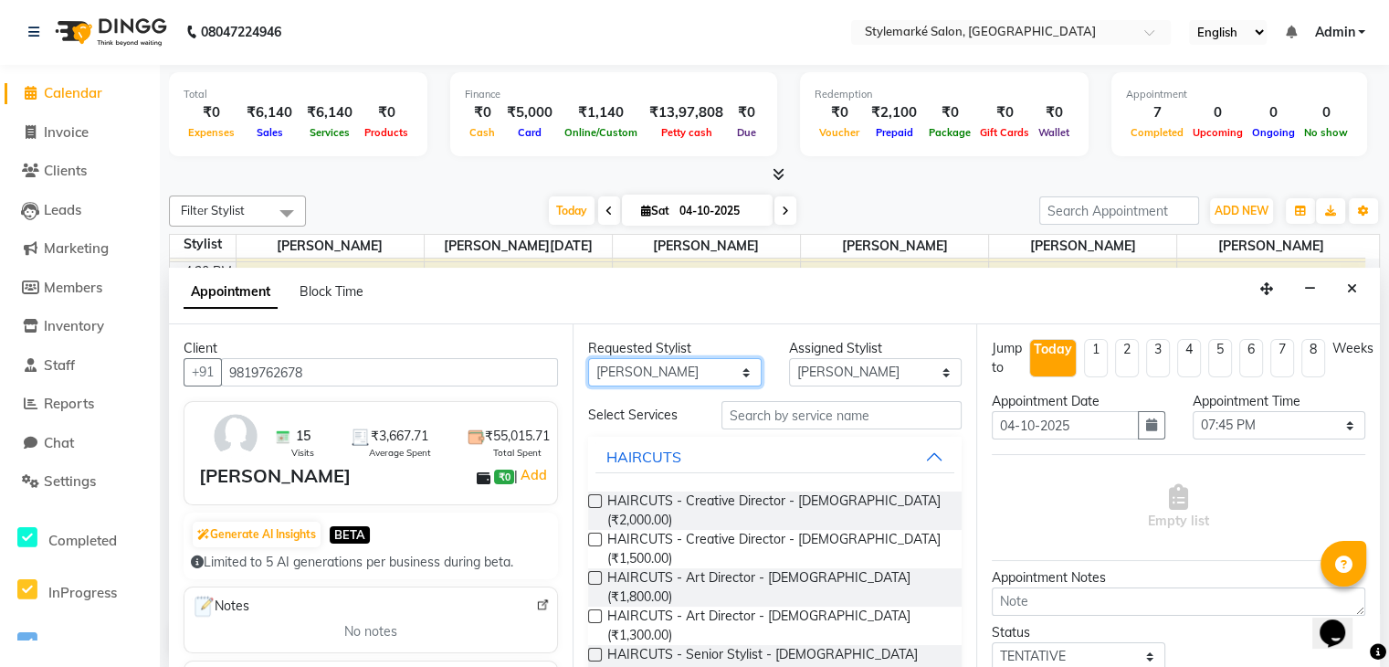
click at [588, 358] on select "Any [PERSON_NAME] ⁠[PERSON_NAME][DATE] ⁠[PERSON_NAME] [PERSON_NAME] [PERSON_NAM…" at bounding box center [675, 372] width 174 height 28
select select "71243"
click at [743, 417] on input "text" at bounding box center [842, 415] width 240 height 28
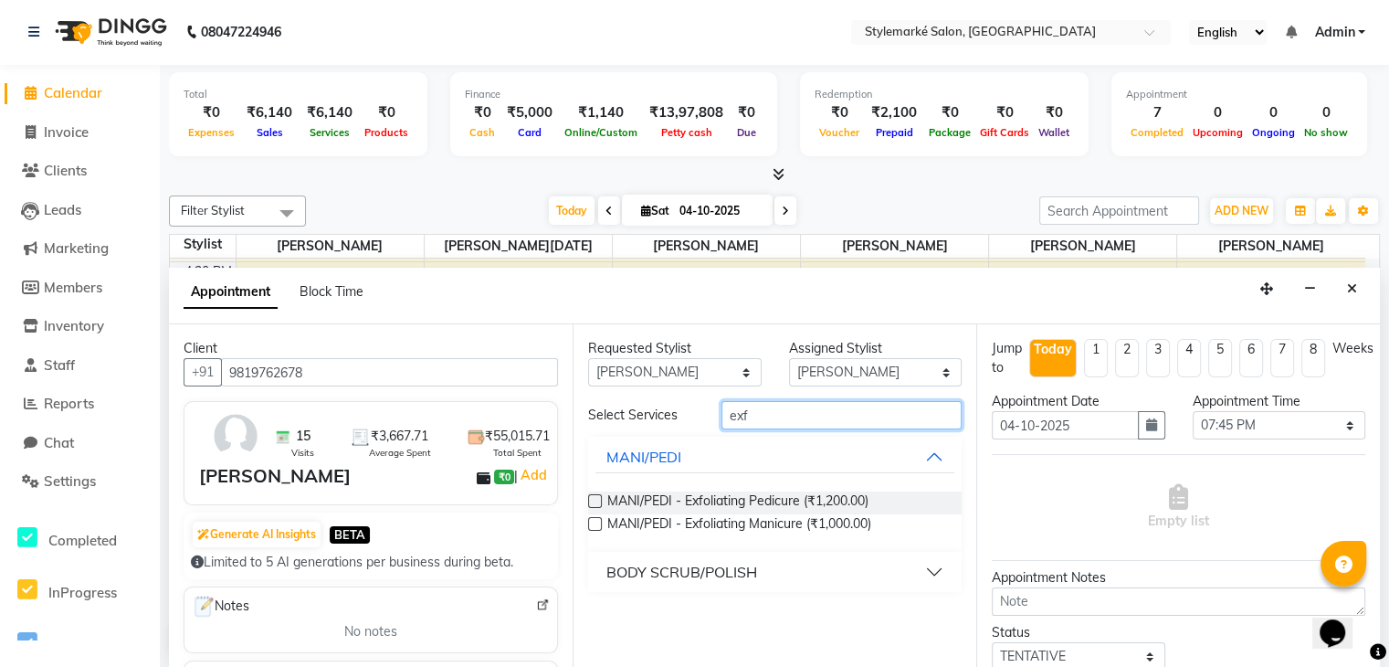
type input "exf"
click at [591, 496] on label at bounding box center [595, 501] width 14 height 14
click at [591, 497] on input "checkbox" at bounding box center [594, 503] width 12 height 12
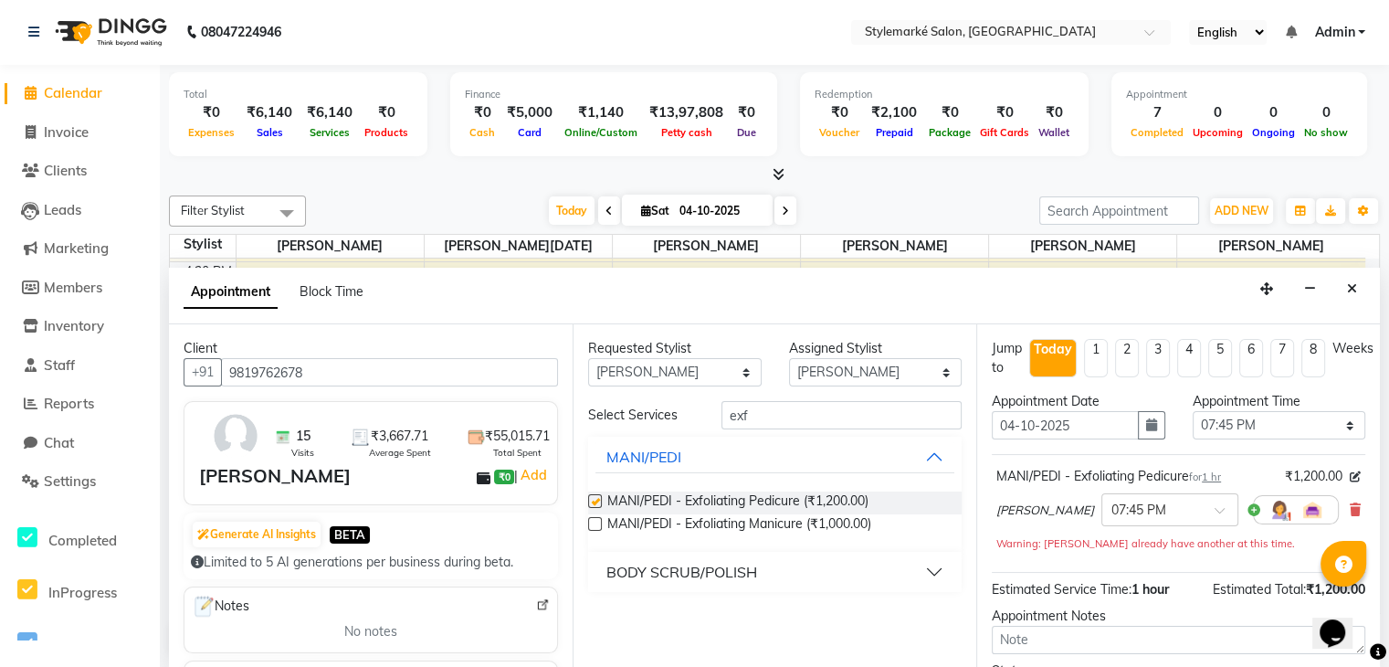
checkbox input "false"
click at [800, 418] on input "exf" at bounding box center [842, 415] width 240 height 28
type input "e"
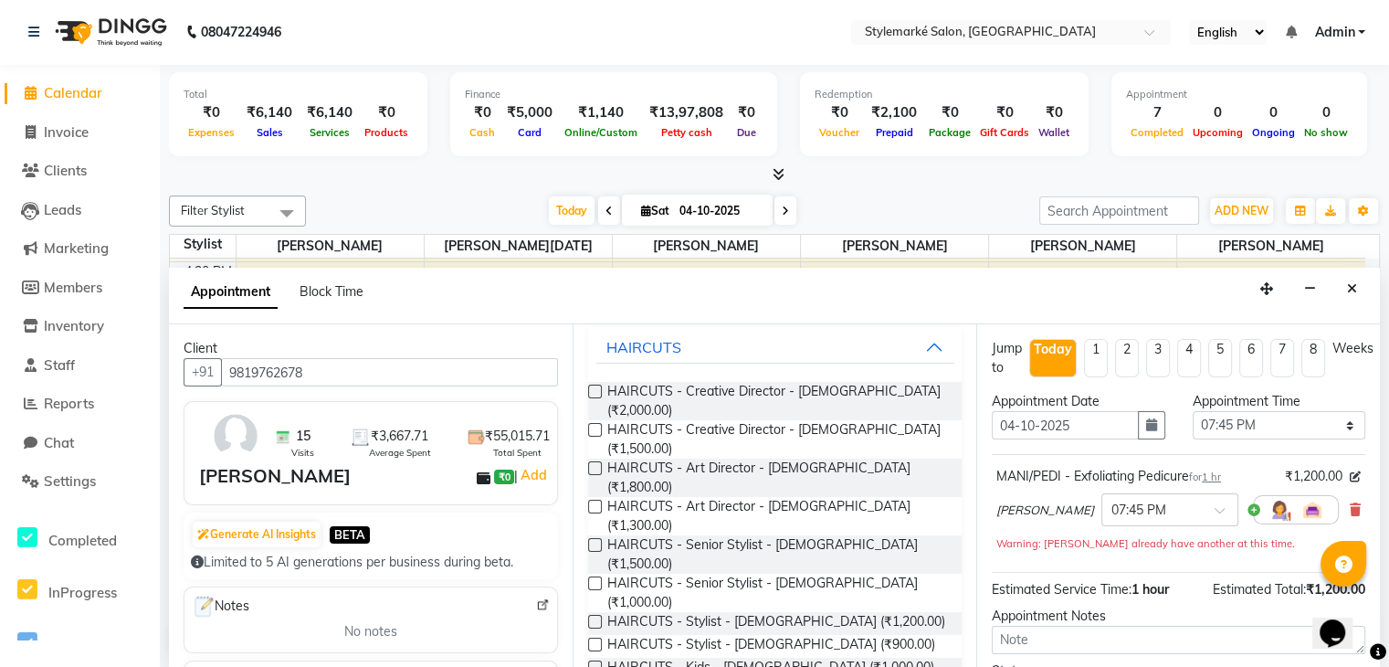
scroll to position [167, 0]
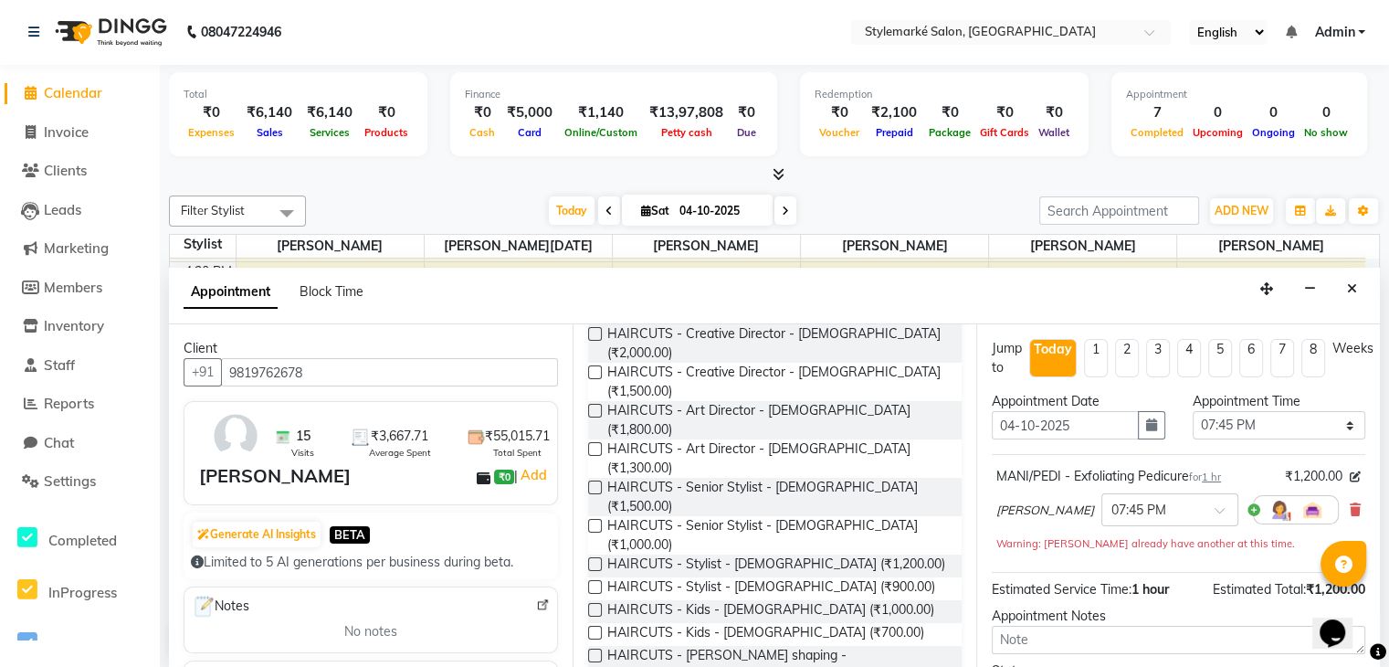
type input "cut"
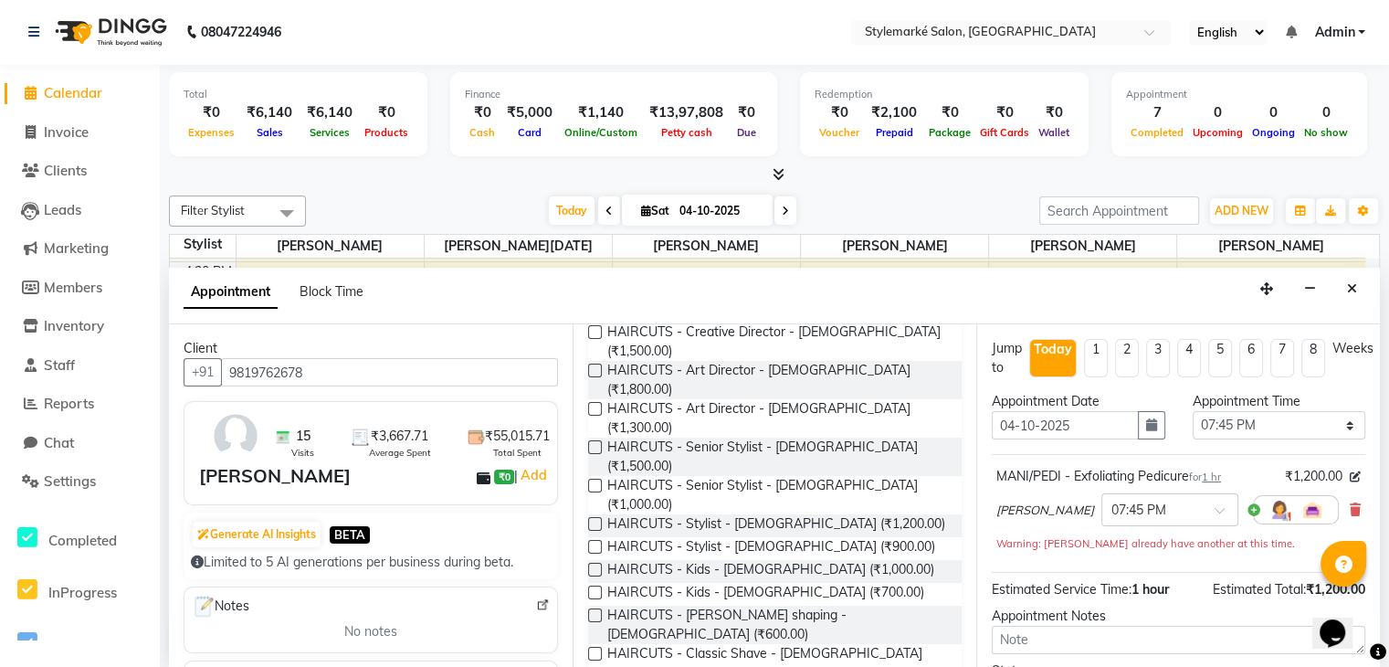
scroll to position [241, 0]
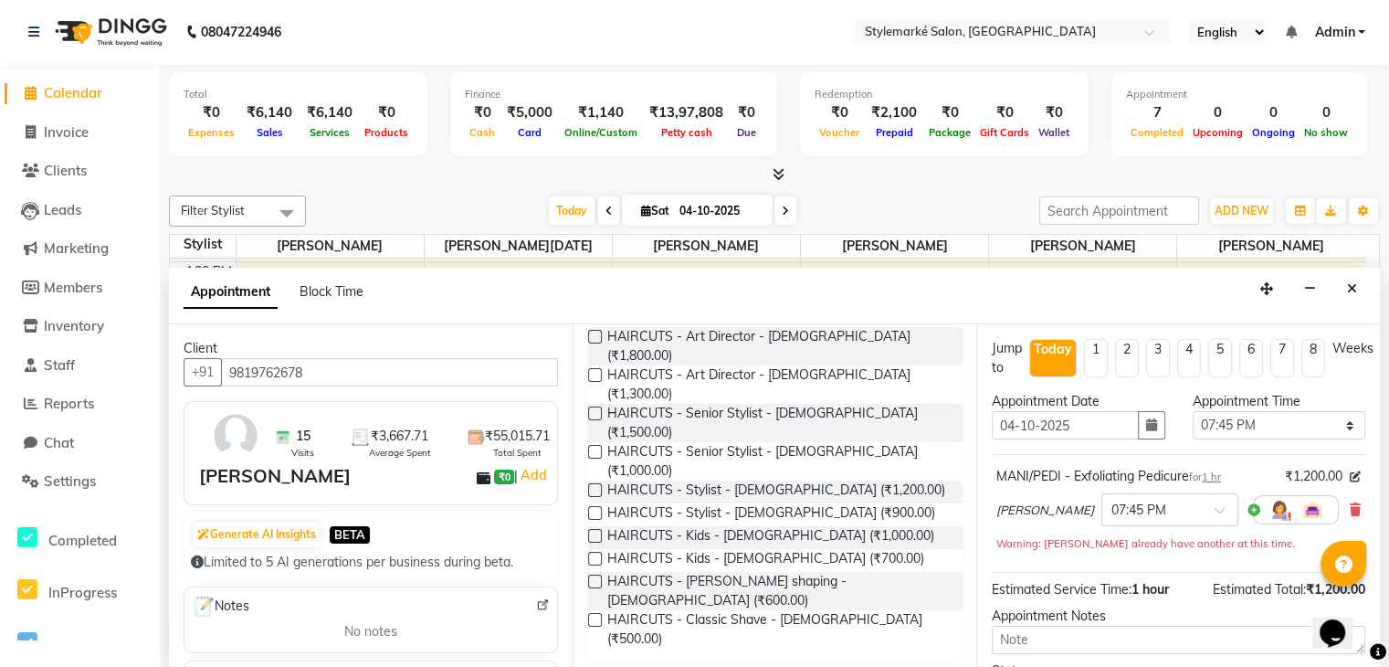
checkbox input "false"
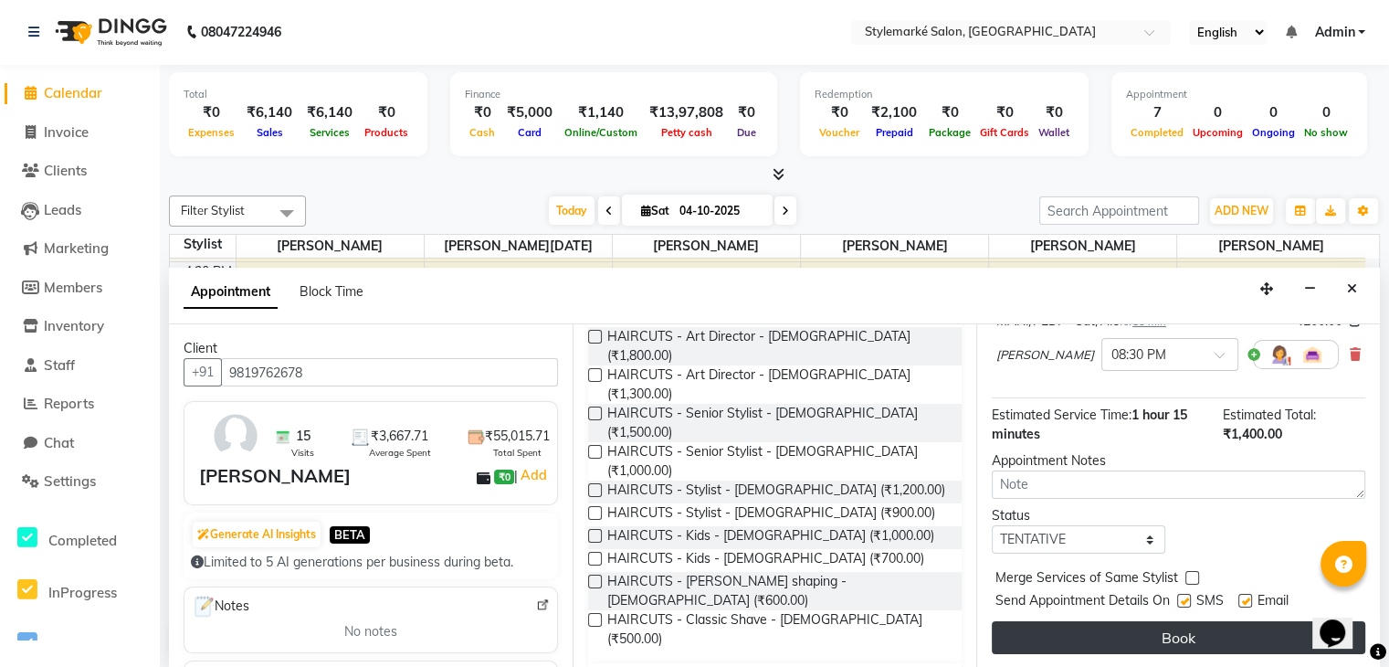
click at [1083, 632] on button "Book" at bounding box center [1179, 637] width 374 height 33
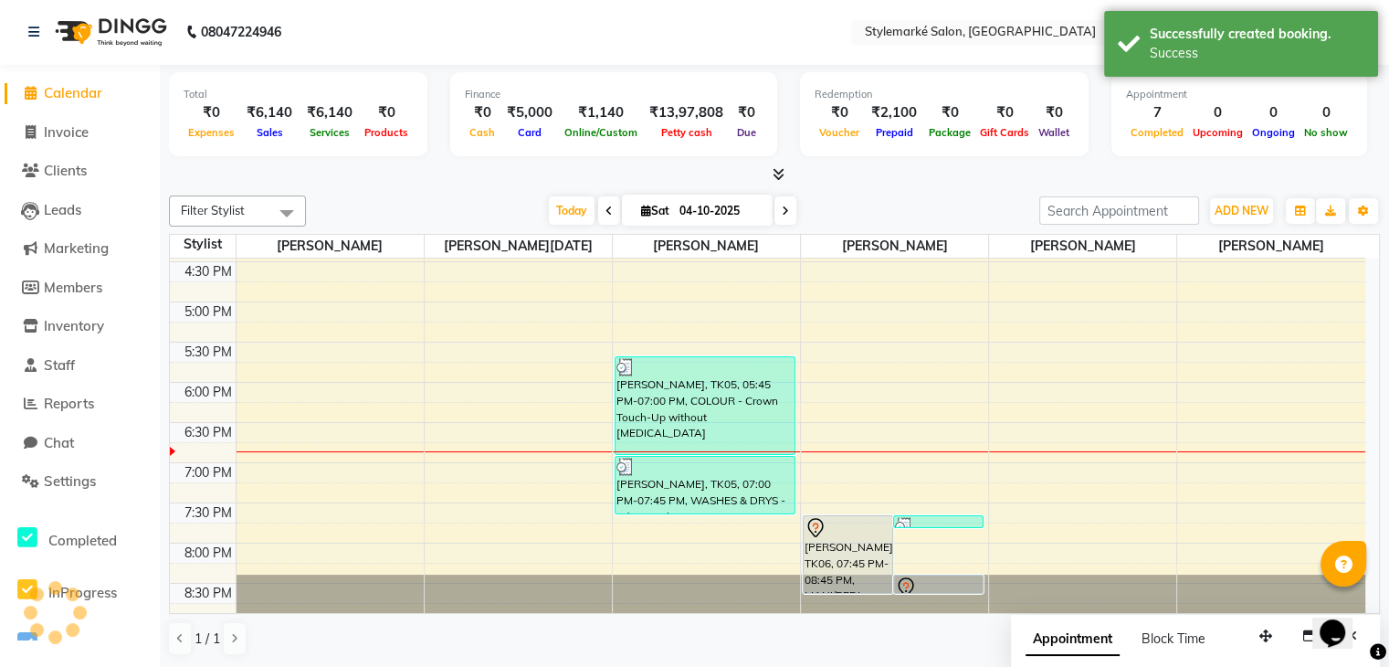
scroll to position [0, 0]
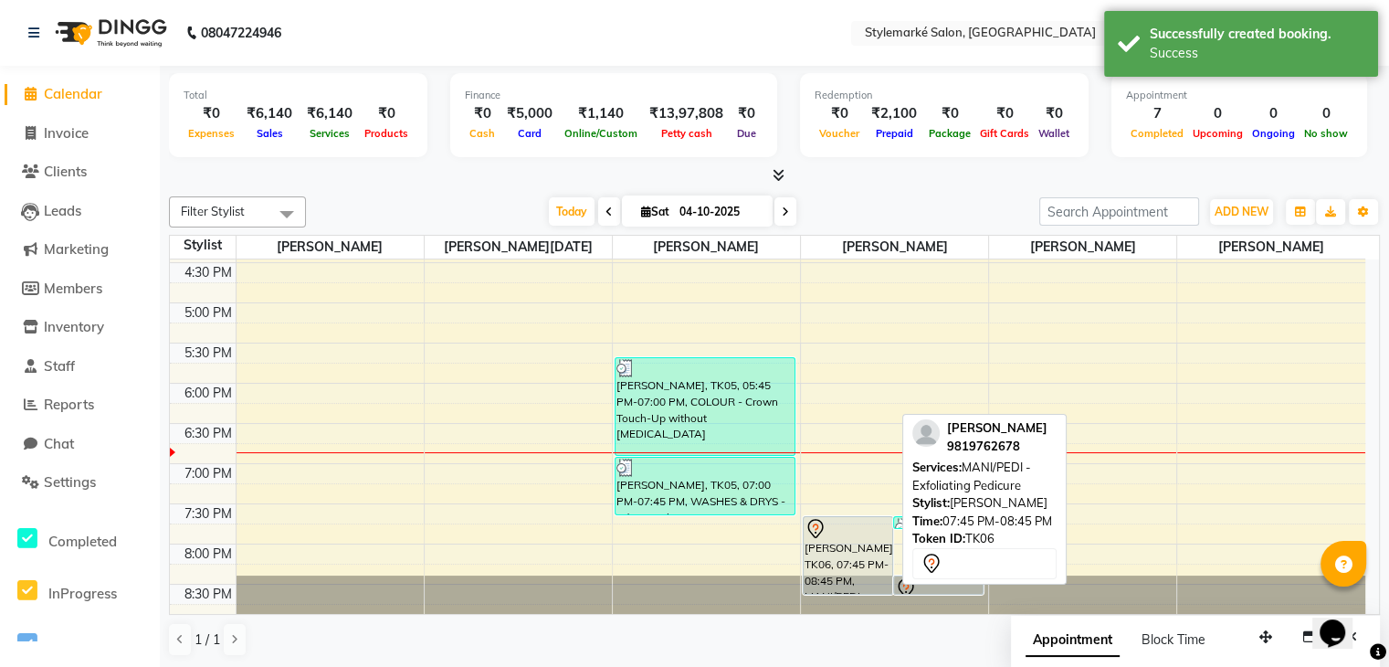
click at [843, 553] on div "[PERSON_NAME], TK06, 07:45 PM-08:45 PM, MANI/PEDI - Exfoliating Pedicure" at bounding box center [848, 555] width 89 height 77
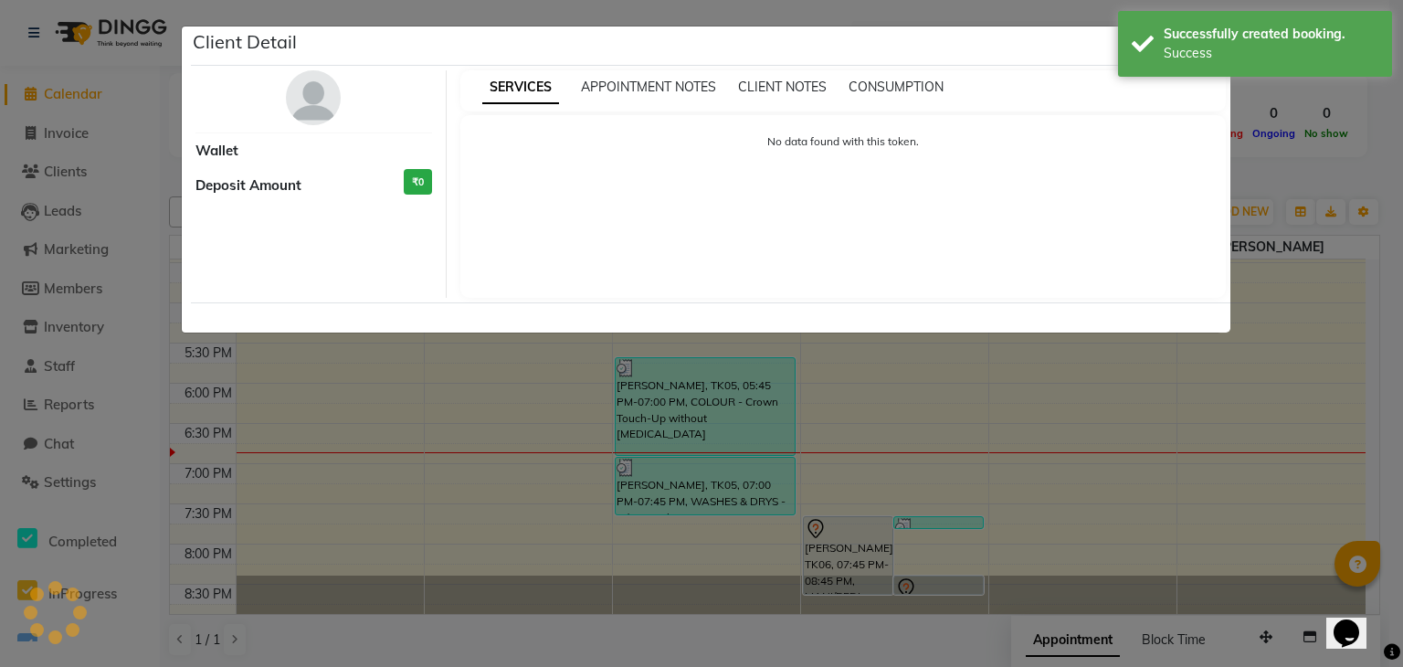
select select "7"
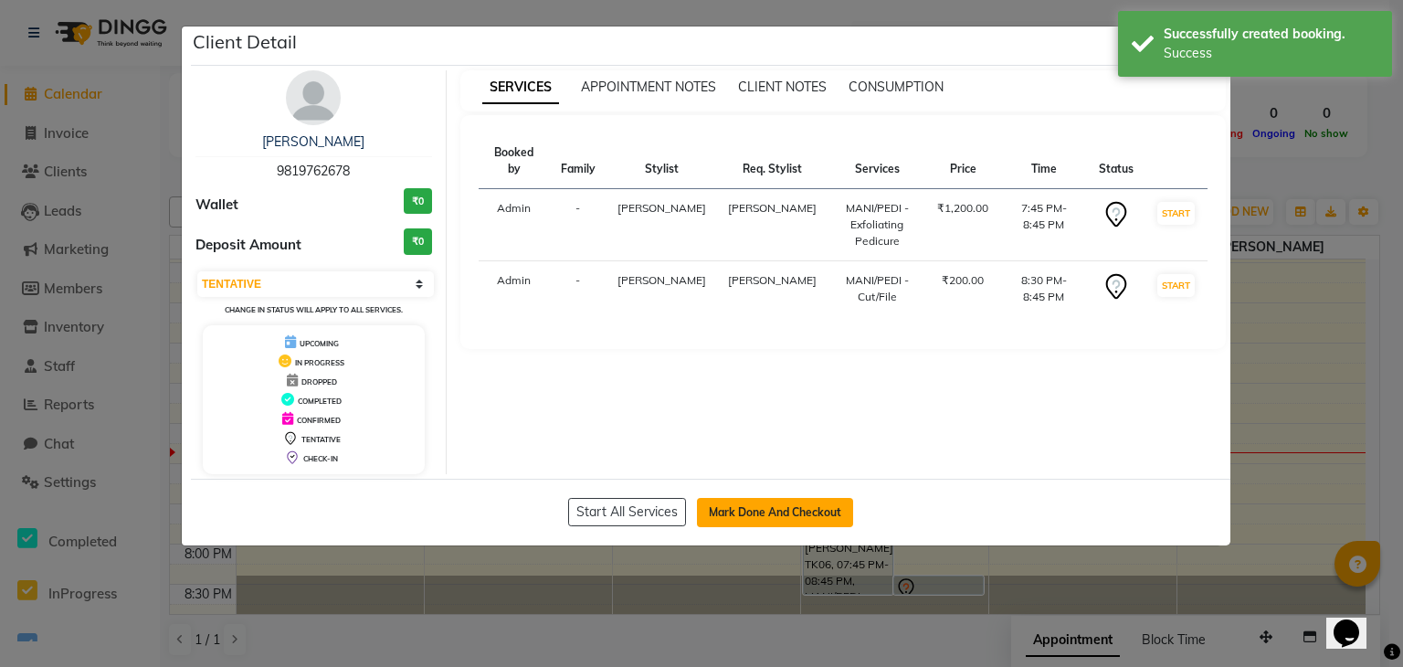
click at [789, 510] on button "Mark Done And Checkout" at bounding box center [775, 512] width 156 height 29
select select "service"
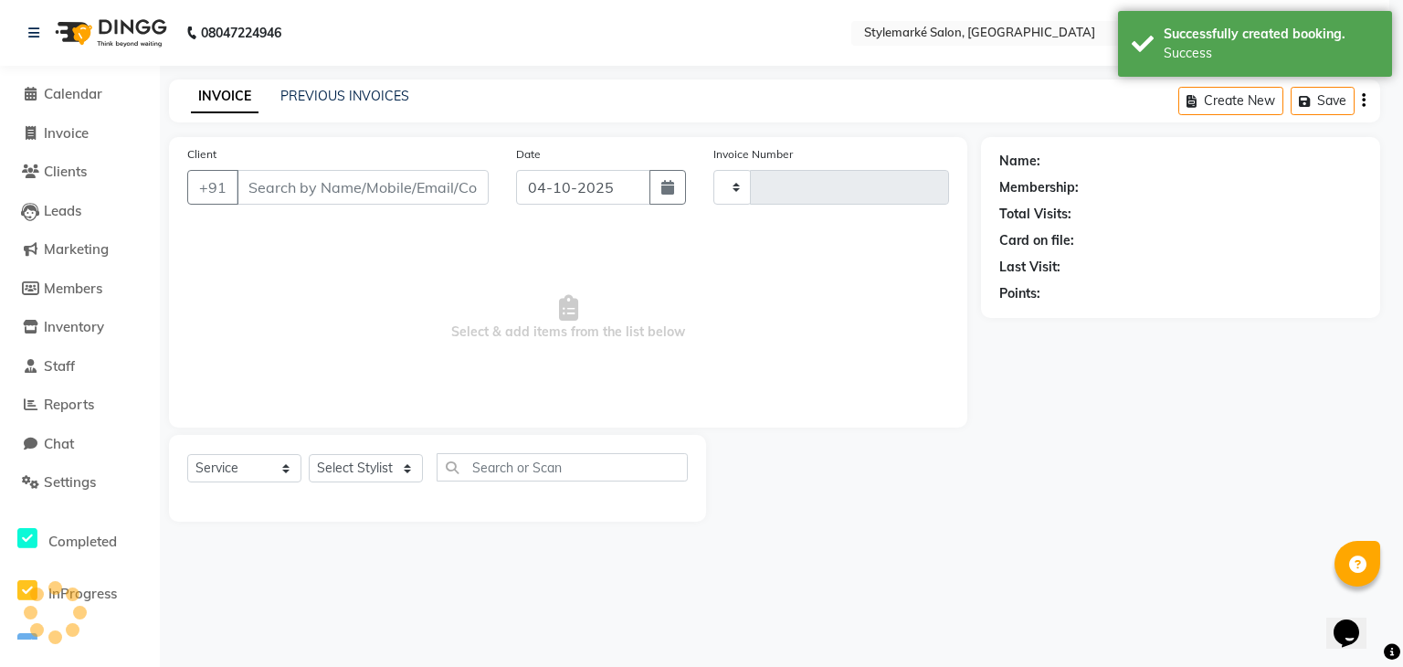
type input "1098"
select select "7909"
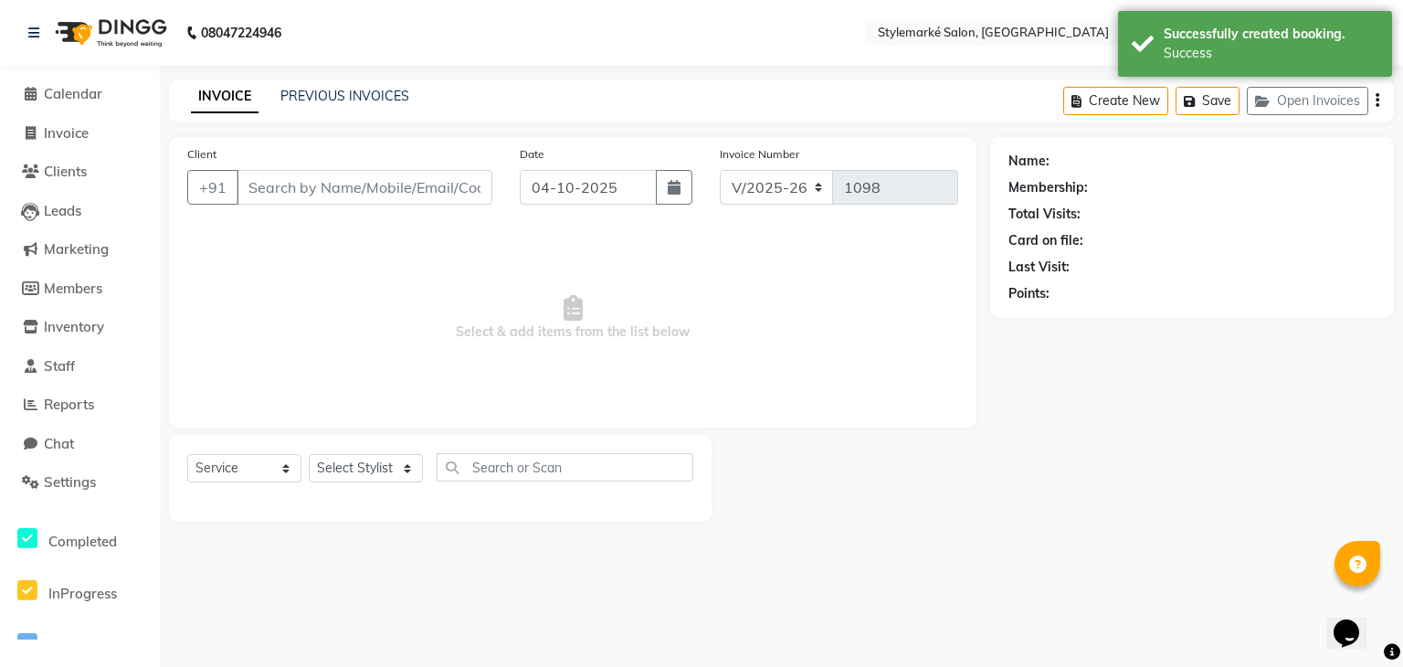
type input "9819762678"
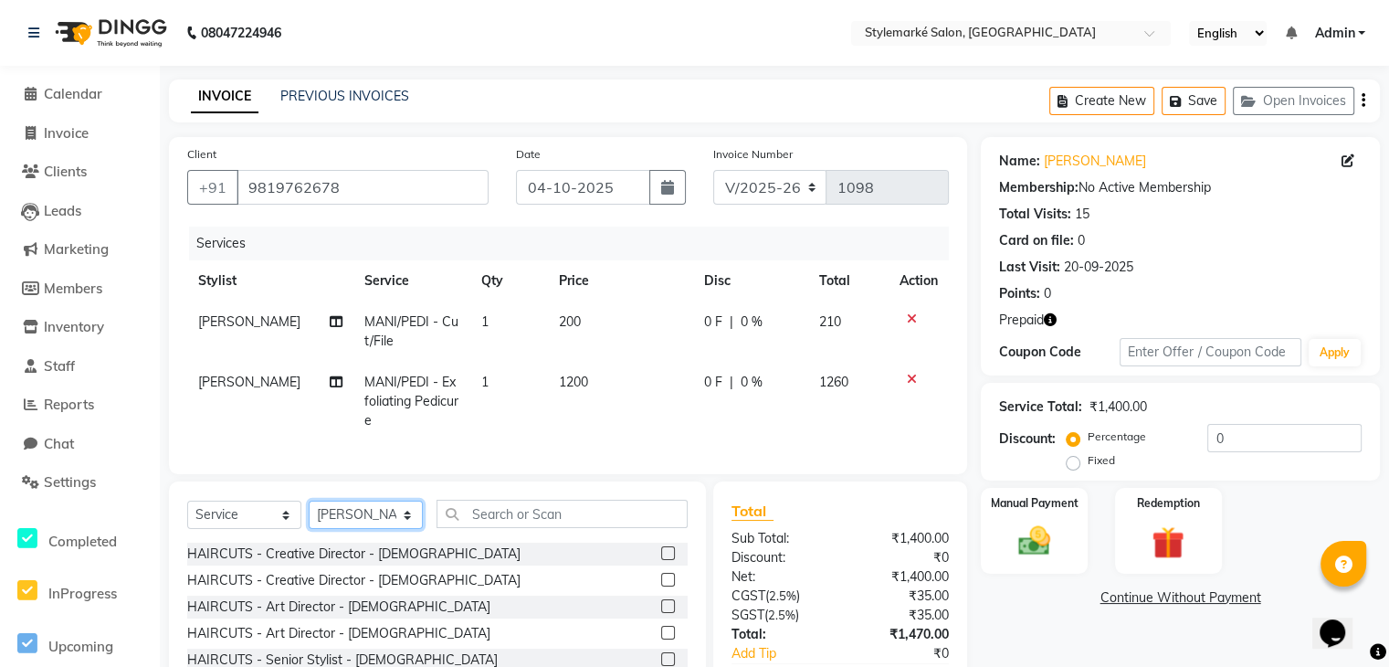
click at [401, 529] on select "Select Stylist [PERSON_NAME] ⁠[PERSON_NAME][DATE] ⁠[PERSON_NAME] [PERSON_NAME] …" at bounding box center [366, 515] width 114 height 28
click at [391, 519] on select "Select Stylist [PERSON_NAME] ⁠[PERSON_NAME][DATE] ⁠[PERSON_NAME] [PERSON_NAME] …" at bounding box center [366, 515] width 114 height 28
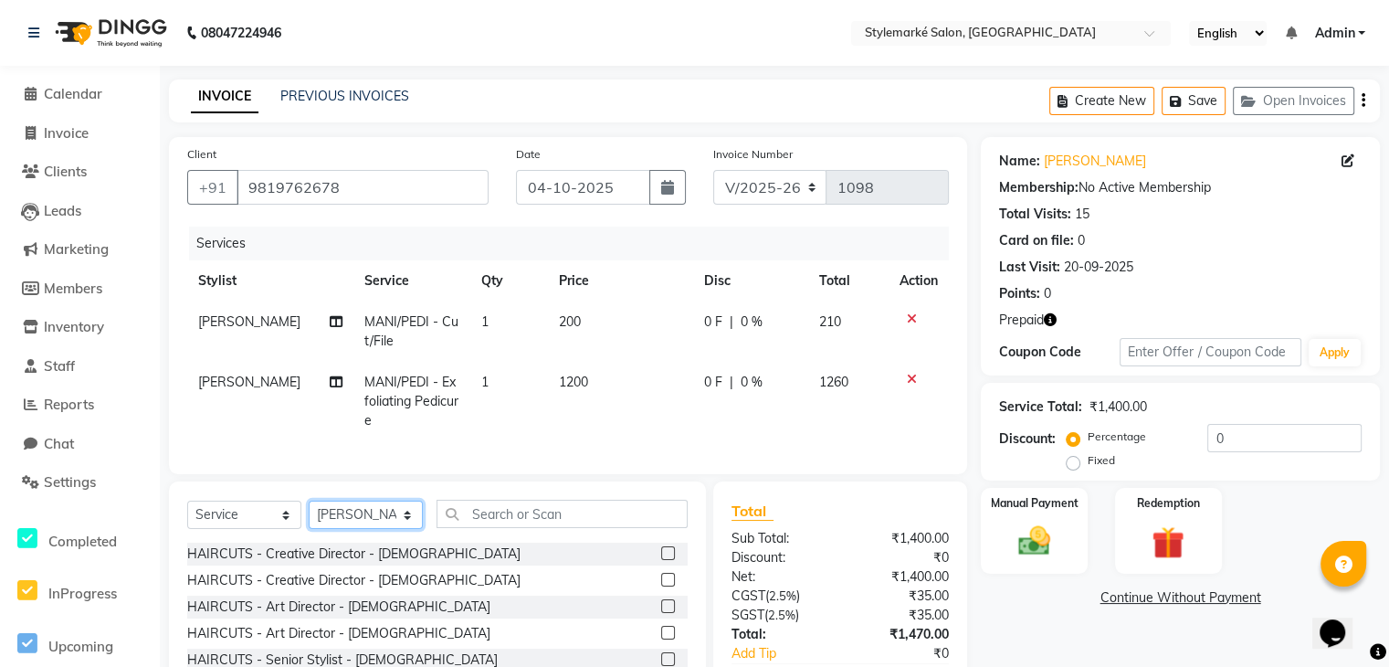
click at [309, 516] on select "Select Stylist [PERSON_NAME] ⁠[PERSON_NAME][DATE] ⁠[PERSON_NAME] [PERSON_NAME] …" at bounding box center [366, 515] width 114 height 28
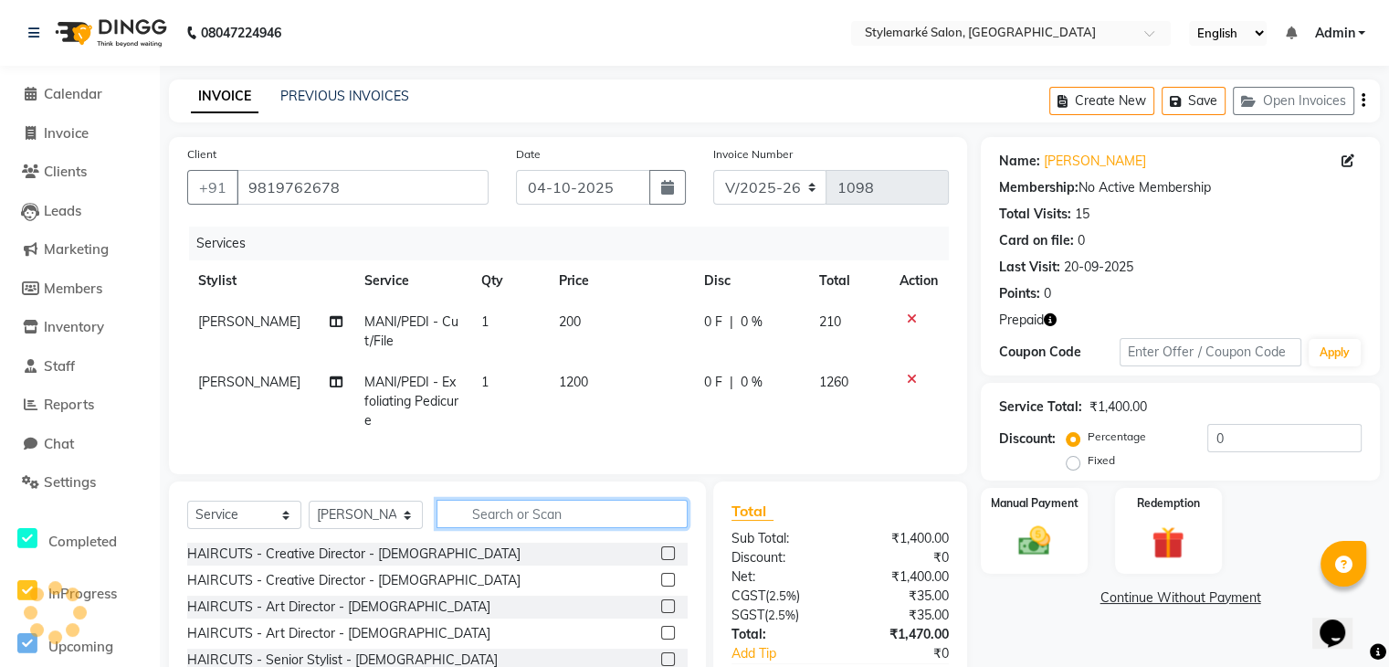
click at [525, 523] on input "text" at bounding box center [562, 514] width 251 height 28
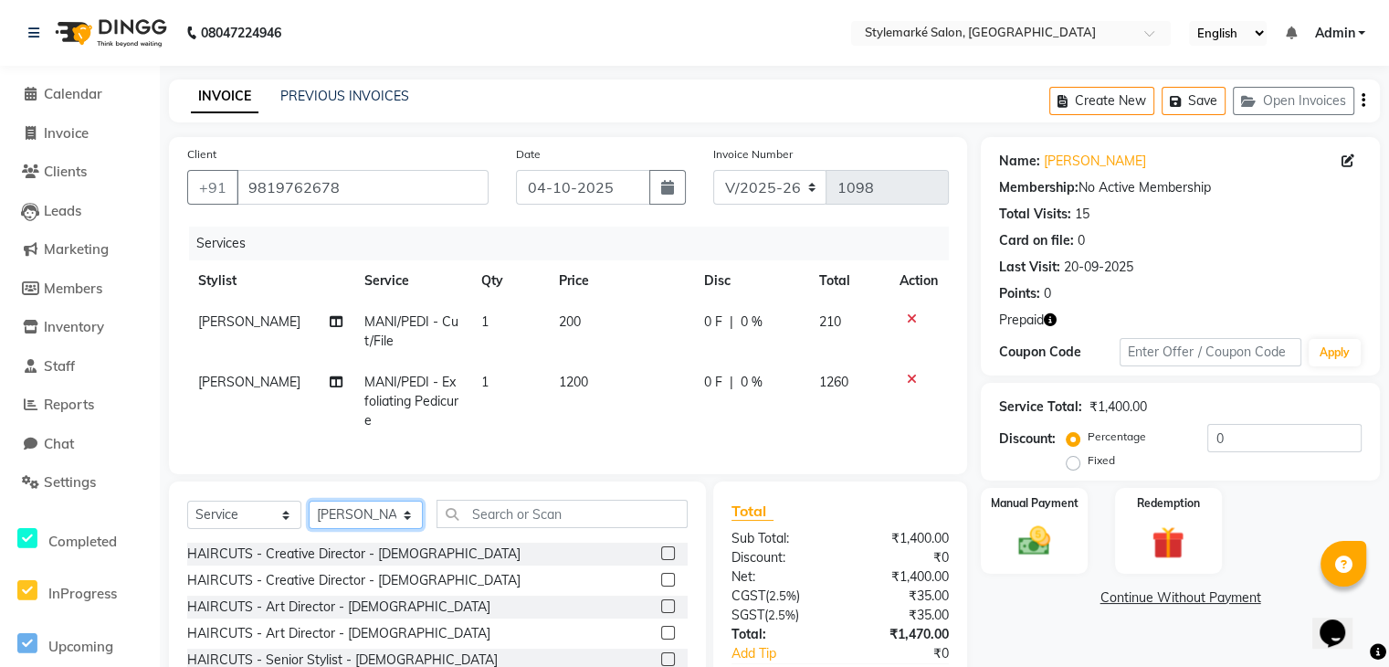
click at [409, 529] on select "Select Stylist [PERSON_NAME] ⁠[PERSON_NAME][DATE] ⁠[PERSON_NAME] [PERSON_NAME] …" at bounding box center [366, 515] width 114 height 28
click at [309, 516] on select "Select Stylist [PERSON_NAME] ⁠[PERSON_NAME][DATE] ⁠[PERSON_NAME] [PERSON_NAME] …" at bounding box center [366, 515] width 114 height 28
click at [560, 526] on input "text" at bounding box center [562, 514] width 251 height 28
click at [390, 529] on select "Select Stylist [PERSON_NAME] ⁠[PERSON_NAME][DATE] ⁠[PERSON_NAME] [PERSON_NAME] …" at bounding box center [366, 515] width 114 height 28
select select "71241"
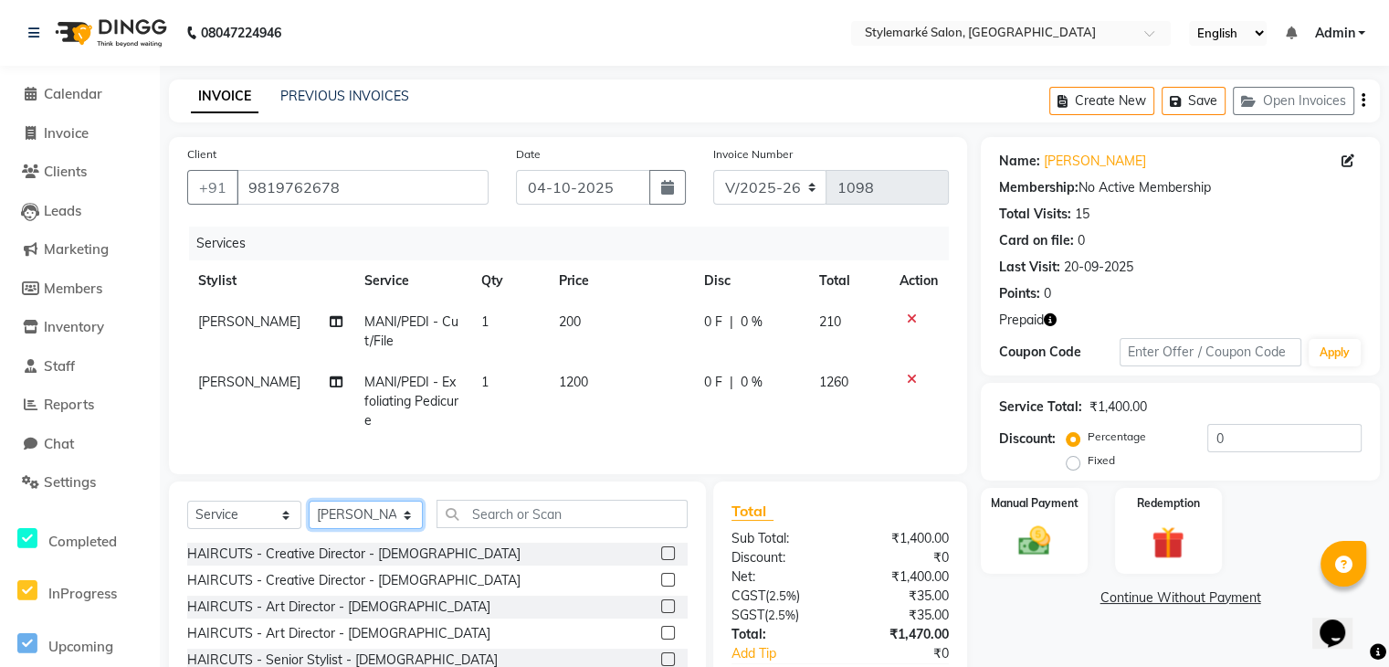
click at [309, 516] on select "Select Stylist [PERSON_NAME] ⁠[PERSON_NAME][DATE] ⁠[PERSON_NAME] [PERSON_NAME] …" at bounding box center [366, 515] width 114 height 28
click at [491, 527] on input "text" at bounding box center [562, 514] width 251 height 28
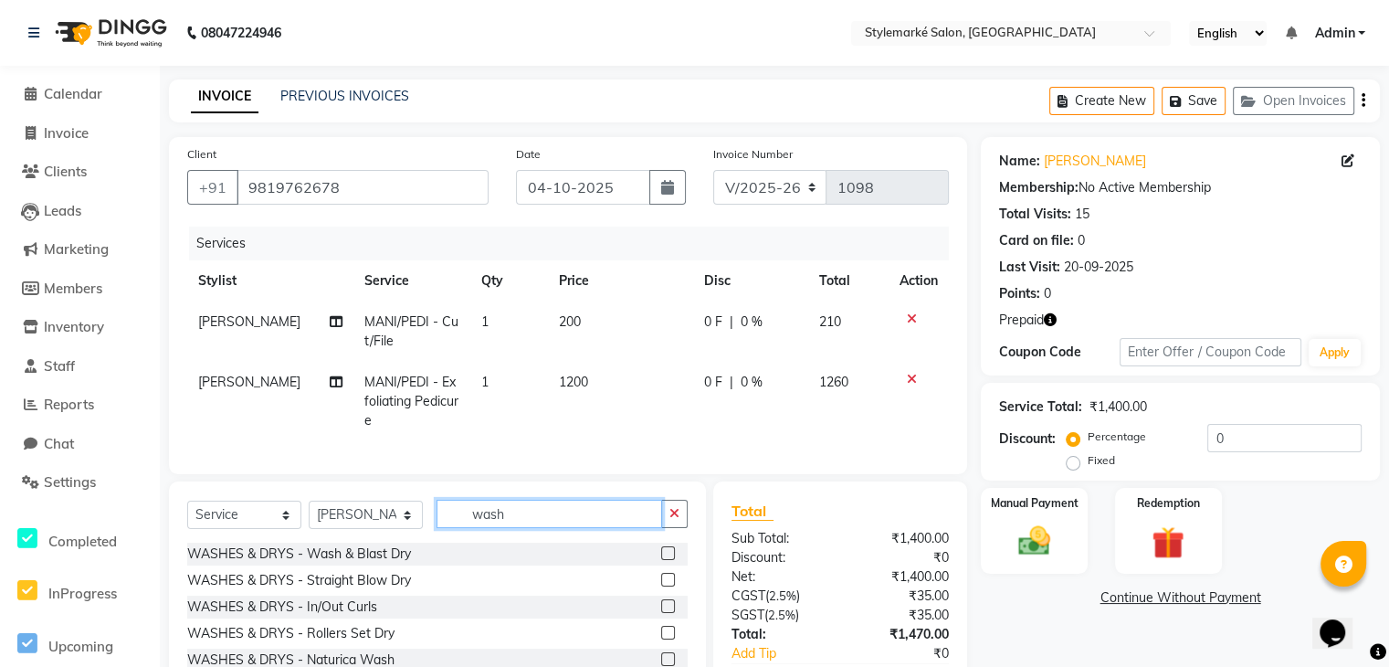
type input "wash"
click at [661, 613] on label at bounding box center [668, 606] width 14 height 14
click at [661, 613] on input "checkbox" at bounding box center [667, 607] width 12 height 12
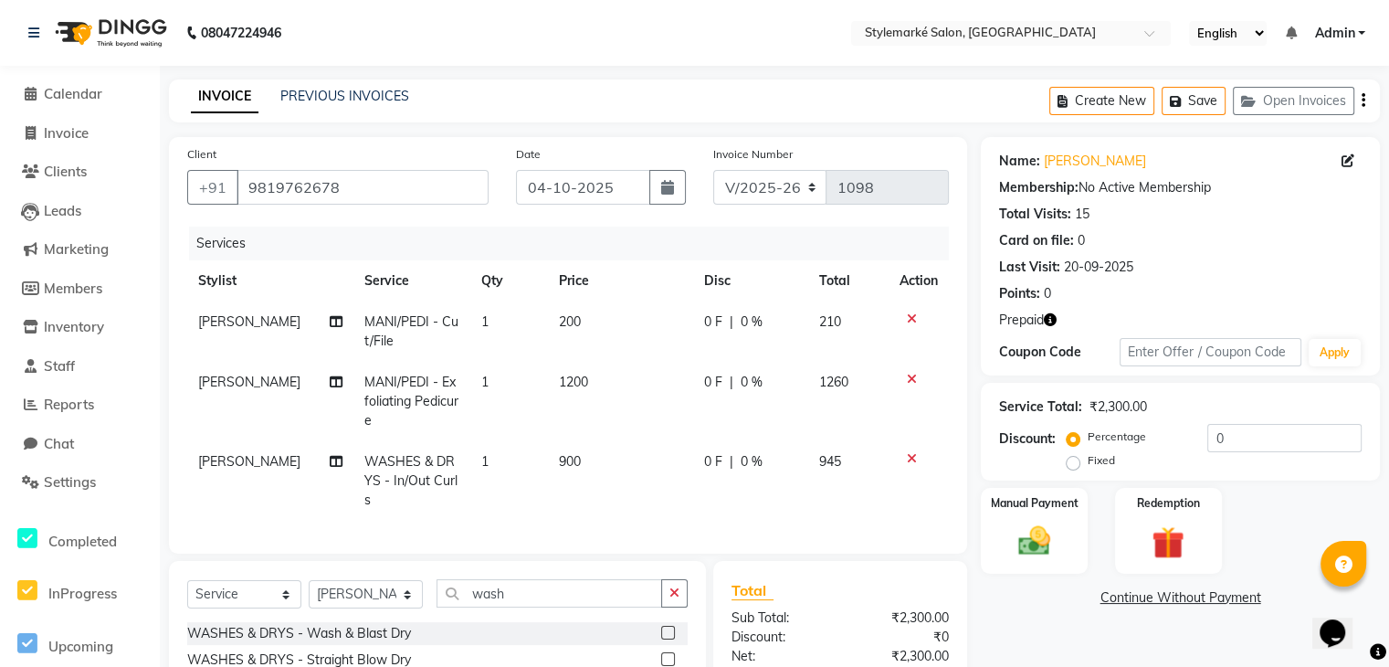
checkbox input "false"
click at [596, 465] on td "900" at bounding box center [620, 480] width 145 height 79
select select "71241"
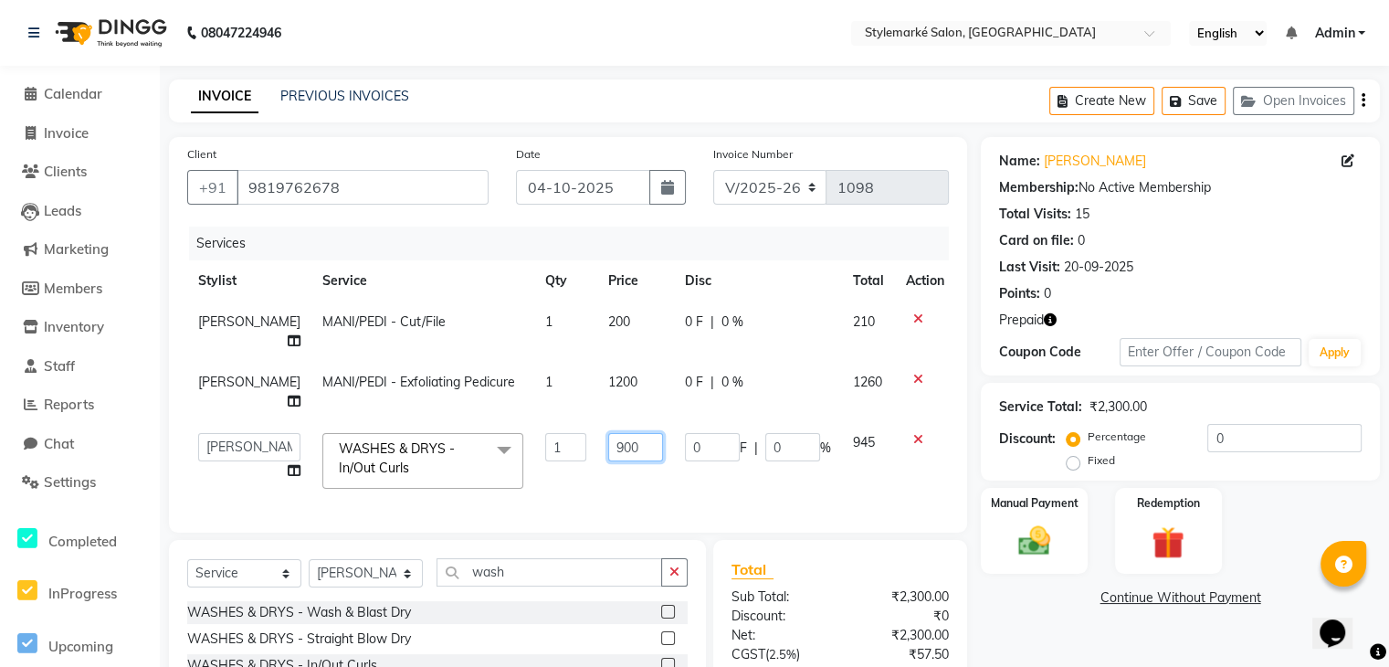
click at [614, 454] on input "900" at bounding box center [635, 447] width 55 height 28
type input "9"
type input "1500"
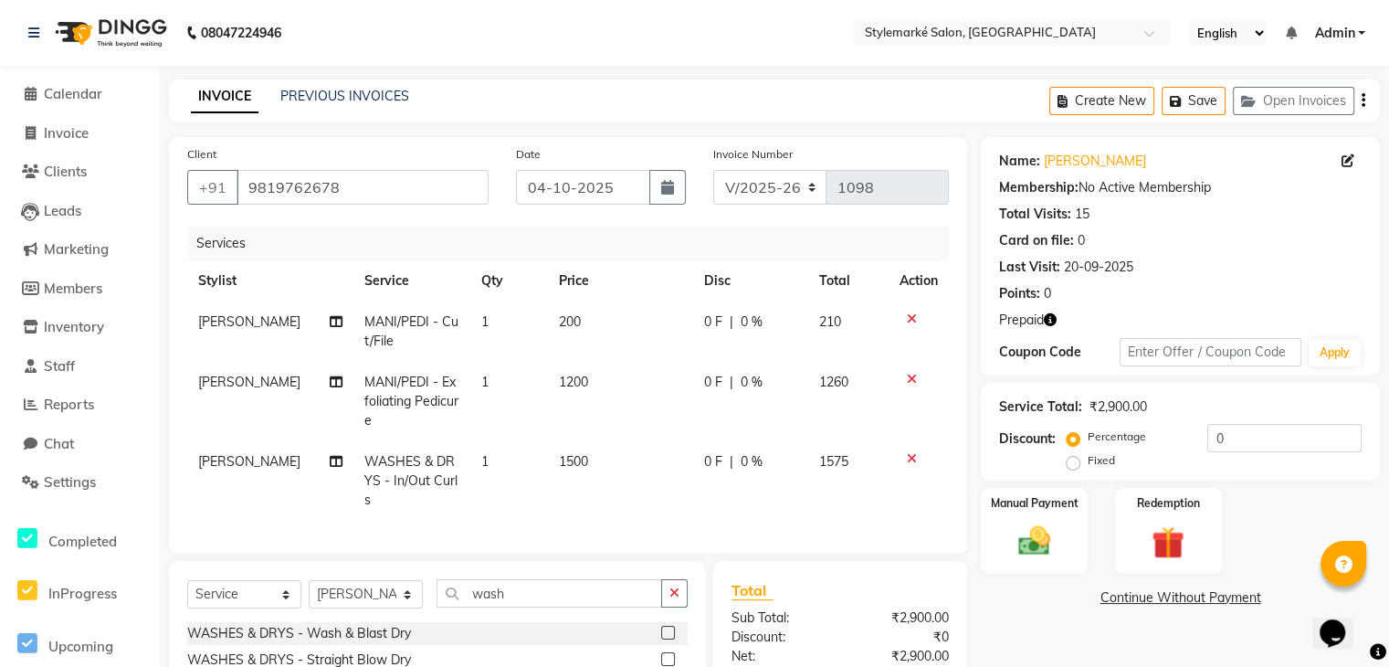
click at [863, 460] on td "1575" at bounding box center [848, 480] width 80 height 79
select select "71241"
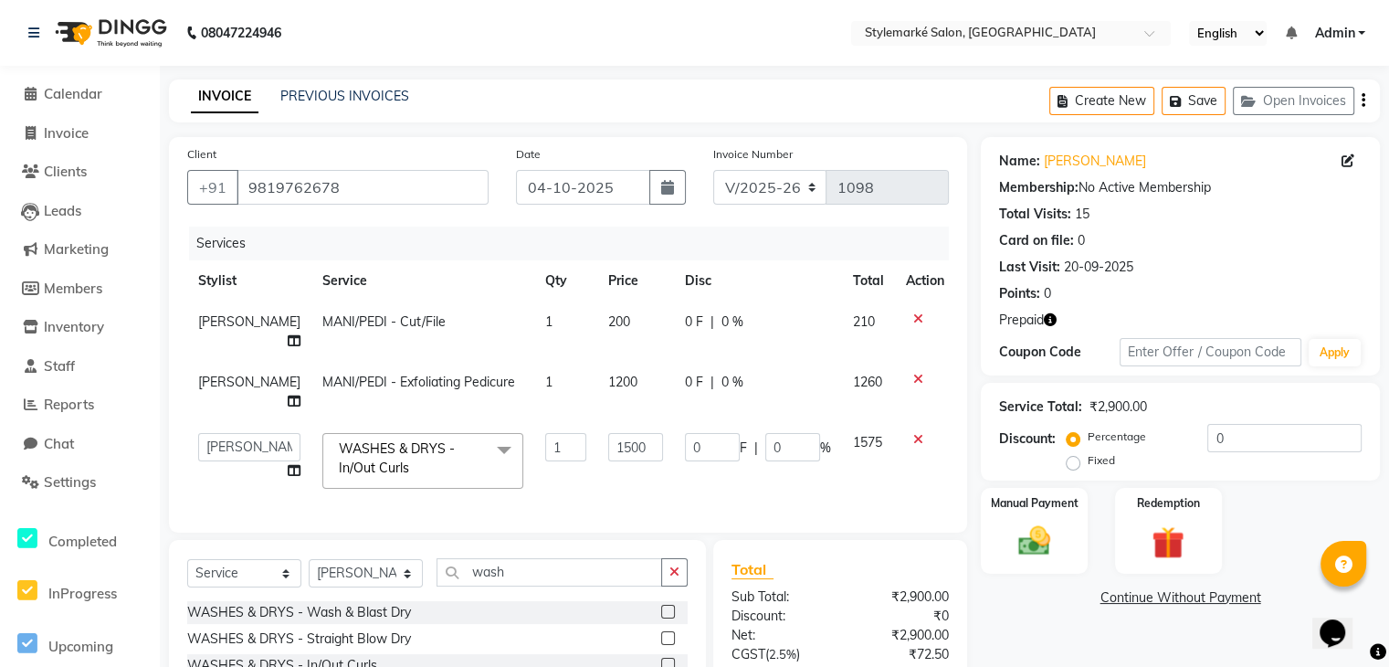
click at [1359, 100] on div "Create New Save Open Invoices" at bounding box center [1214, 100] width 331 height 43
click at [1362, 100] on icon "button" at bounding box center [1364, 100] width 4 height 1
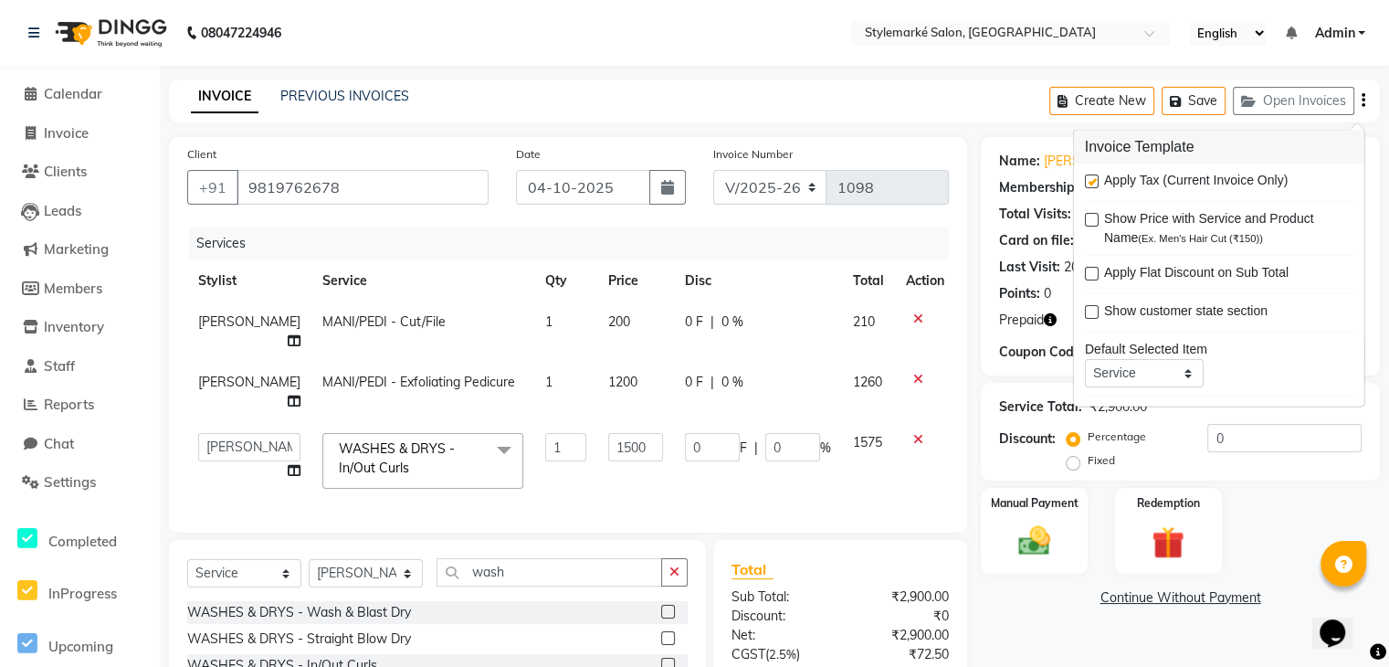
click at [1091, 176] on label at bounding box center [1092, 181] width 14 height 14
click at [1091, 176] on input "checkbox" at bounding box center [1091, 182] width 12 height 12
checkbox input "false"
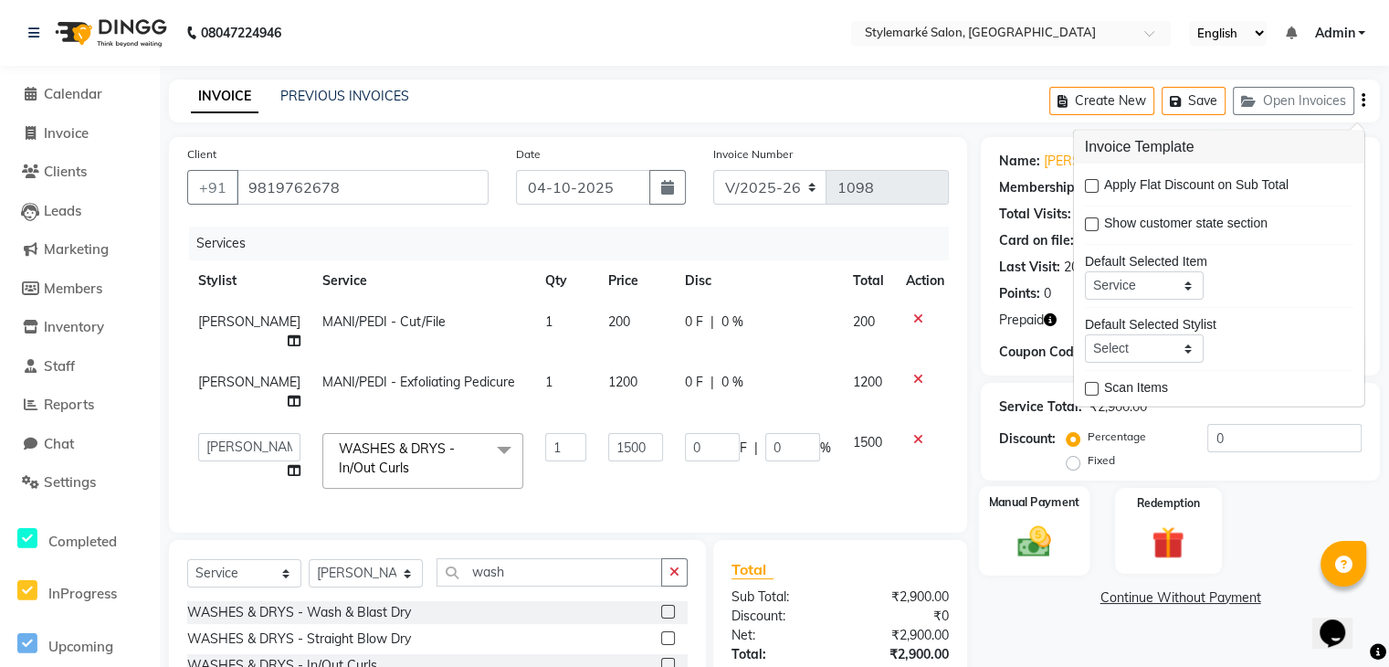
click at [1043, 540] on img at bounding box center [1034, 541] width 55 height 38
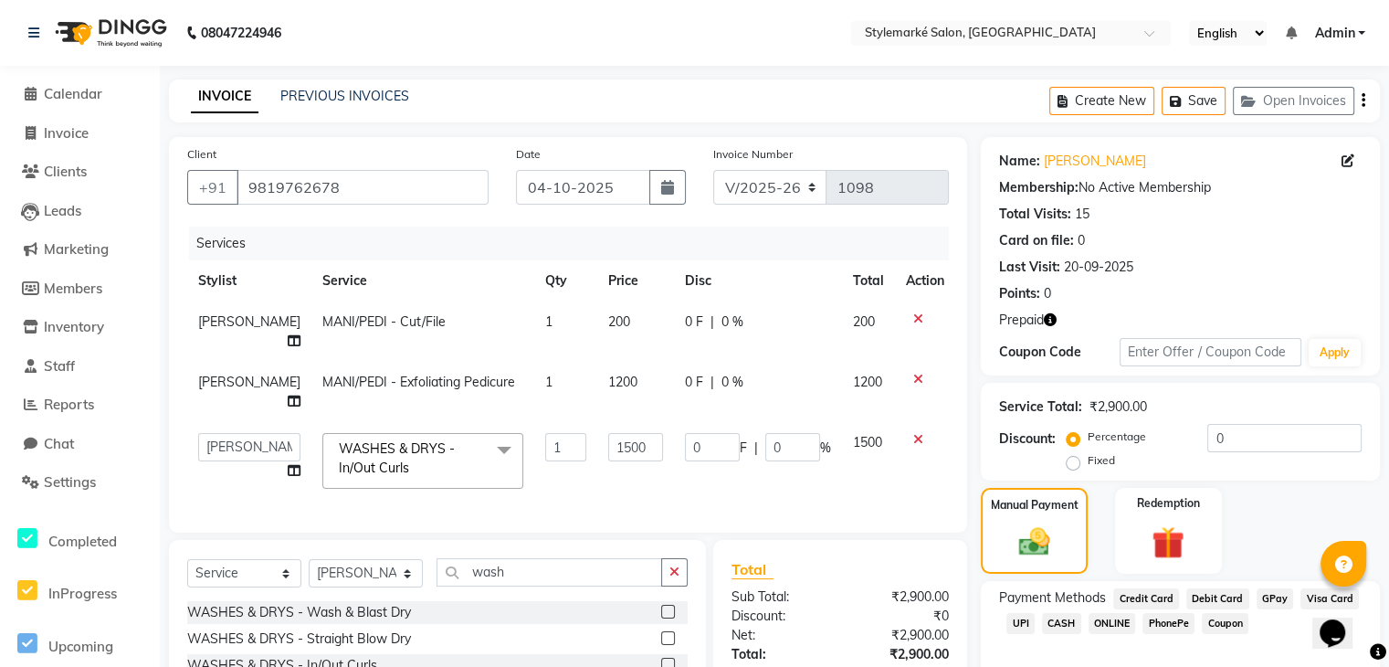
scroll to position [184, 0]
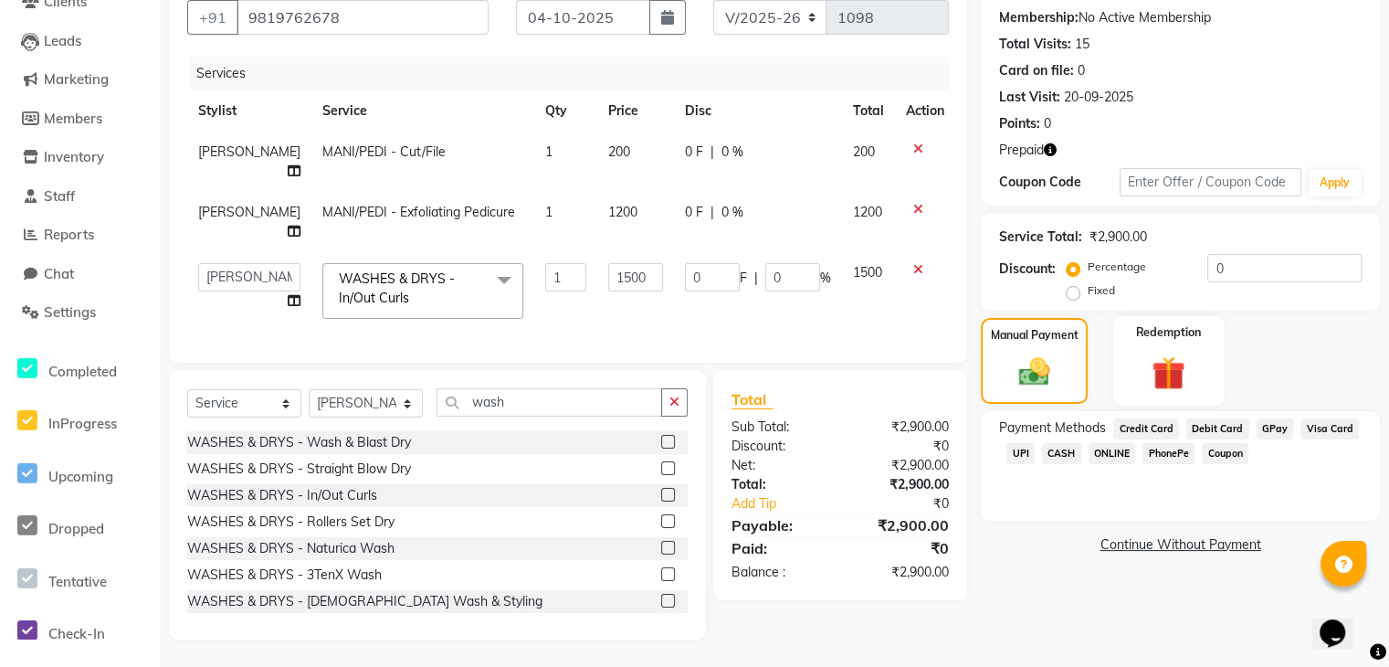
click at [1169, 352] on img at bounding box center [1168, 373] width 55 height 42
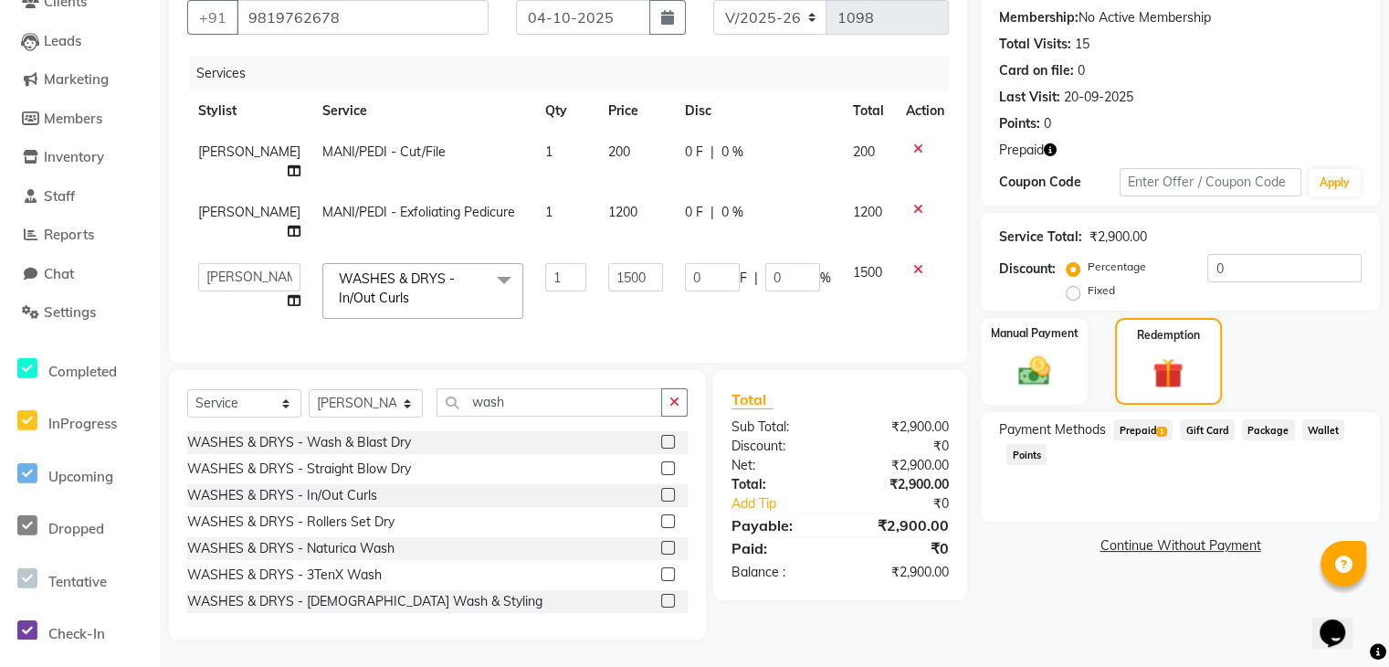
click at [1151, 419] on span "Prepaid 1" at bounding box center [1142, 429] width 59 height 21
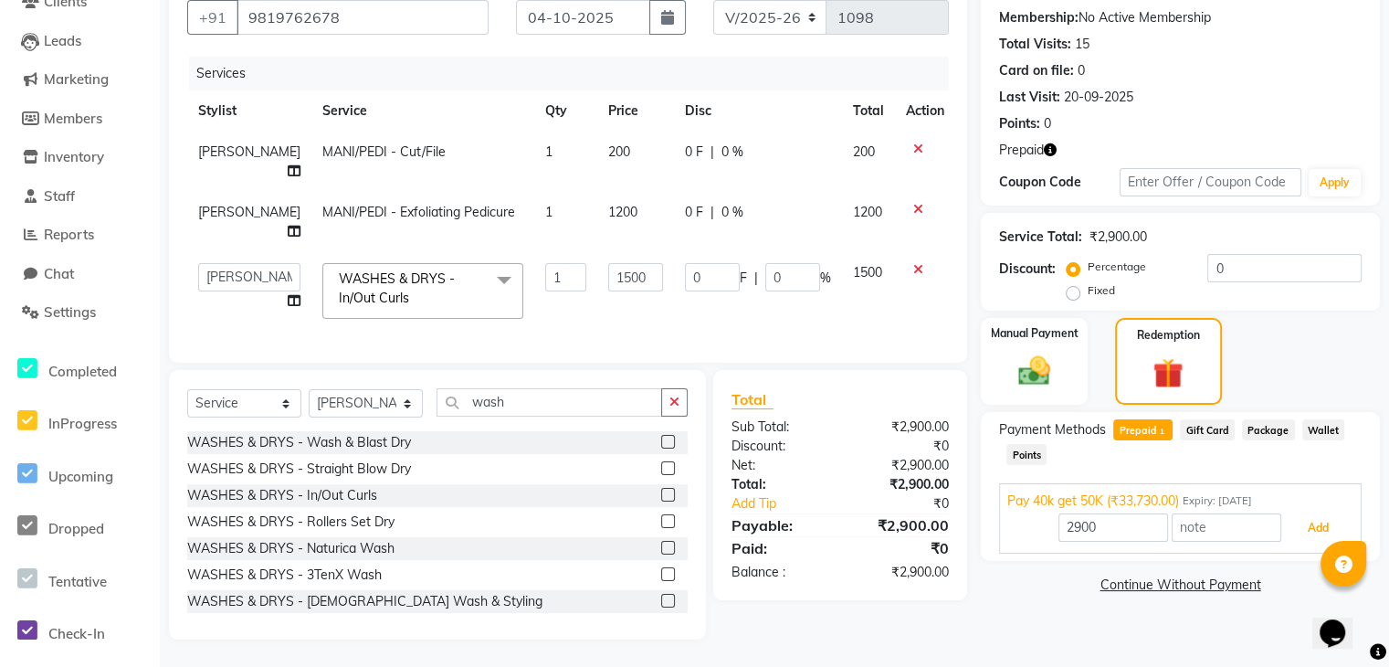
click at [1328, 513] on button "Add" at bounding box center [1318, 527] width 67 height 31
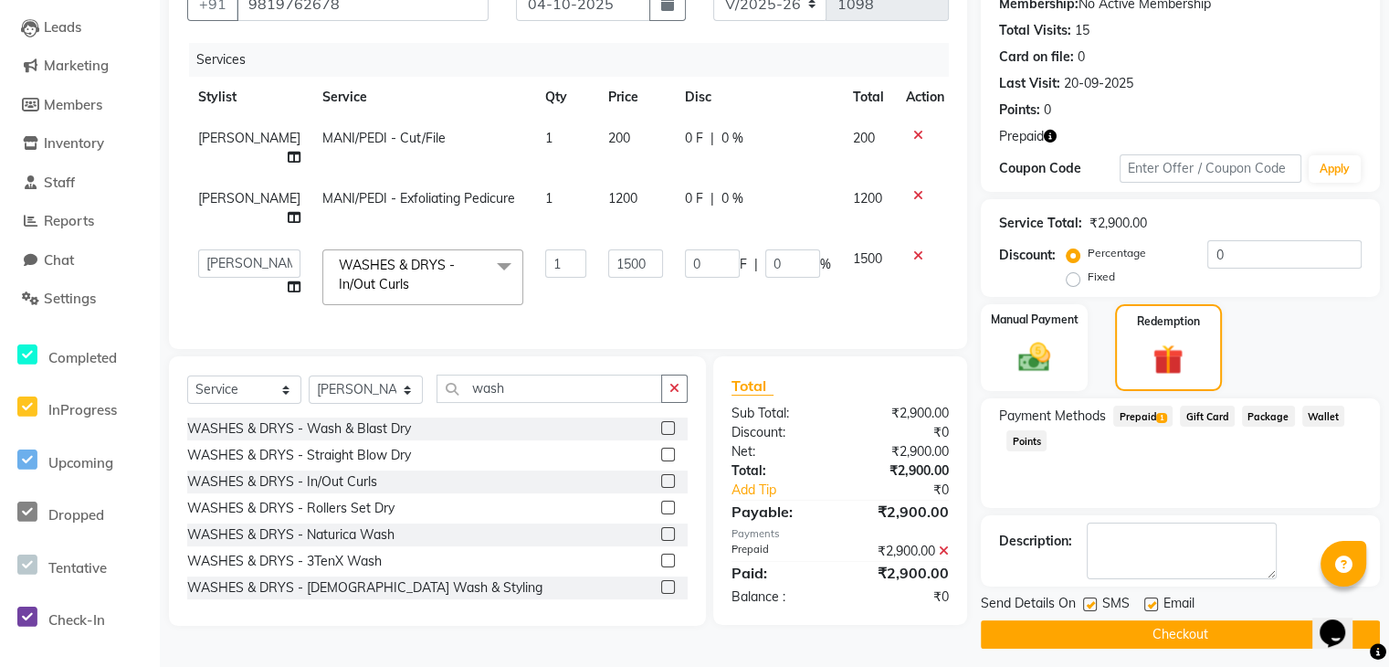
scroll to position [193, 0]
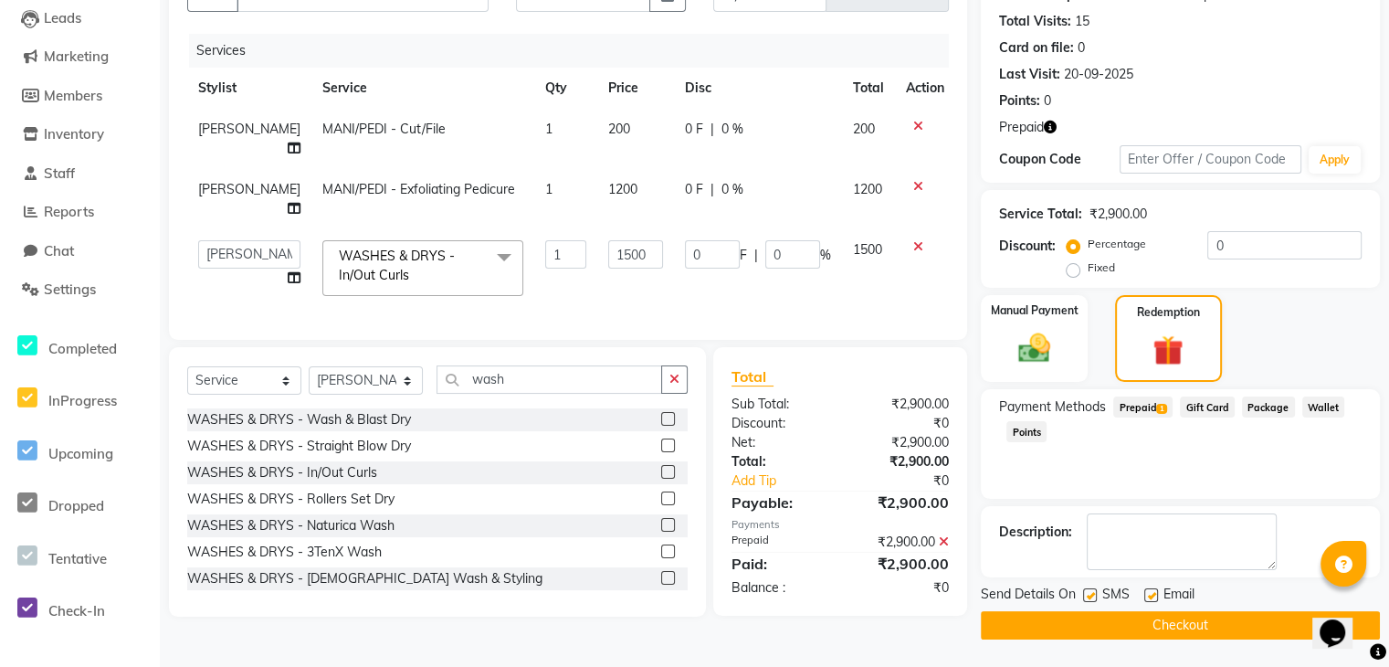
click at [1212, 637] on button "Checkout" at bounding box center [1180, 625] width 399 height 28
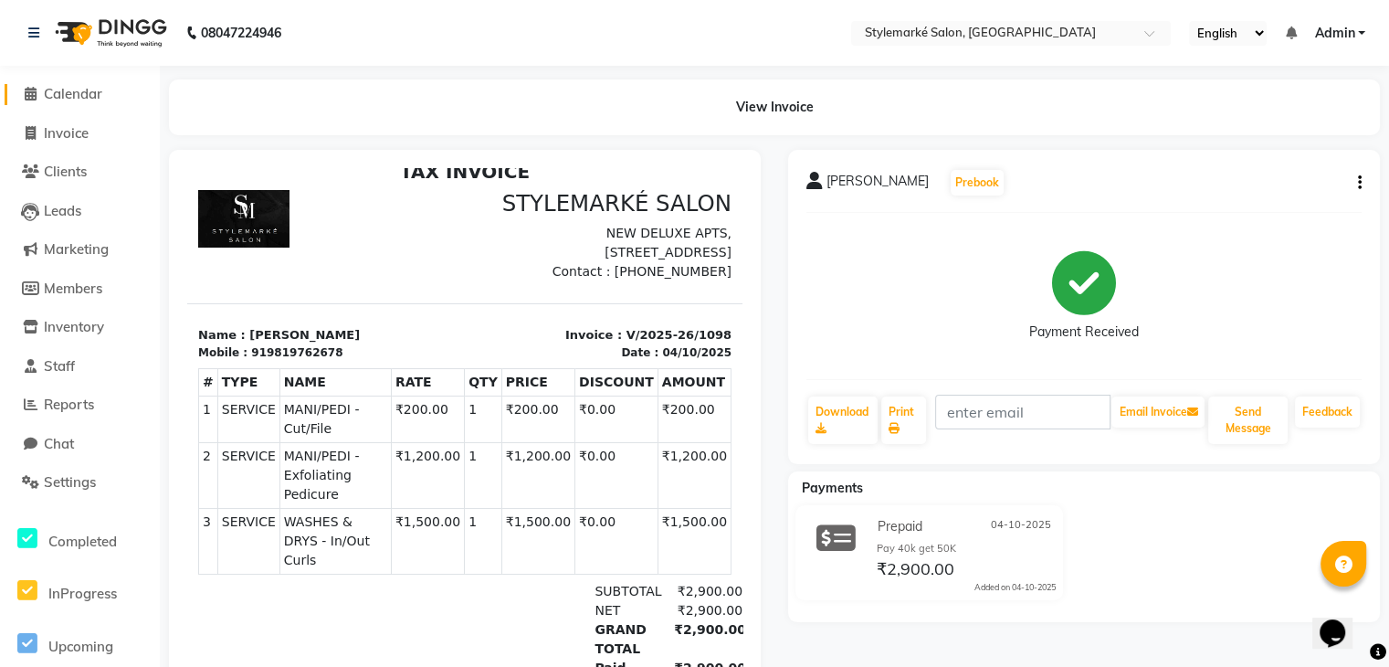
click at [58, 99] on span "Calendar" at bounding box center [73, 93] width 58 height 17
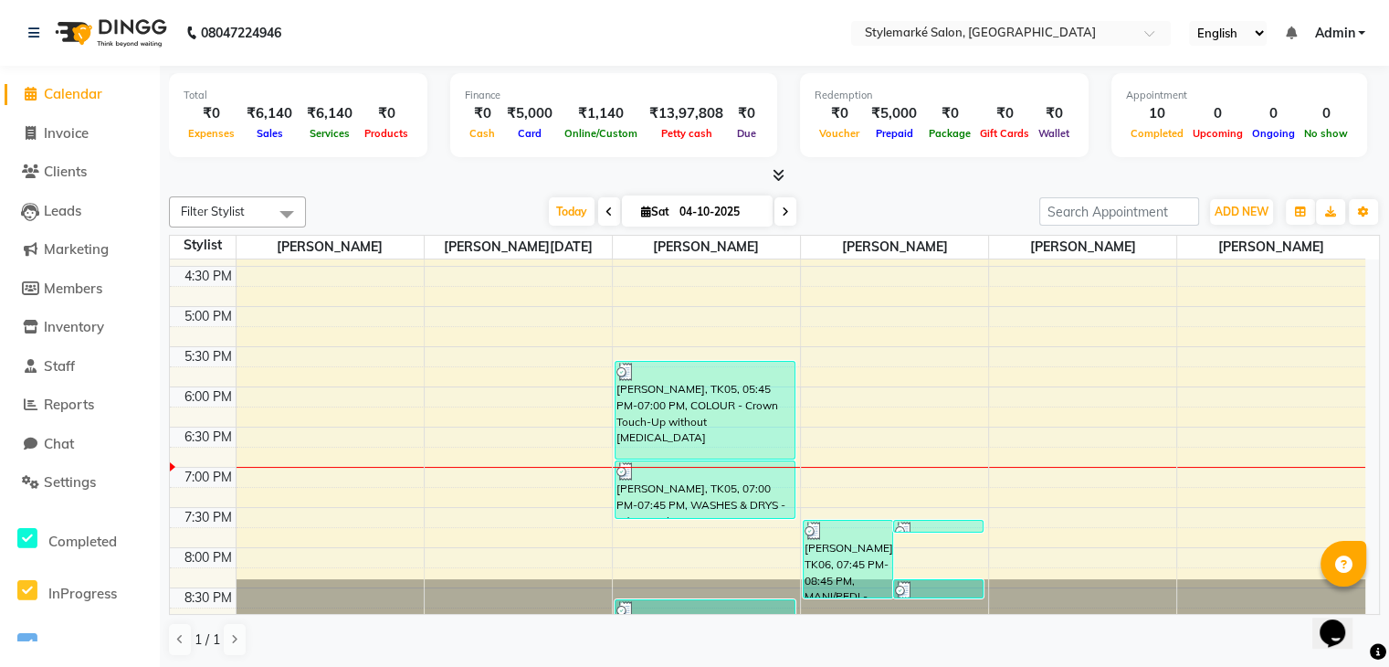
scroll to position [599, 0]
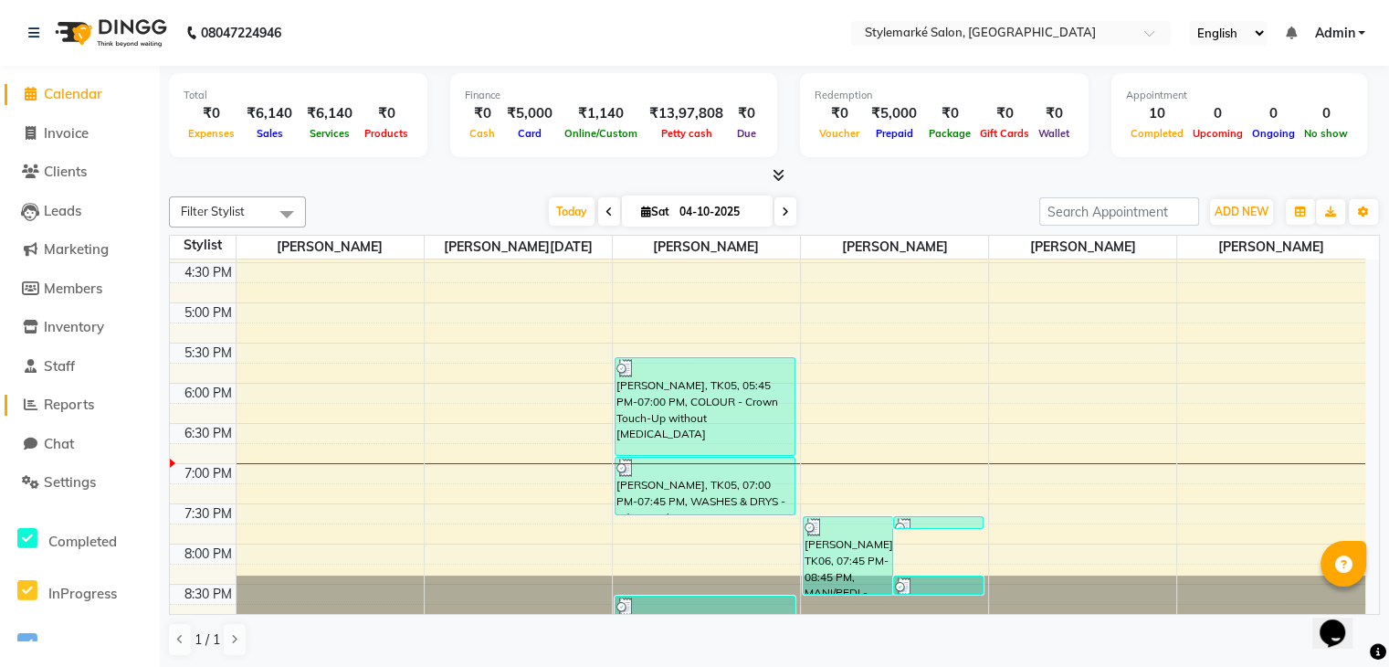
click at [62, 406] on span "Reports" at bounding box center [69, 403] width 50 height 17
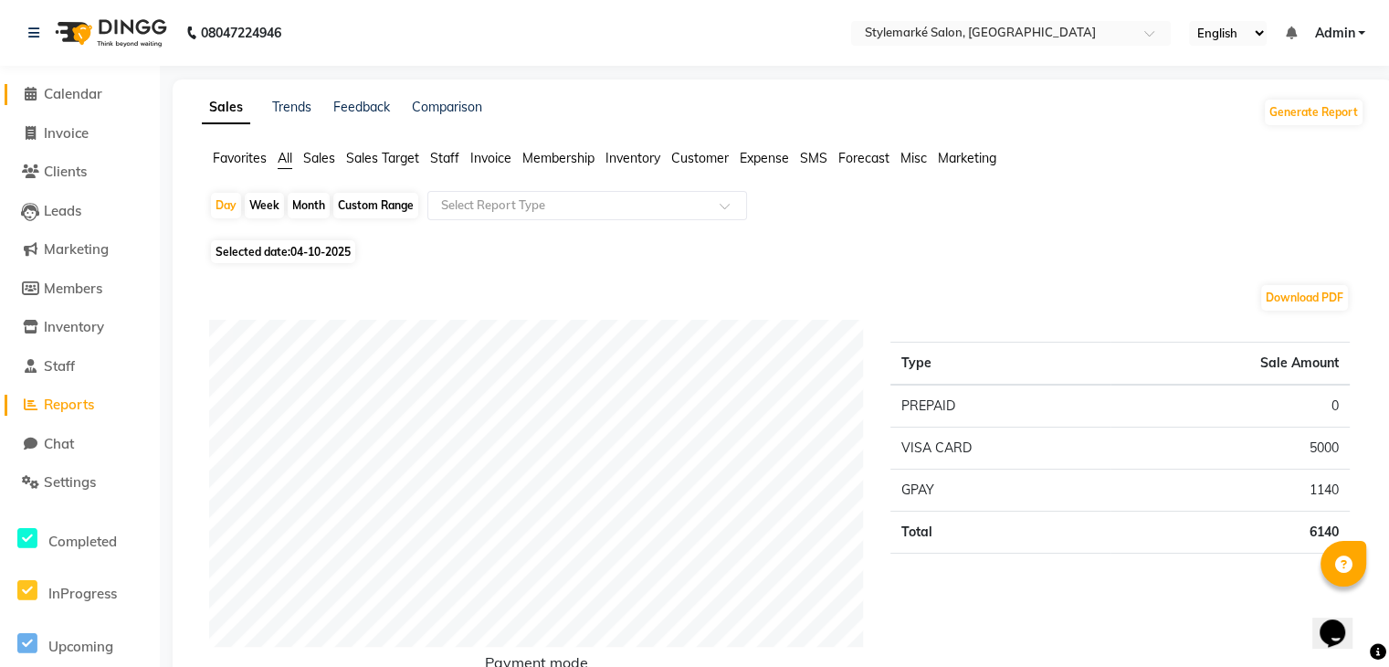
click at [84, 91] on span "Calendar" at bounding box center [73, 93] width 58 height 17
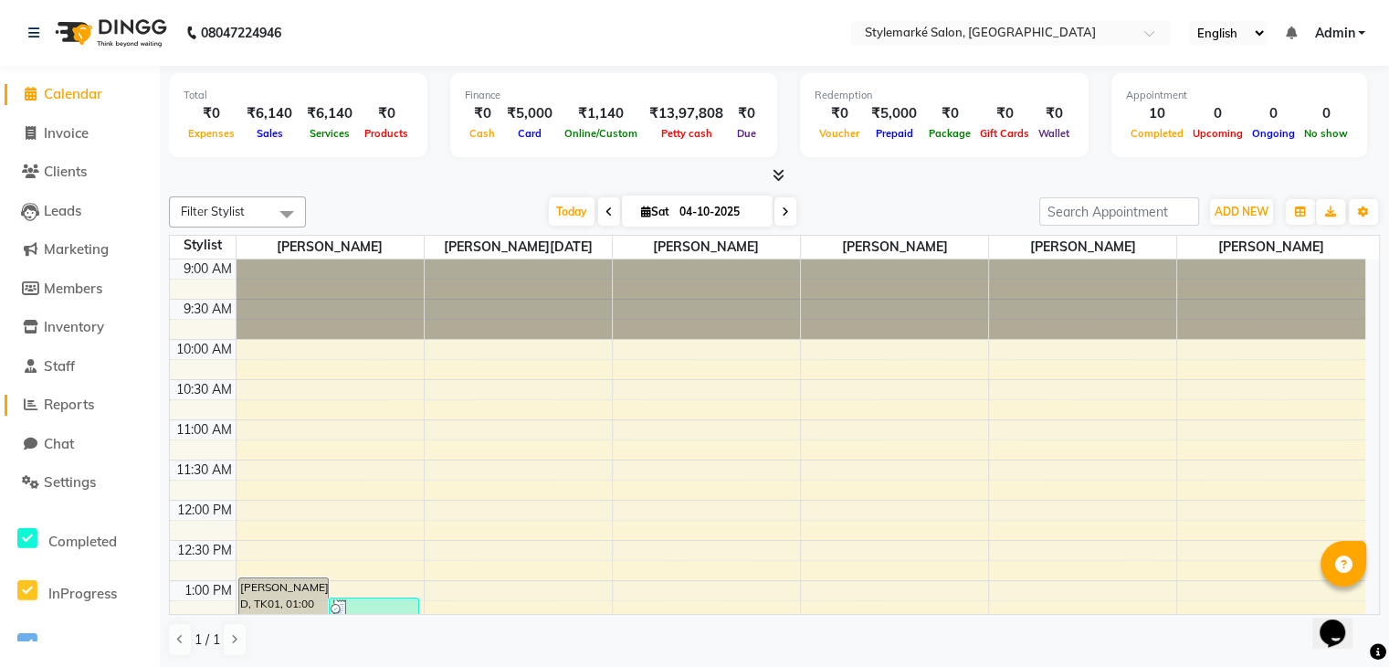
click at [84, 409] on span "Reports" at bounding box center [69, 403] width 50 height 17
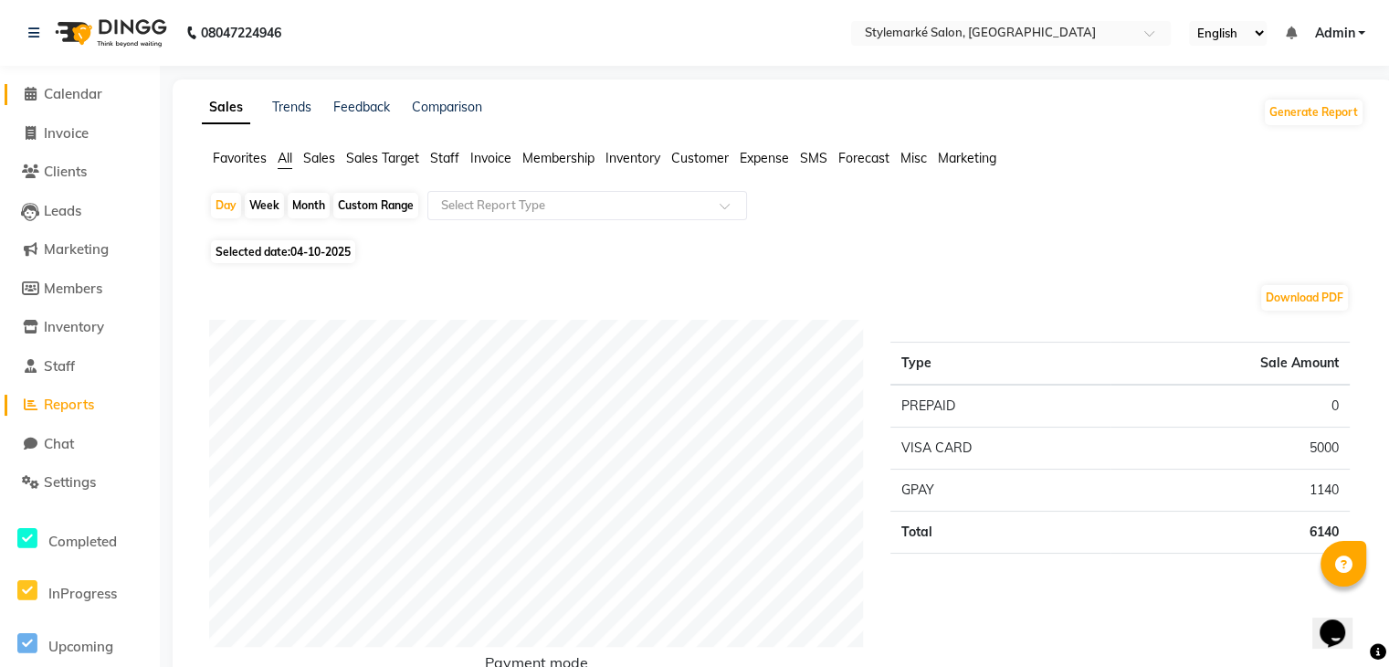
click at [95, 93] on span "Calendar" at bounding box center [73, 93] width 58 height 17
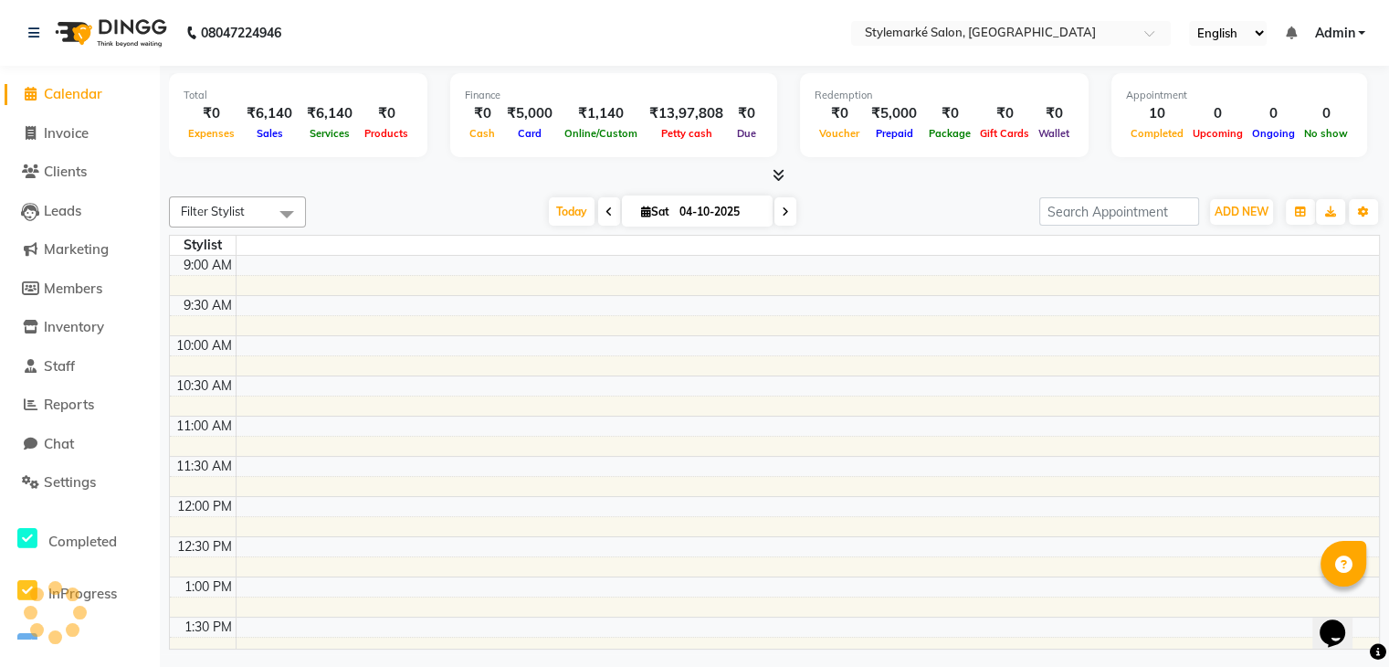
scroll to position [565, 0]
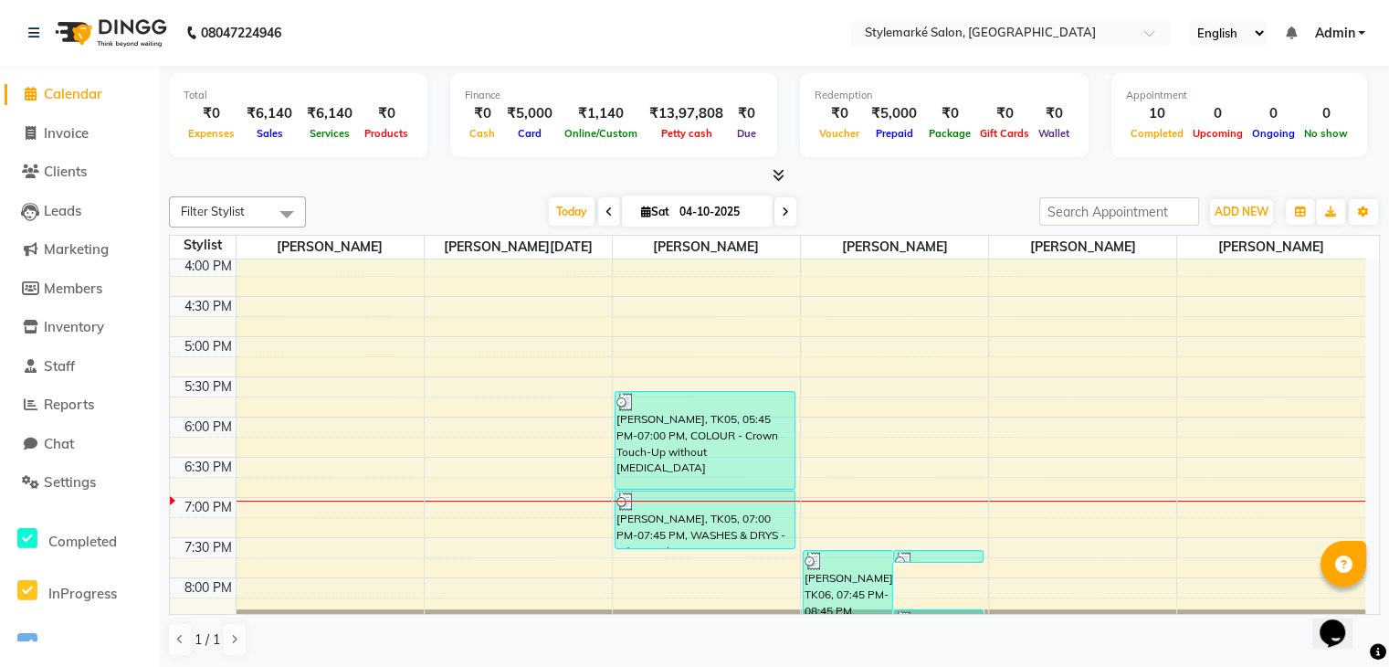
click at [944, 412] on div "9:00 AM 9:30 AM 10:00 AM 10:30 AM 11:00 AM 11:30 AM 12:00 PM 12:30 PM 1:00 PM 1…" at bounding box center [768, 176] width 1196 height 964
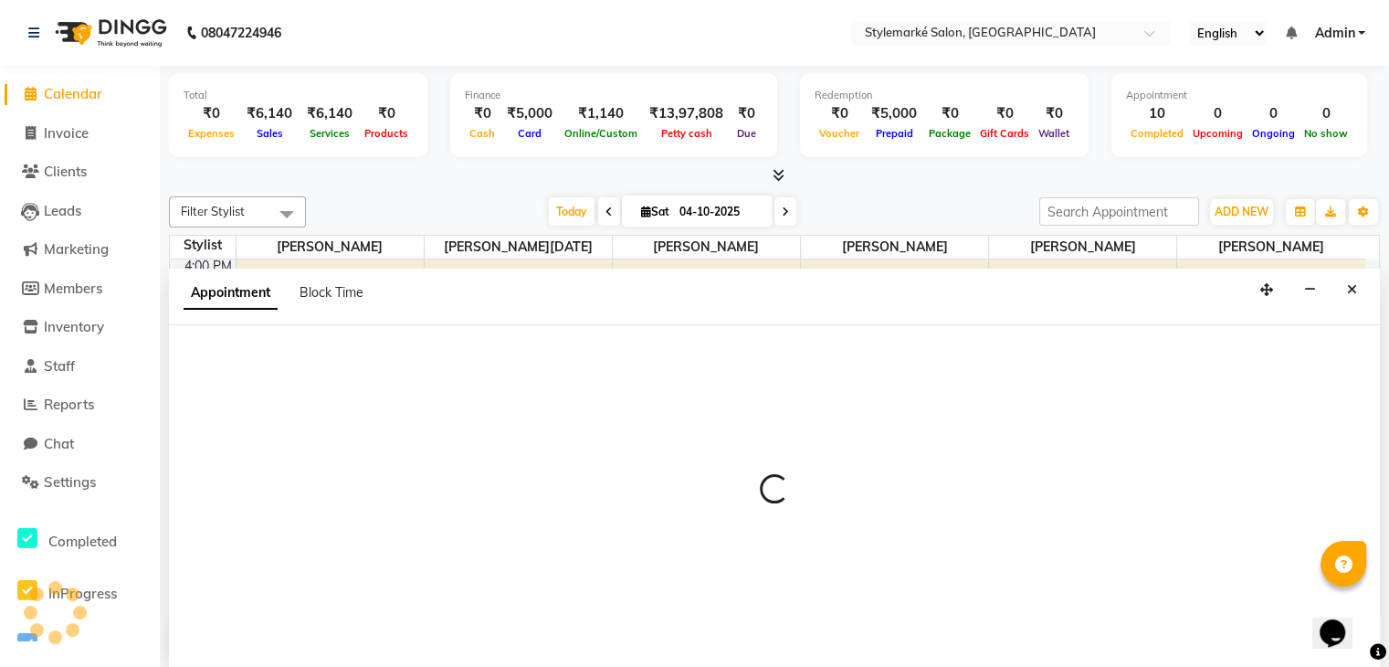
scroll to position [1, 0]
select select "71243"
select select "1080"
select select "tentative"
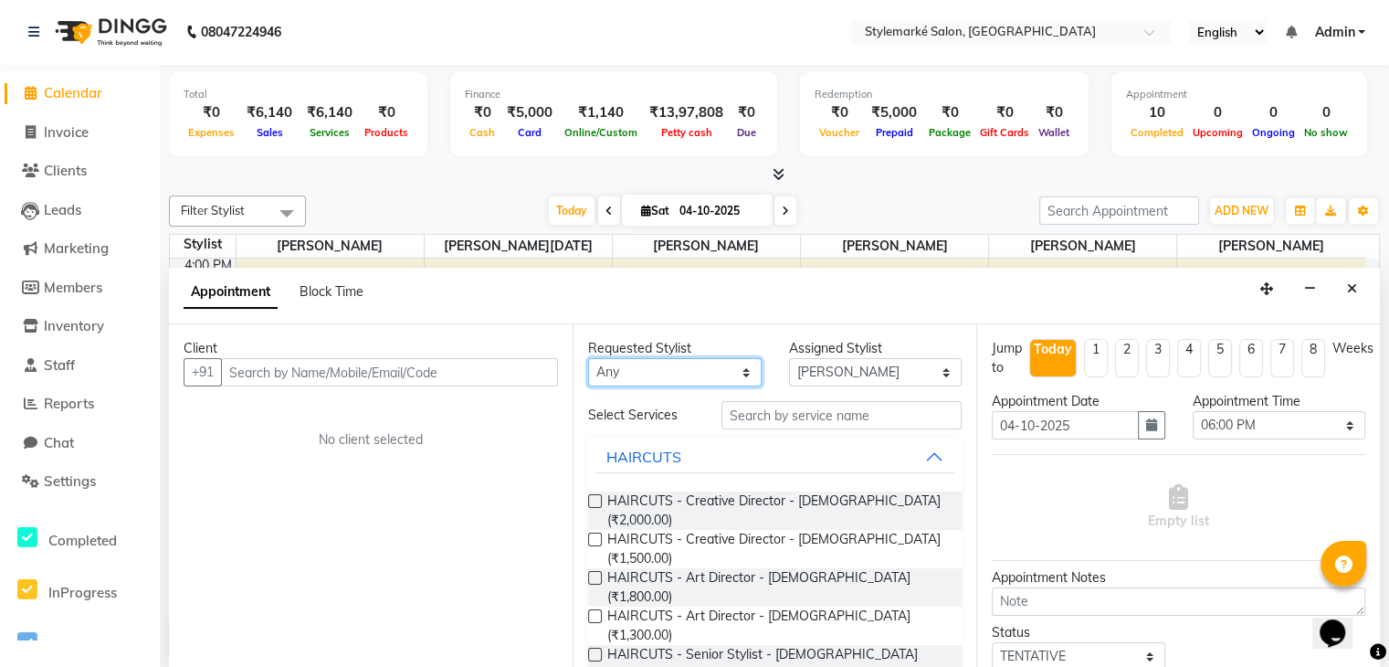
click at [728, 364] on select "Any [PERSON_NAME] ⁠[PERSON_NAME][DATE] ⁠[PERSON_NAME] [PERSON_NAME] [PERSON_NAM…" at bounding box center [675, 372] width 174 height 28
select select "71243"
click at [588, 358] on select "Any [PERSON_NAME] ⁠[PERSON_NAME][DATE] ⁠[PERSON_NAME] [PERSON_NAME] [PERSON_NAM…" at bounding box center [675, 372] width 174 height 28
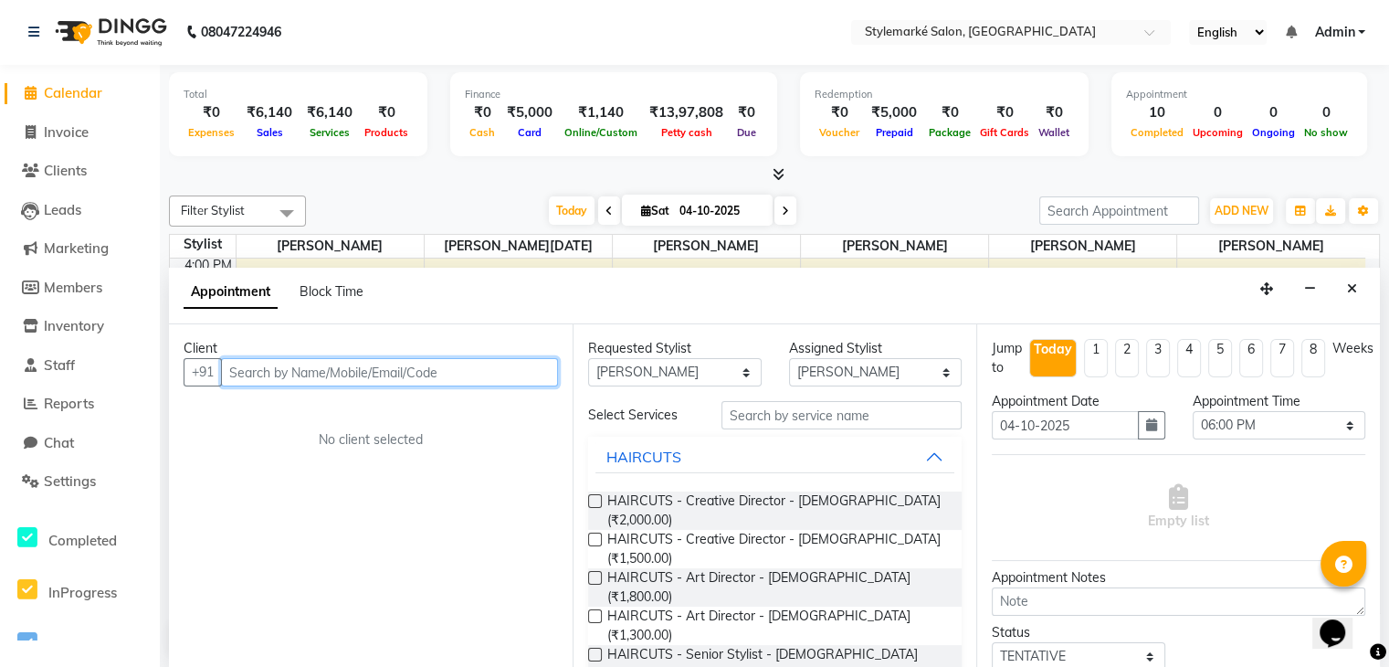
click at [258, 373] on input "text" at bounding box center [389, 372] width 337 height 28
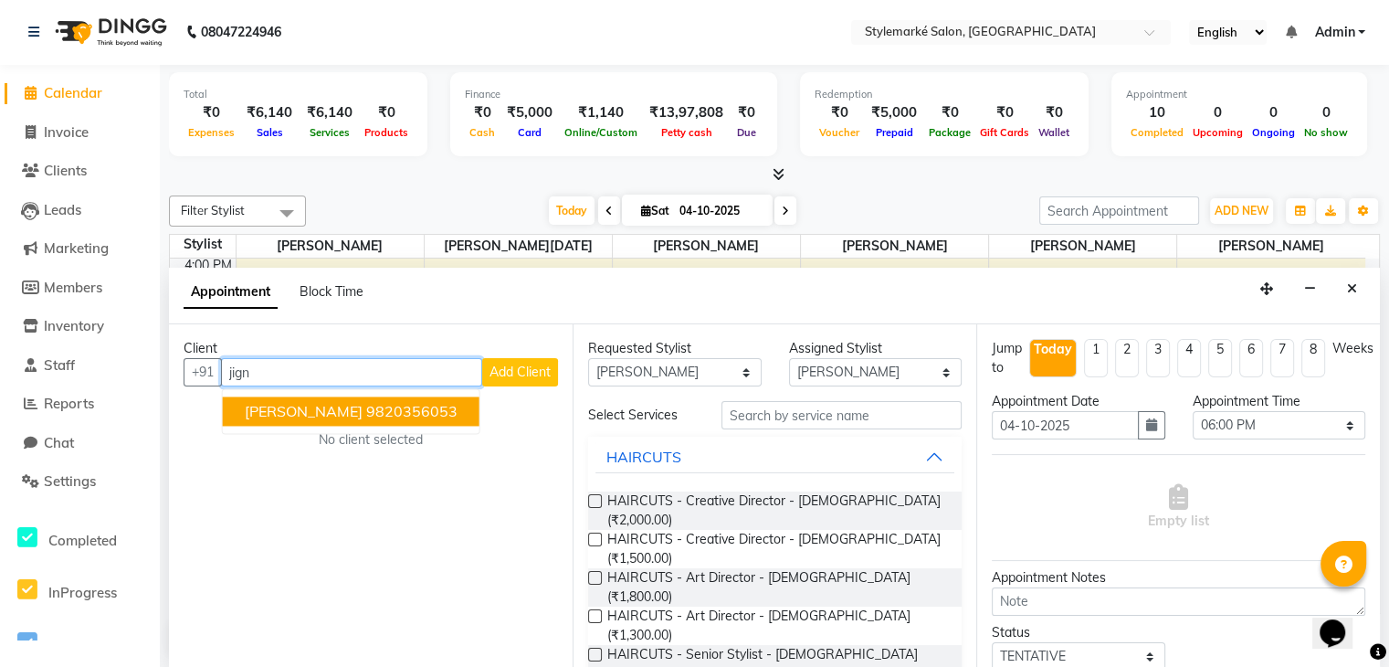
click at [366, 406] on ngb-highlight "9820356053" at bounding box center [411, 412] width 91 height 18
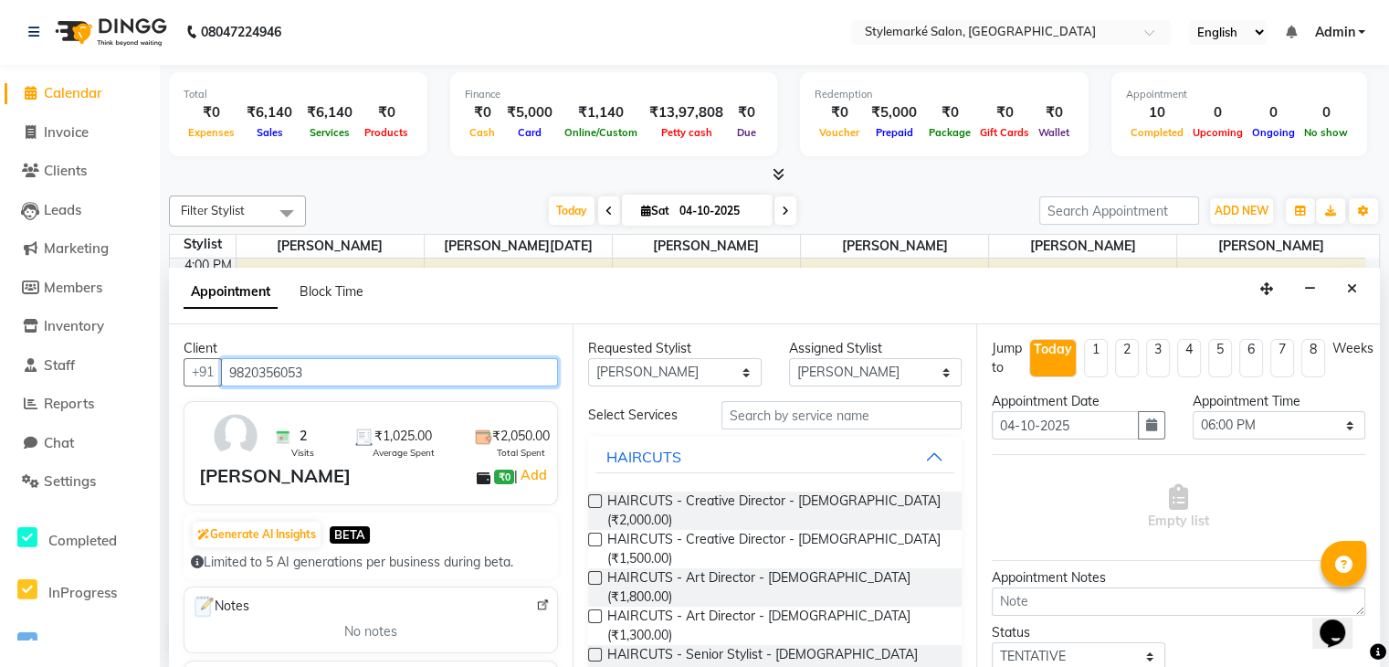
type input "9820356053"
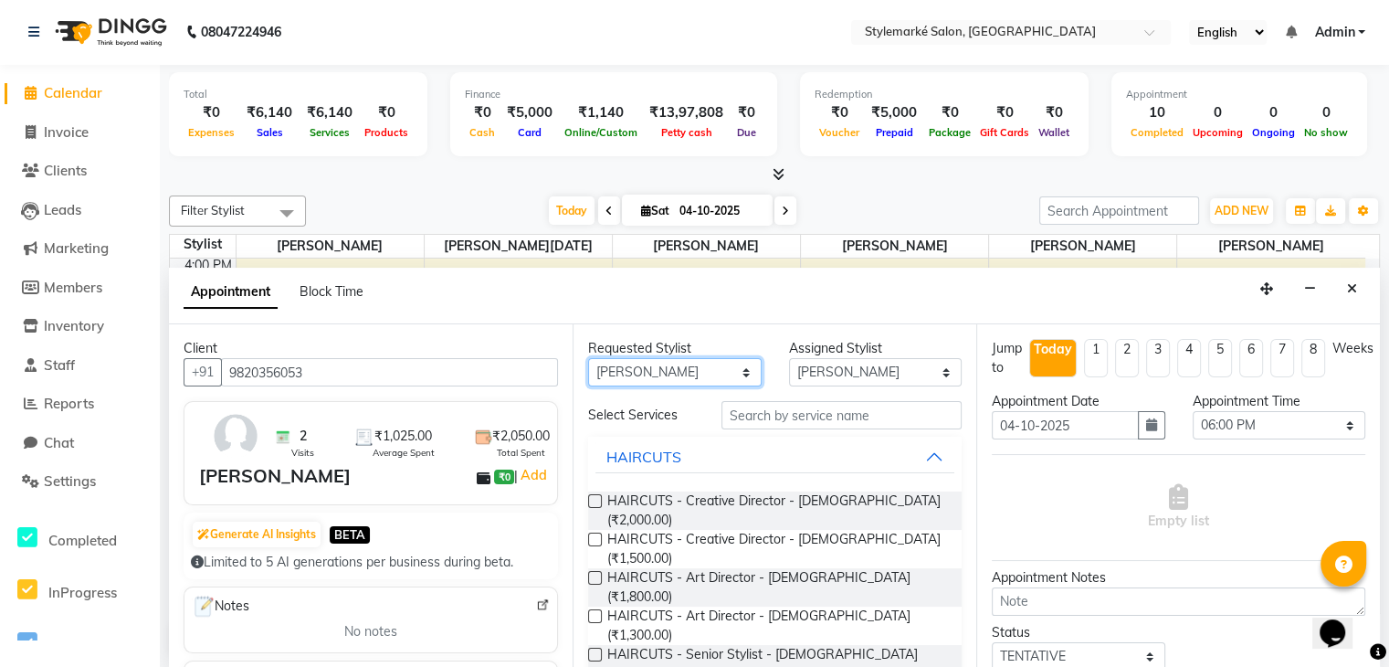
click at [720, 363] on select "Any [PERSON_NAME] ⁠[PERSON_NAME][DATE] ⁠[PERSON_NAME] [PERSON_NAME] [PERSON_NAM…" at bounding box center [675, 372] width 174 height 28
click at [588, 358] on select "Any [PERSON_NAME] ⁠[PERSON_NAME][DATE] ⁠[PERSON_NAME] [PERSON_NAME] [PERSON_NAM…" at bounding box center [675, 372] width 174 height 28
click at [740, 421] on input "text" at bounding box center [842, 415] width 240 height 28
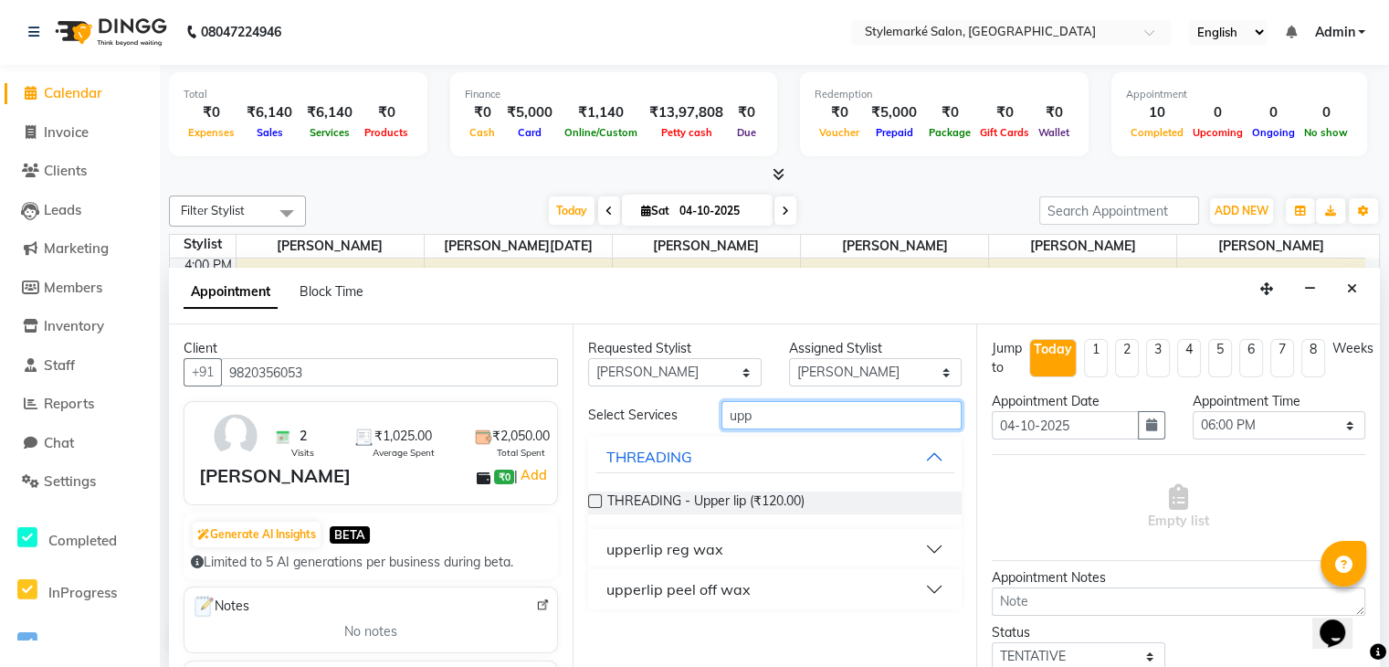
type input "upp"
click at [943, 587] on button "upperlip peel off wax" at bounding box center [775, 589] width 359 height 33
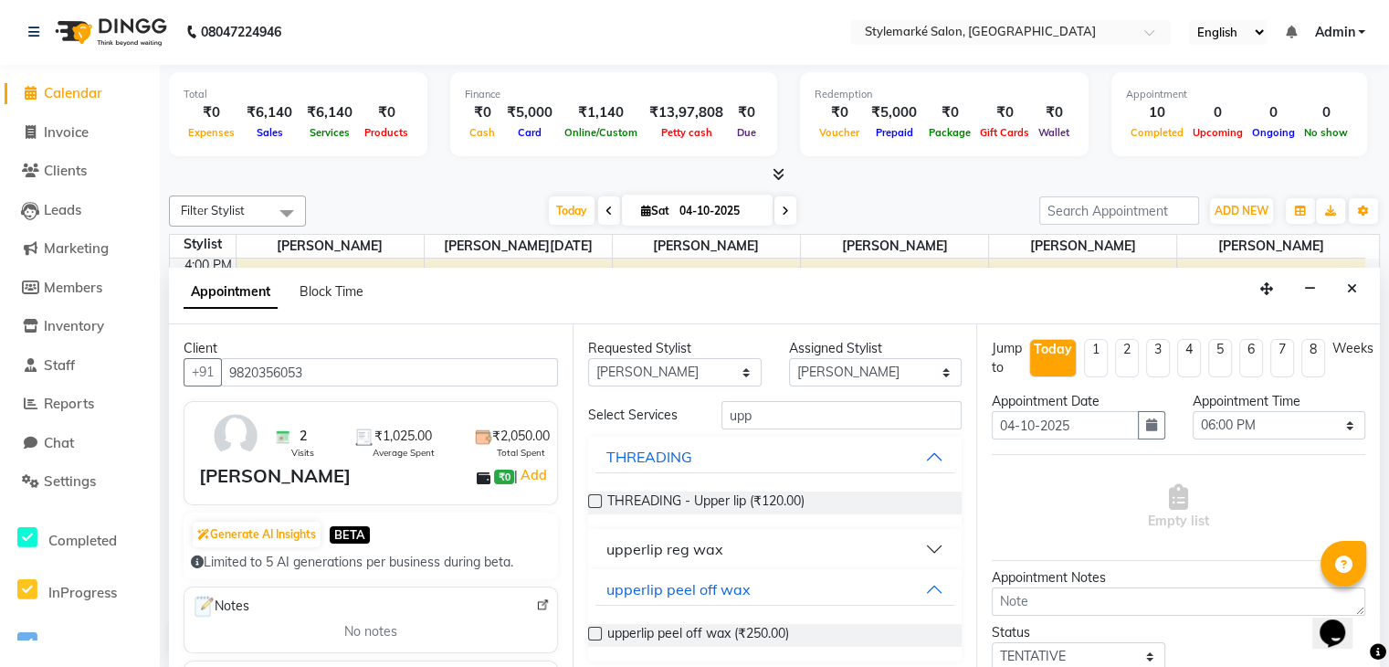
click at [596, 628] on label at bounding box center [595, 634] width 14 height 14
click at [596, 629] on input "checkbox" at bounding box center [594, 635] width 12 height 12
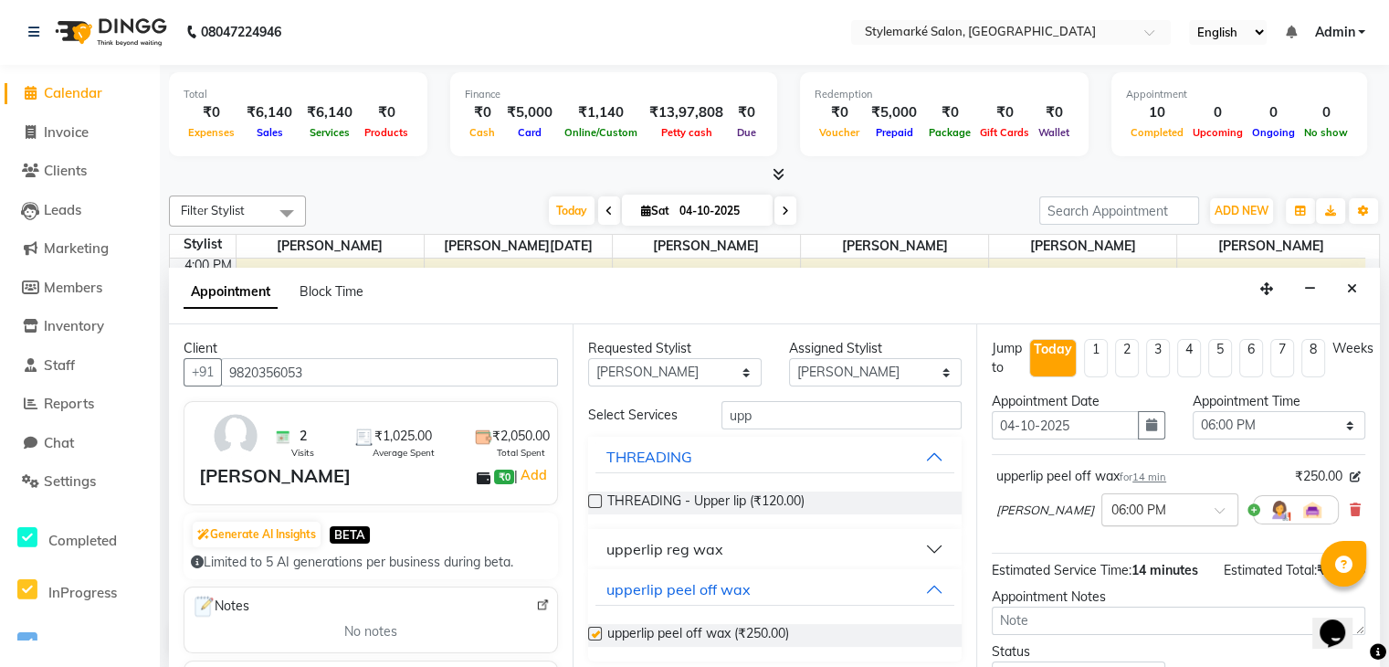
checkbox input "false"
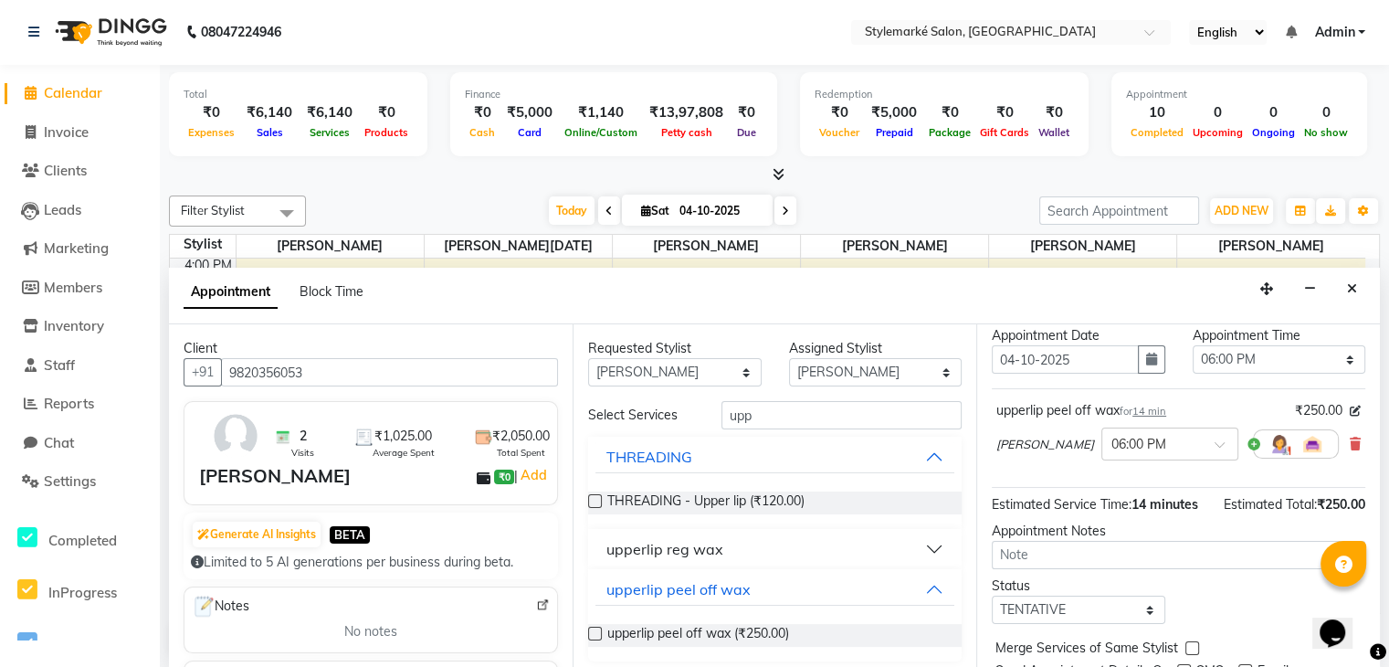
scroll to position [136, 0]
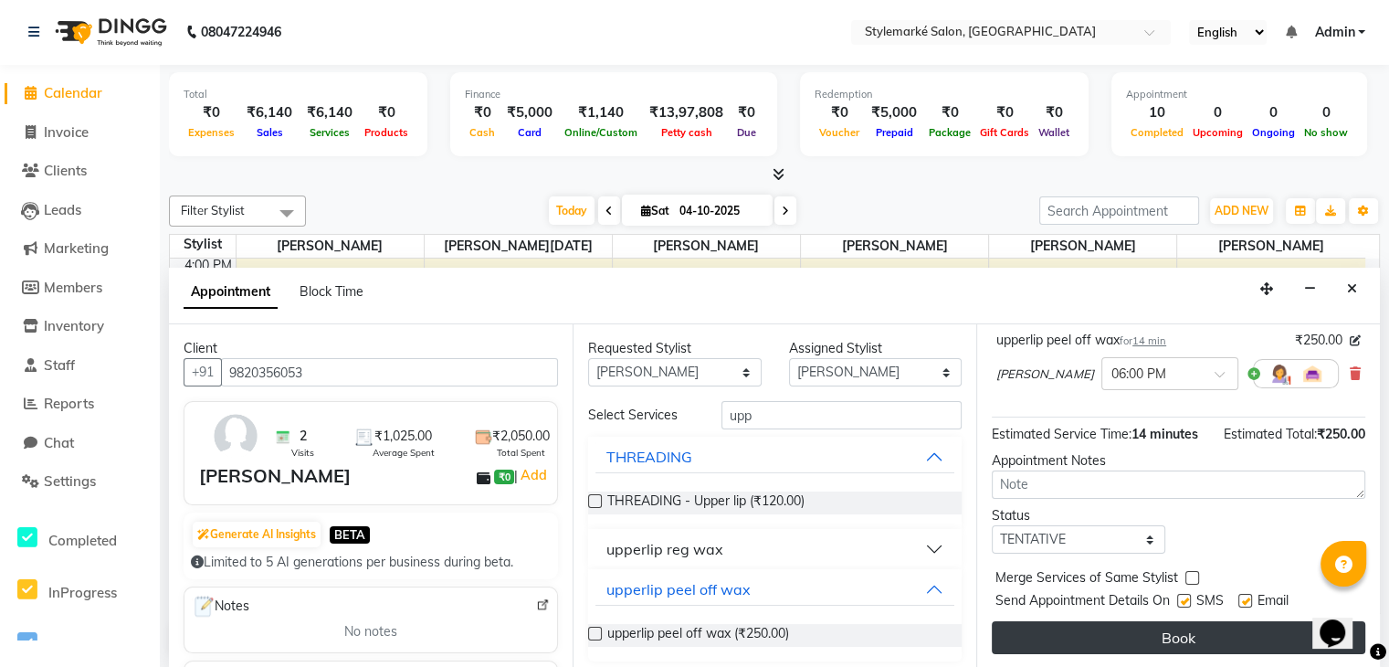
click at [1138, 635] on button "Book" at bounding box center [1179, 637] width 374 height 33
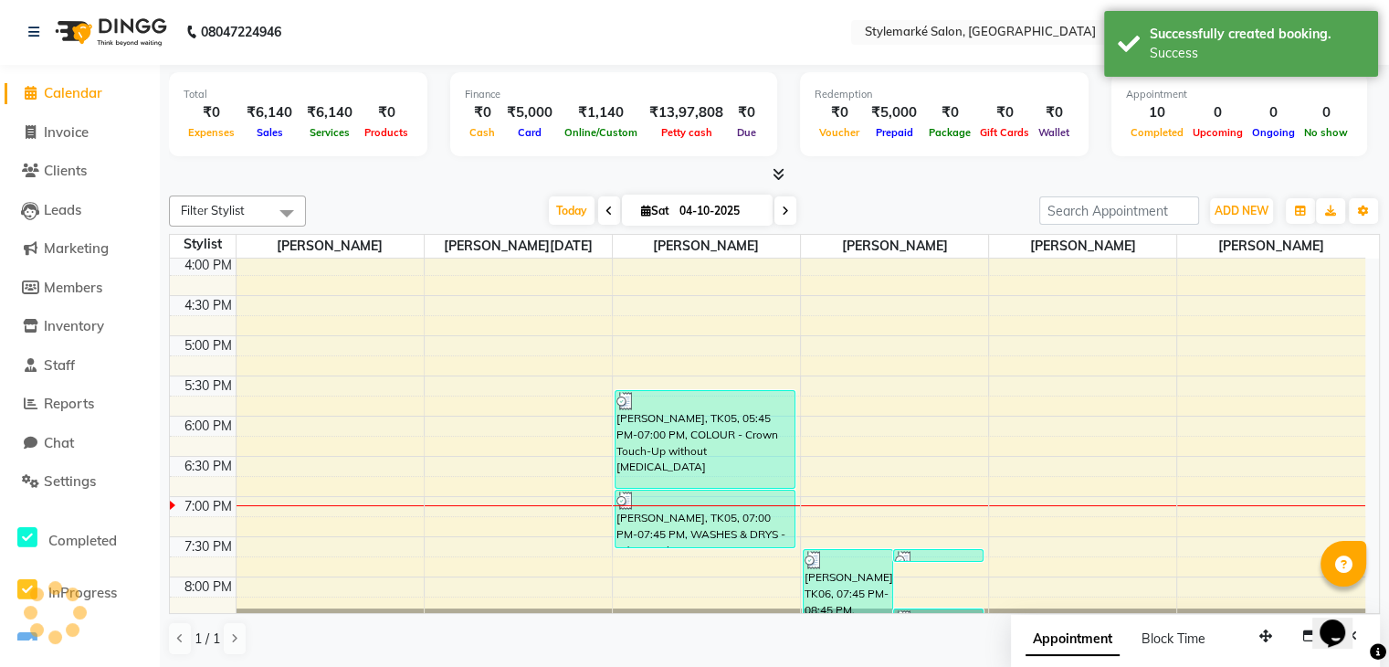
scroll to position [0, 0]
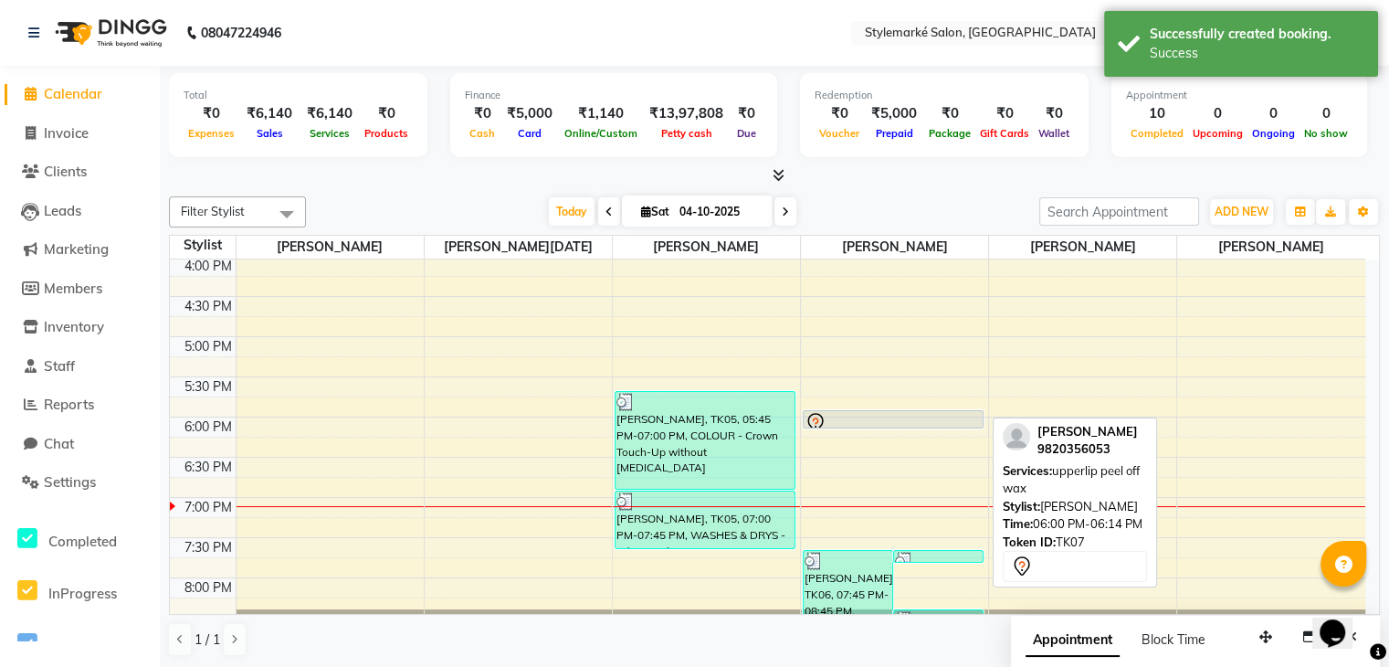
click at [953, 417] on div at bounding box center [893, 423] width 177 height 22
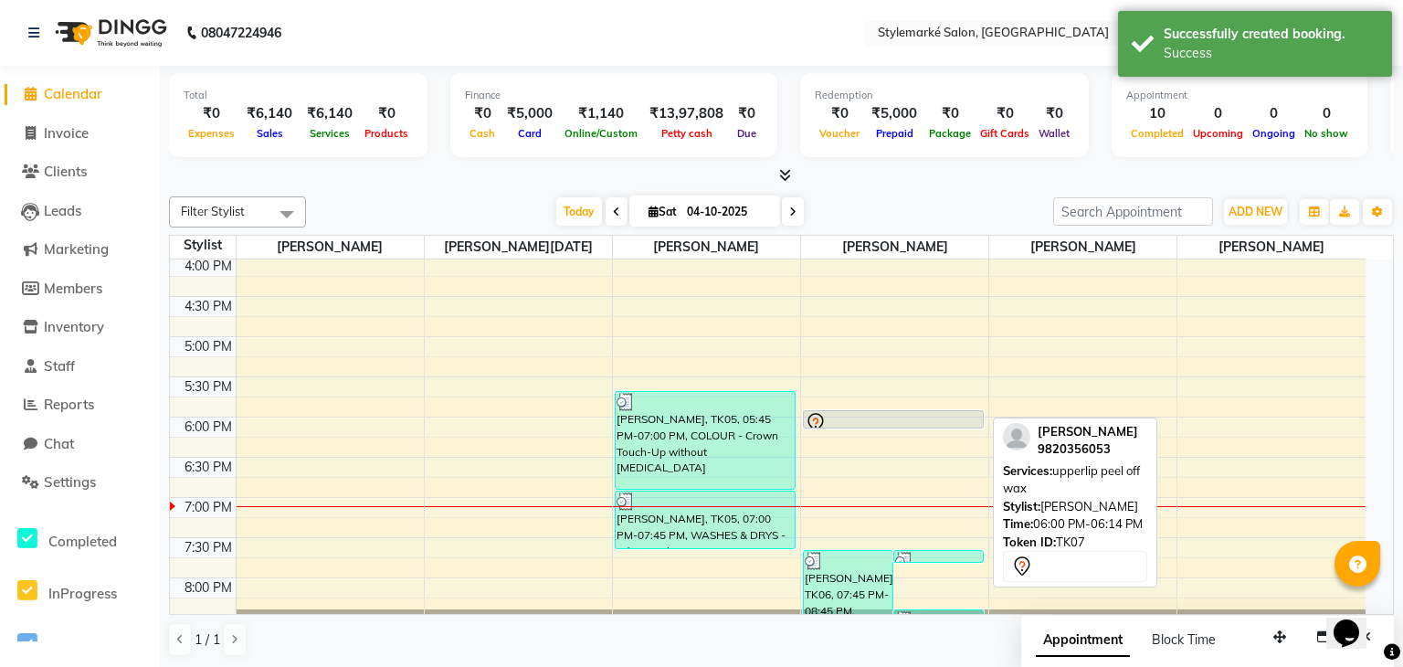
select select "7"
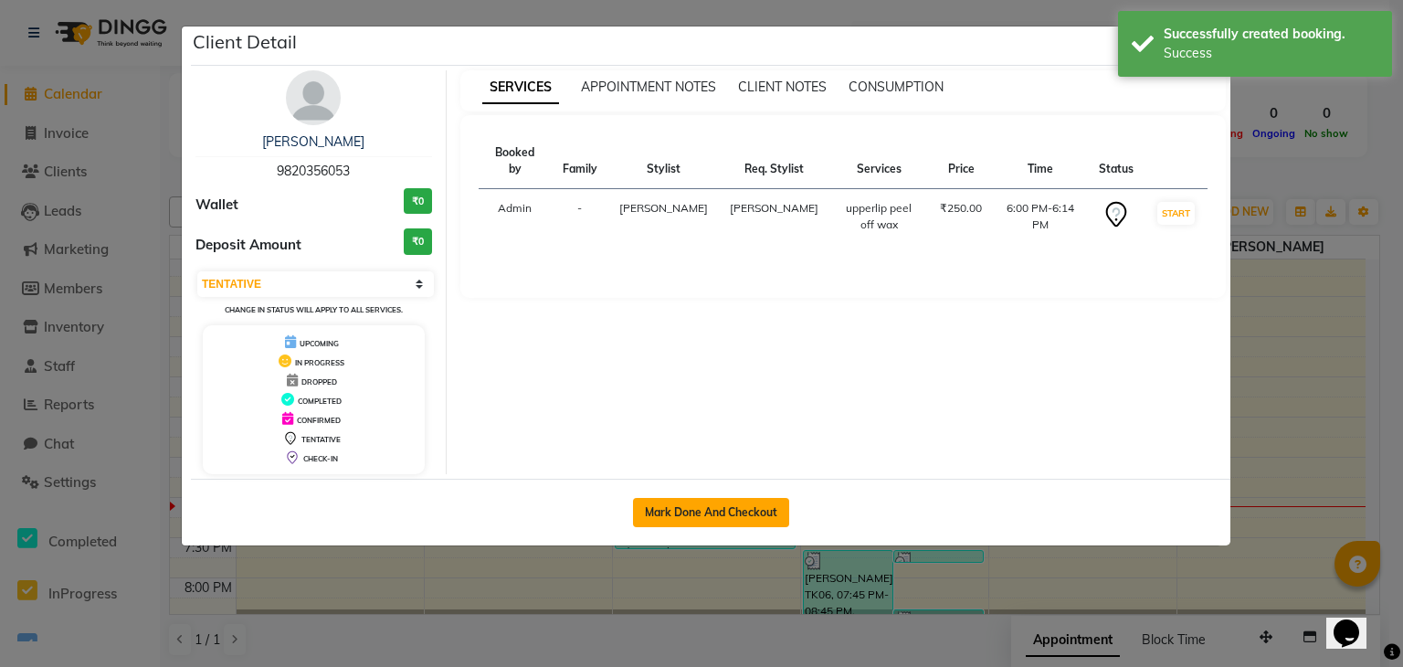
click at [768, 512] on button "Mark Done And Checkout" at bounding box center [711, 512] width 156 height 29
select select "service"
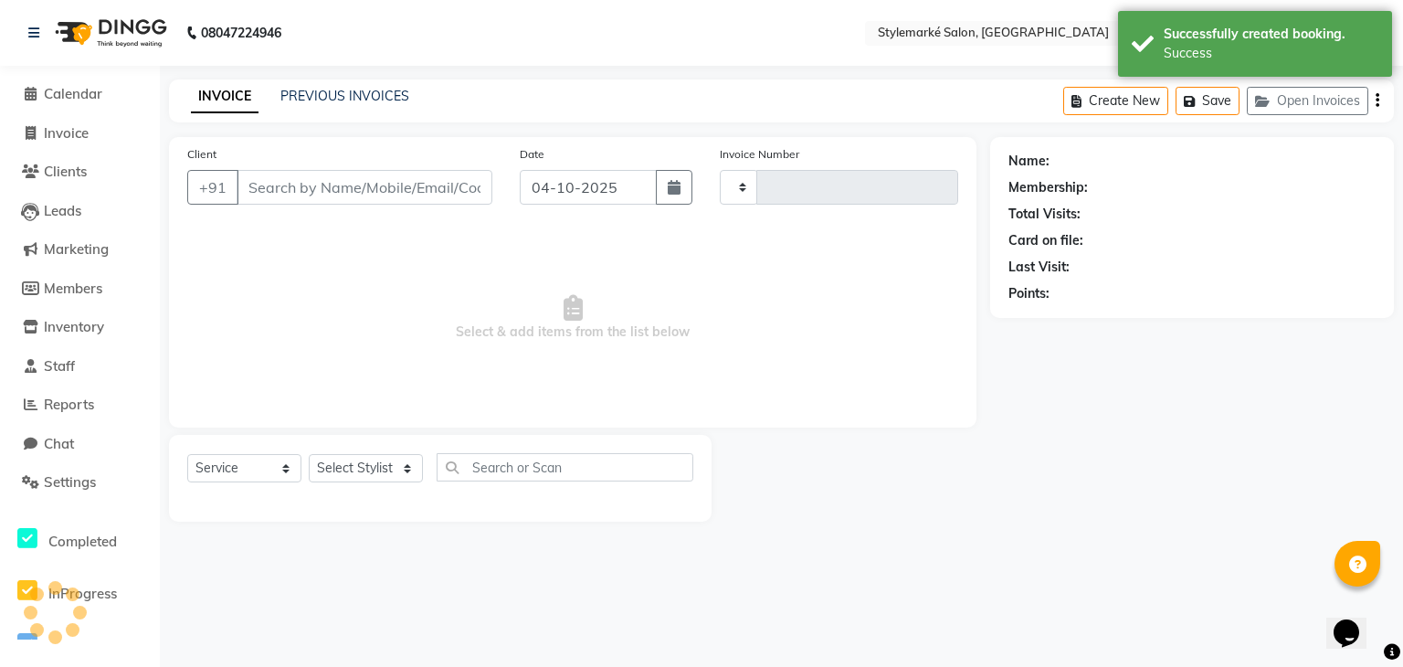
type input "1099"
select select "7909"
type input "9820356053"
select select "71243"
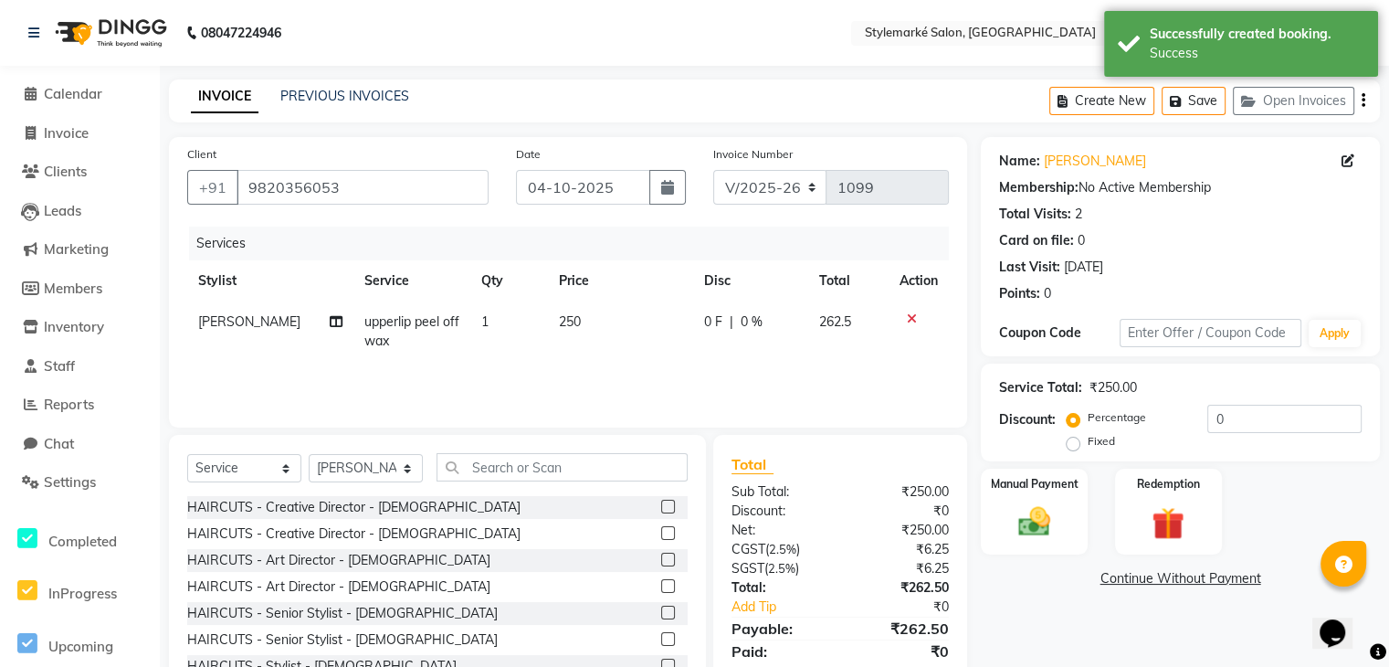
click at [587, 319] on td "250" at bounding box center [620, 331] width 145 height 60
select select "71243"
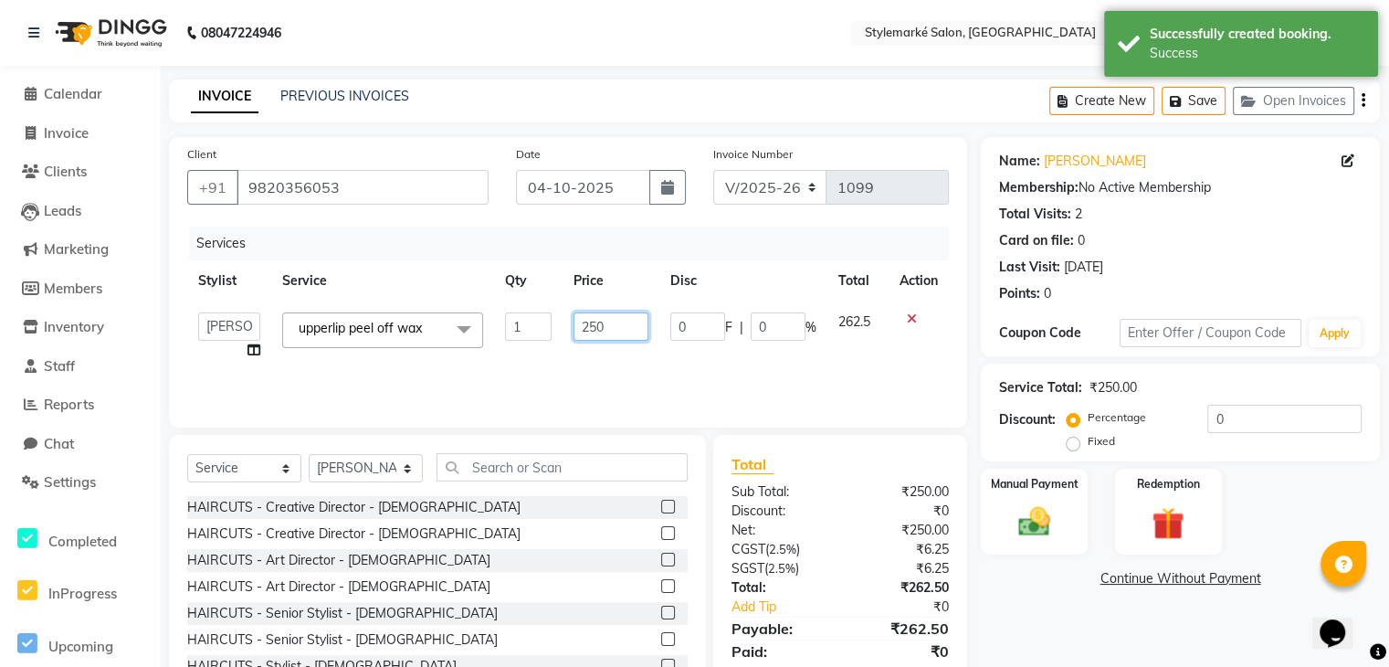
click at [606, 319] on input "250" at bounding box center [611, 326] width 75 height 28
type input "2"
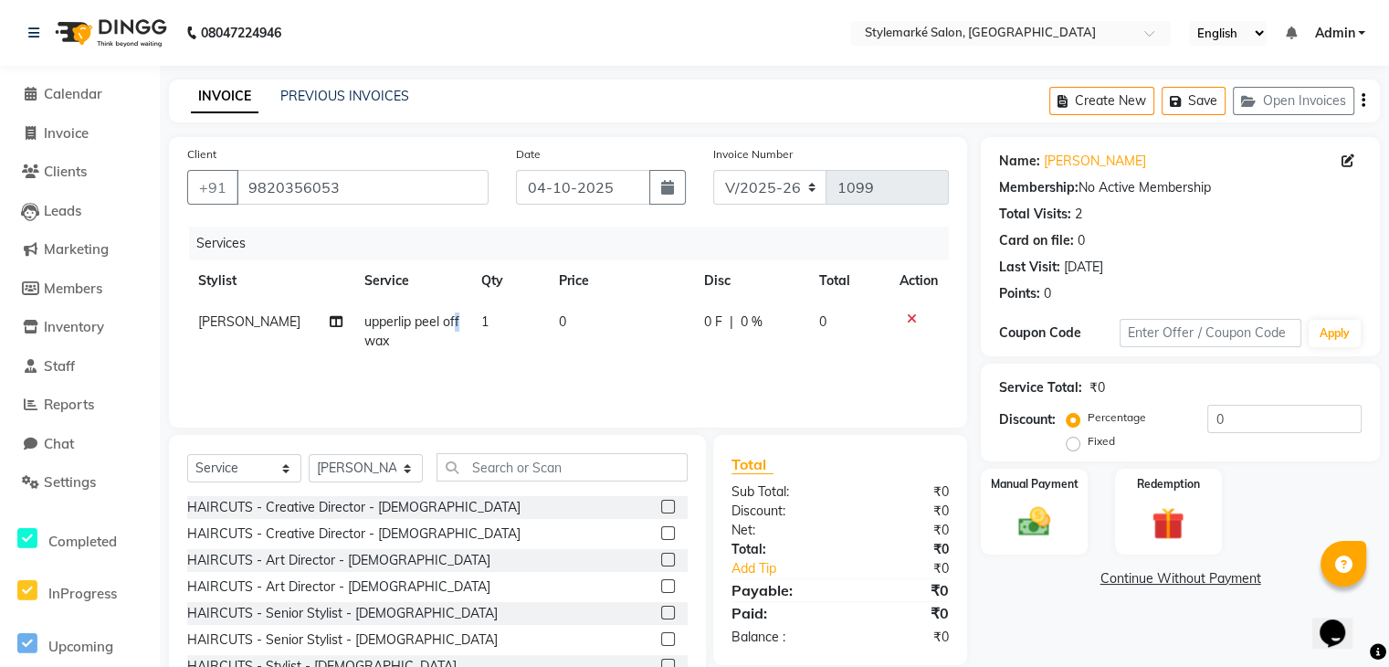
click at [443, 330] on td "upperlip peel off wax" at bounding box center [411, 331] width 117 height 60
select select "71243"
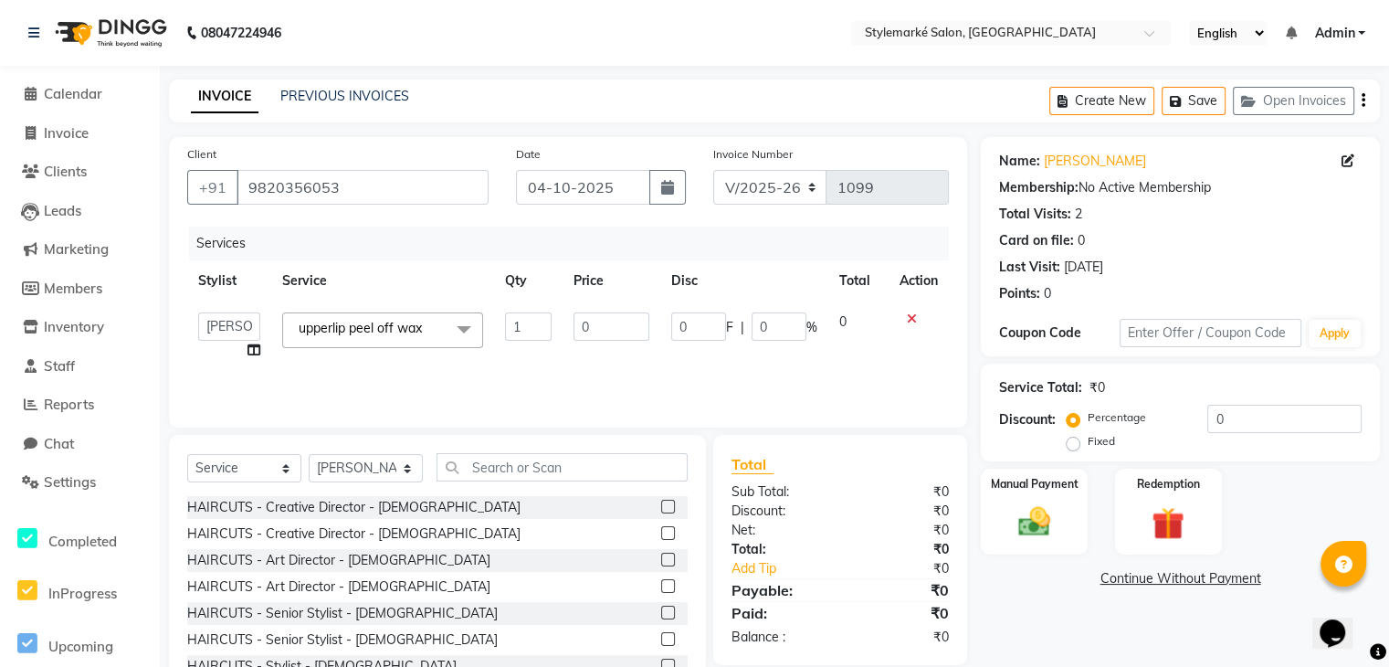
click at [438, 330] on span "upperlip peel off wax x" at bounding box center [366, 330] width 144 height 23
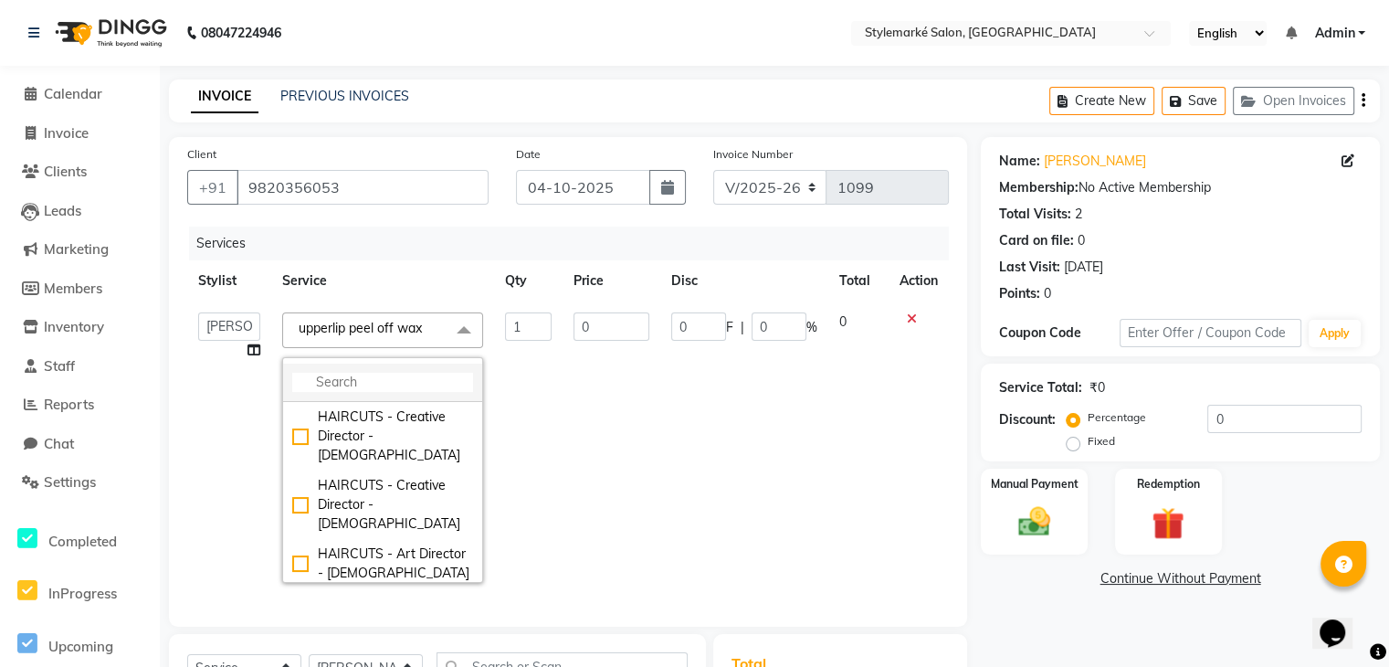
click at [390, 390] on input "multiselect-search" at bounding box center [382, 382] width 181 height 19
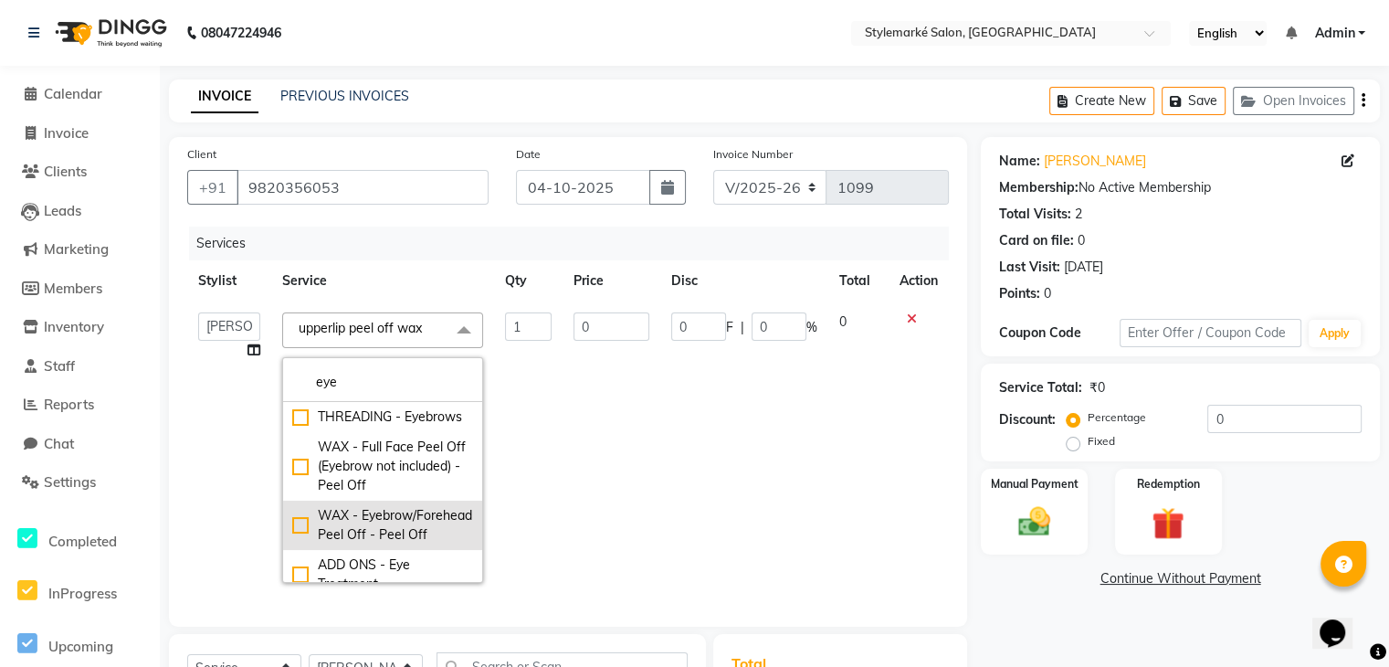
type input "eye"
click at [292, 544] on div "WAX - Eyebrow/Forehead Peel Off - Peel Off" at bounding box center [382, 525] width 181 height 38
checkbox input "true"
type input "350"
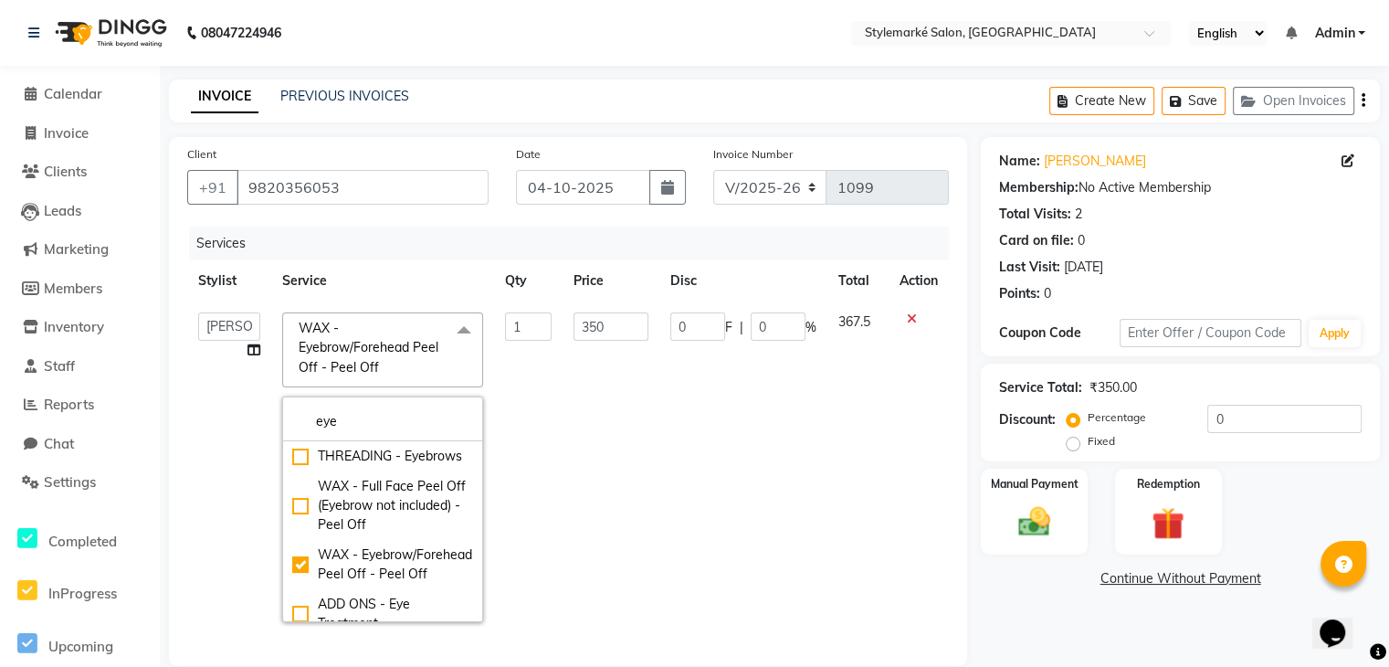
click at [1364, 101] on icon "button" at bounding box center [1364, 100] width 4 height 1
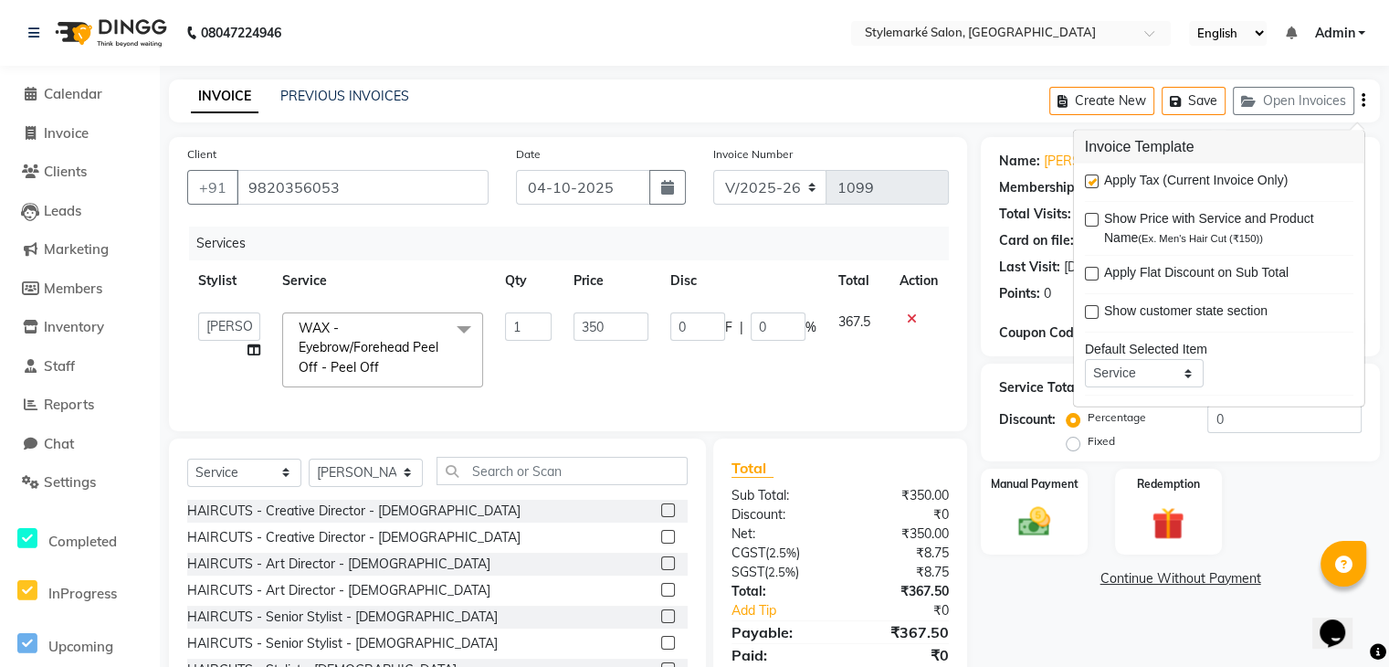
drag, startPoint x: 1083, startPoint y: 178, endPoint x: 1085, endPoint y: 193, distance: 14.7
click at [1083, 177] on div "Apply Tax (Current Invoice Only) Show Price with Service and Product Name (Ex. …" at bounding box center [1219, 284] width 290 height 243
drag, startPoint x: 1092, startPoint y: 183, endPoint x: 1106, endPoint y: 224, distance: 43.3
click at [1092, 182] on label at bounding box center [1092, 181] width 14 height 14
click at [1092, 182] on input "checkbox" at bounding box center [1091, 182] width 12 height 12
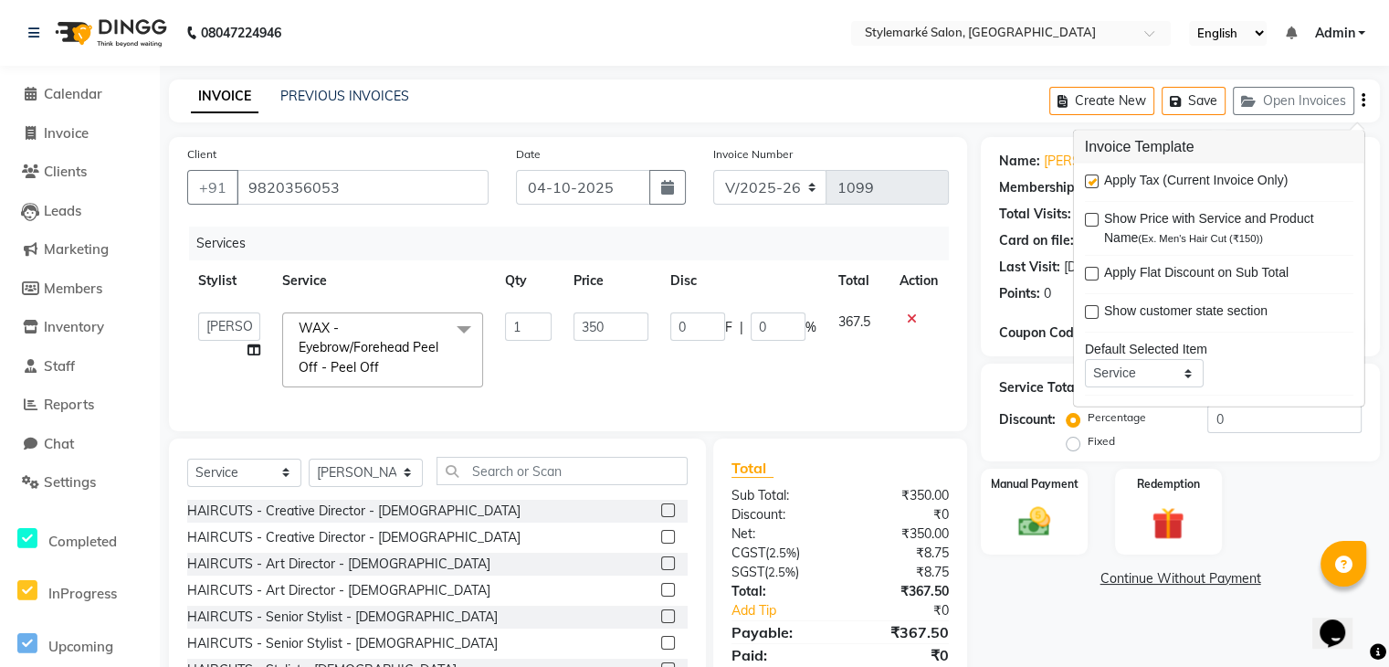
checkbox input "false"
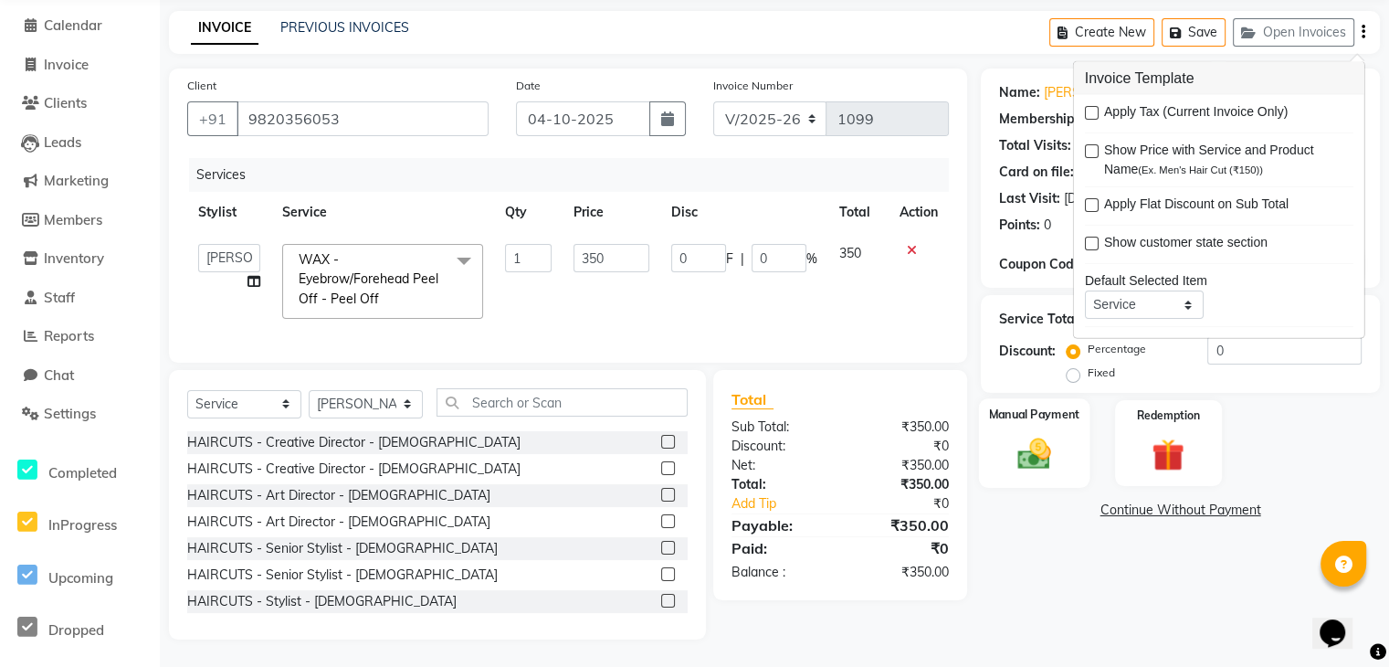
click at [1021, 439] on img at bounding box center [1034, 453] width 55 height 38
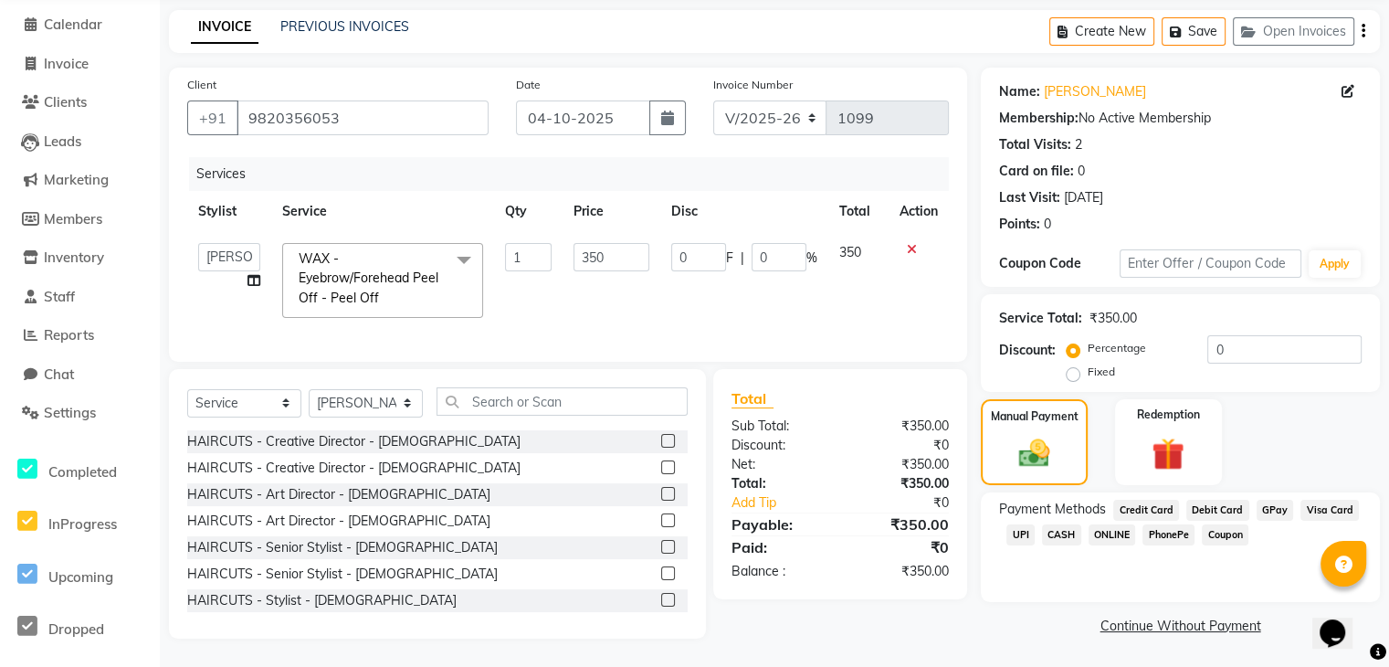
click at [1058, 524] on span "CASH" at bounding box center [1061, 534] width 39 height 21
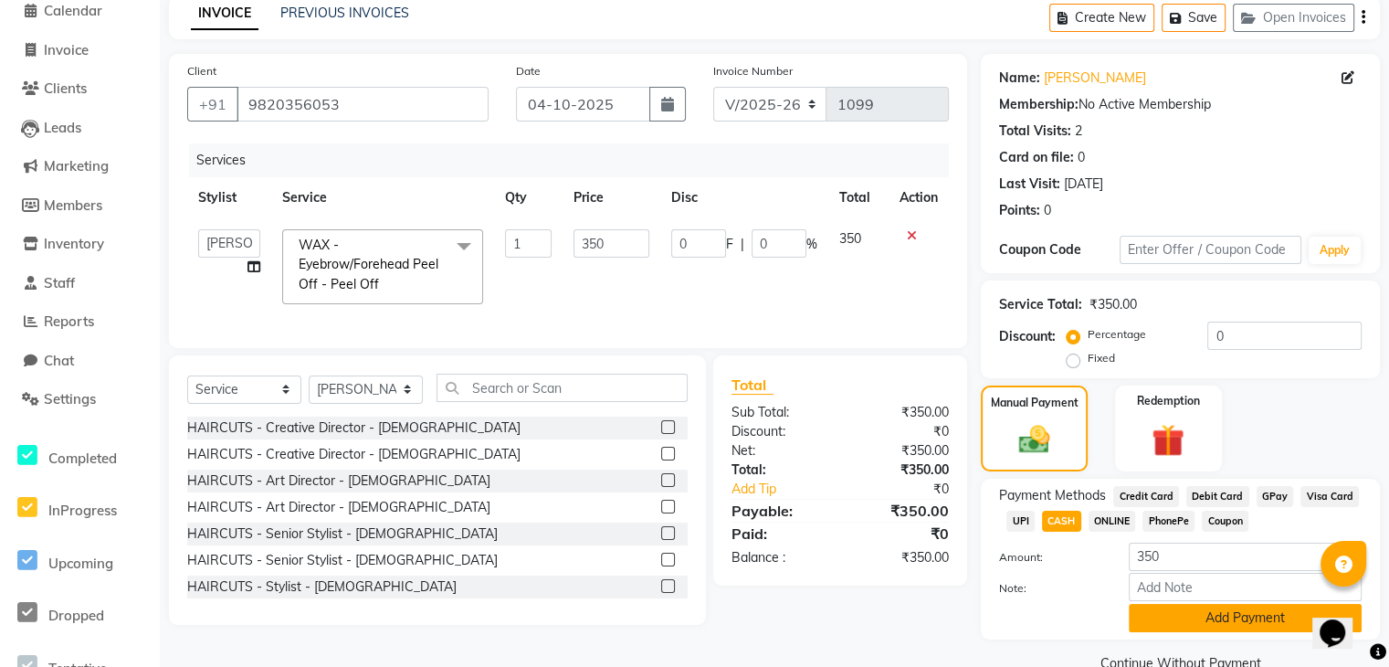
scroll to position [123, 0]
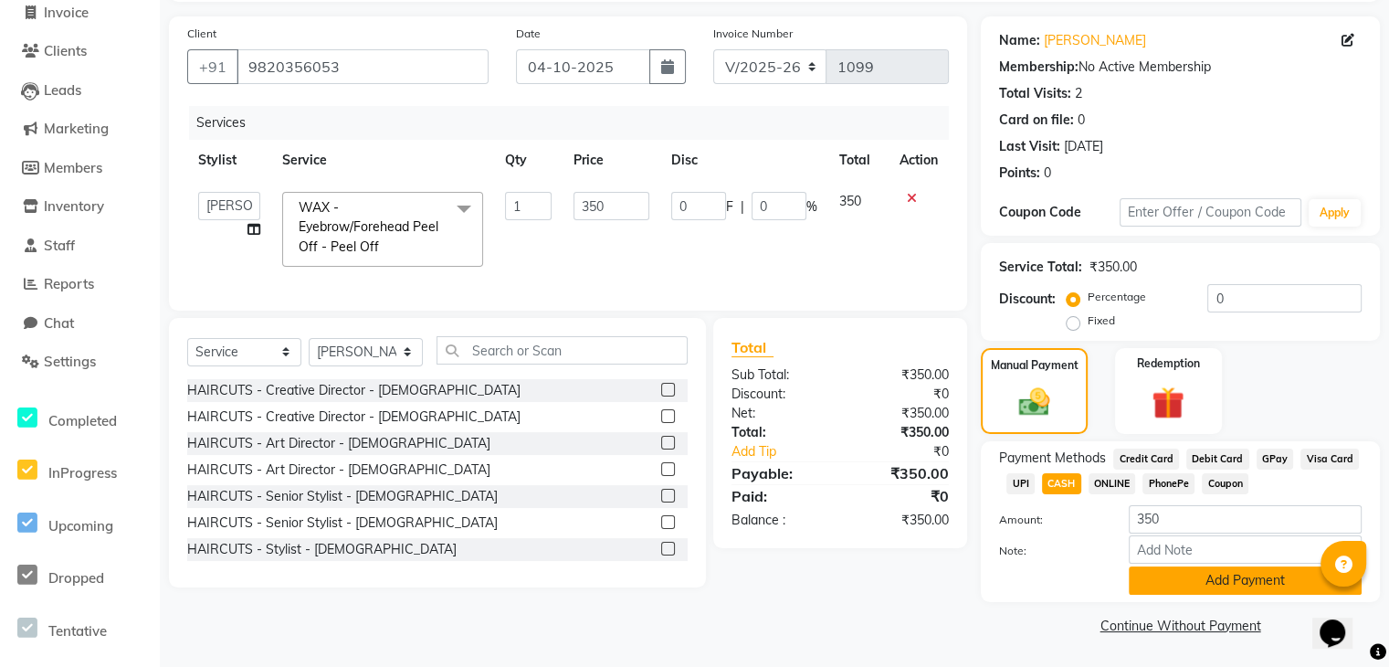
click at [1211, 574] on button "Add Payment" at bounding box center [1245, 580] width 233 height 28
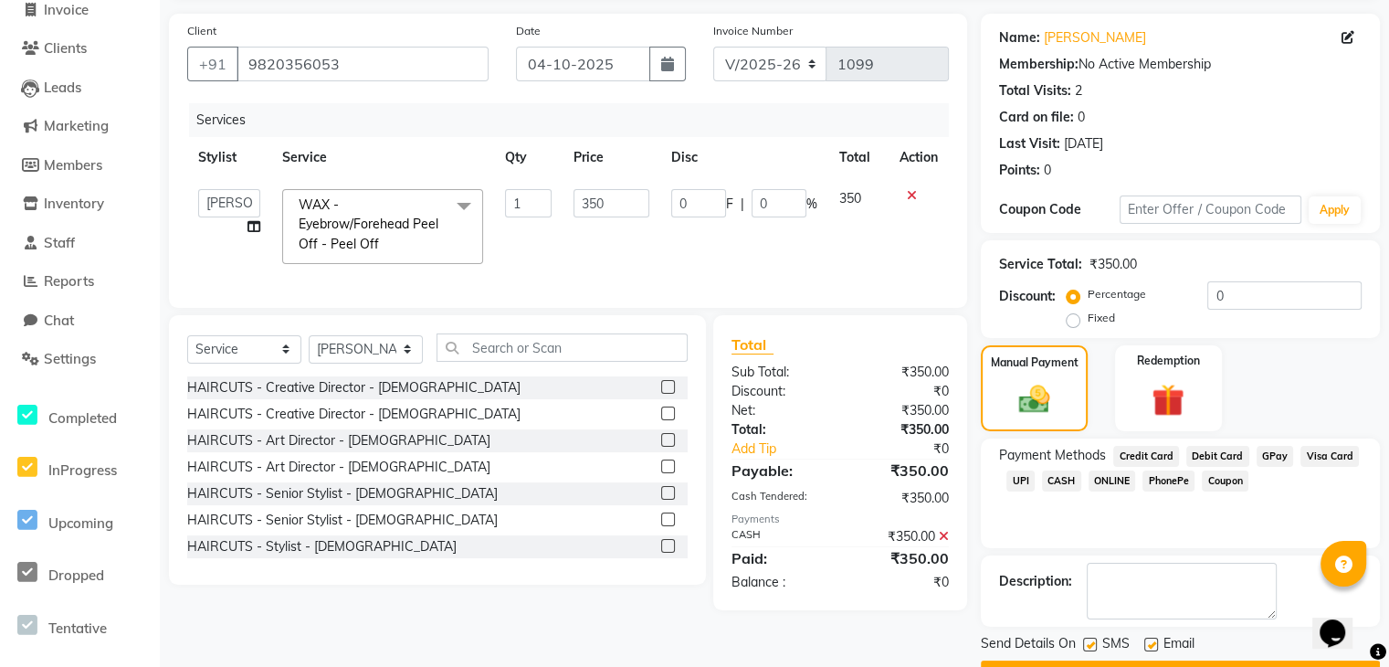
scroll to position [172, 0]
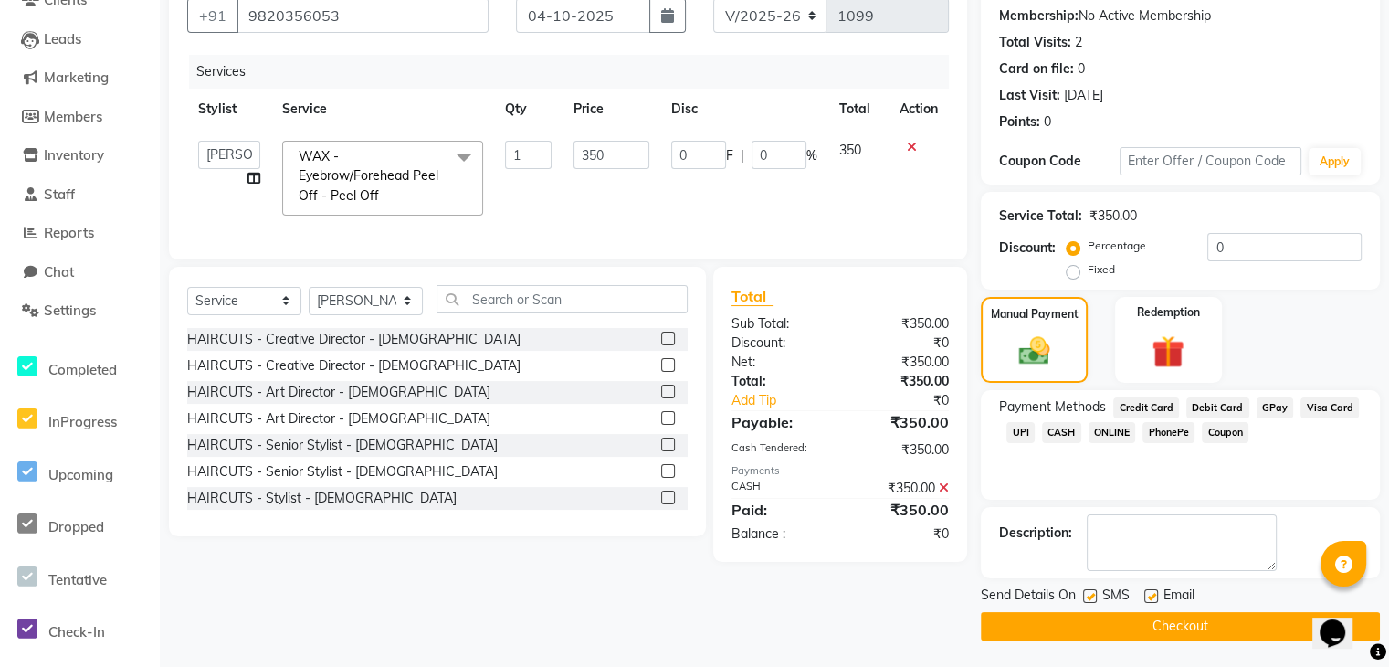
click at [1087, 641] on main "INVOICE PREVIOUS INVOICES Create New Save Open Invoices Client [PHONE_NUMBER] D…" at bounding box center [774, 288] width 1229 height 760
click at [1099, 633] on button "Checkout" at bounding box center [1180, 626] width 399 height 28
